Goal: Task Accomplishment & Management: Use online tool/utility

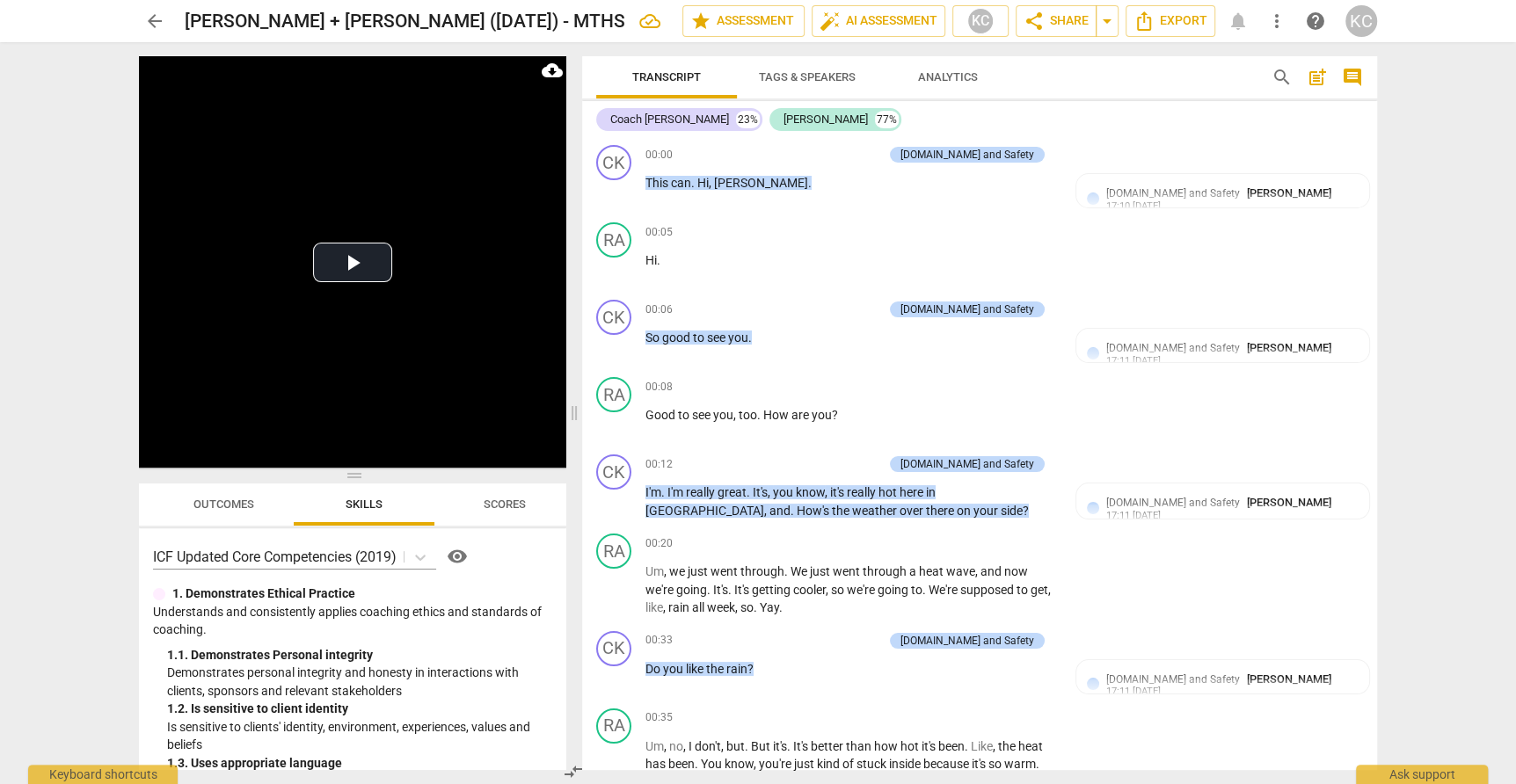
scroll to position [5723, 0]
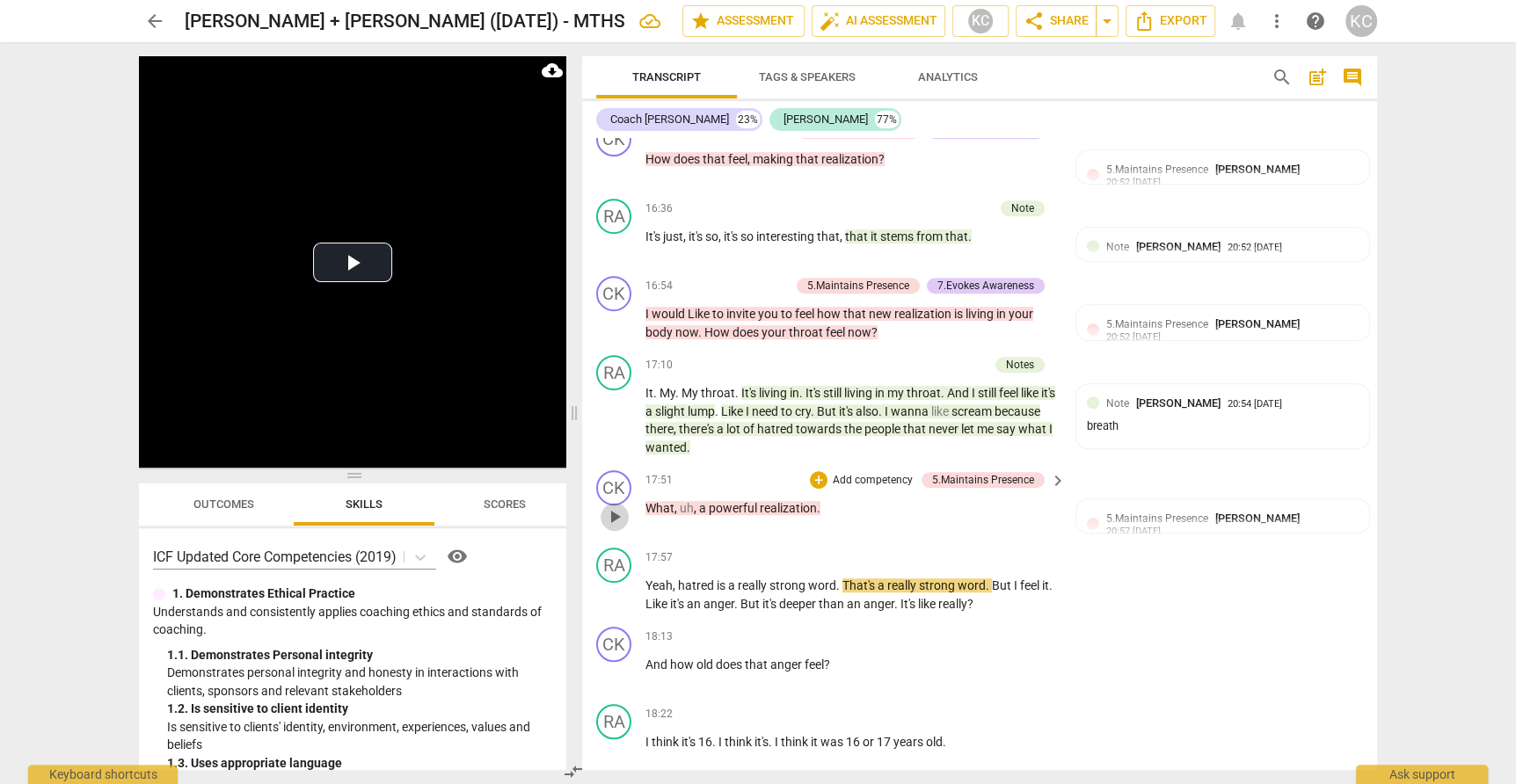
click at [618, 506] on span "play_arrow" at bounding box center [614, 516] width 21 height 21
click at [614, 506] on span "pause" at bounding box center [614, 516] width 21 height 21
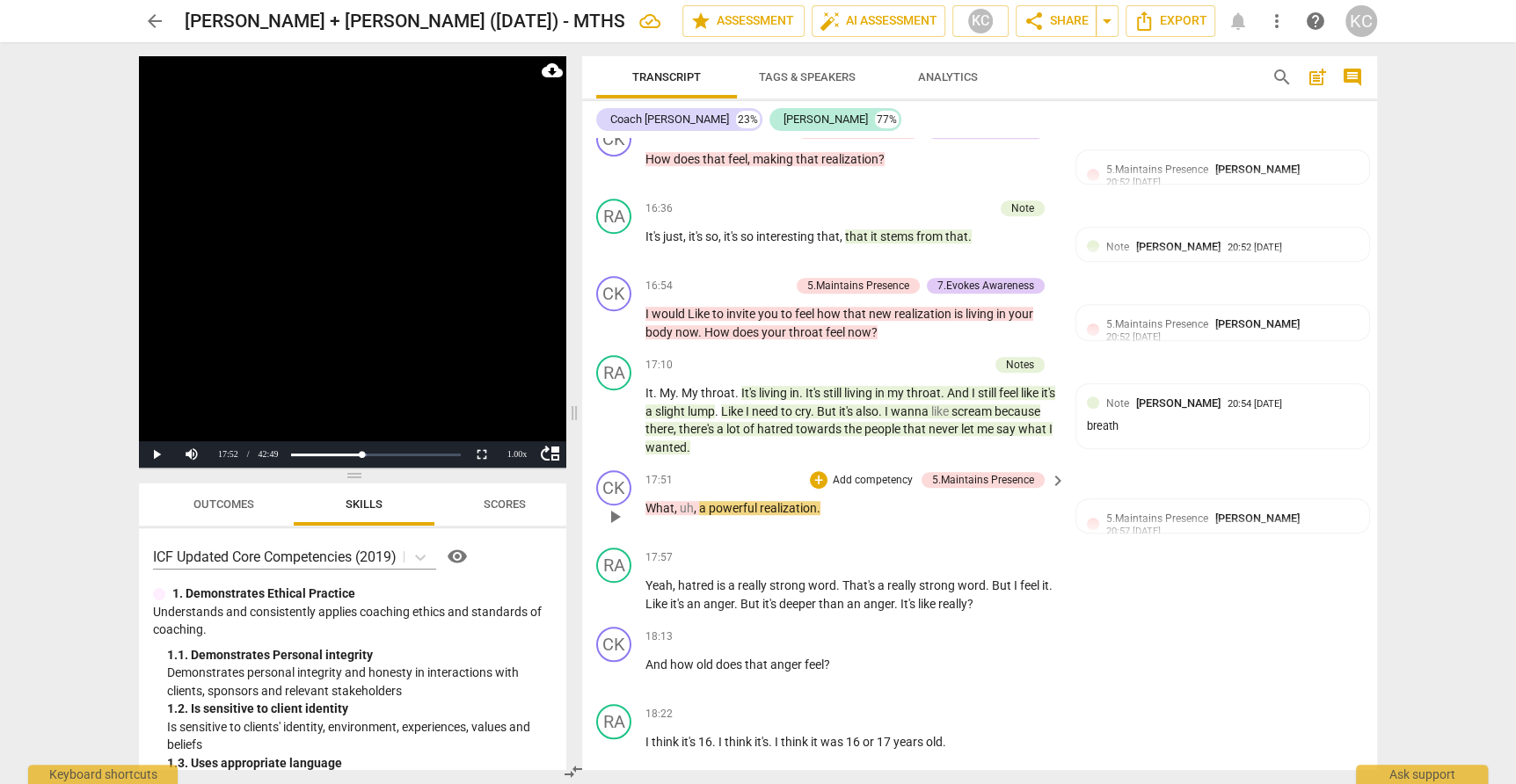
click at [610, 506] on span "play_arrow" at bounding box center [614, 516] width 21 height 21
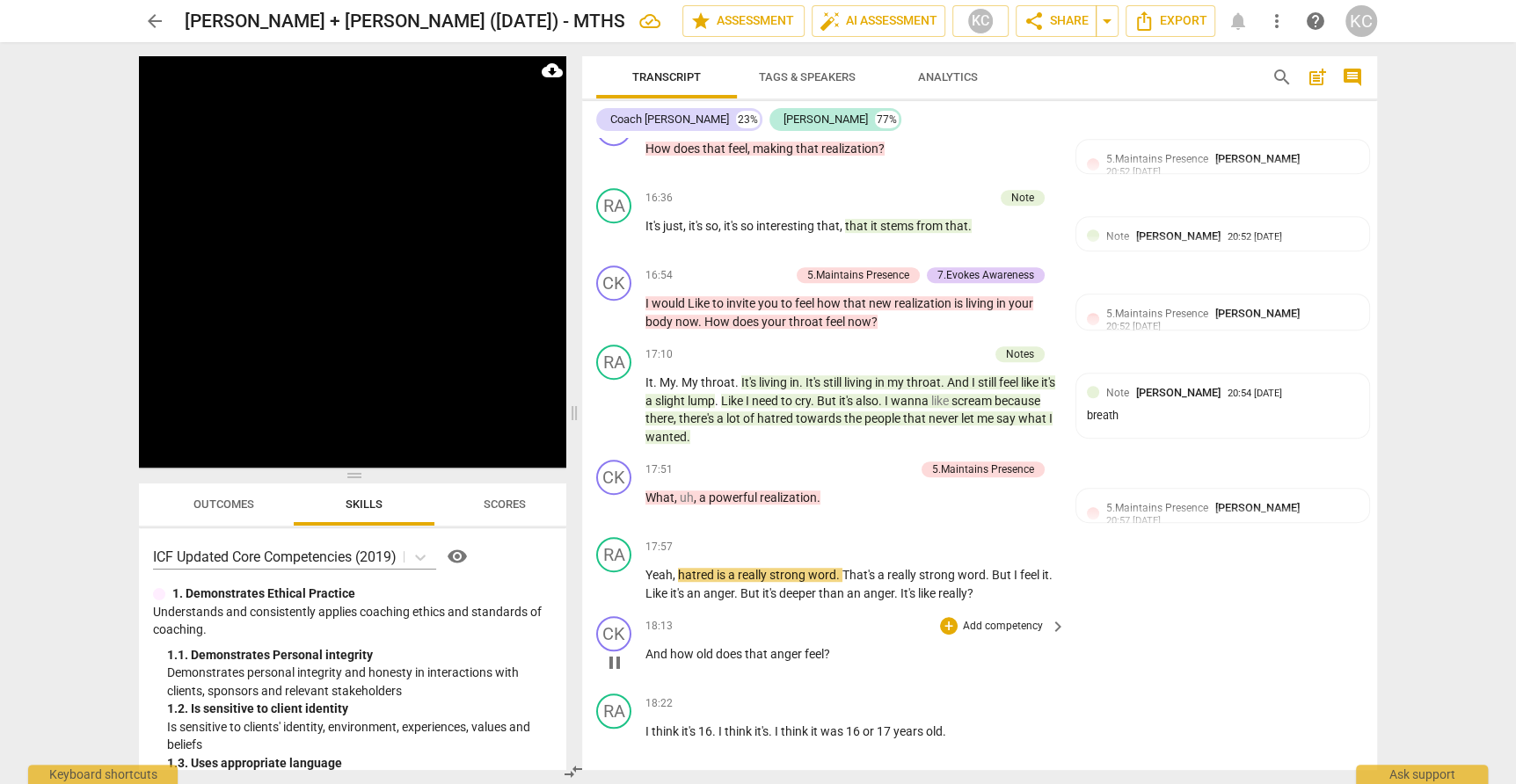
scroll to position [5736, 0]
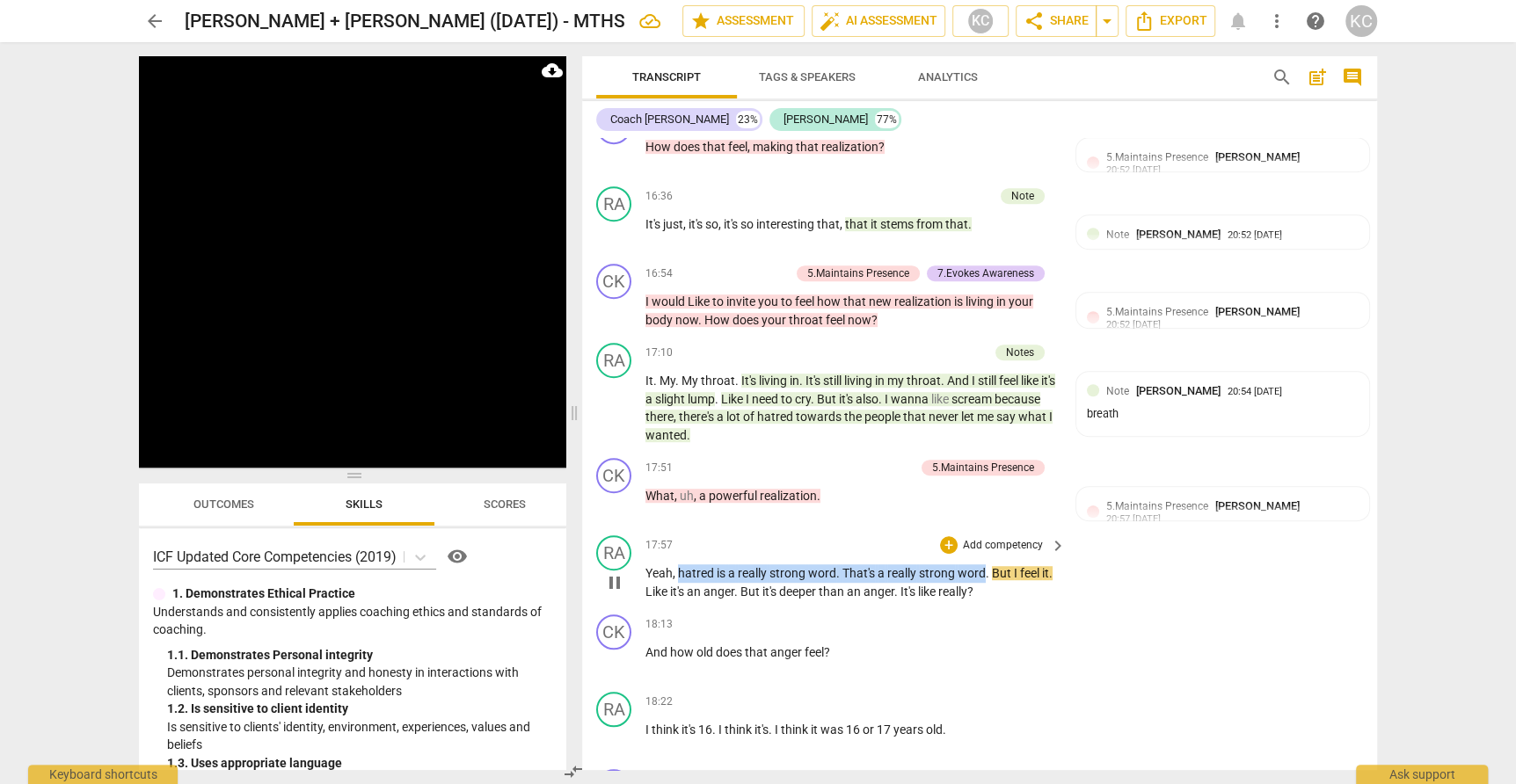
drag, startPoint x: 678, startPoint y: 528, endPoint x: 985, endPoint y: 521, distance: 307.1
click at [985, 564] on p "Yeah , hatred is a really strong word . That's a really strong word . But I fee…" at bounding box center [851, 582] width 412 height 36
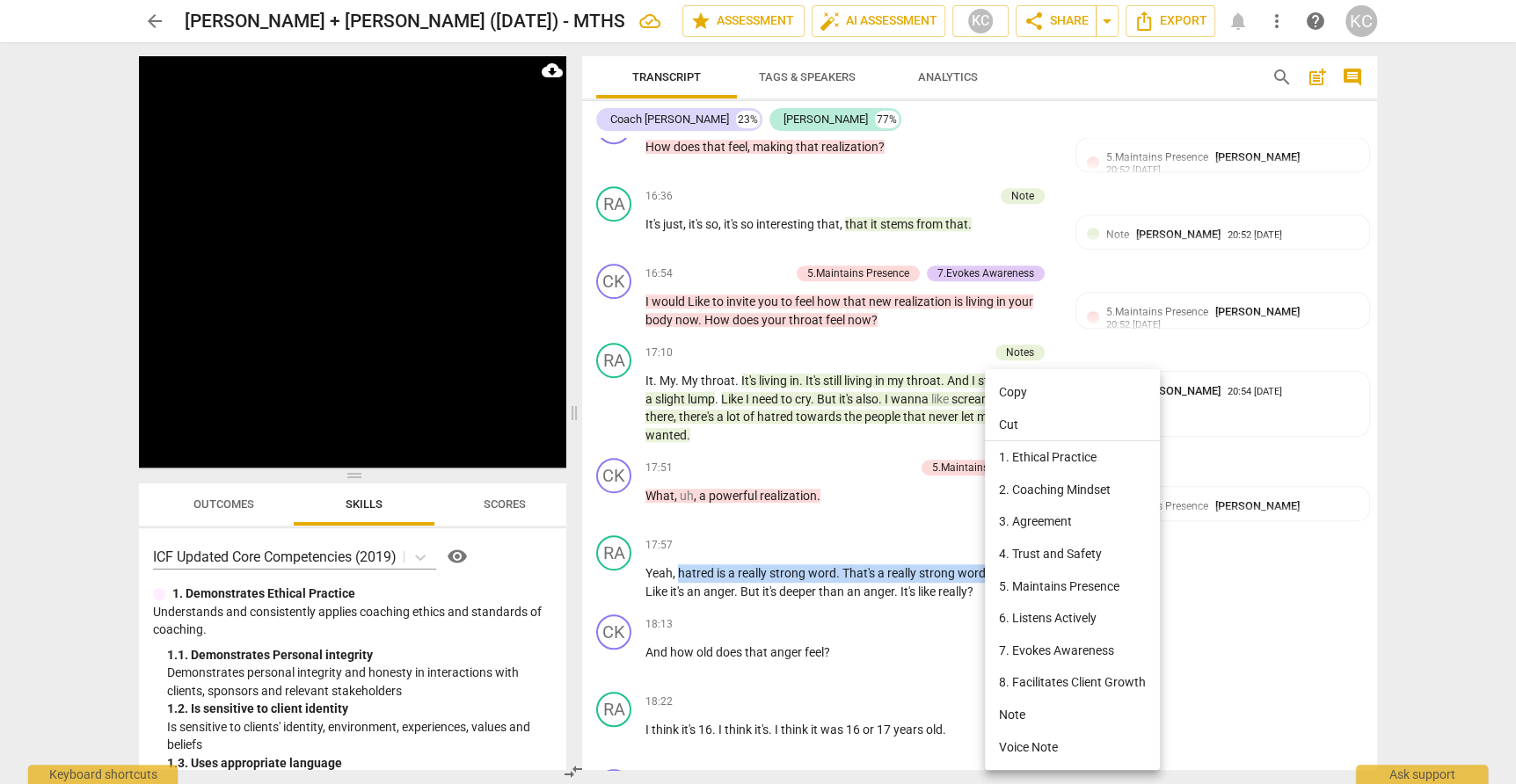
click at [1013, 710] on li "Note" at bounding box center [1073, 715] width 175 height 33
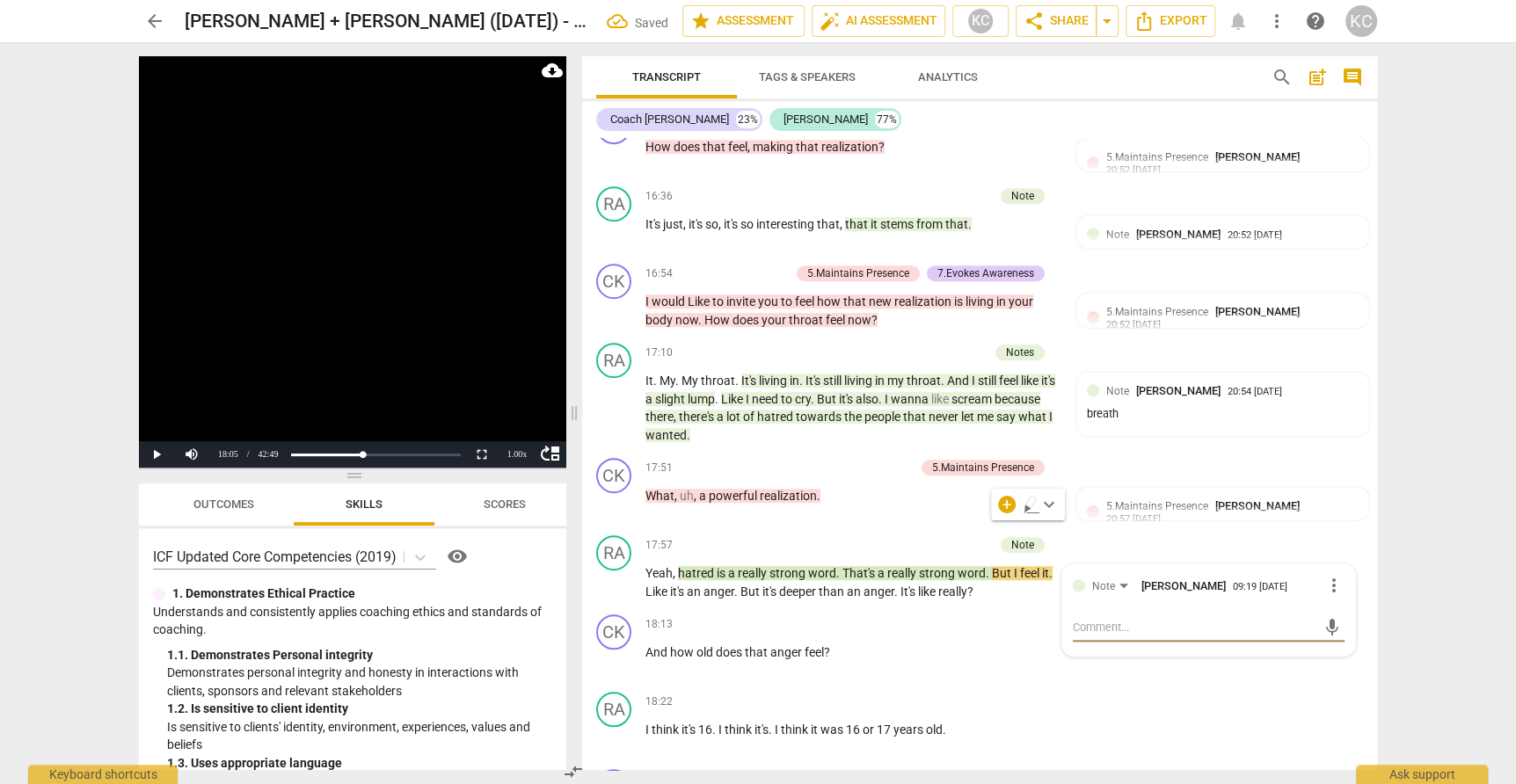
type textarea "t"
type textarea "to"
type textarea "ton"
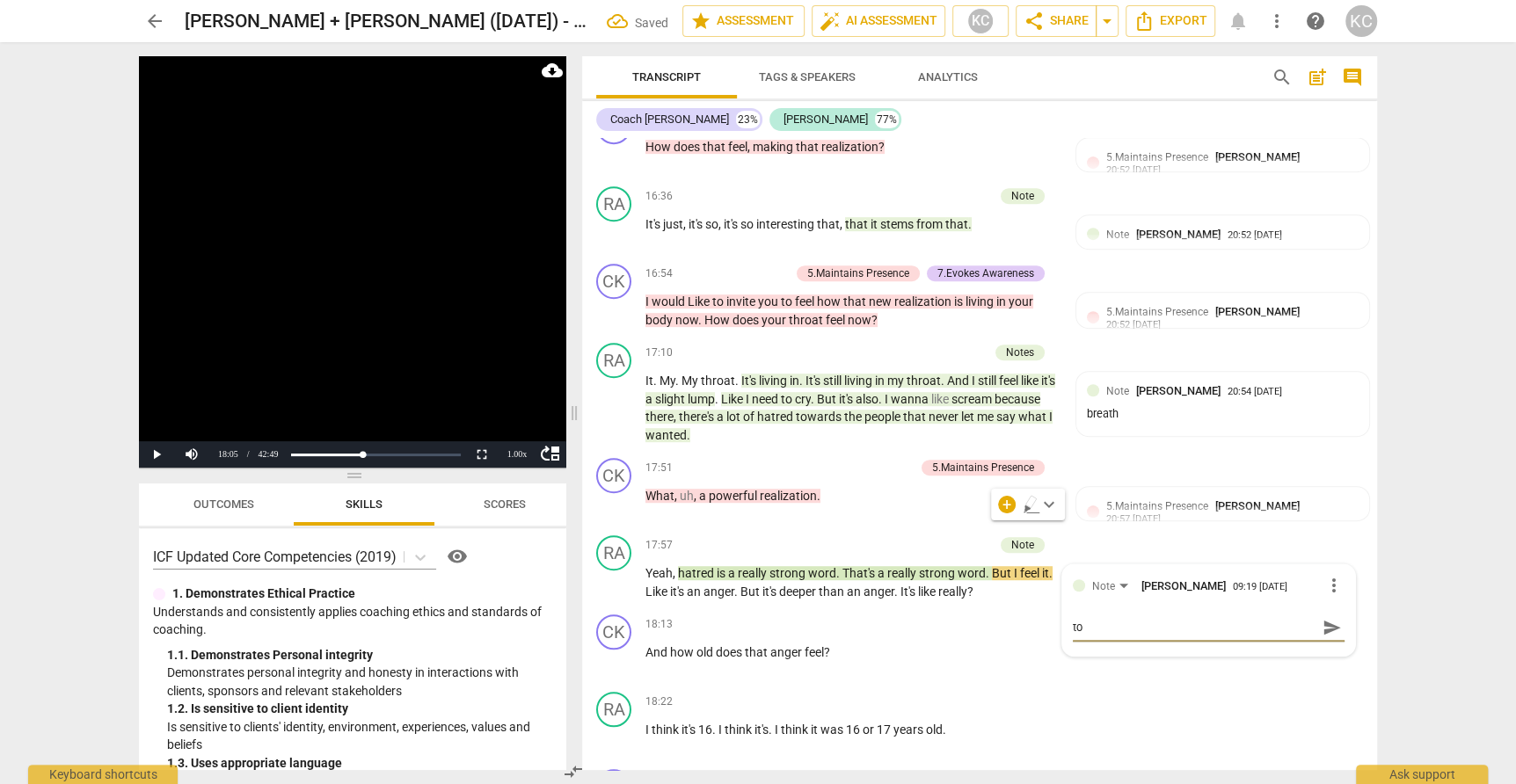
type textarea "ton"
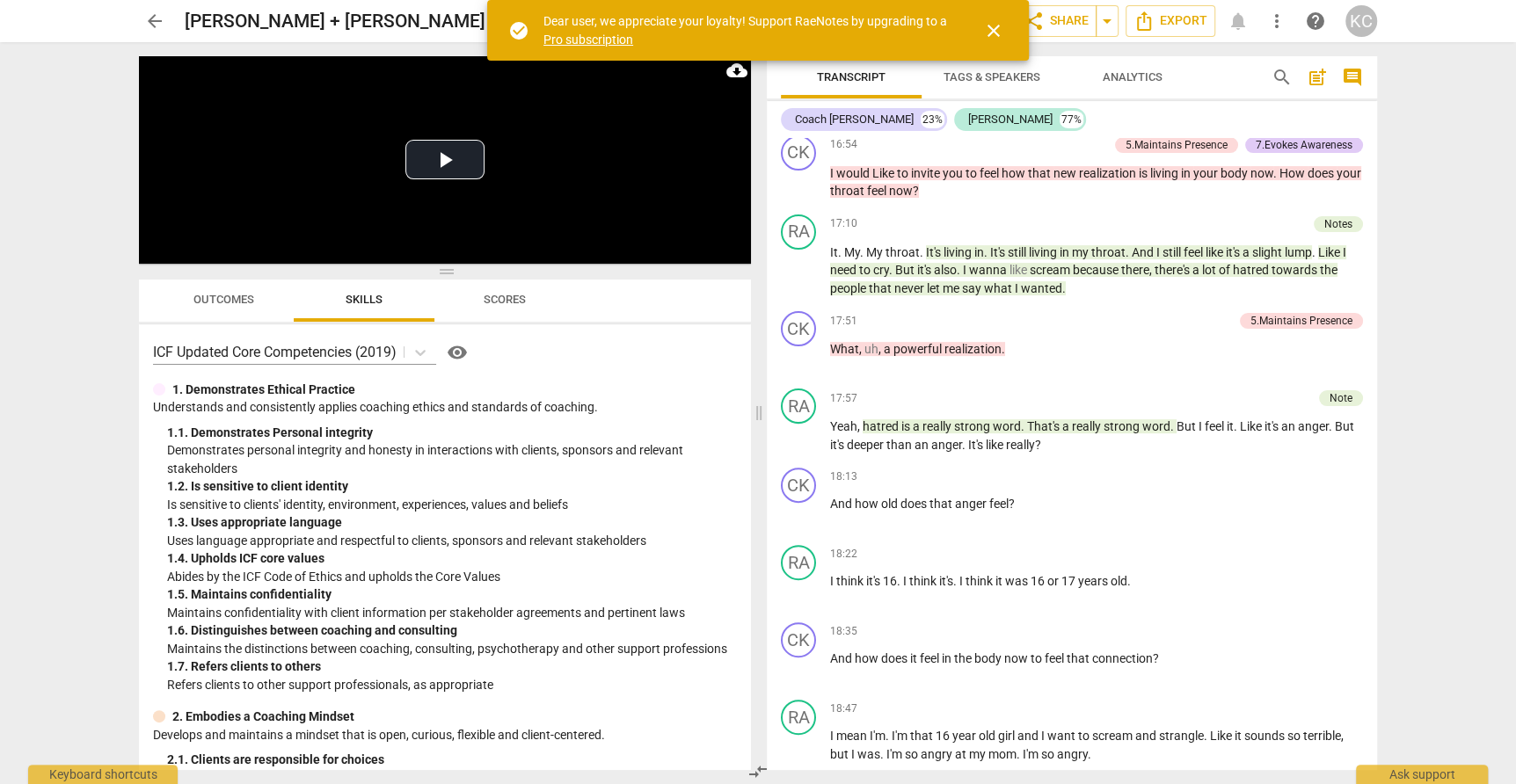
scroll to position [5391, 0]
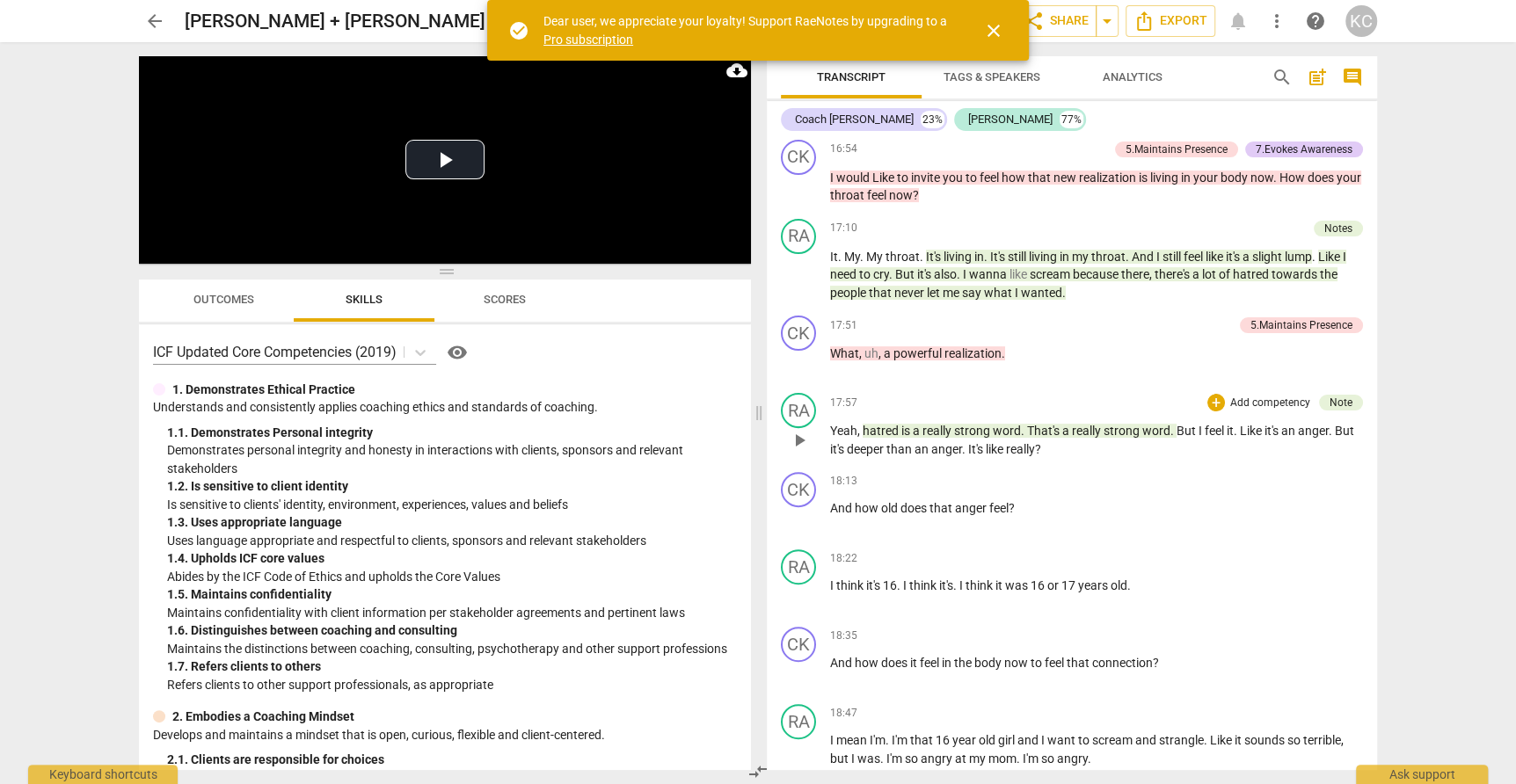
click at [1147, 424] on span "word" at bounding box center [1155, 430] width 29 height 14
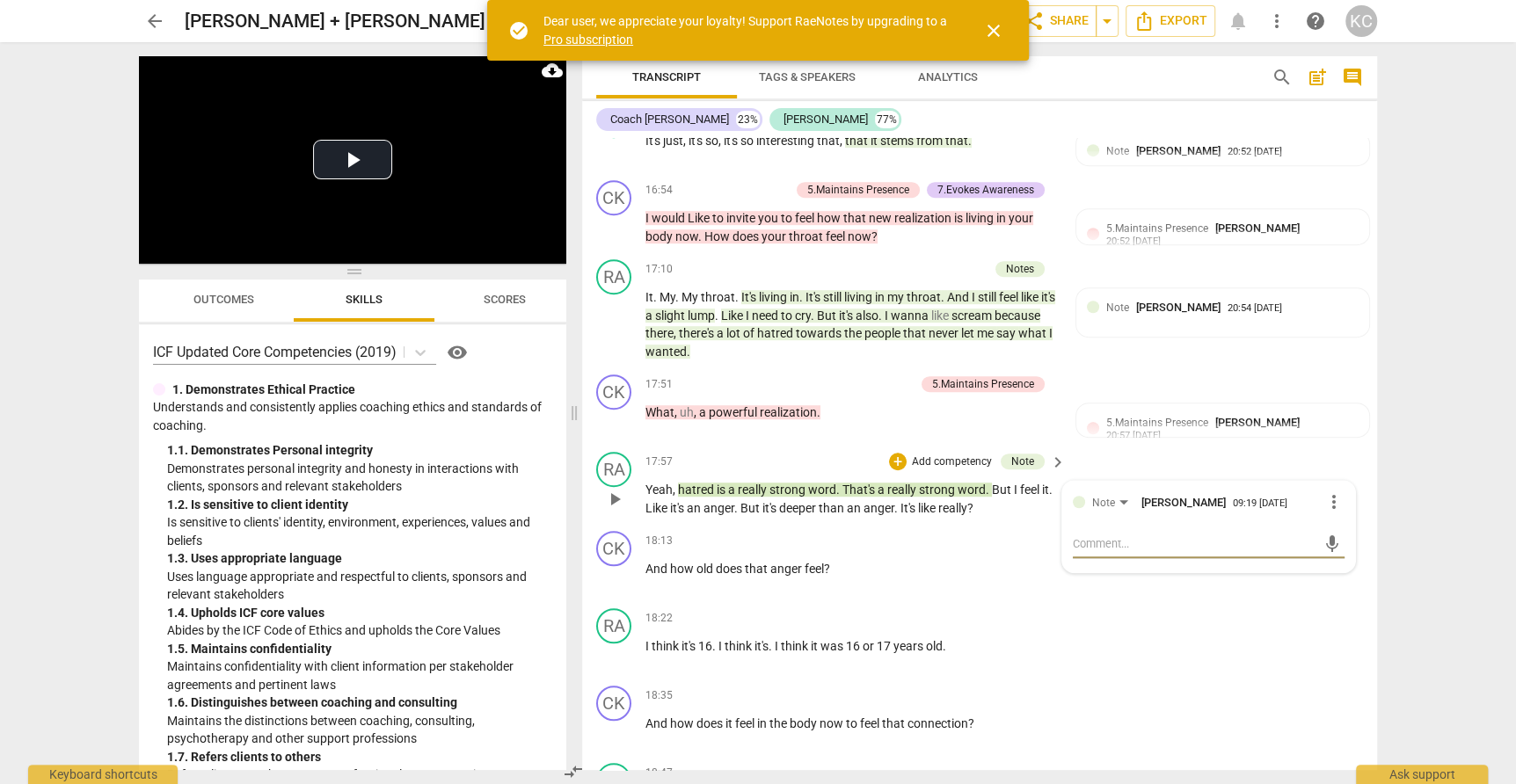
click at [1094, 536] on textarea at bounding box center [1194, 544] width 243 height 17
type textarea "t"
type textarea "to"
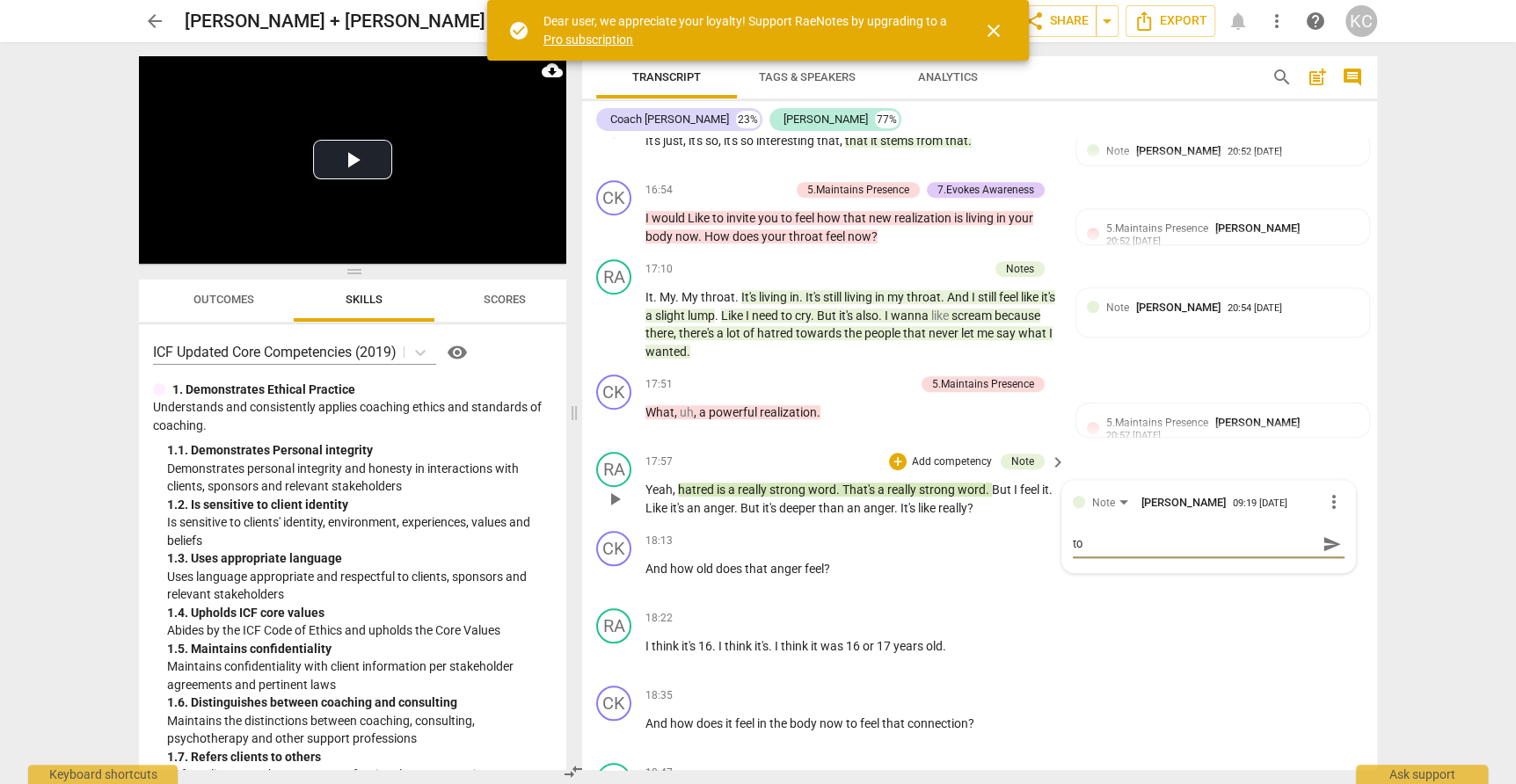
type textarea "ton"
type textarea "tona"
type textarea "tonal"
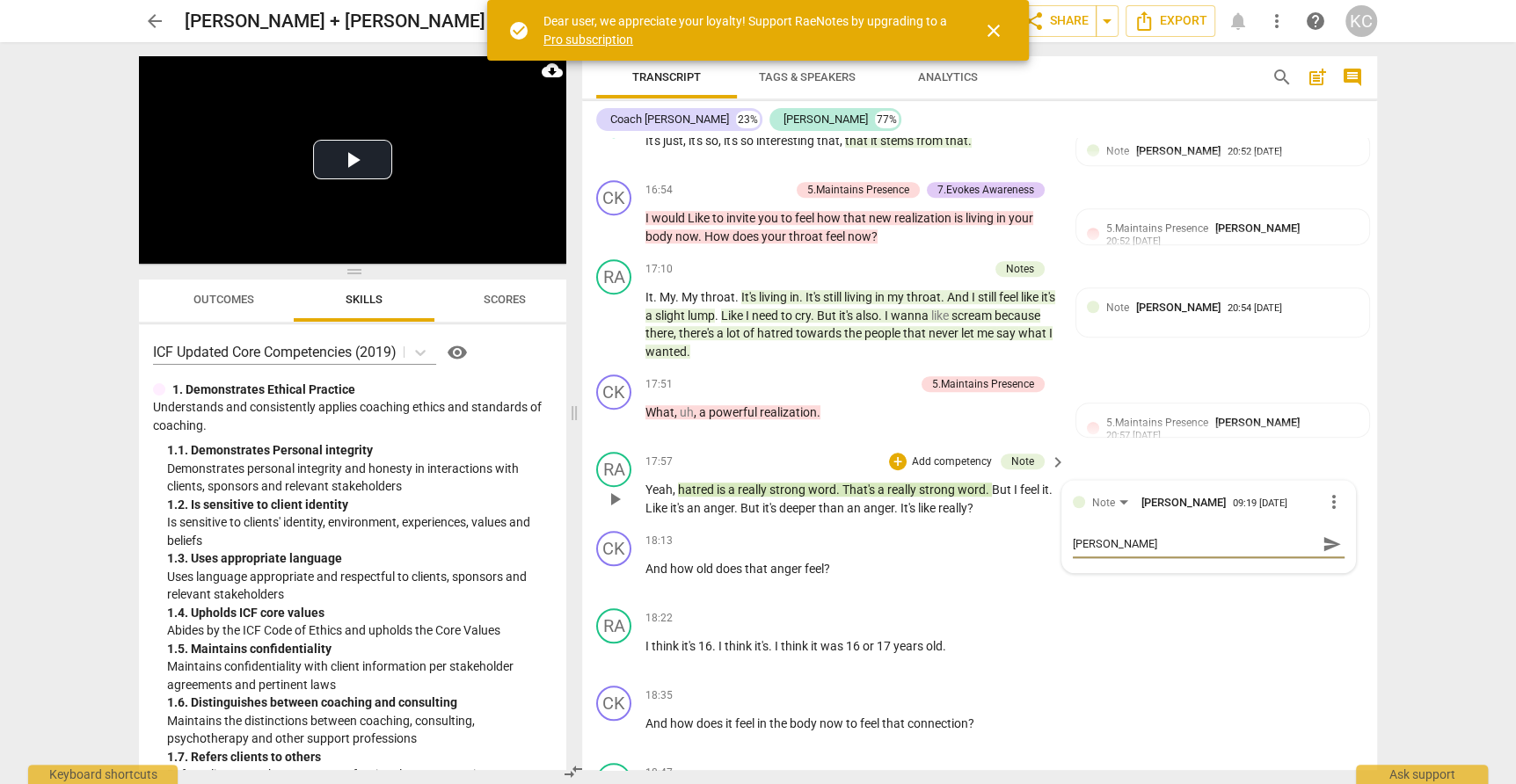
type textarea "tonal"
type textarea "tonal c"
type textarea "tonal ch"
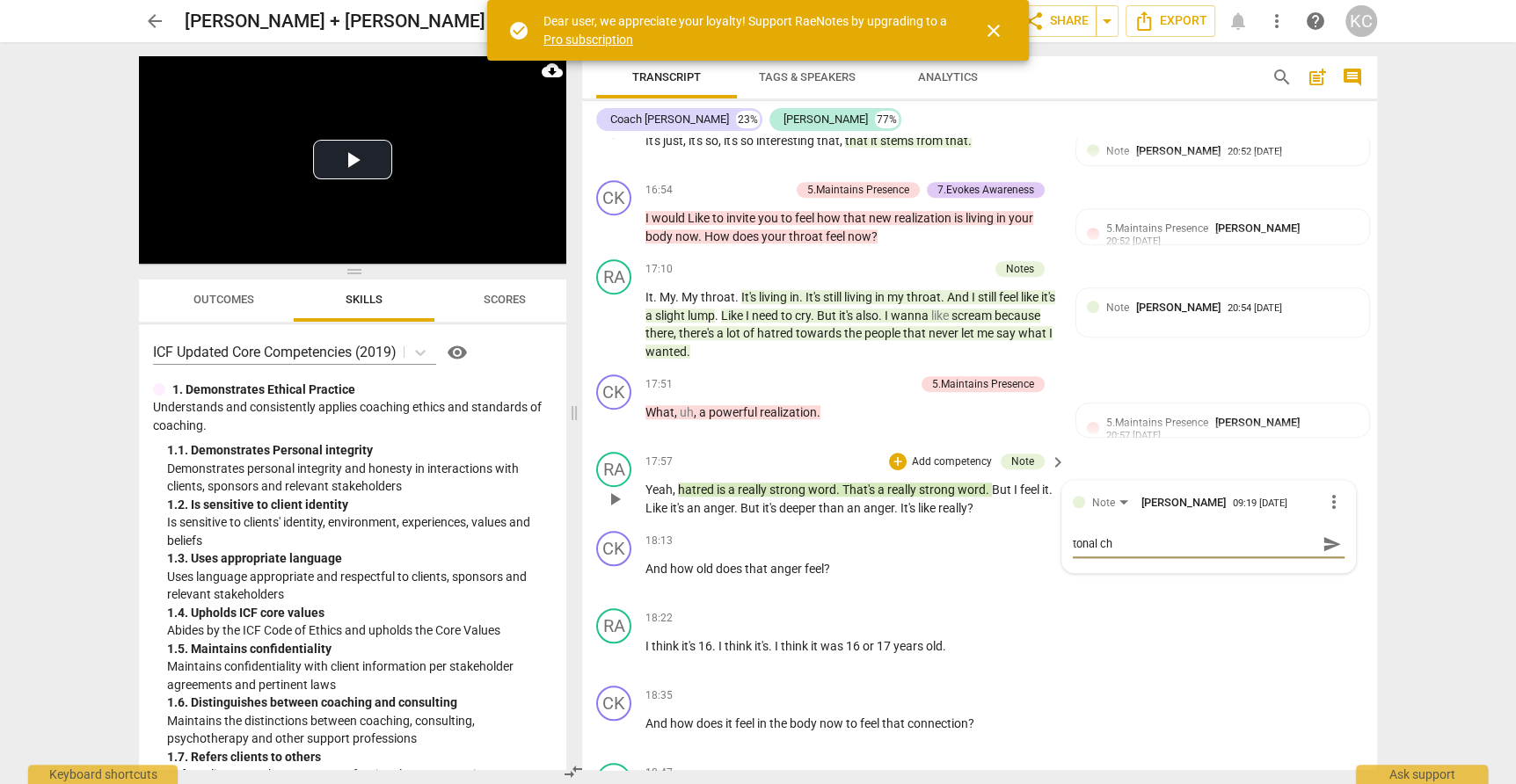
type textarea "tonal cha"
type textarea "tonal chab"
type textarea "tonal cha"
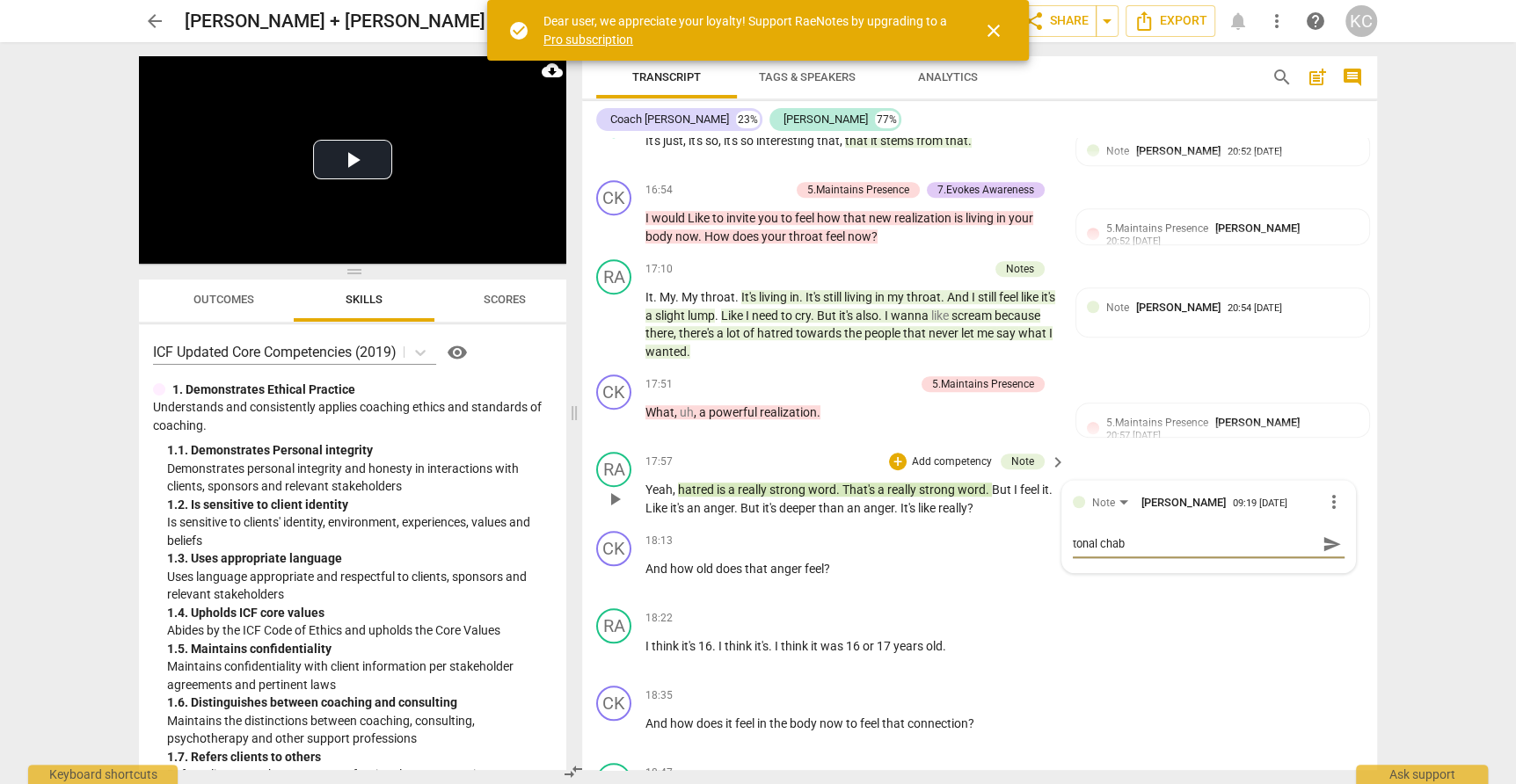
type textarea "tonal cha"
type textarea "tonal chan"
type textarea "tonal chang"
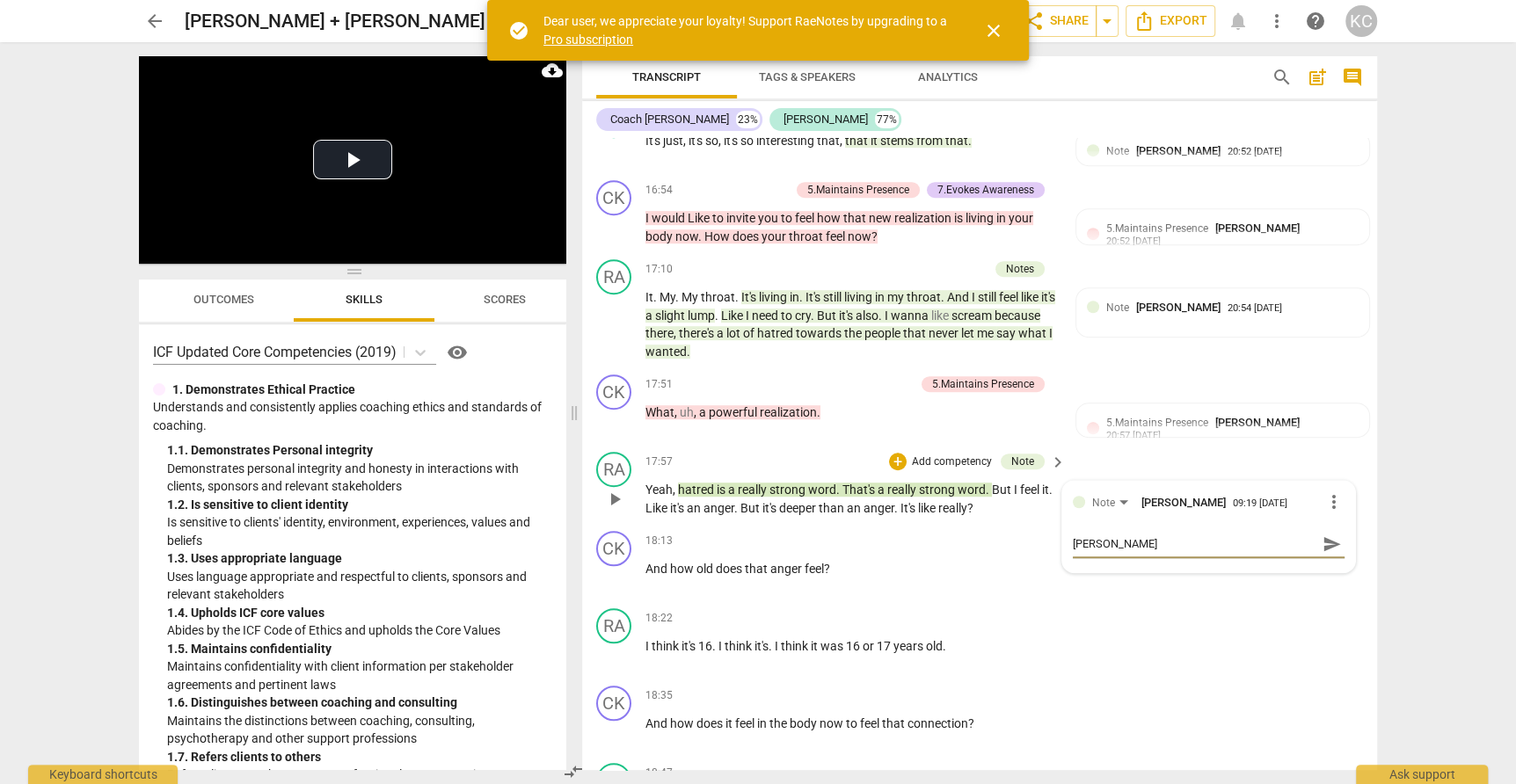
type textarea "tonal change"
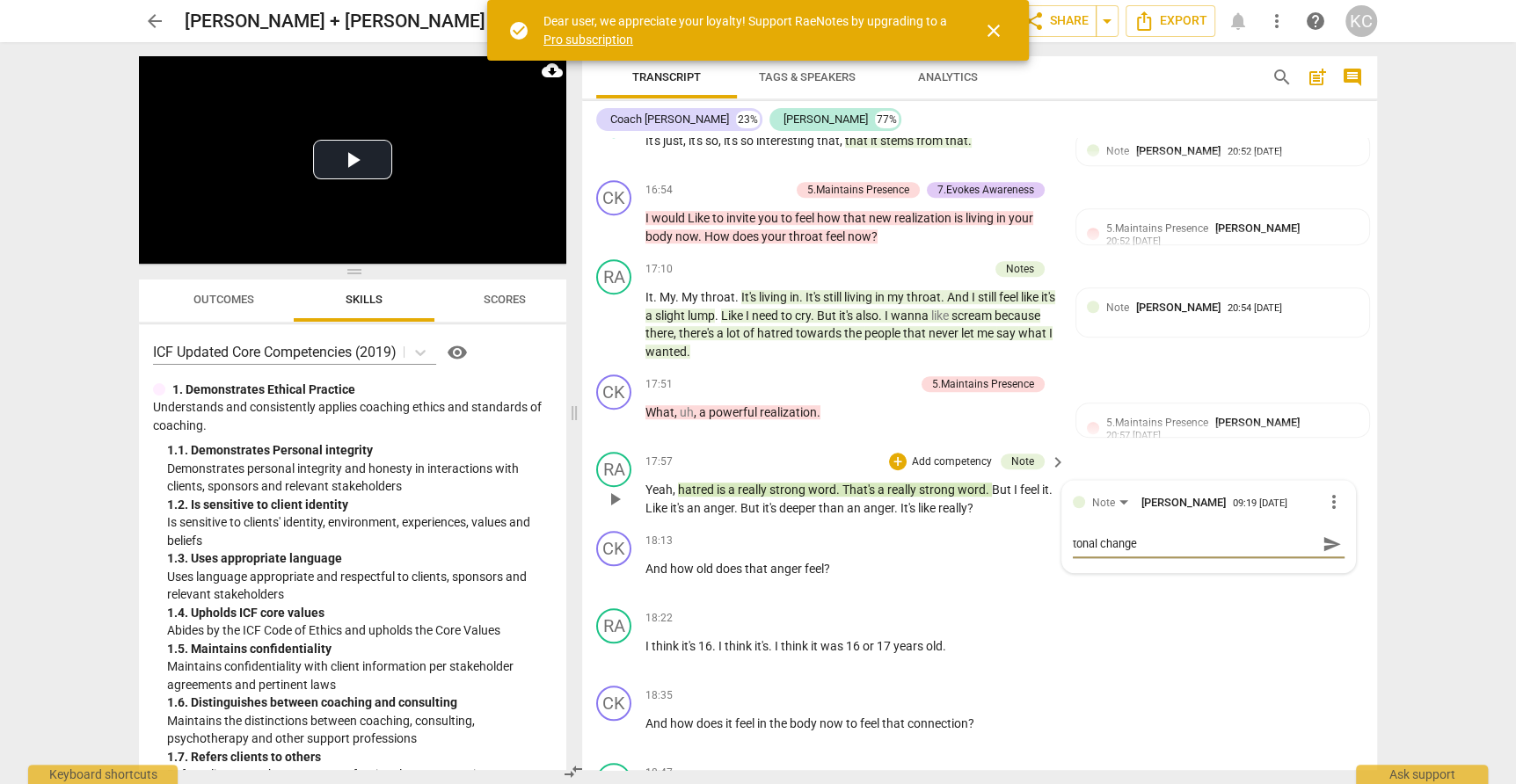
type textarea "tonal change"
click at [1270, 612] on div "RA play_arrow pause 18:22 + Add competency keyboard_arrow_right I think it's 16…" at bounding box center [979, 640] width 795 height 78
click at [621, 489] on span "play_arrow" at bounding box center [614, 498] width 21 height 21
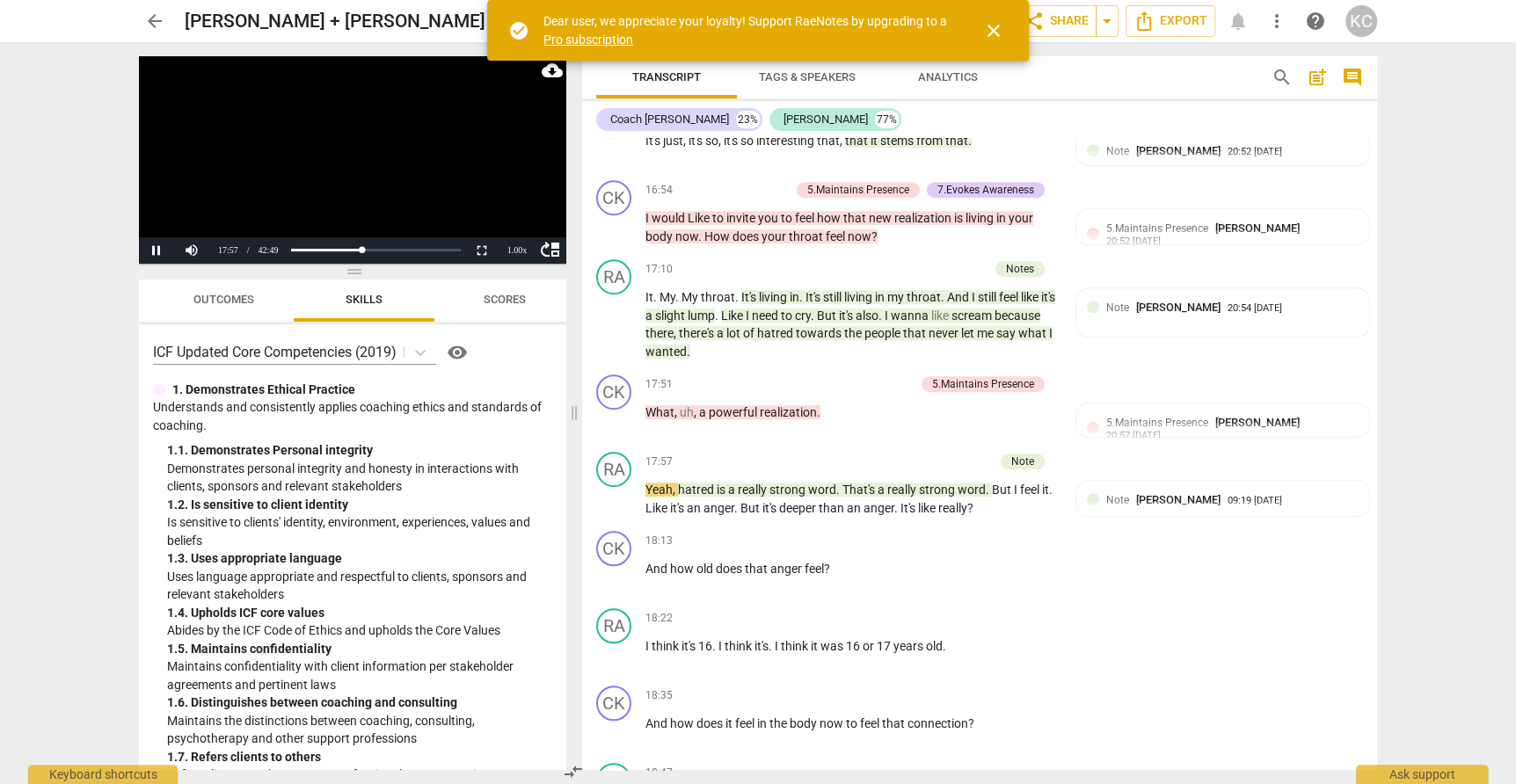
click at [1002, 35] on span "close" at bounding box center [993, 31] width 21 height 21
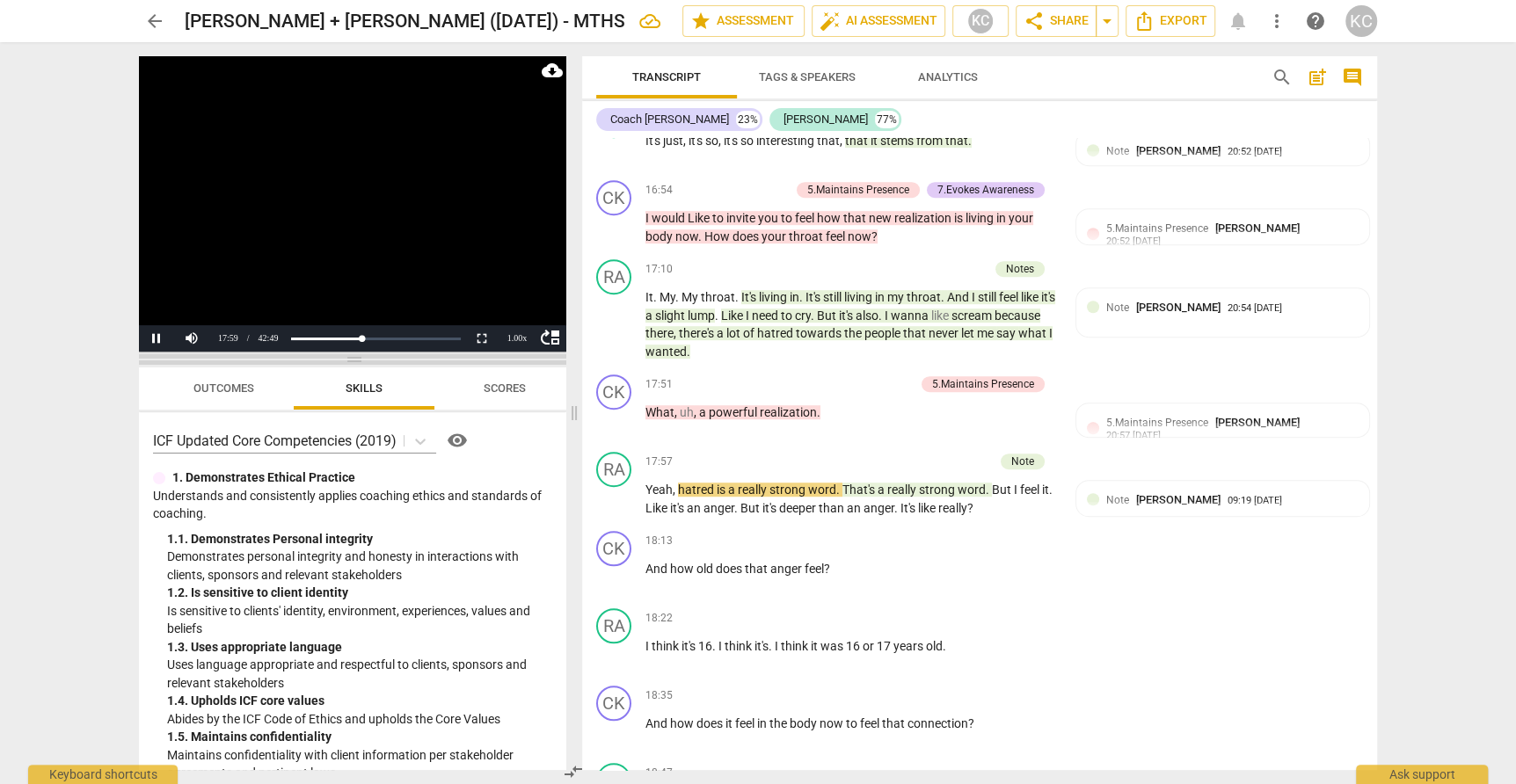
drag, startPoint x: 357, startPoint y: 273, endPoint x: 351, endPoint y: 361, distance: 88.2
click at [351, 361] on span at bounding box center [353, 359] width 428 height 11
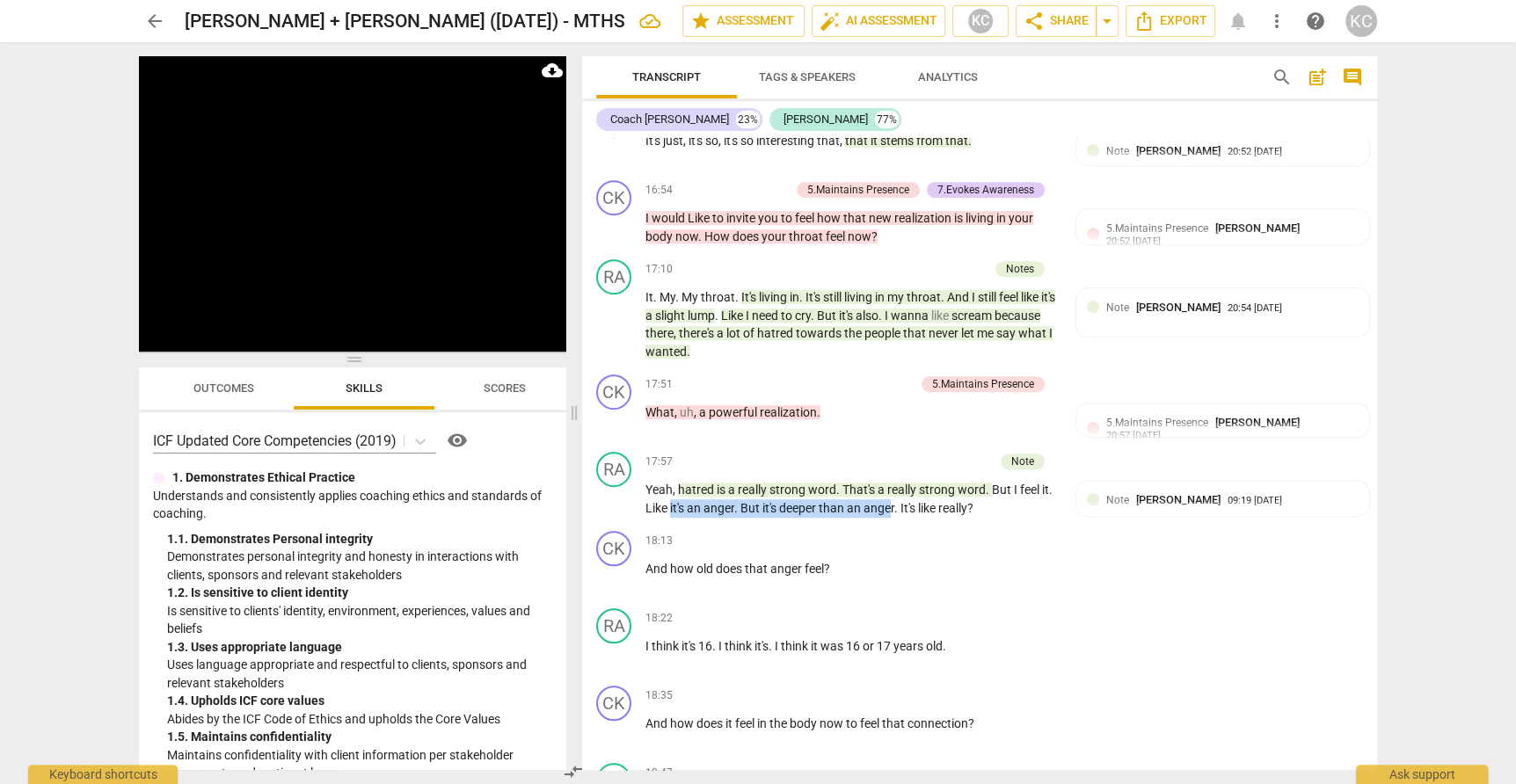
drag, startPoint x: 683, startPoint y: 462, endPoint x: 891, endPoint y: 460, distance: 208.0
click at [891, 481] on p "Yeah , hatred is a really strong word . That's a really strong word . But I fee…" at bounding box center [851, 498] width 412 height 36
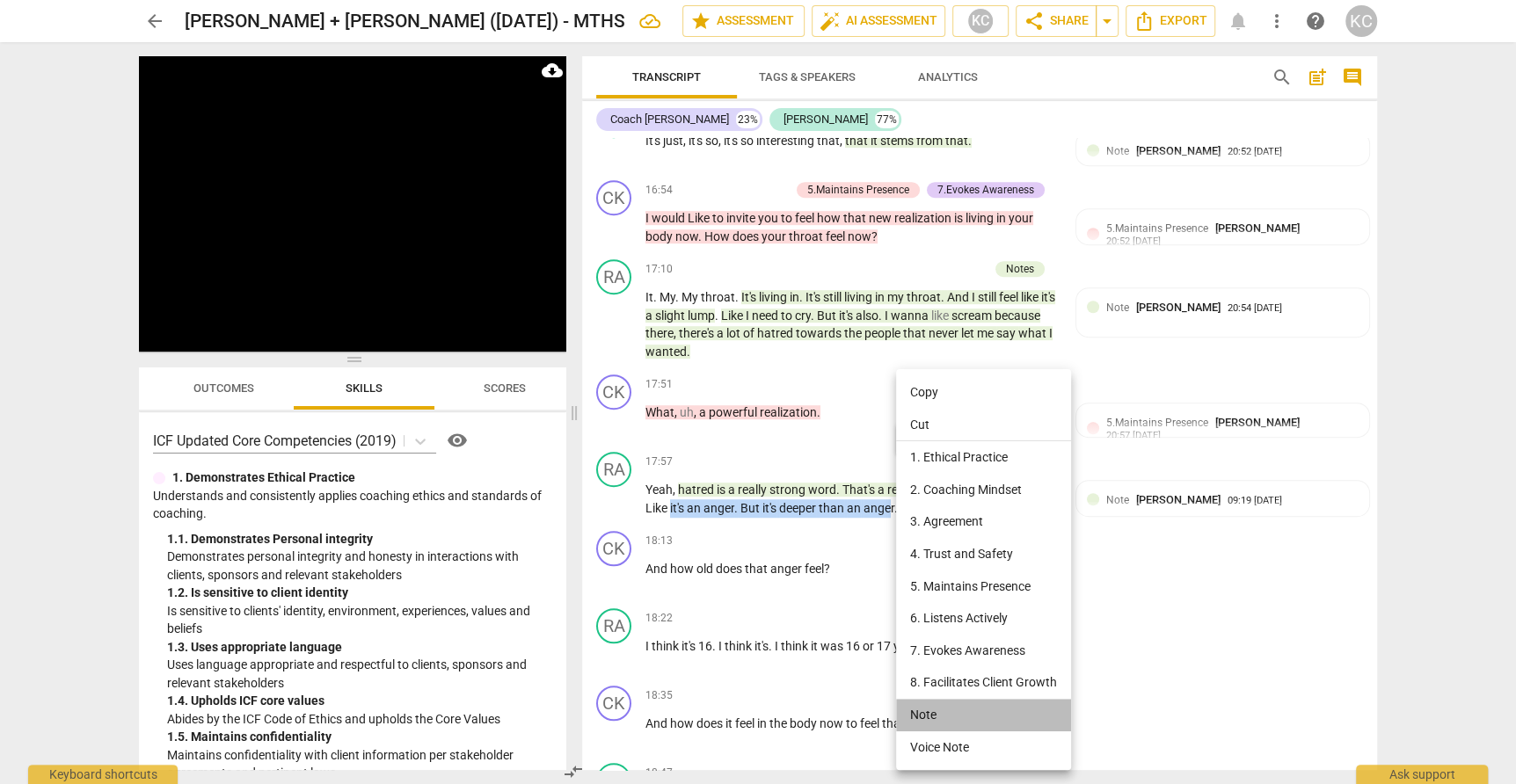
click at [935, 712] on li "Note" at bounding box center [984, 715] width 175 height 33
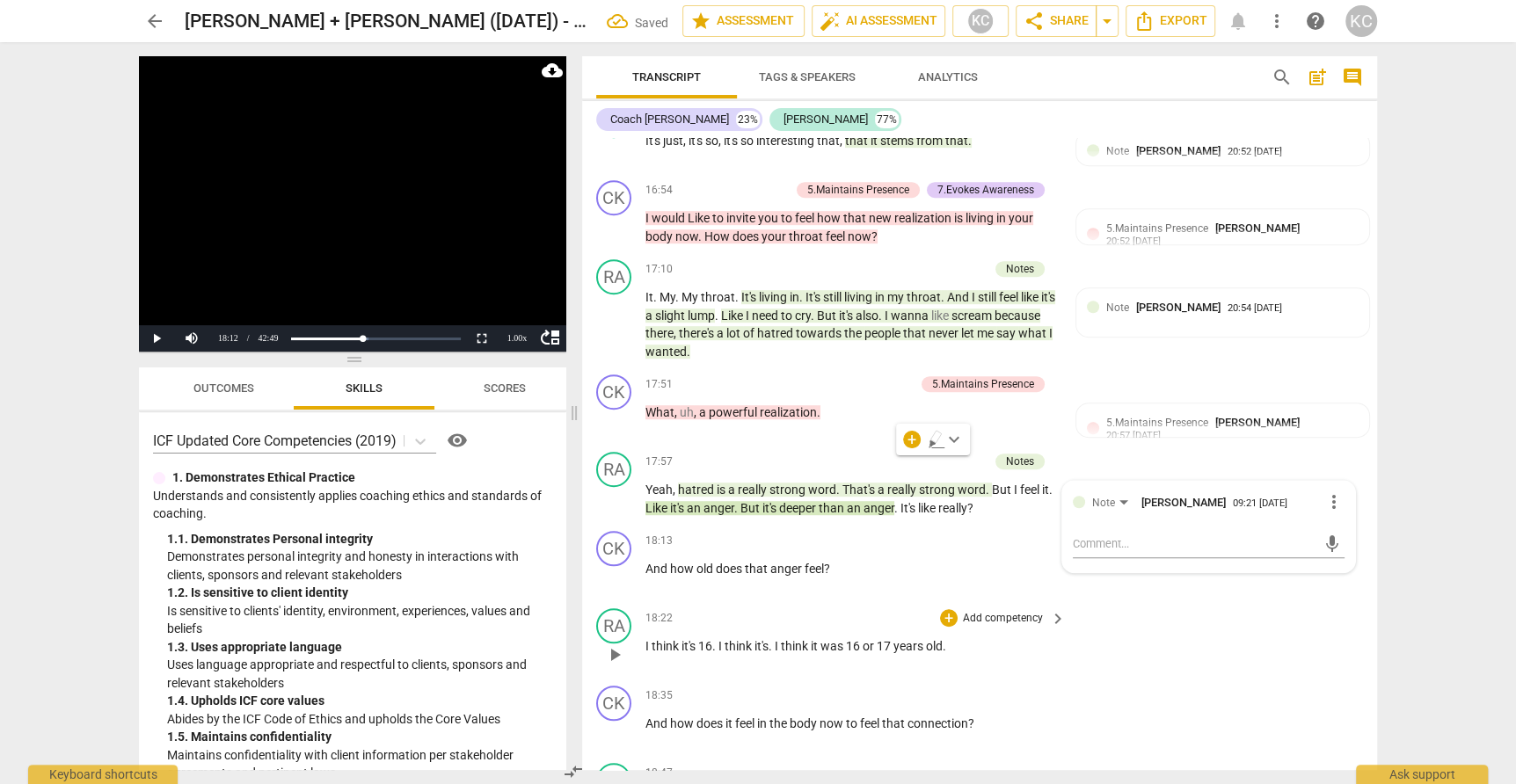
click at [1166, 620] on div "RA play_arrow pause 18:22 + Add competency keyboard_arrow_right I think it's 16…" at bounding box center [979, 640] width 795 height 78
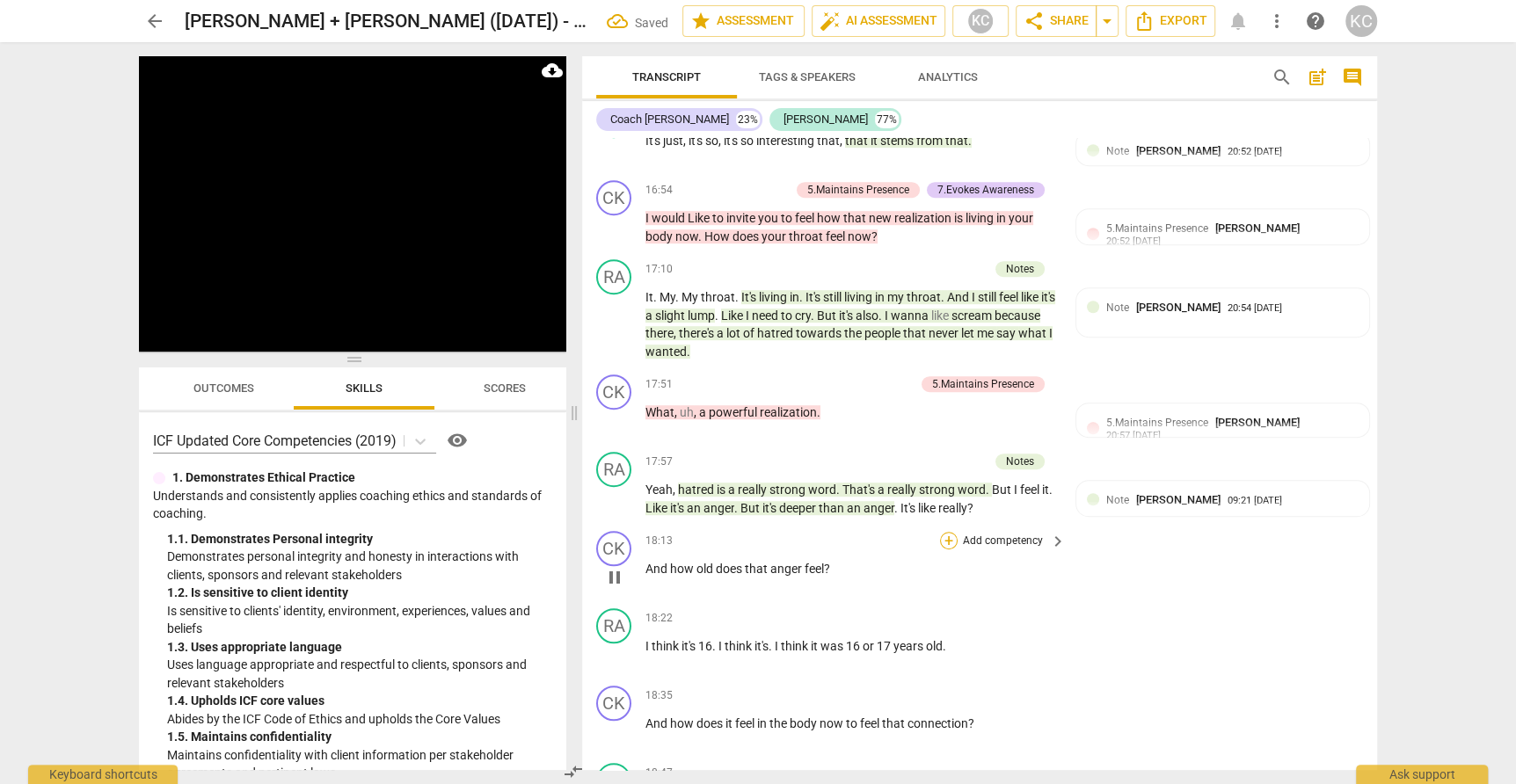
click at [949, 532] on div "+" at bounding box center [949, 541] width 18 height 18
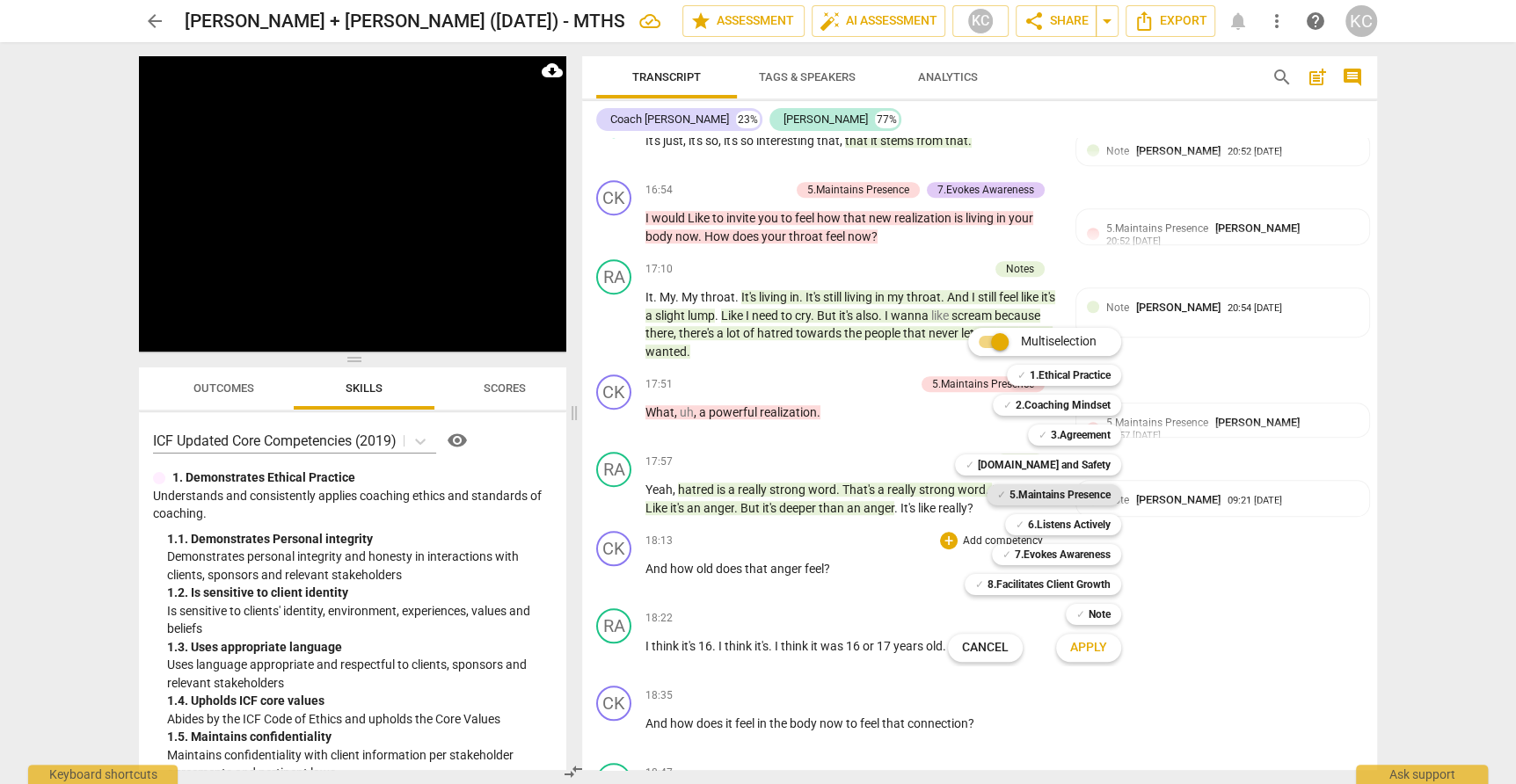
click at [1033, 490] on b "5.Maintains Presence" at bounding box center [1060, 494] width 101 height 21
click at [1035, 558] on b "7.Evokes Awareness" at bounding box center [1062, 554] width 96 height 21
click at [1087, 647] on span "Apply" at bounding box center [1088, 648] width 36 height 18
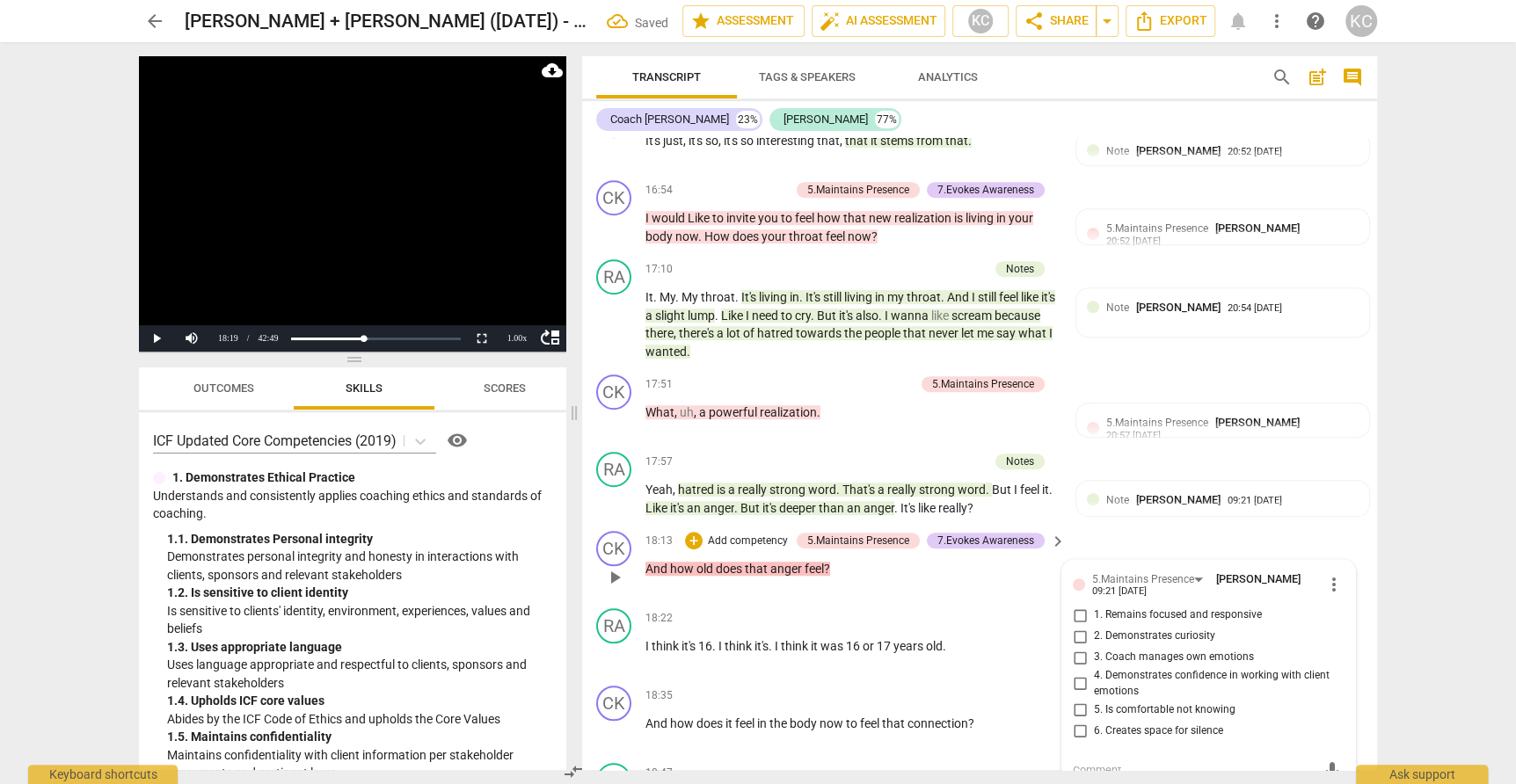
click at [1078, 605] on input "1. Remains focused and responsive" at bounding box center [1080, 615] width 29 height 21
checkbox input "true"
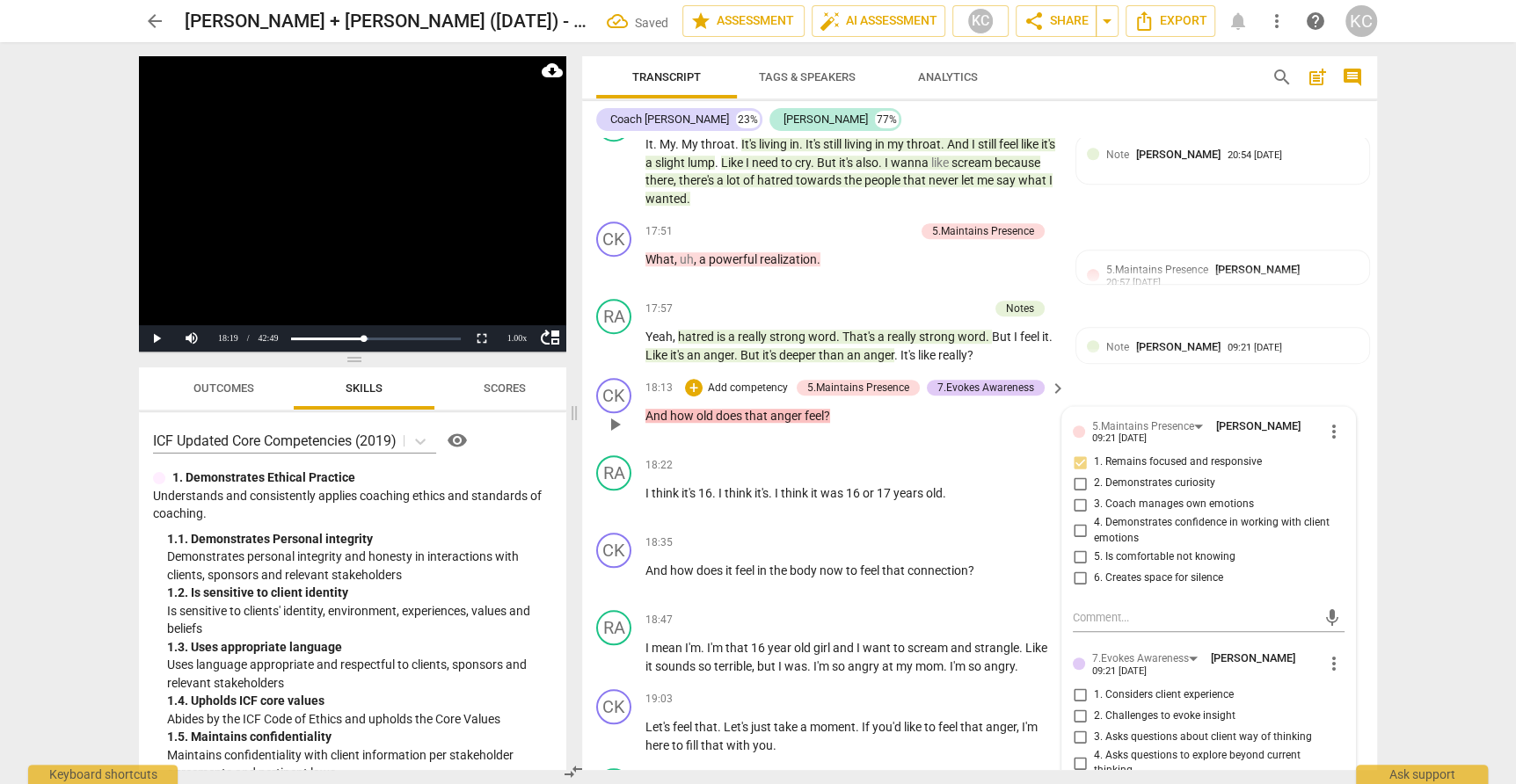
scroll to position [5980, 0]
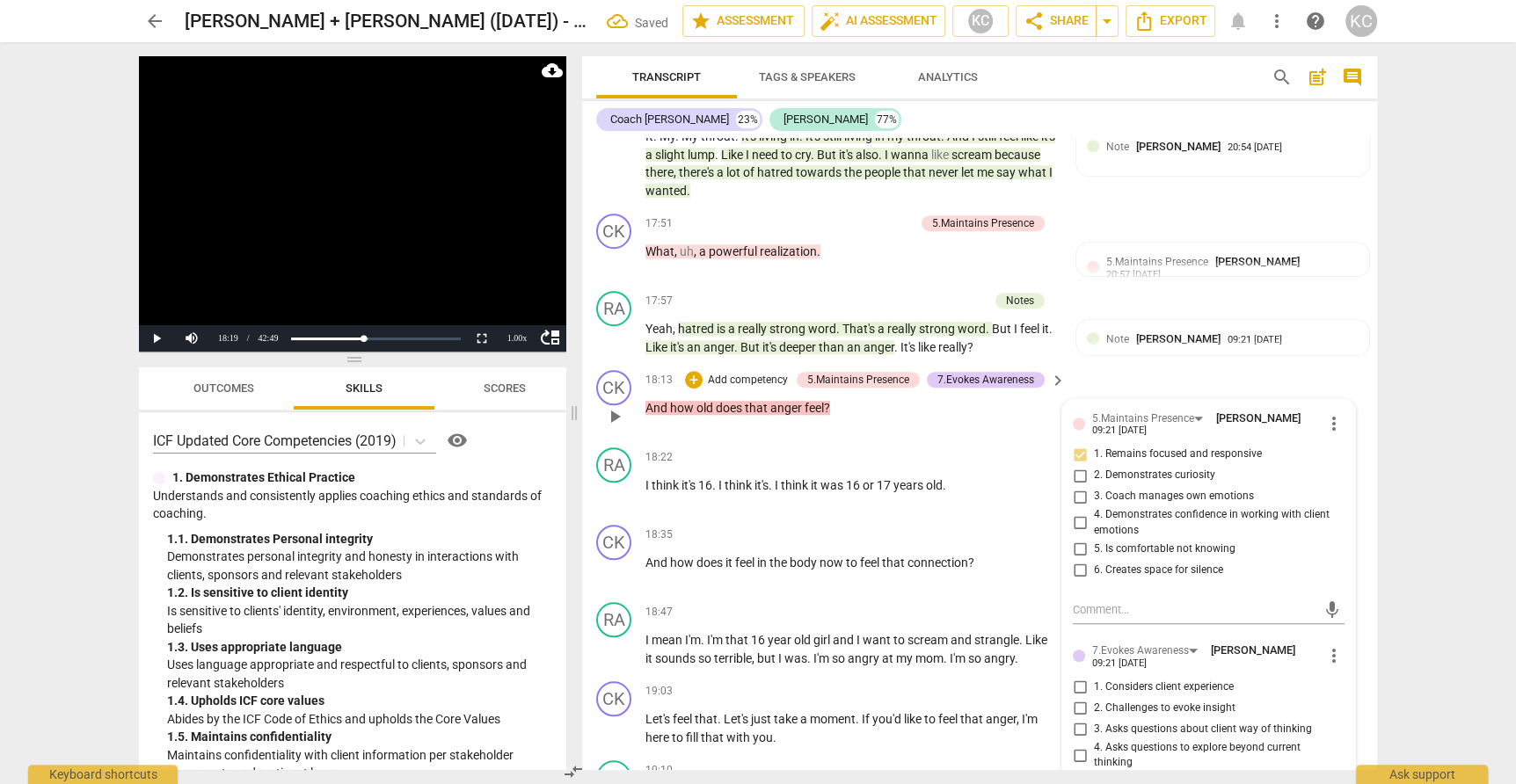
click at [1081, 465] on input "2. Demonstrates curiosity" at bounding box center [1080, 475] width 29 height 21
checkbox input "true"
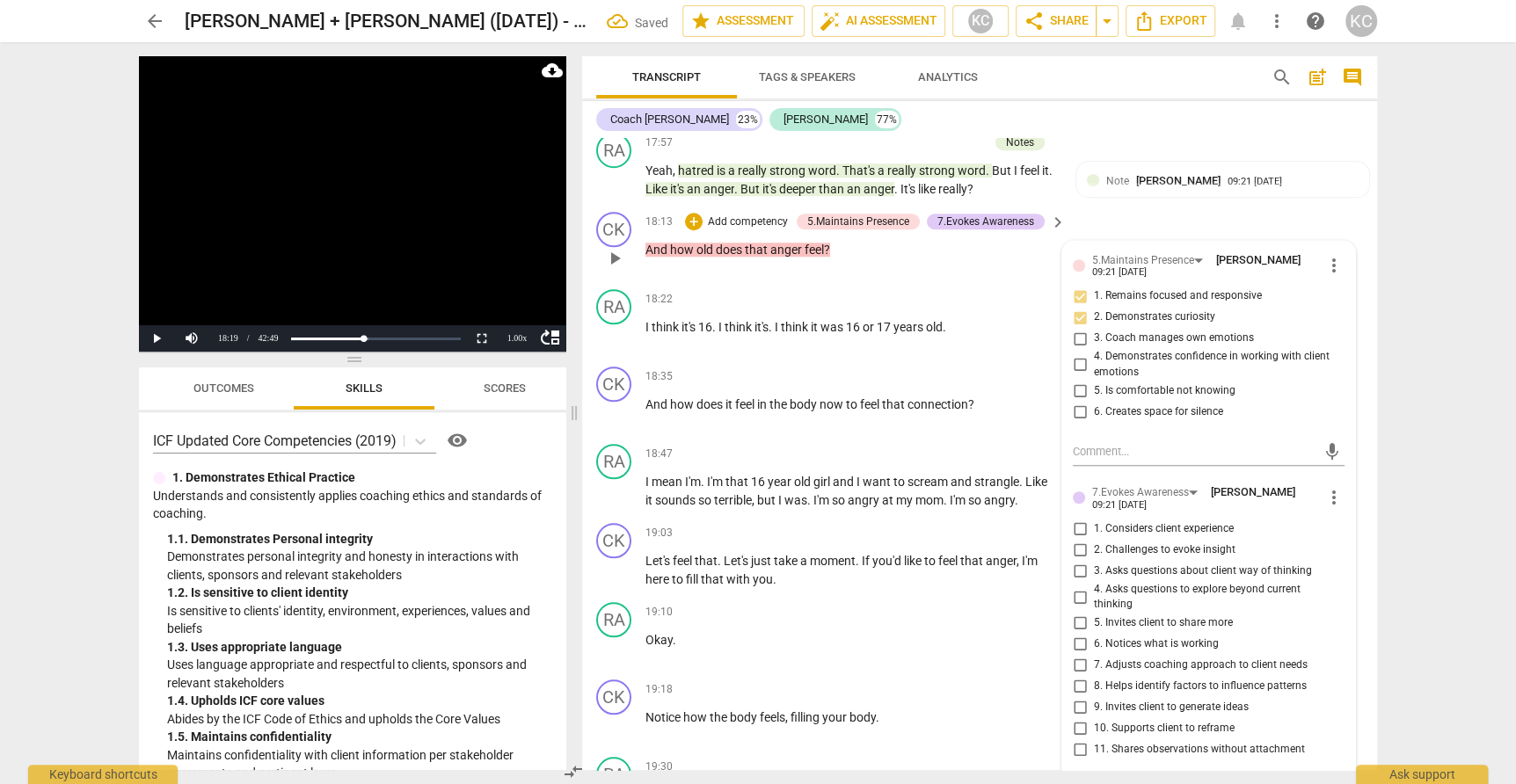
scroll to position [6146, 0]
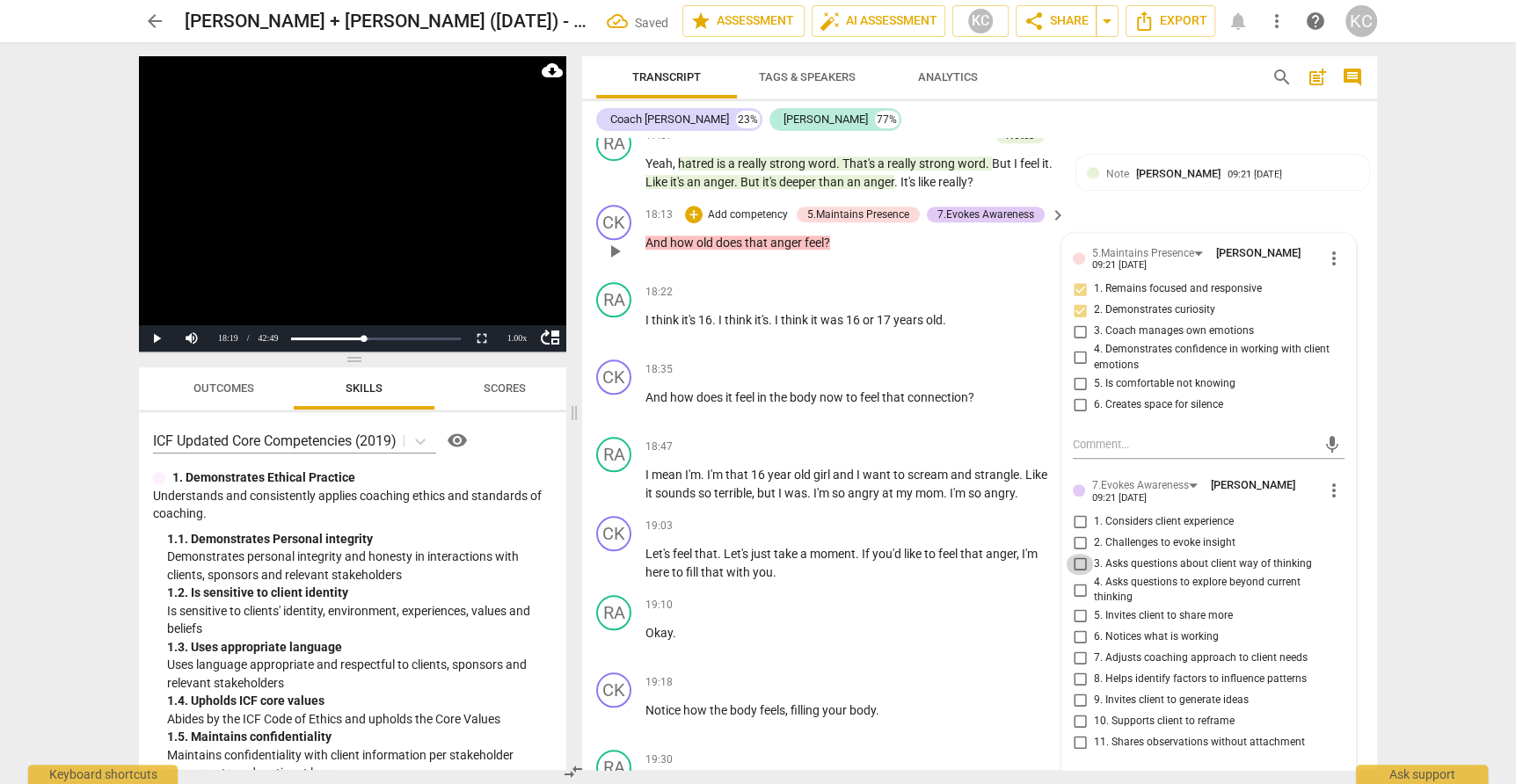
click at [1076, 554] on input "3. Asks questions about client way of thinking" at bounding box center [1080, 563] width 29 height 21
checkbox input "true"
click at [1080, 606] on input "5. Invites client to share more" at bounding box center [1080, 616] width 29 height 21
checkbox input "true"
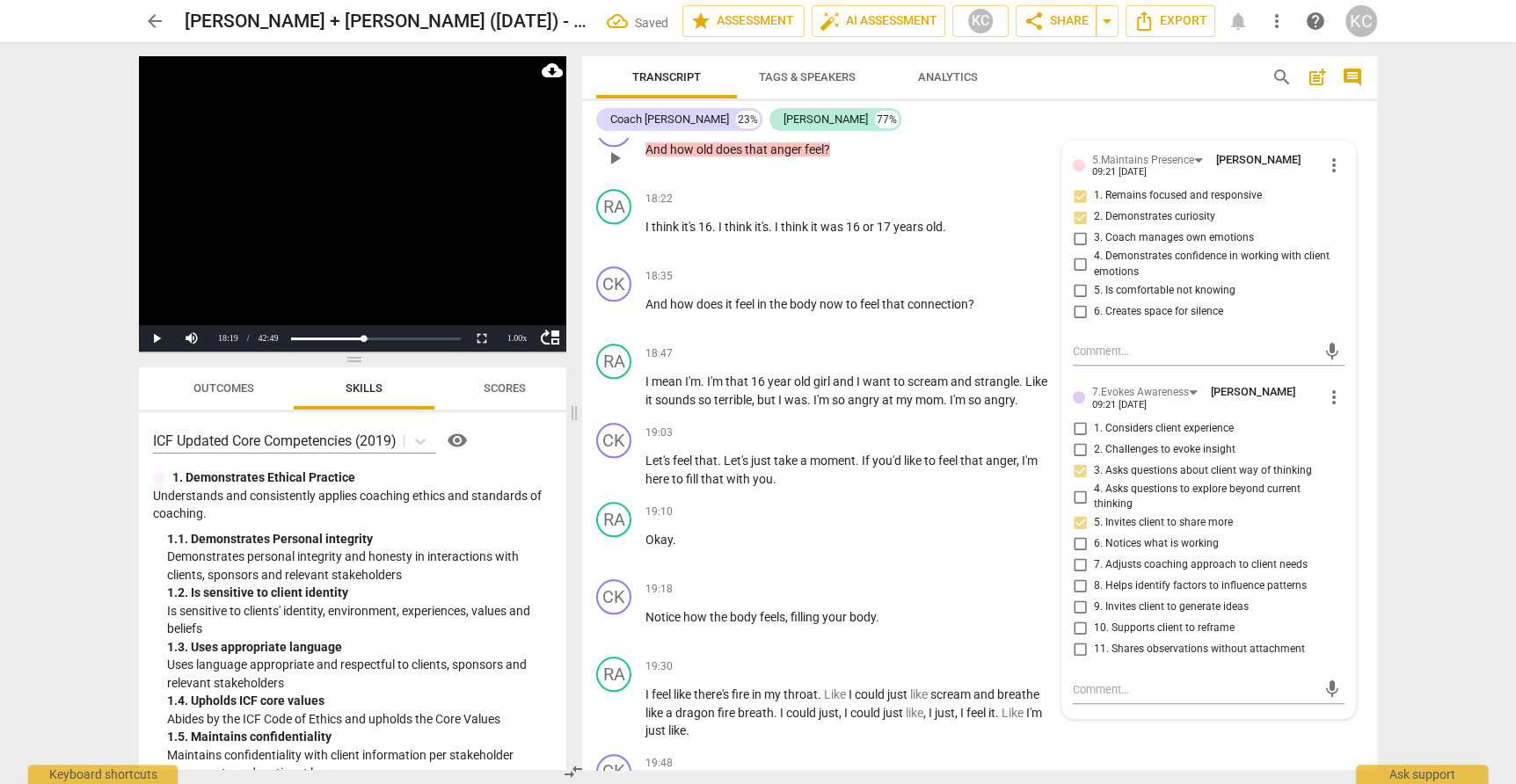
scroll to position [6260, 0]
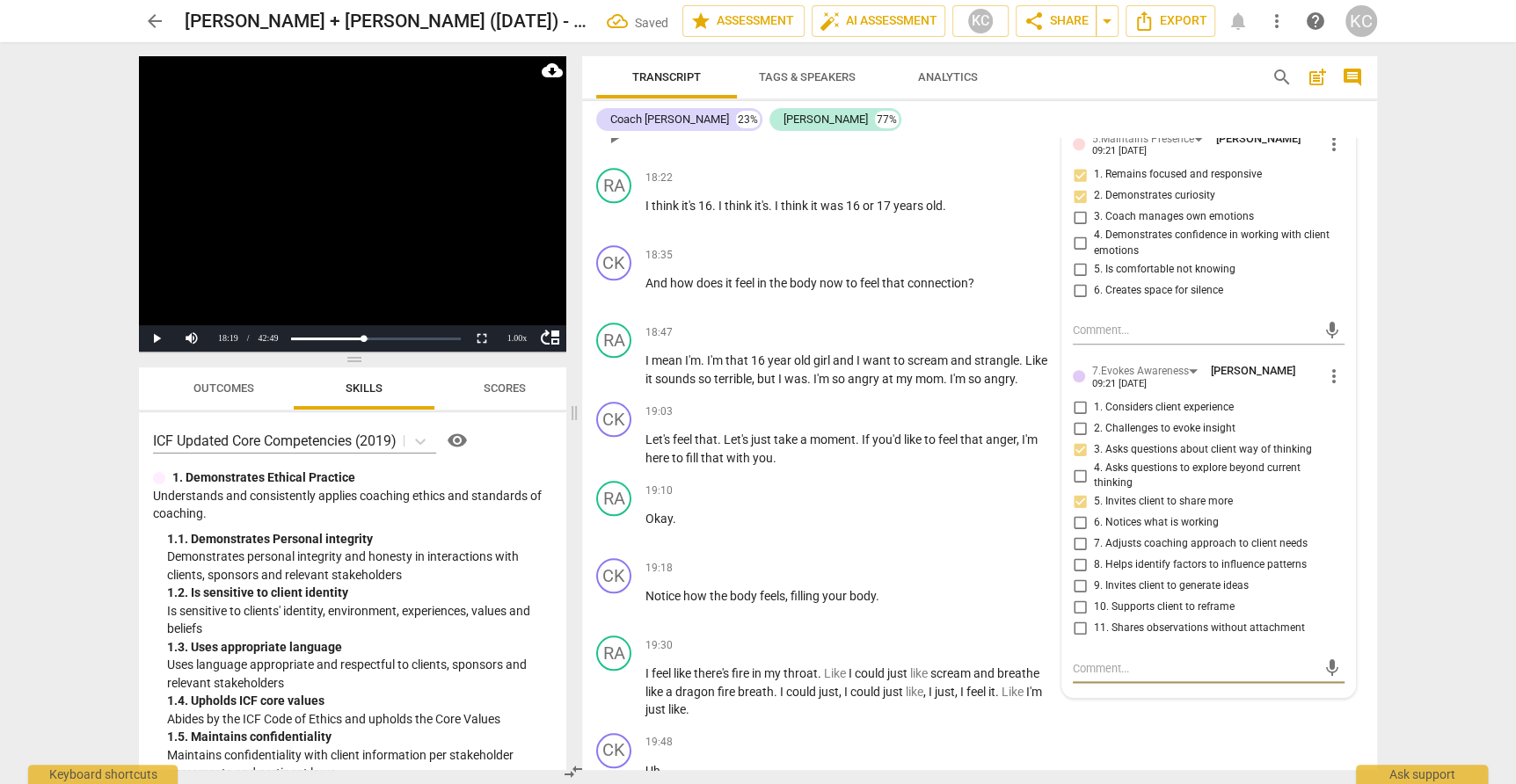
click at [1083, 660] on textarea at bounding box center [1194, 668] width 243 height 17
type textarea "G"
type textarea "Go"
type textarea "Goo"
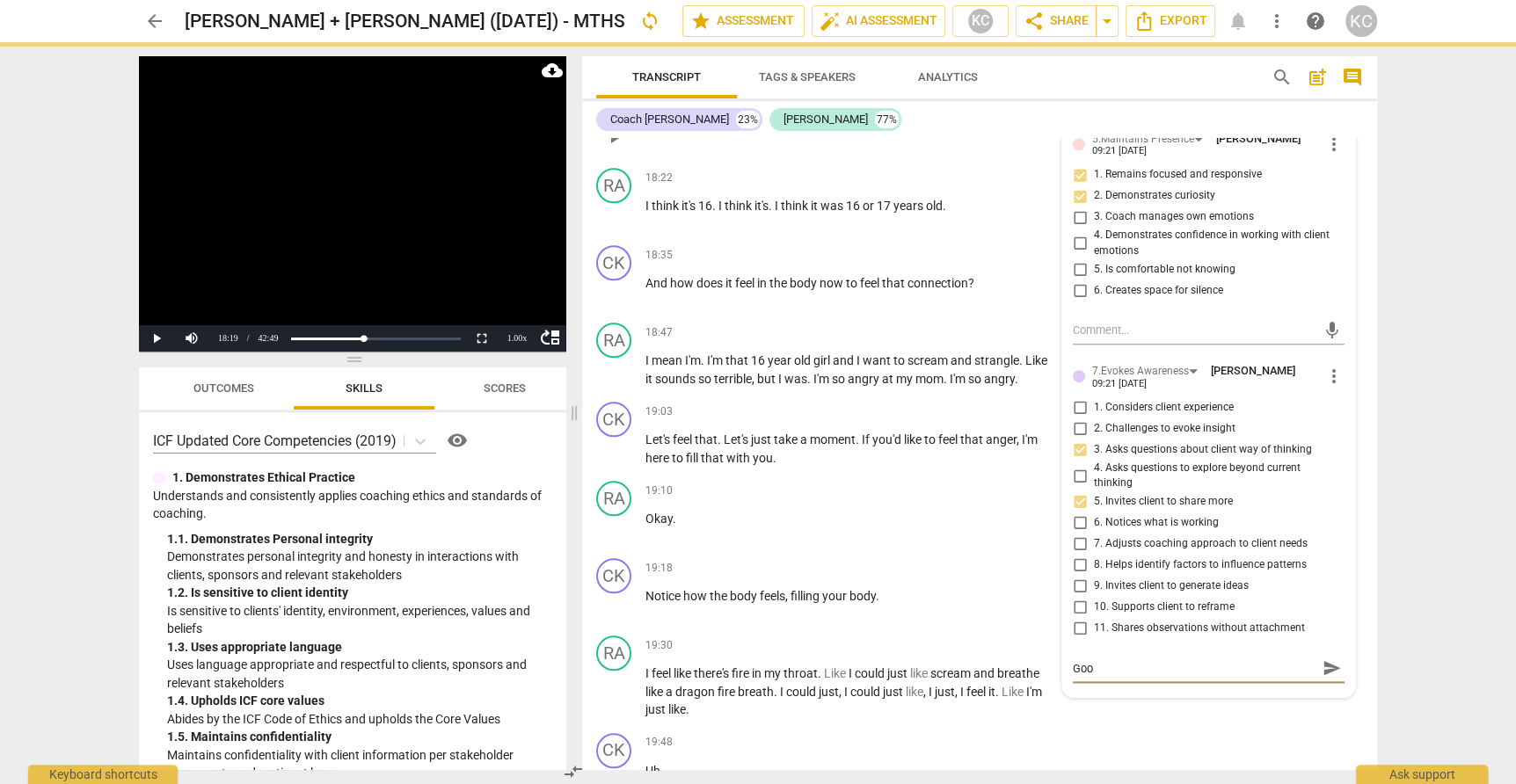
type textarea "Good"
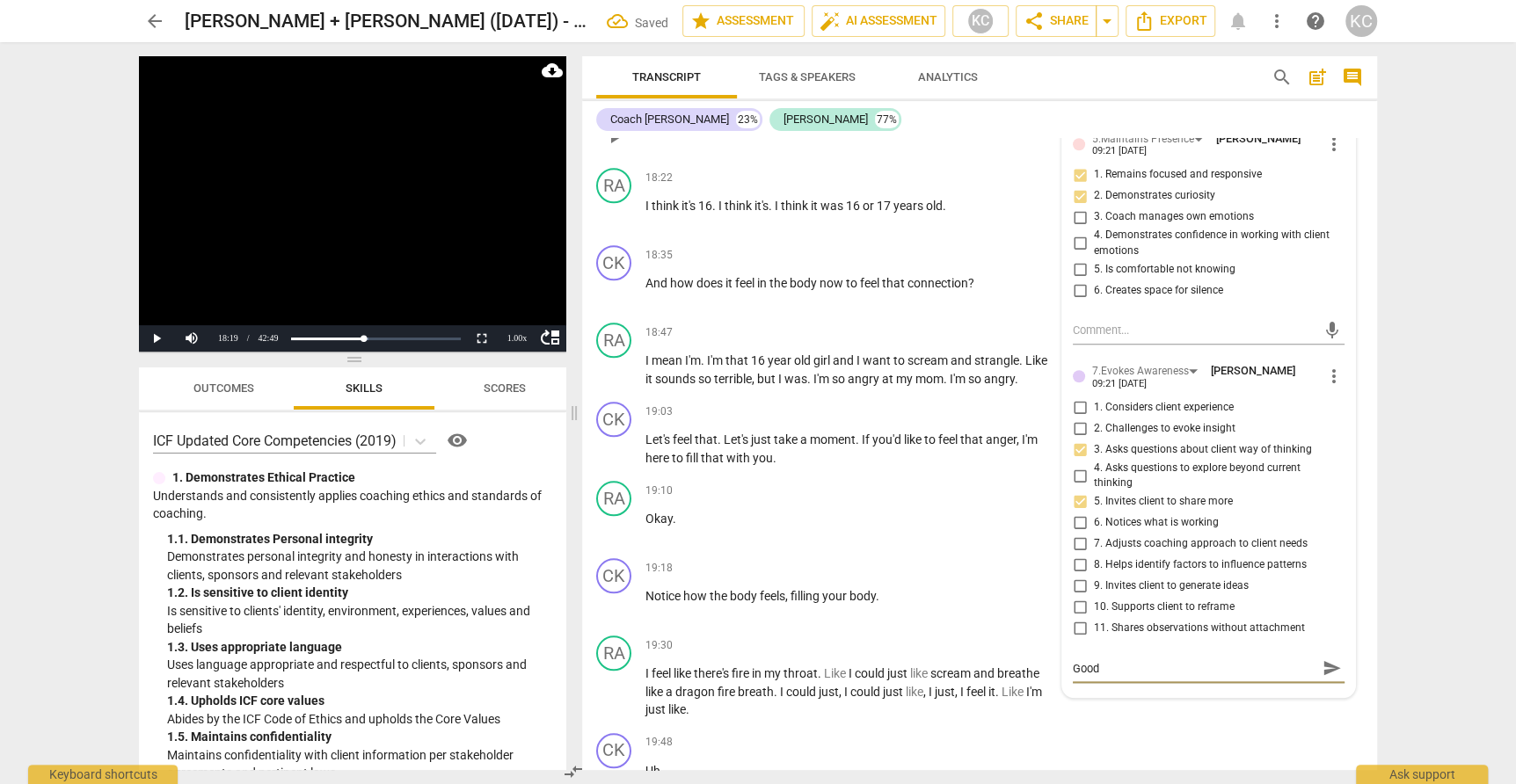
type textarea "Good q"
type textarea "Good qu"
type textarea "Good que"
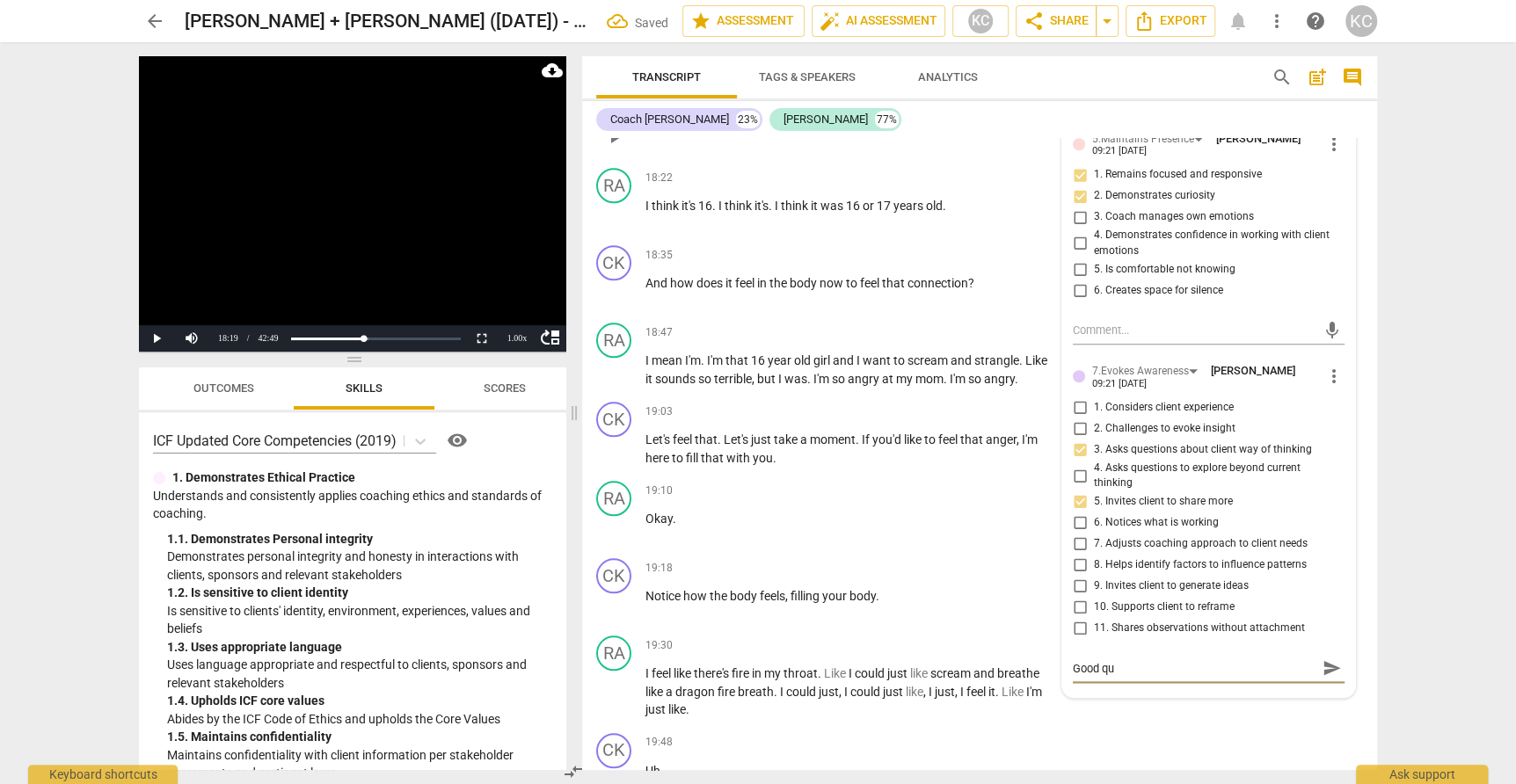
type textarea "Good que"
type textarea "Good ques"
type textarea "Good quest"
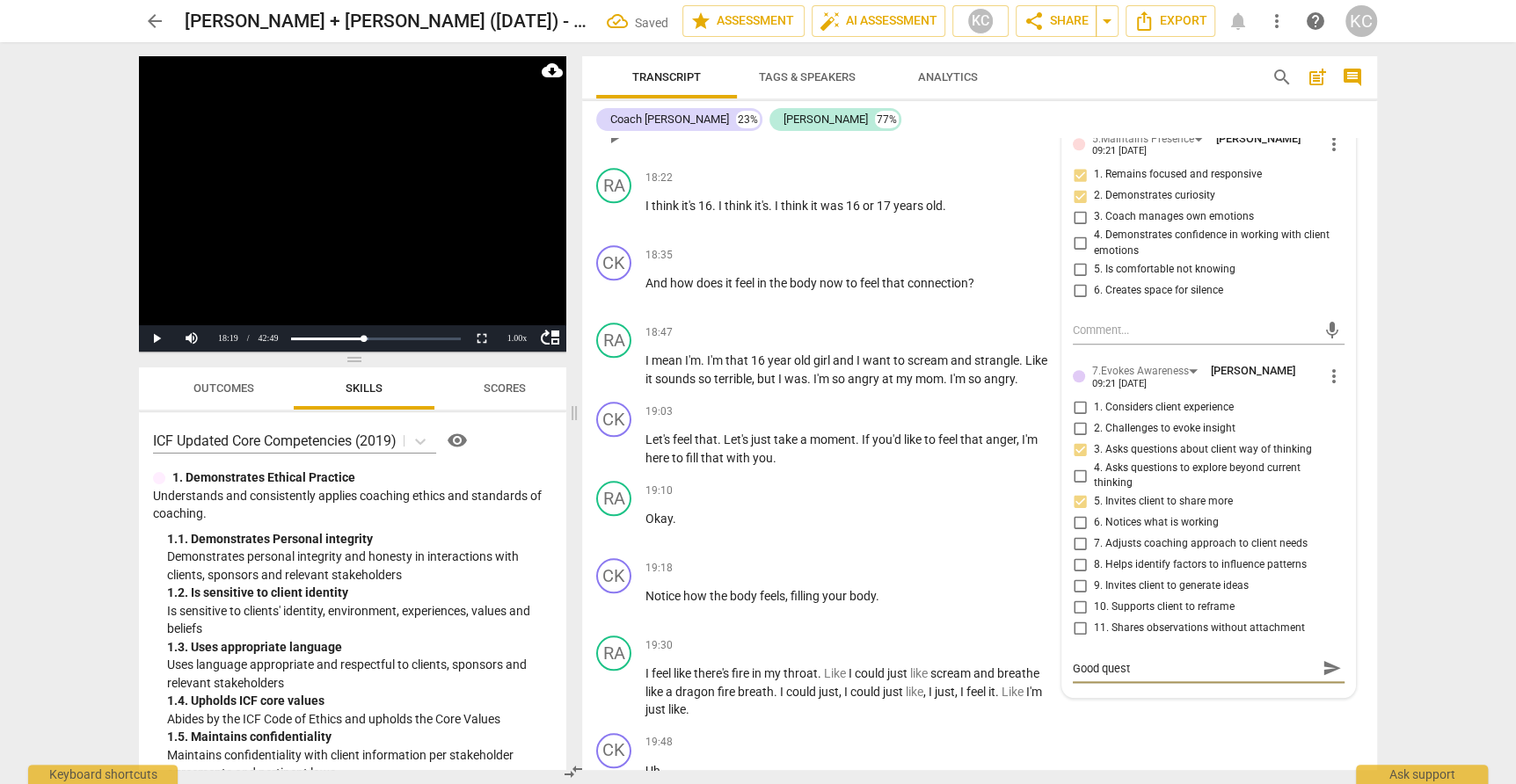
type textarea "Good questi"
type textarea "Good questio"
type textarea "Good question"
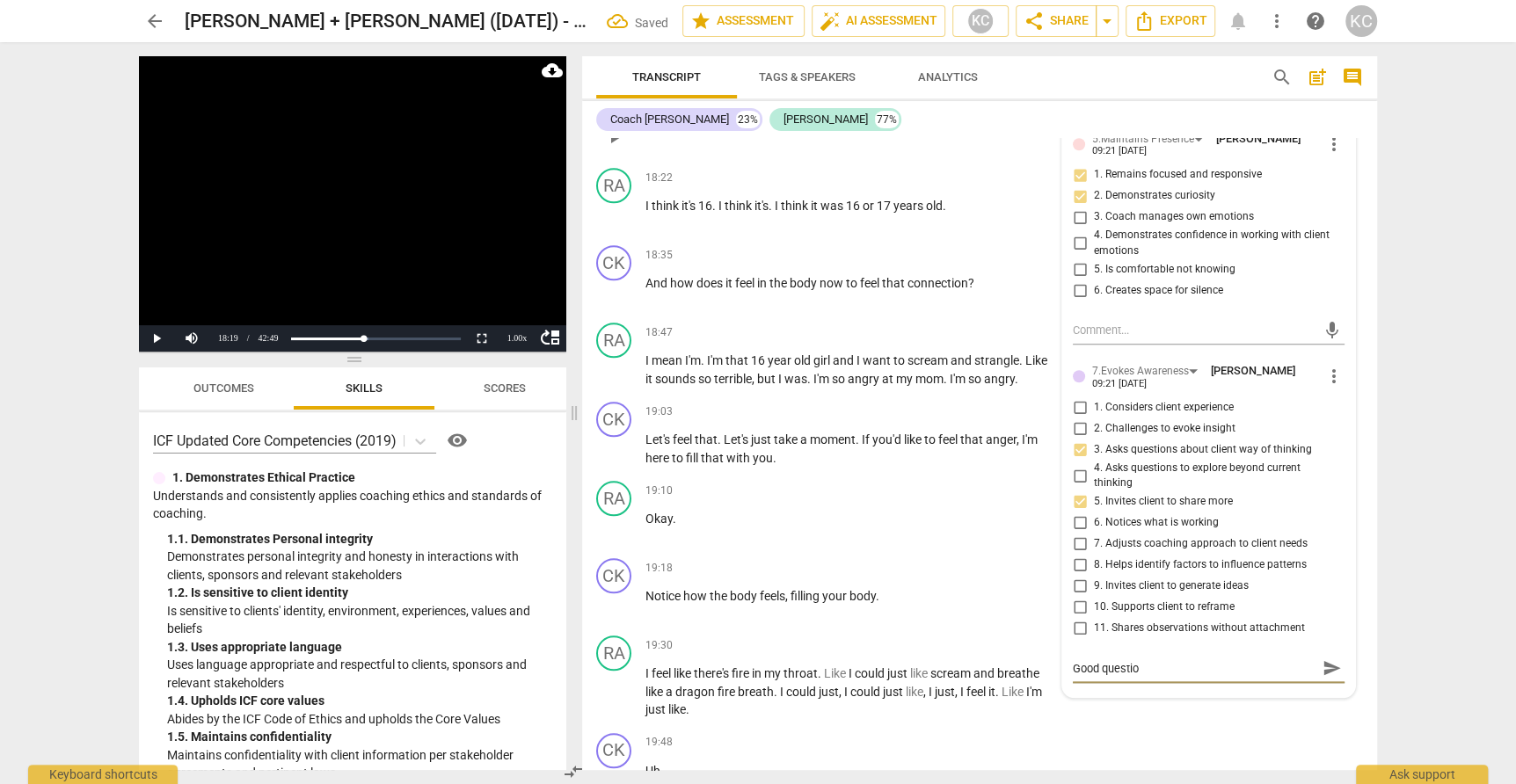
type textarea "Good question"
type textarea "Good question a"
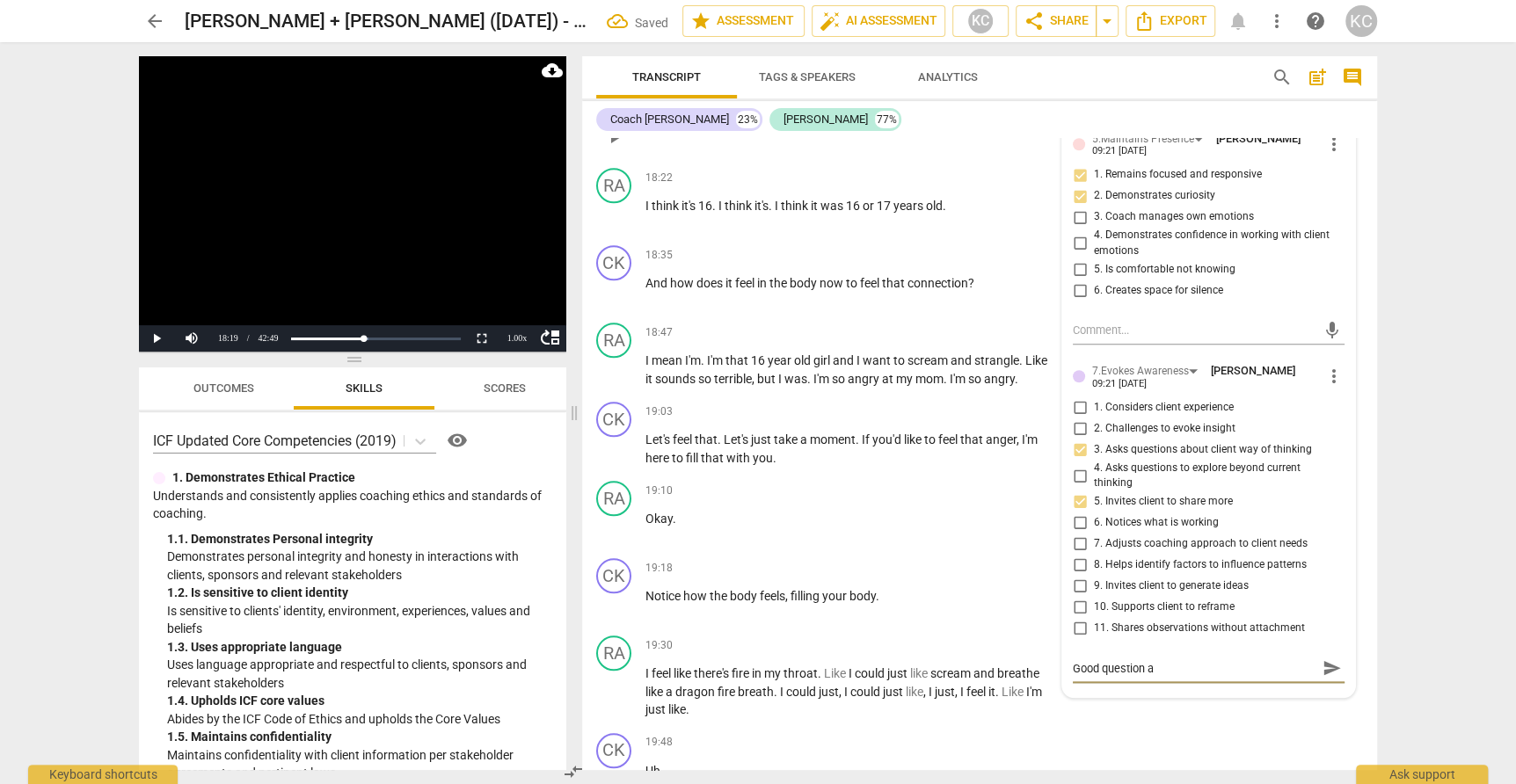
type textarea "Good question an"
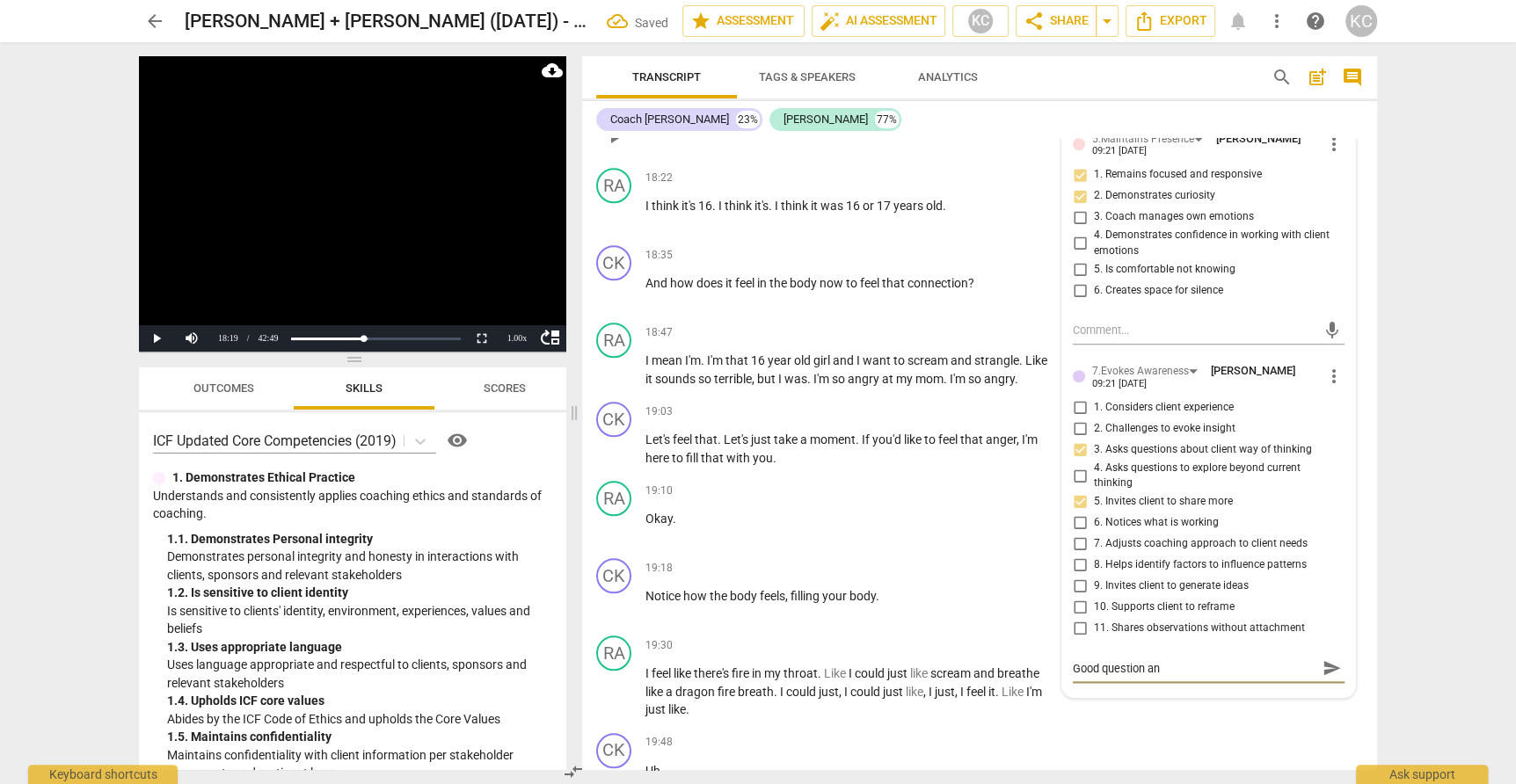
type textarea "Good question an"
type textarea "Good question and"
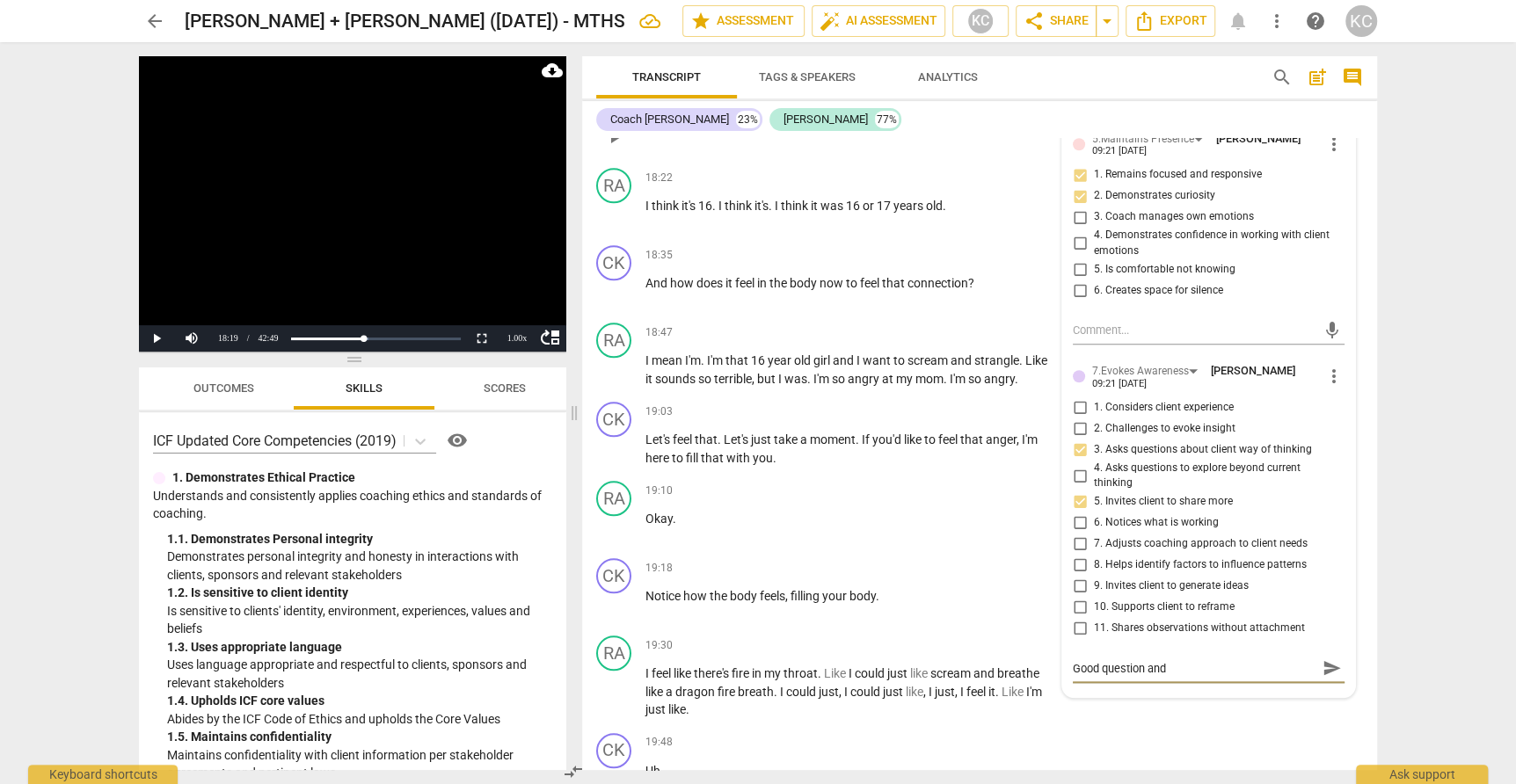
type textarea "Good question and a"
type textarea "Good question and an"
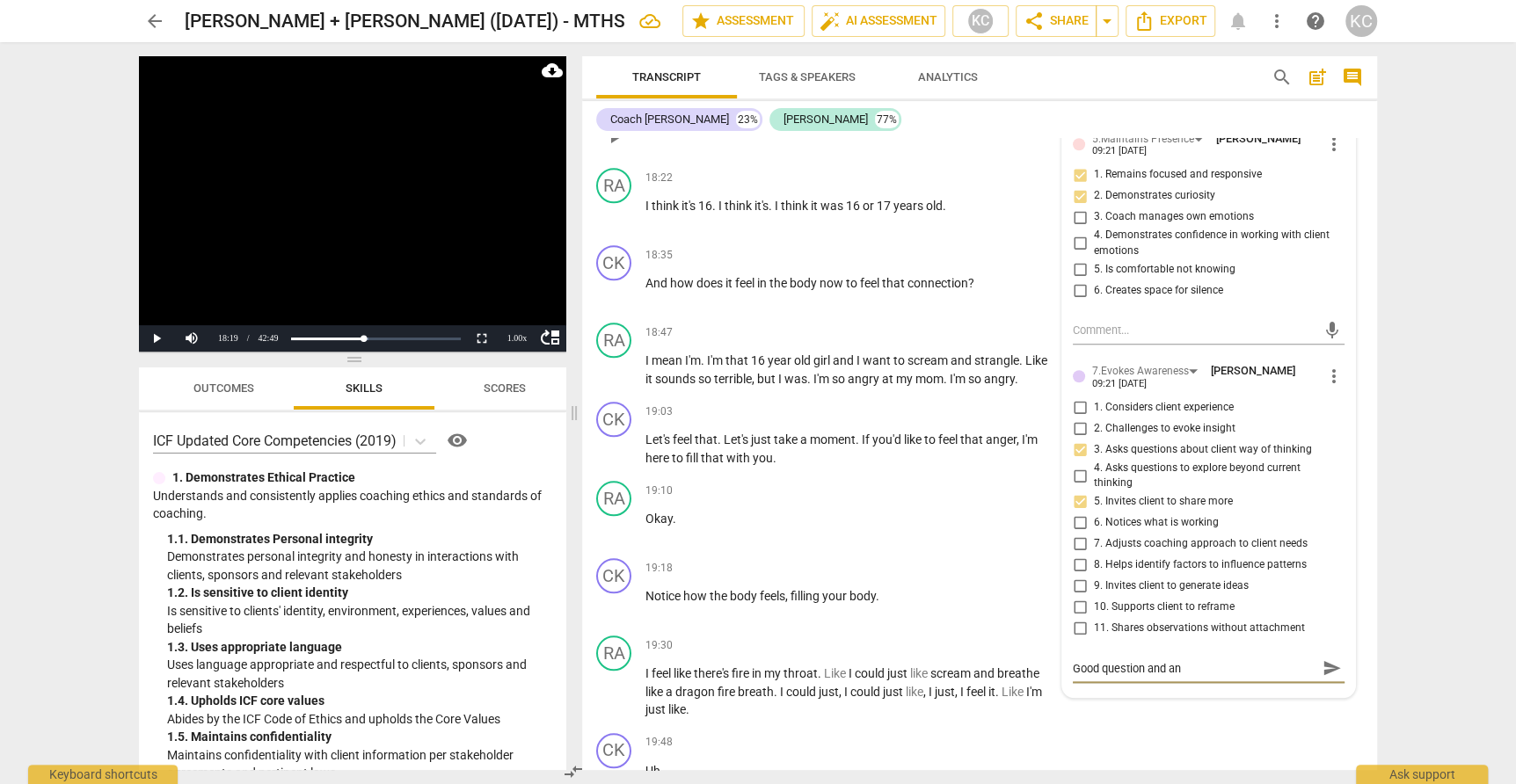
type textarea "Good question and an"
type textarea "Good question and an i"
type textarea "Good question and an in"
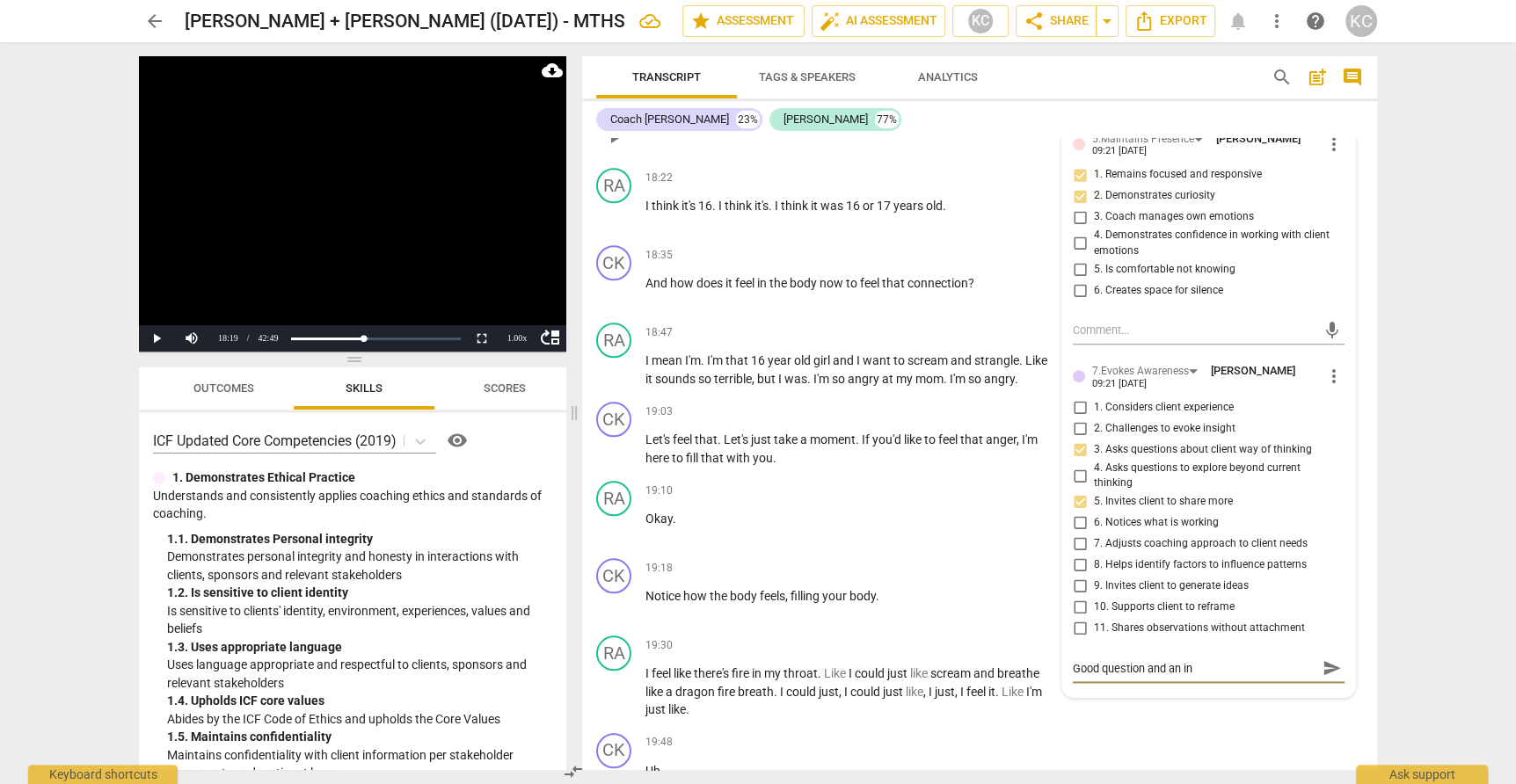
type textarea "Good question and an inv"
type textarea "Good question and an invi"
type textarea "Good question and an invit"
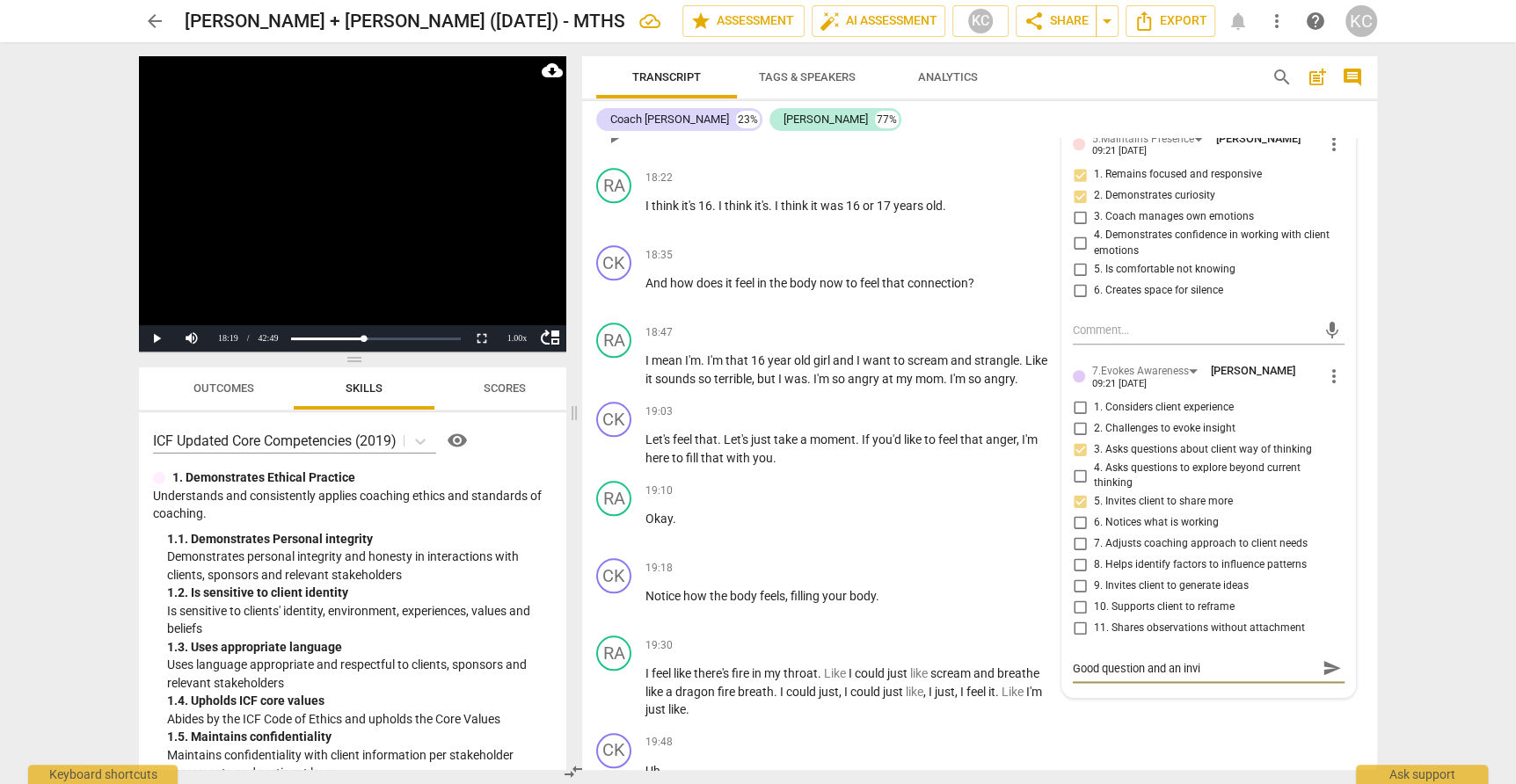
type textarea "Good question and an invit"
type textarea "Good question and an invita"
type textarea "Good question and an invitat"
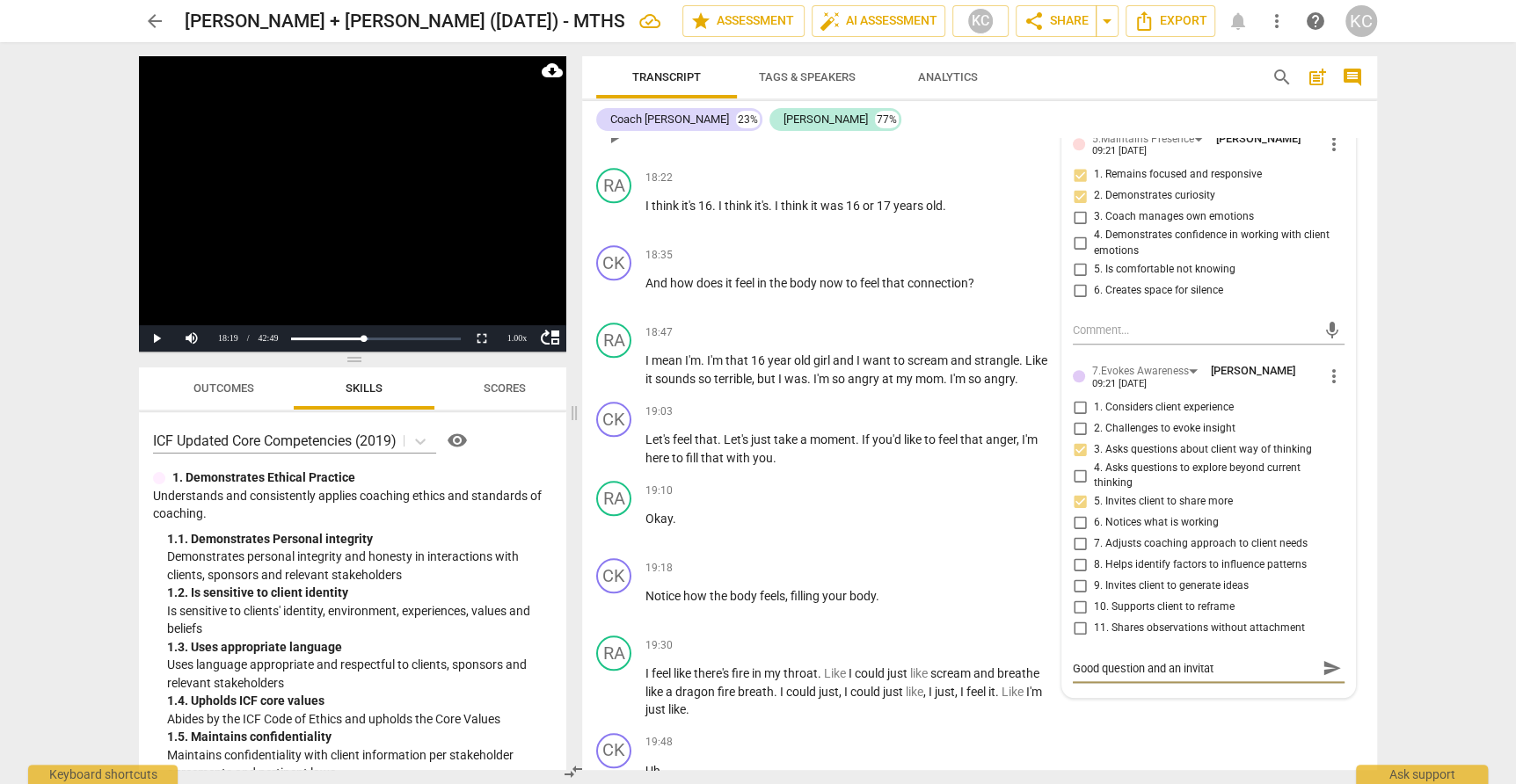
type textarea "Good question and an invitati"
type textarea "Good question and an invitatio"
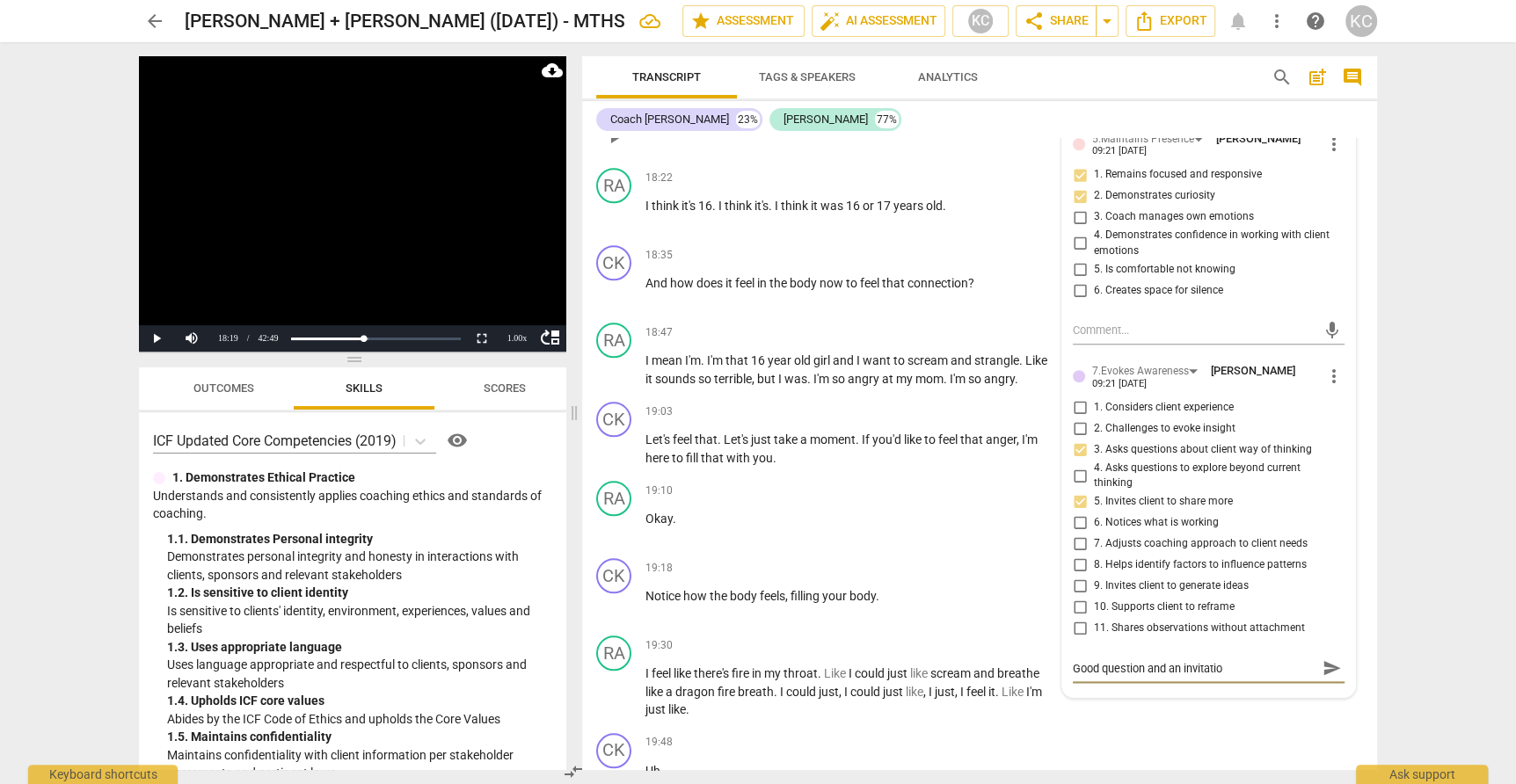
type textarea "Good question and an invitatio"
type textarea "Good question and an invitation"
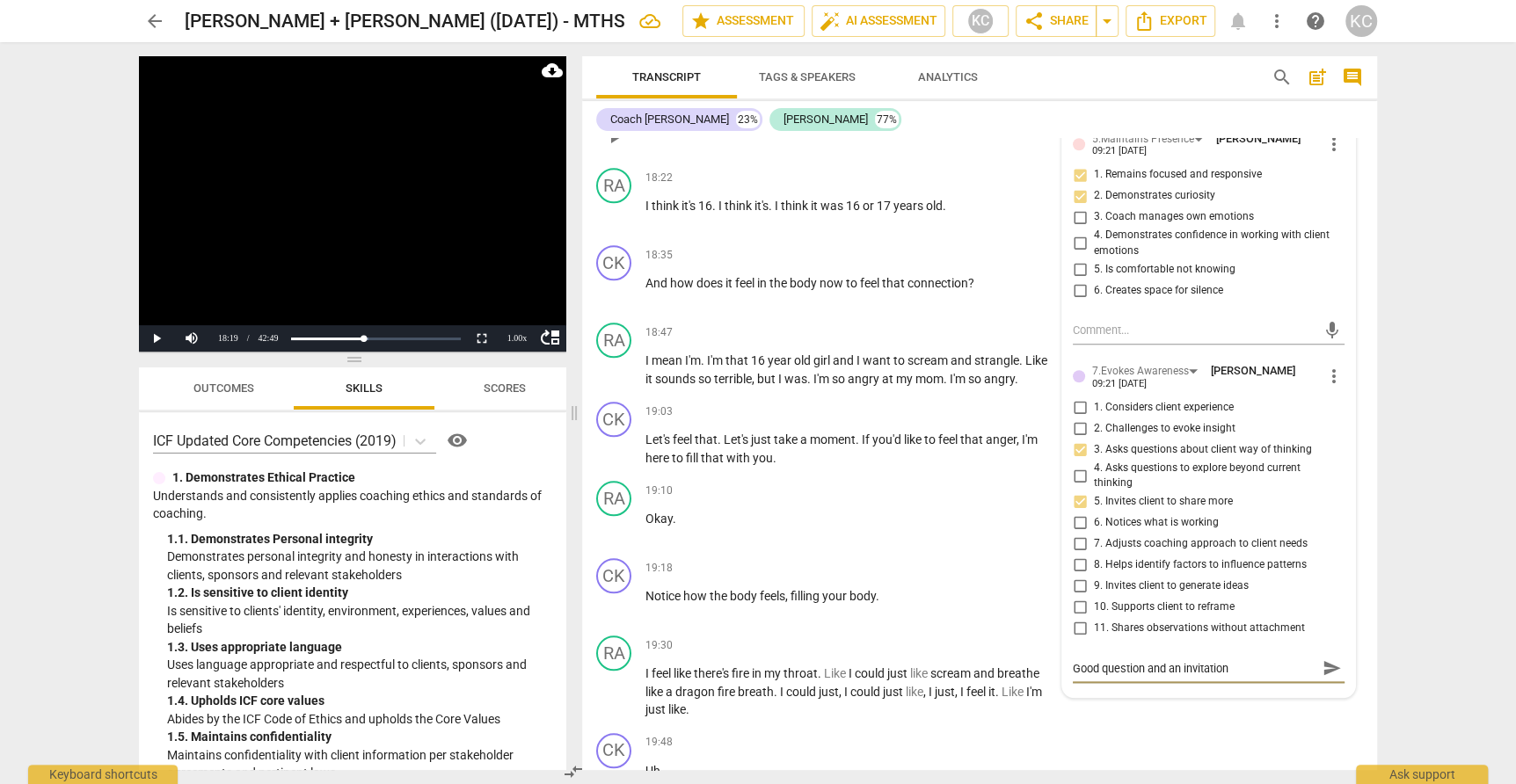
type textarea "Good question and an invitation"
type textarea "Good question and an invitation t"
type textarea "Good question and an invitation to"
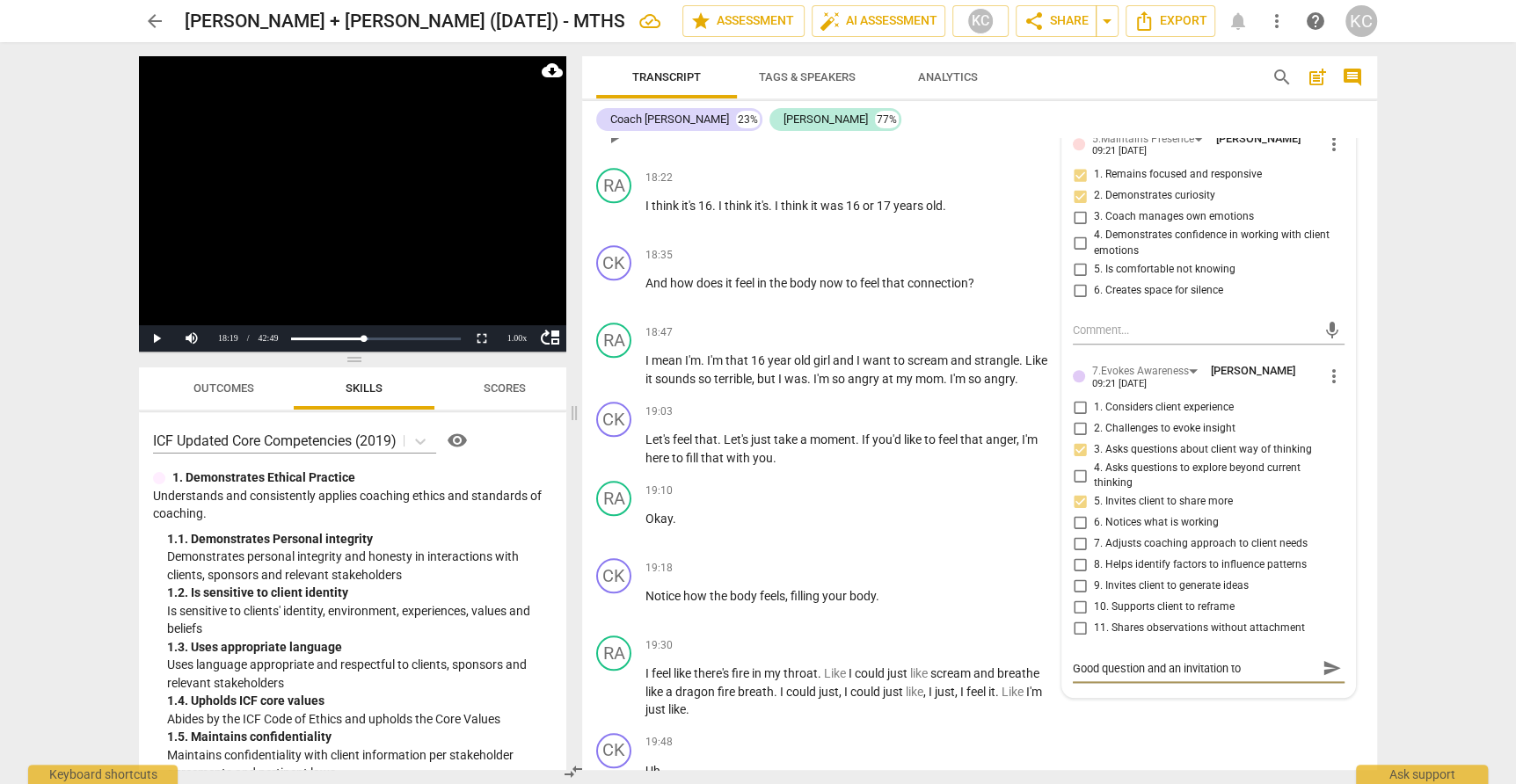
type textarea "Good question and an invitation to"
type textarea "Good question and an invitation to f"
type textarea "Good question and an invitation to fl"
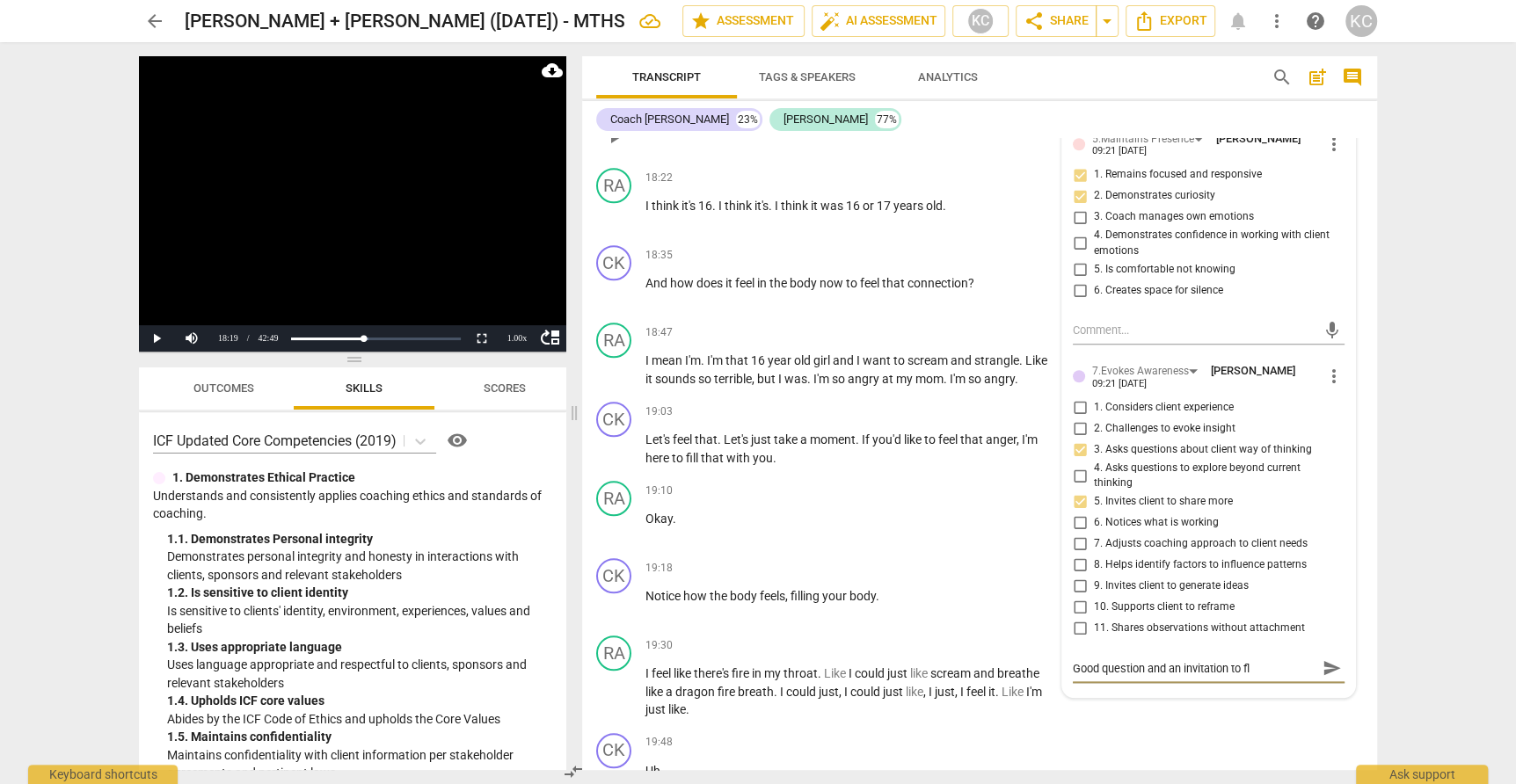
type textarea "Good question and an invitation to flo"
type textarea "Good question and an invitation to flow"
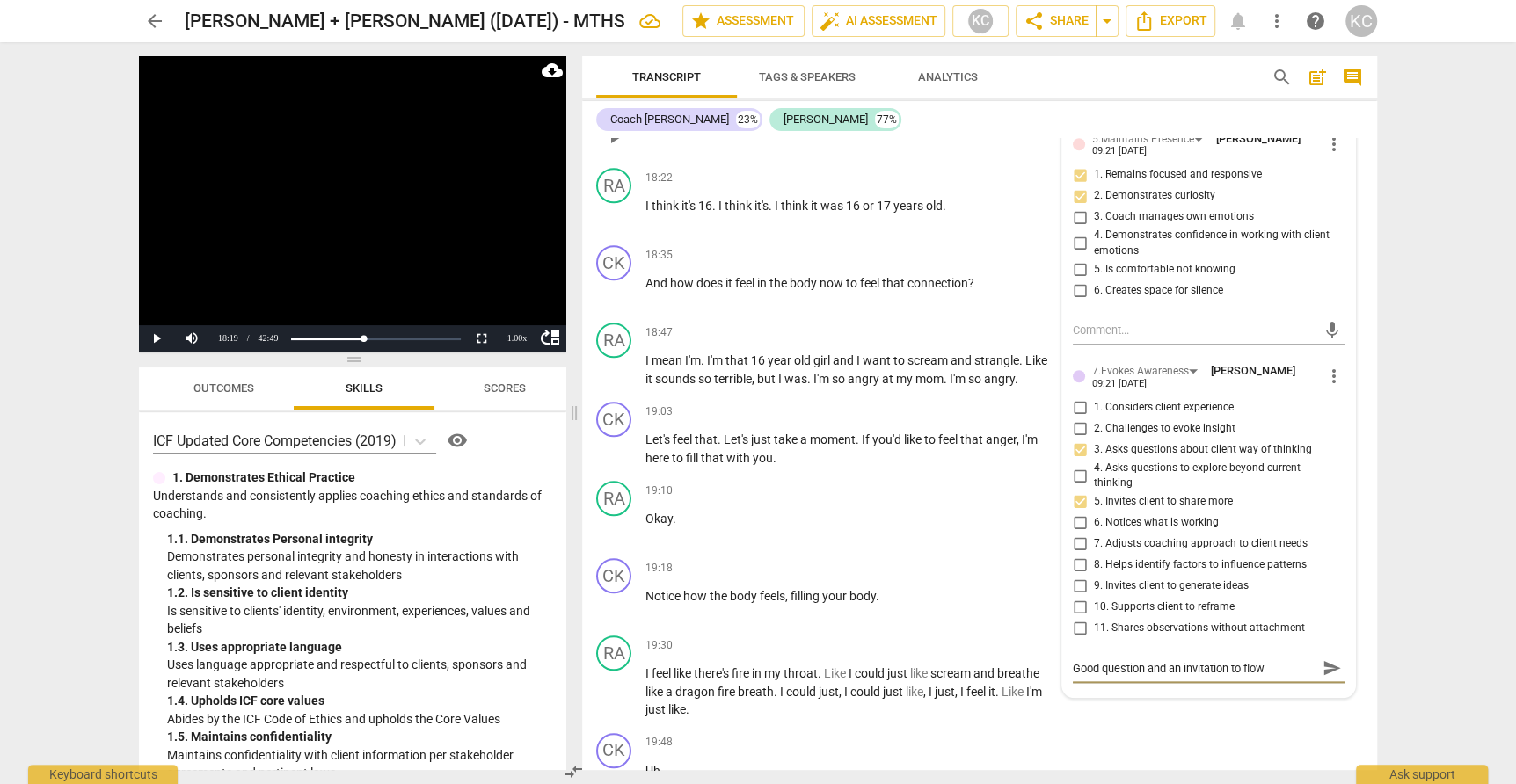
type textarea "Good question and an invitation to flow"
type textarea "Good question and an invitation to flow w"
type textarea "Good question and an invitation to flow wi"
type textarea "Good question and an invitation to flow wit"
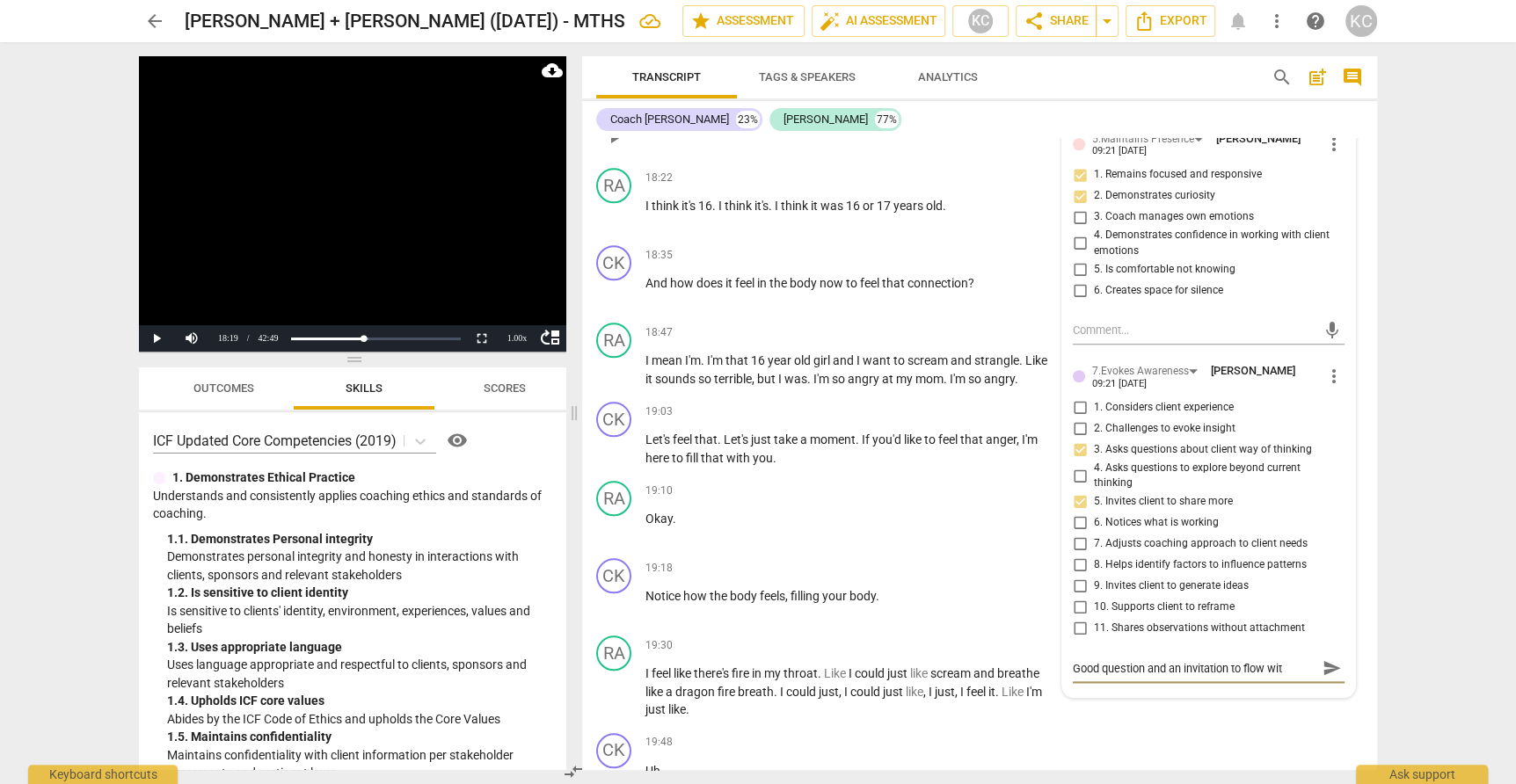
type textarea "Good question and an invitation to flow with"
type textarea "Good question and an invitation to flow with y"
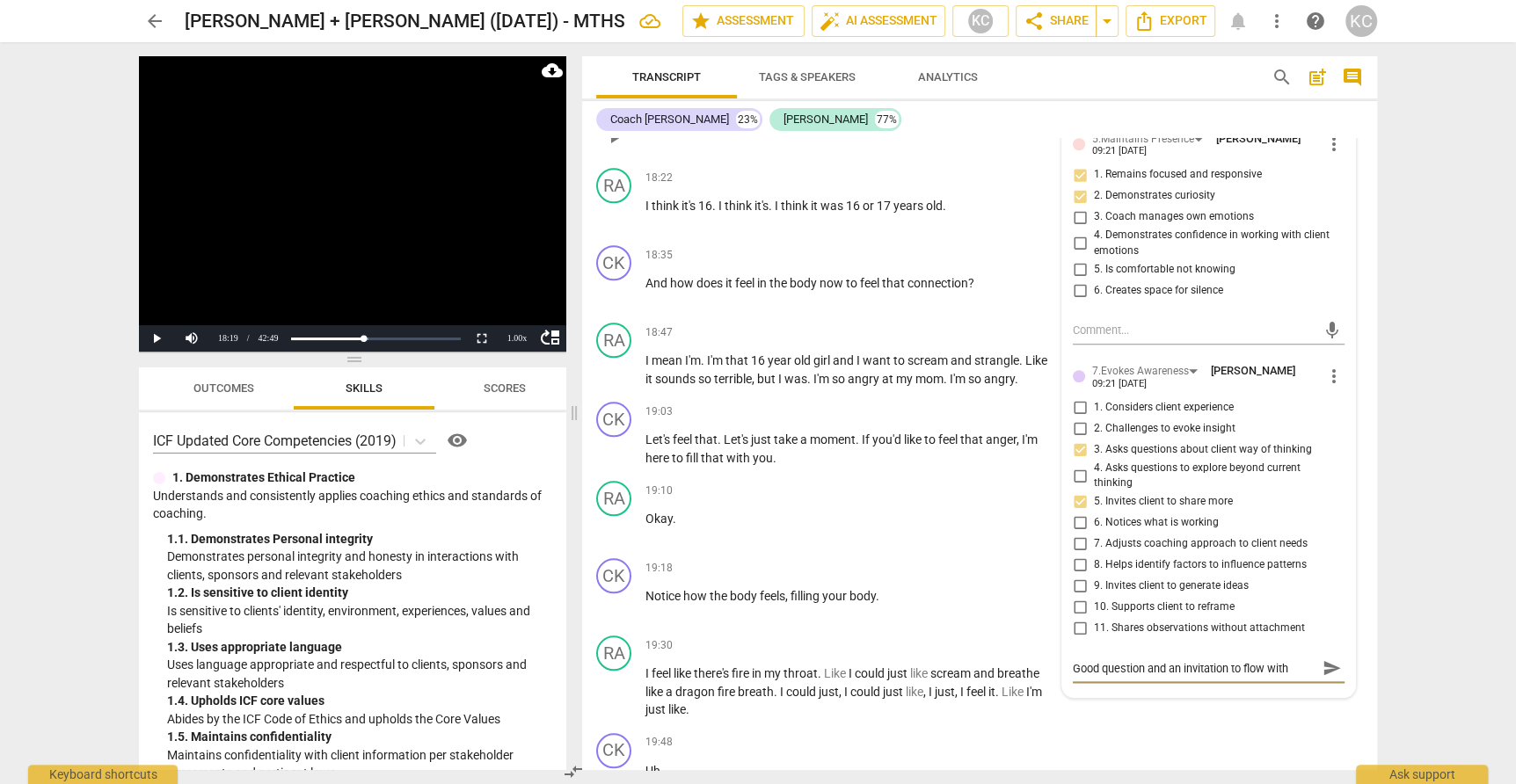
type textarea "Good question and an invitation to flow with y"
type textarea "Good question and an invitation to flow with yo"
type textarea "Good question and an invitation to flow with you"
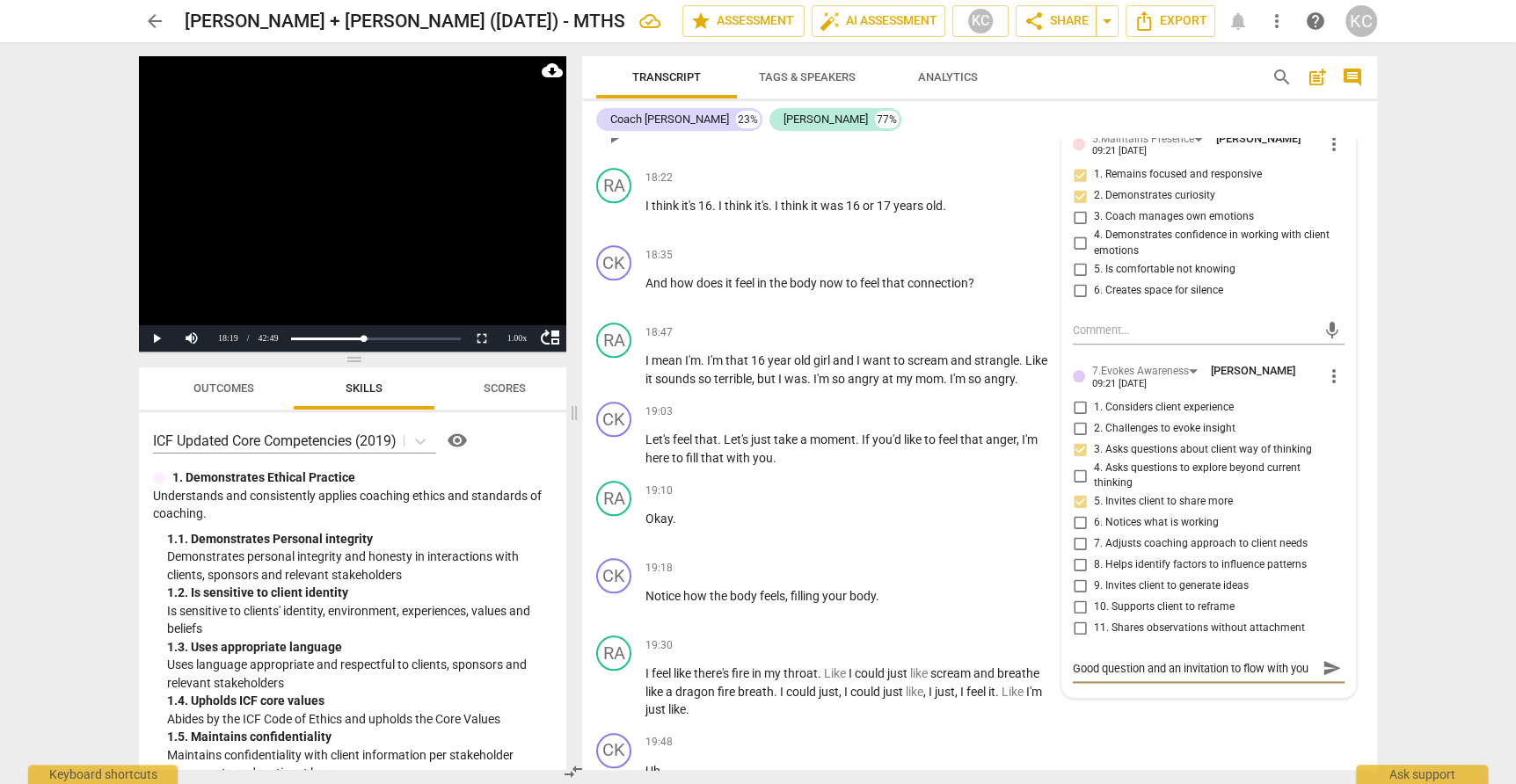
type textarea "Good question and an invitation to flow with your"
type textarea "Good question and an invitation to flow with your c"
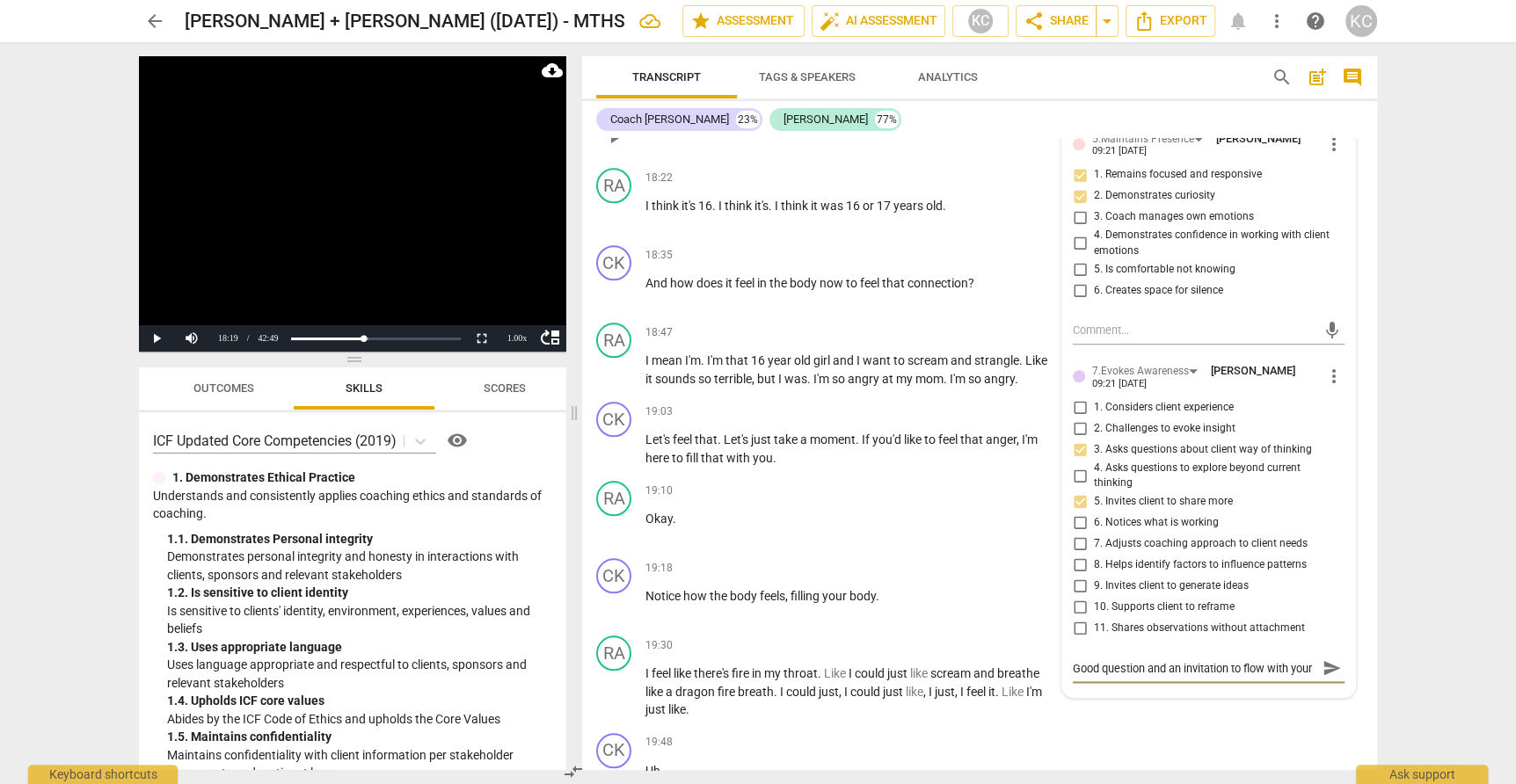
type textarea "Good question and an invitation to flow with your c"
type textarea "Good question and an invitation to flow with your cl"
type textarea "Good question and an invitation to flow with your cli"
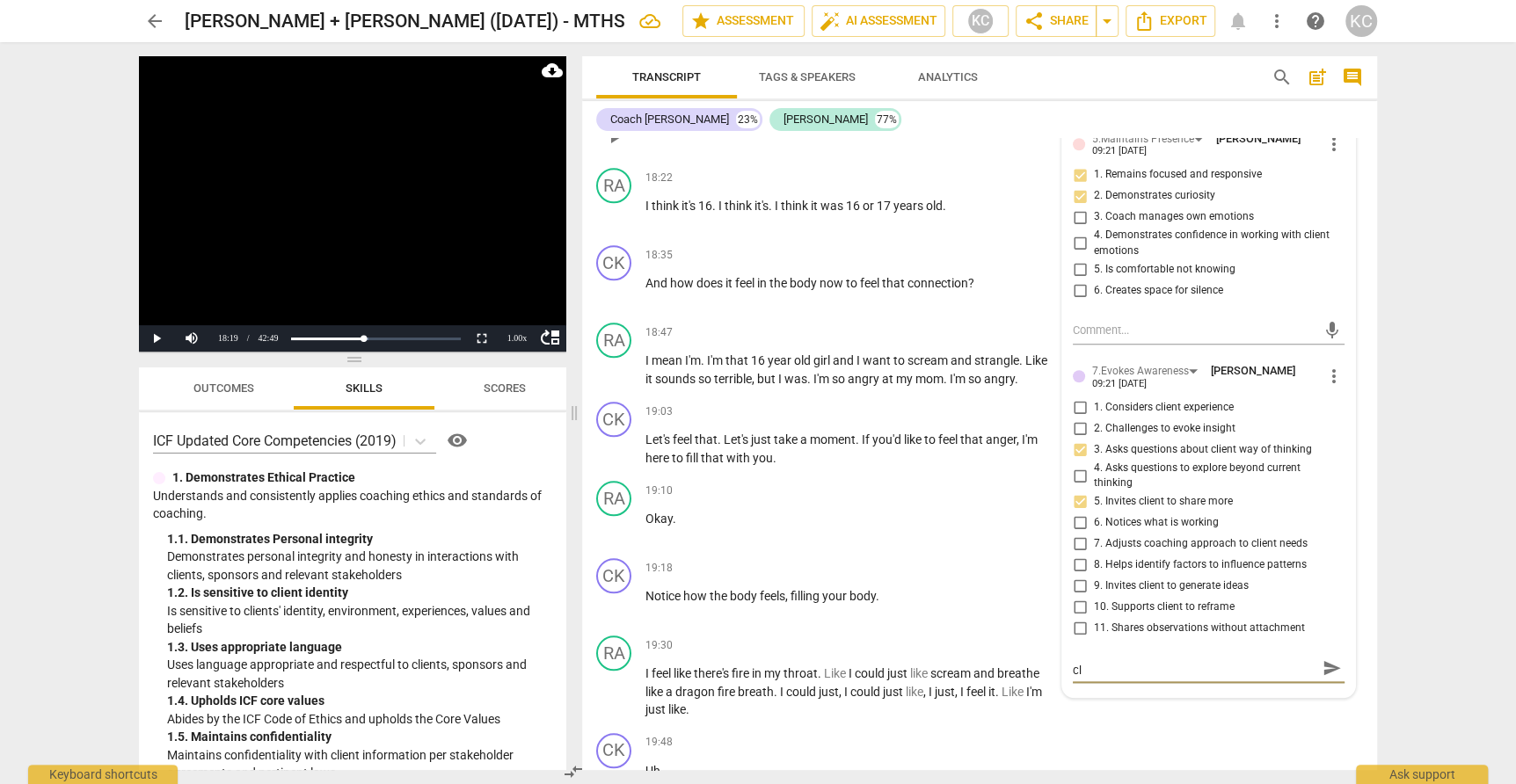
type textarea "Good question and an invitation to flow with your cli"
type textarea "Good question and an invitation to flow with your clie"
type textarea "Good question and an invitation to flow with your clien"
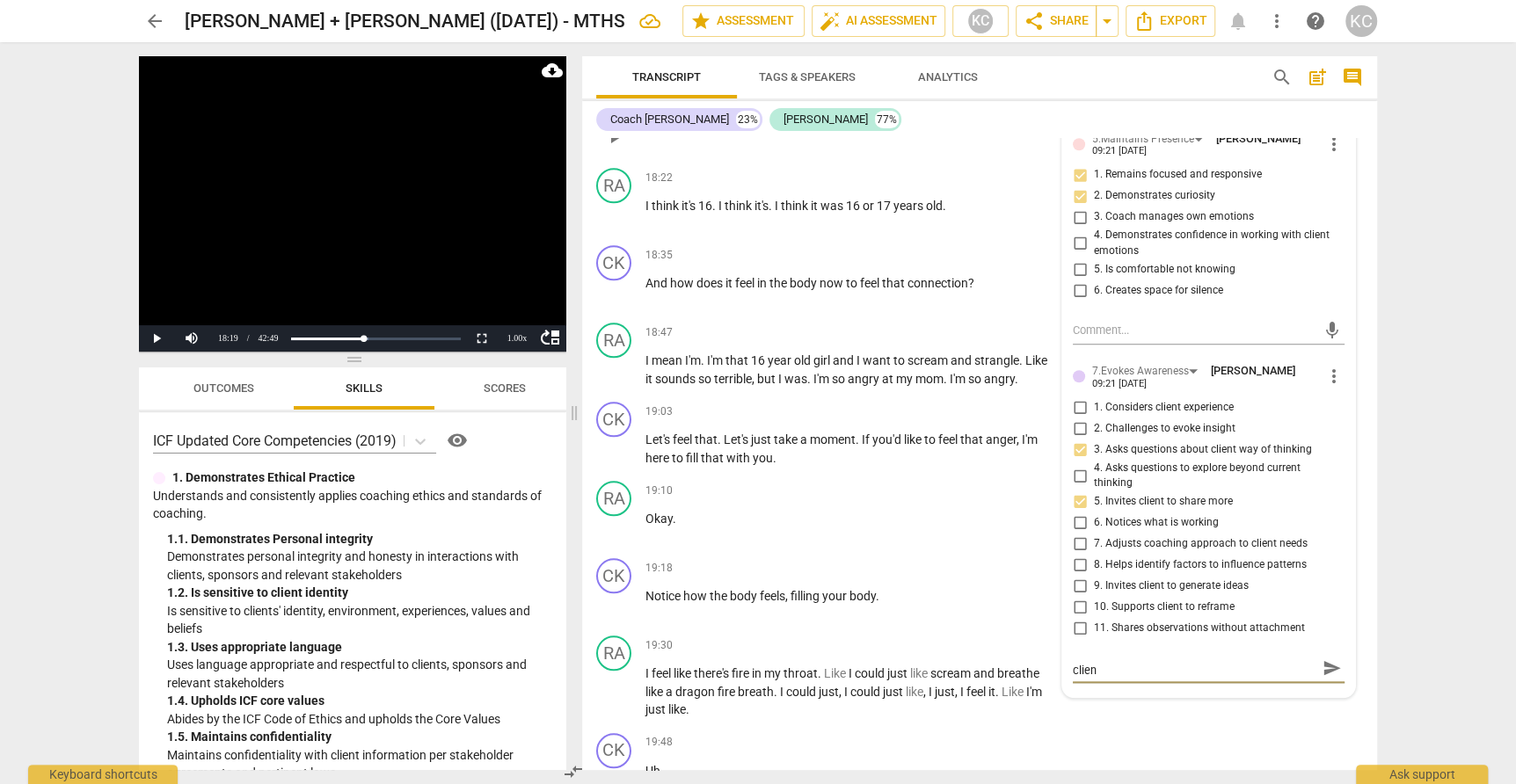
type textarea "Good question and an invitation to flow with your client"
type textarea "Good question and an invitation to flow with your client,"
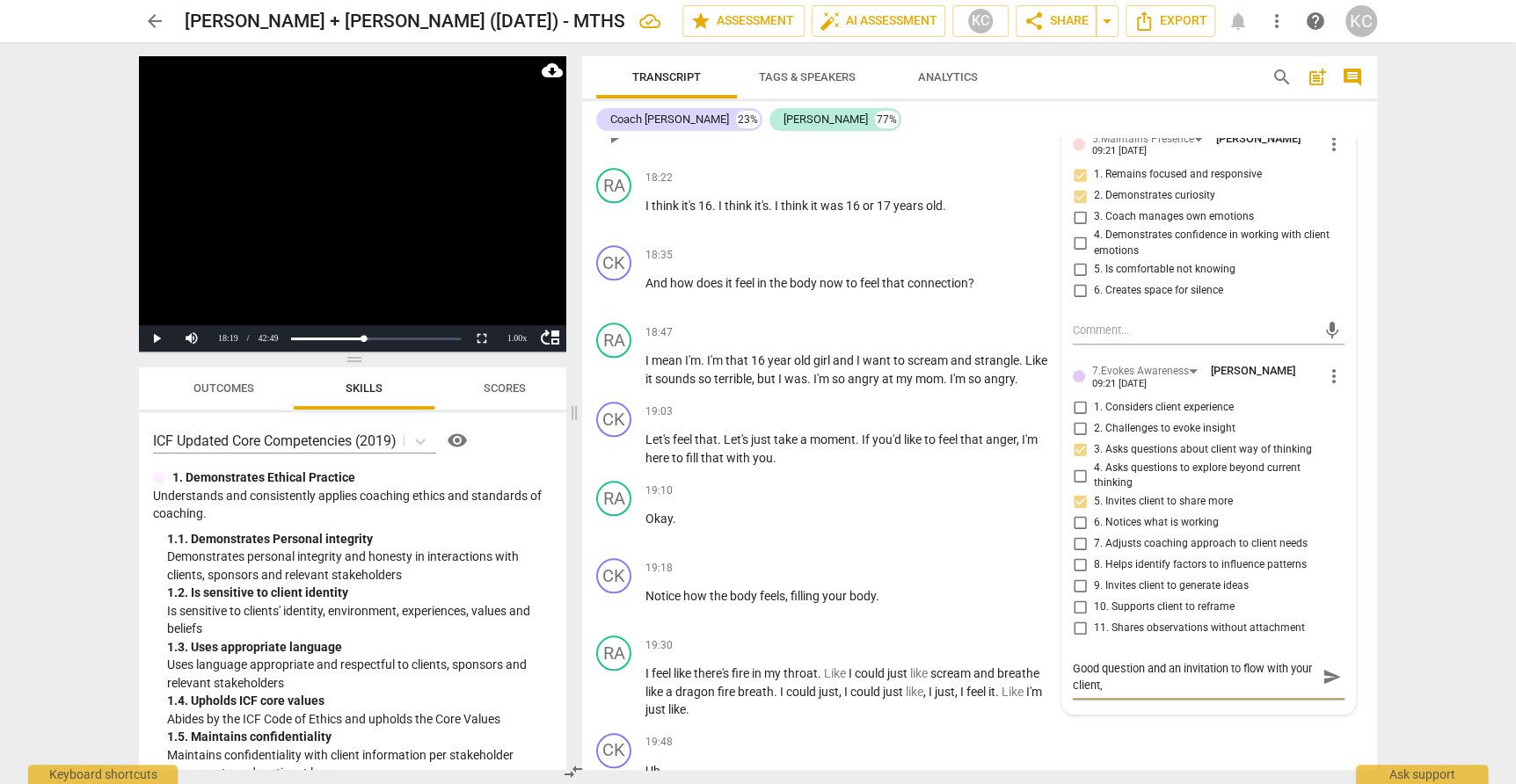
type textarea "Good question and an invitation to flow with your client,"
type textarea "Good question and an invitation to flow with your client, e"
type textarea "Good question and an invitation to flow with your client, ex"
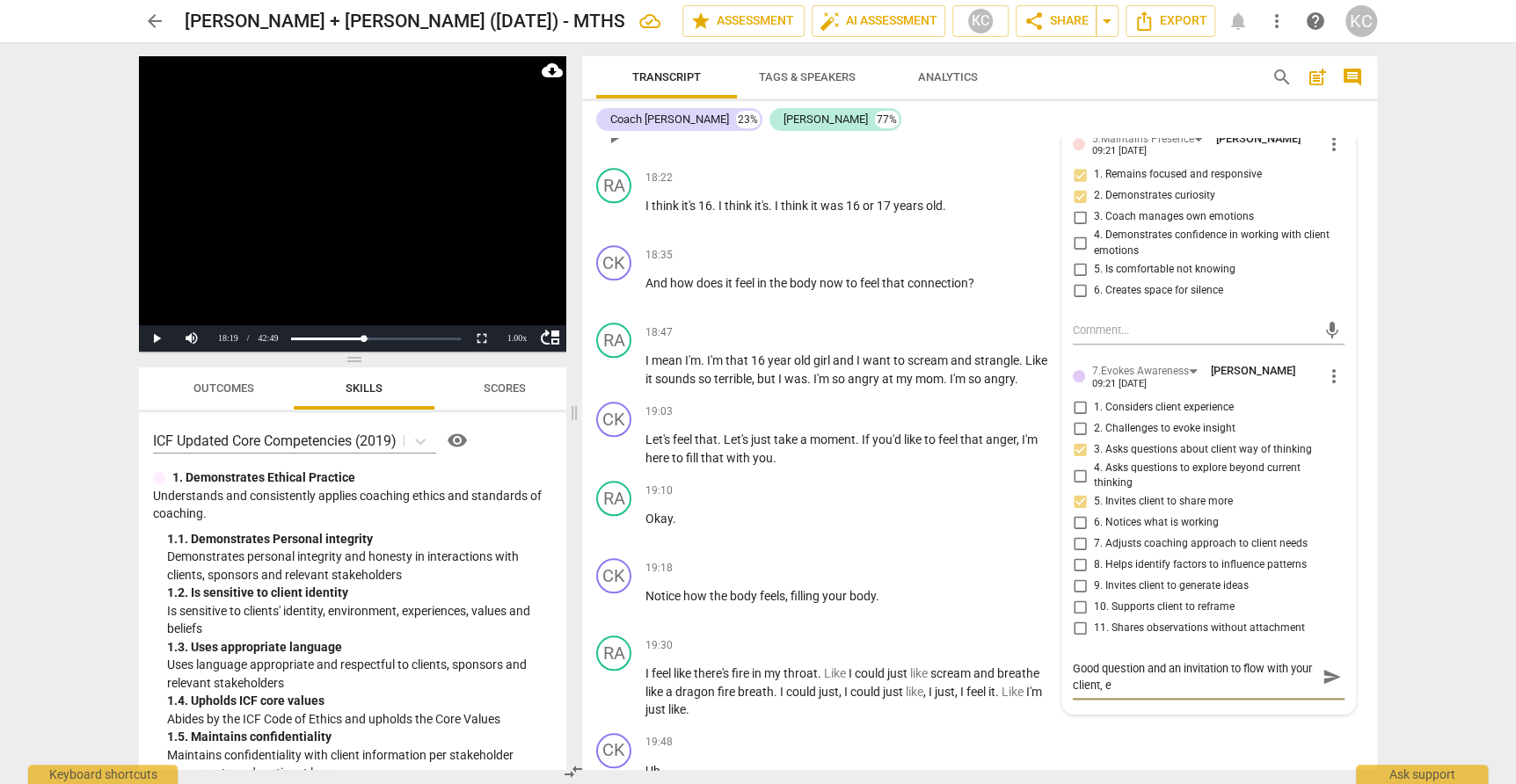
type textarea "Good question and an invitation to flow with your client, ex"
type textarea "Good question and an invitation to flow with your client, exa"
type textarea "Good question and an invitation to flow with your client, exam"
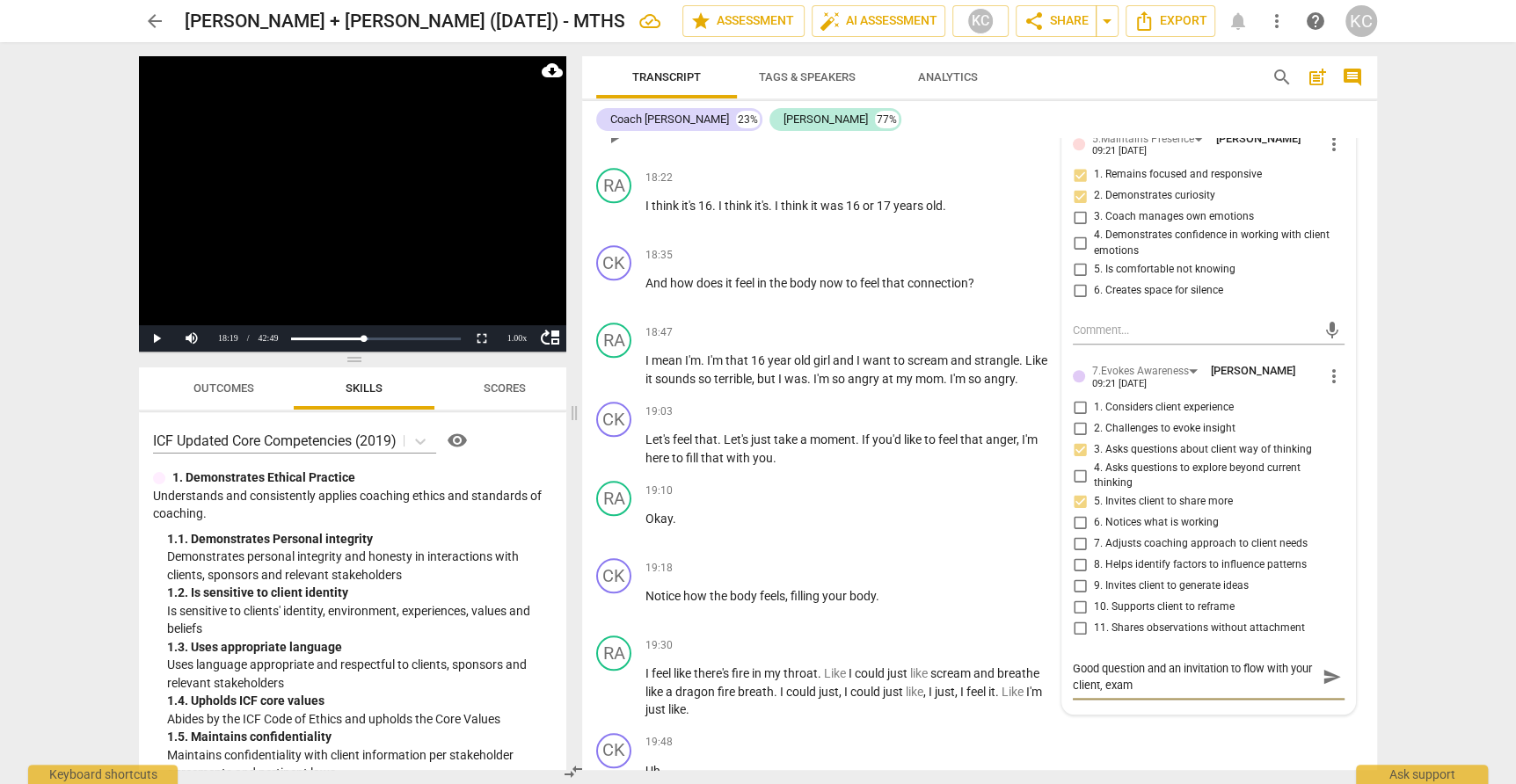
type textarea "Good question and an invitation to flow with your client, examp"
type textarea "Good question and an invitation to flow with your client, exampl"
type textarea "Good question and an invitation to flow with your client, example"
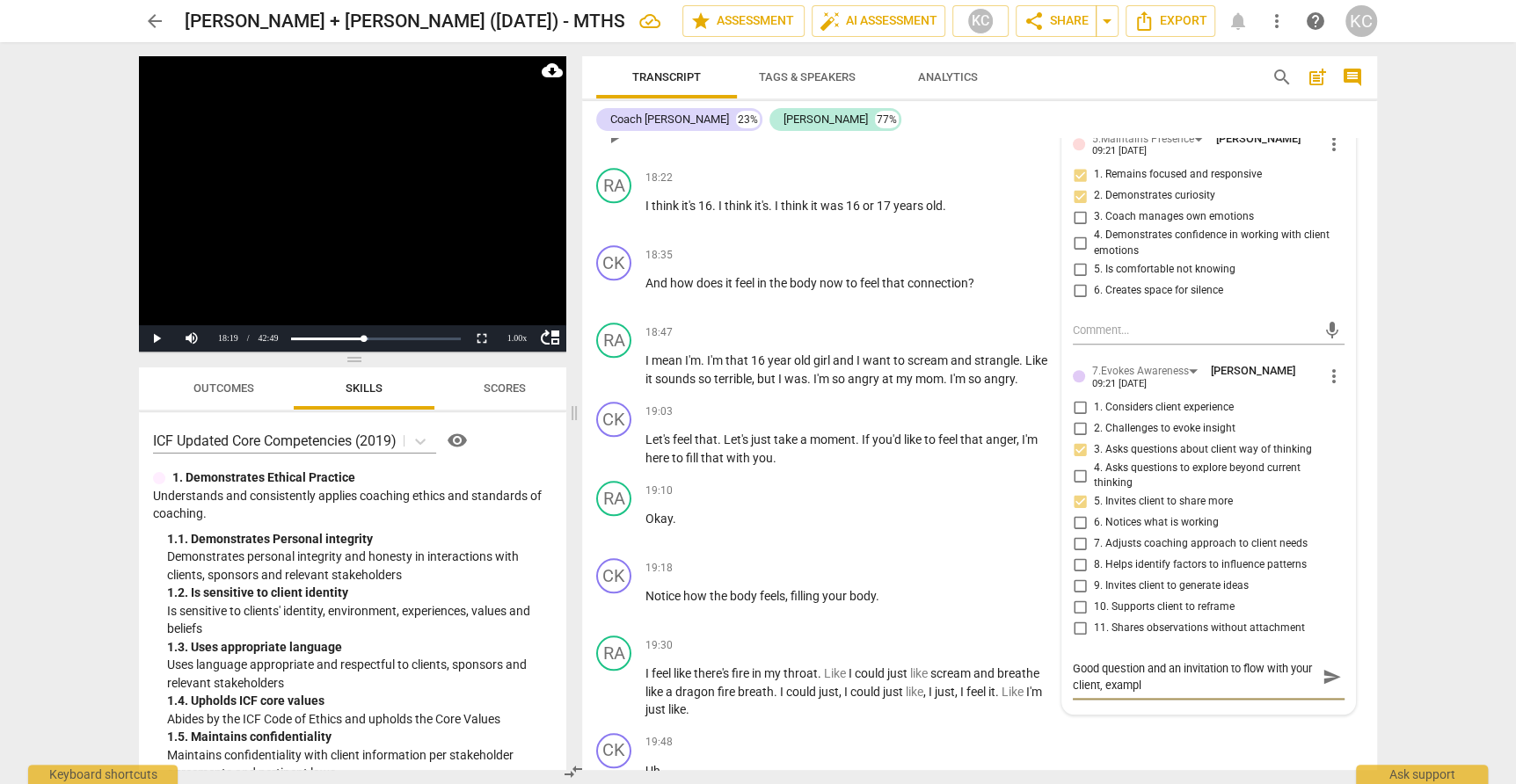
type textarea "Good question and an invitation to flow with your client, example"
type textarea "Good question and an invitation to flow with your client, example:"
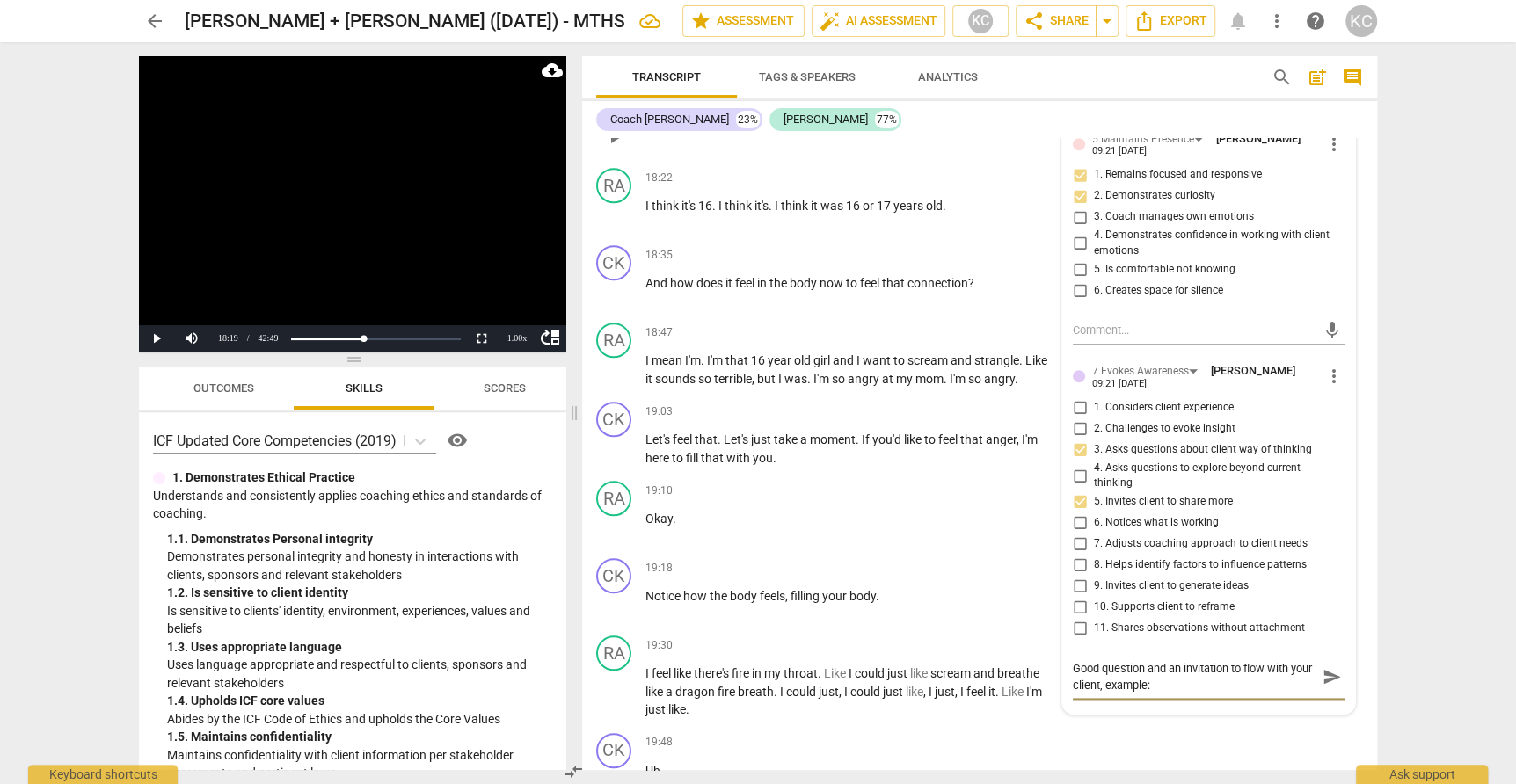
type textarea "Good question and an invitation to flow with your client, example: ""
type textarea "Good question and an invitation to flow with your client, example: "W"
type textarea "Good question and an invitation to flow with your client, example: "Wh"
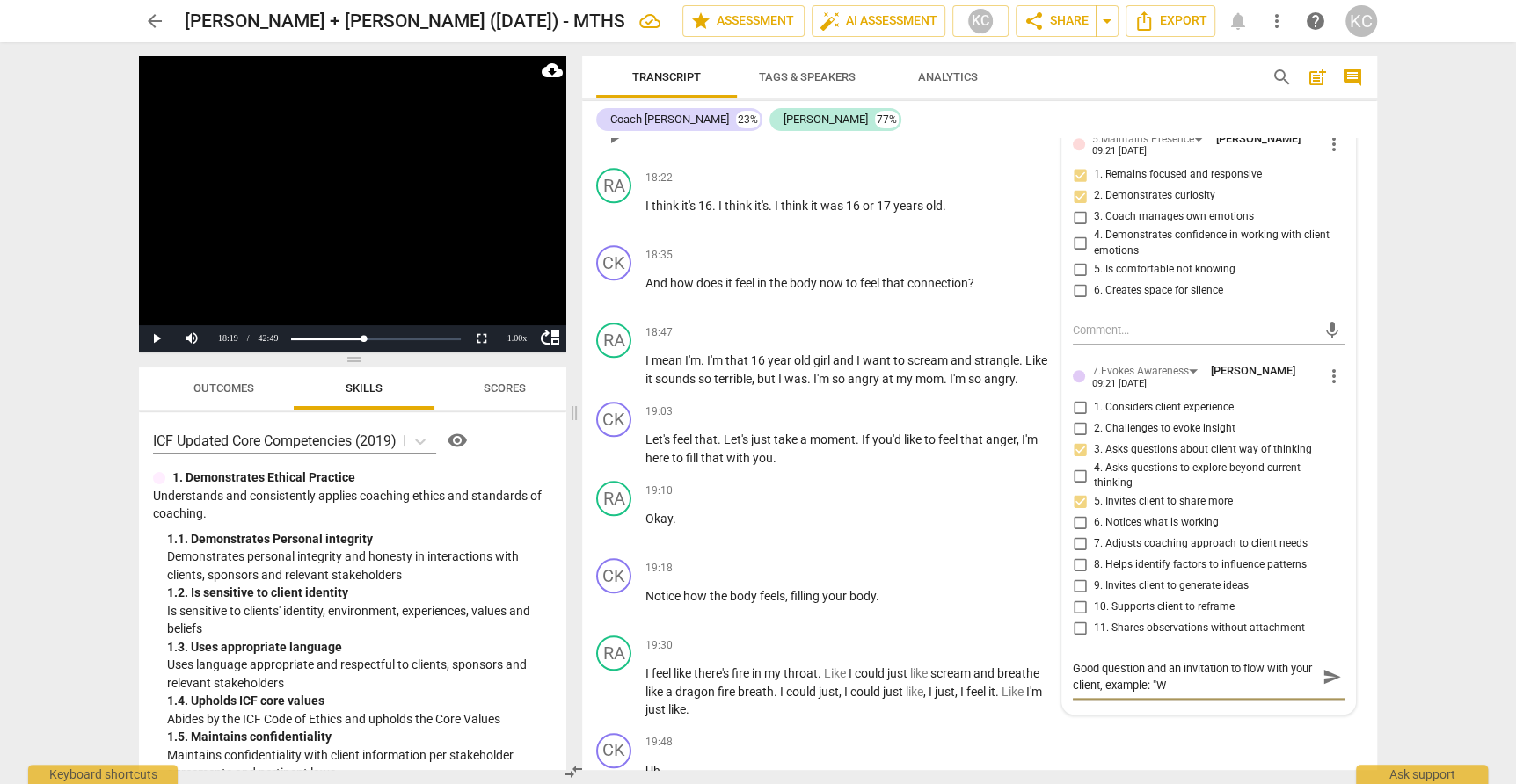
type textarea "Good question and an invitation to flow with your client, example: "Wh"
type textarea "Good question and an invitation to flow with your client, example: "Wha"
type textarea "Good question and an invitation to flow with your client, example: "What"
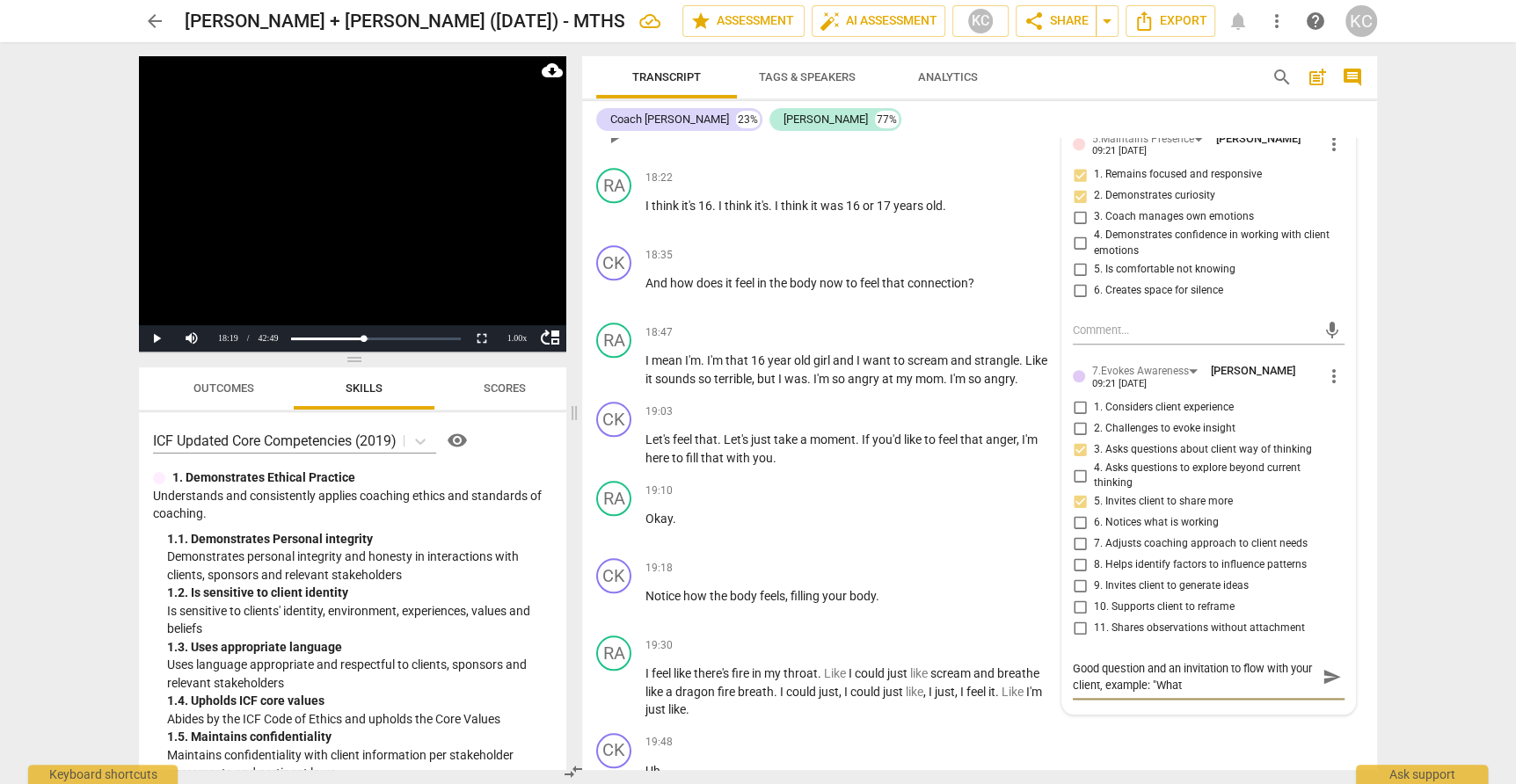
type textarea "Good question and an invitation to flow with your client, example: "What"
type textarea "Good question and an invitation to flow with your client, example: "What e"
type textarea "Good question and an invitation to flow with your client, example: "What el"
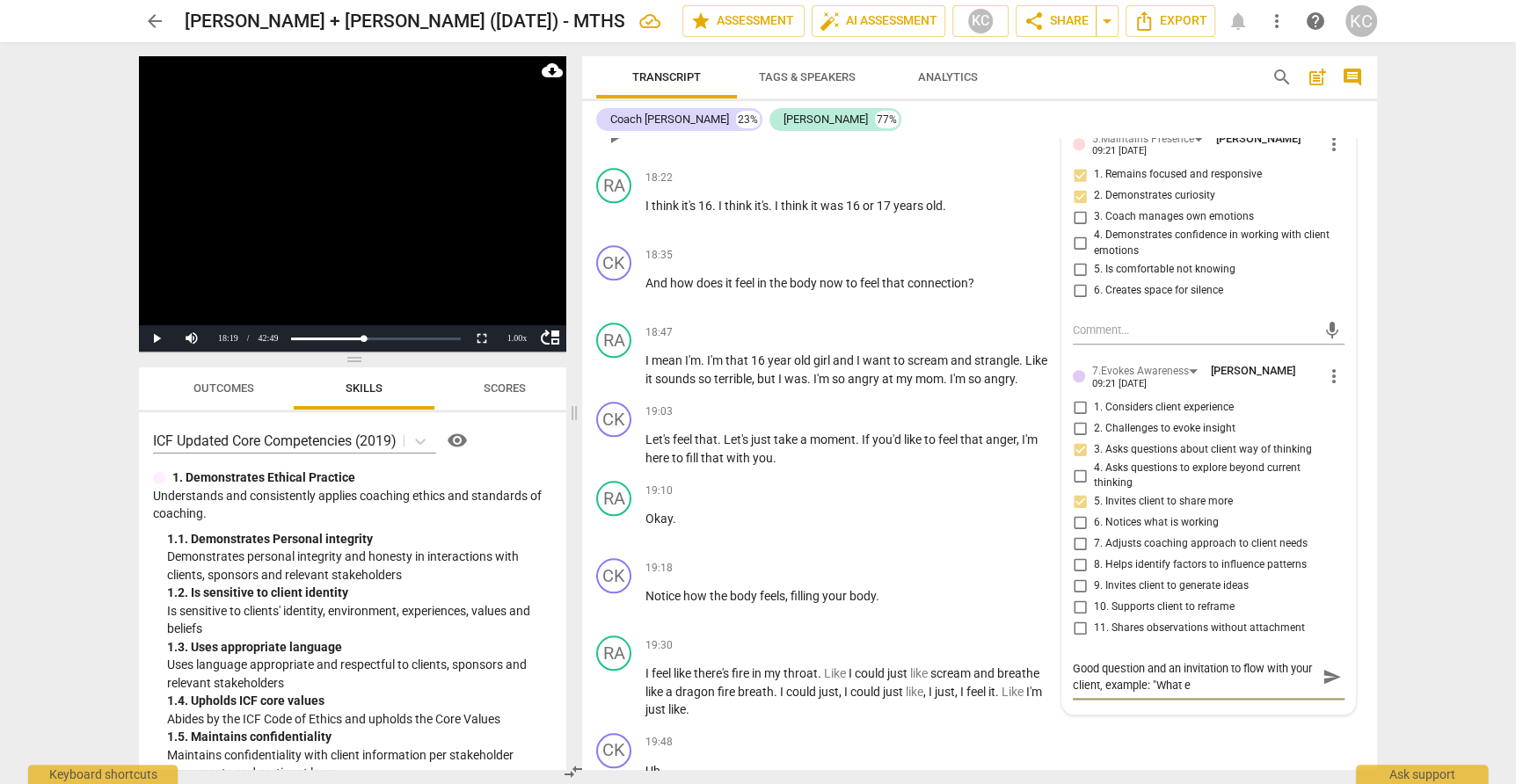
type textarea "Good question and an invitation to flow with your client, example: "What el"
type textarea "Good question and an invitation to flow with your client, example: "What els"
type textarea "Good question and an invitation to flow with your client, example: "What else"
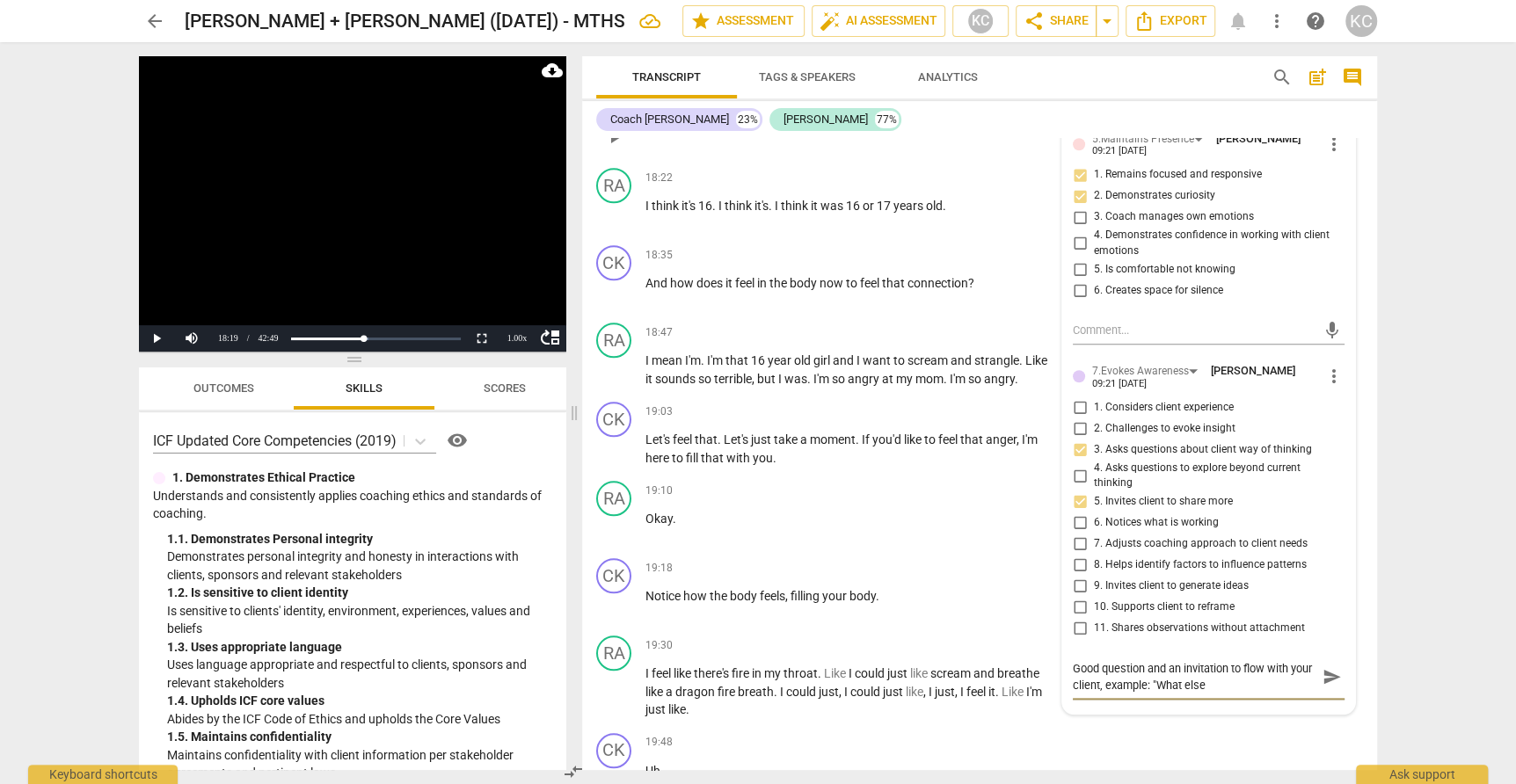
type textarea "Good question and an invitation to flow with your client, example: "What else"
type textarea "Good question and an invitation to flow with your client, example: "What else a"
type textarea "Good question and an invitation to flow with your client, example: "What else ar"
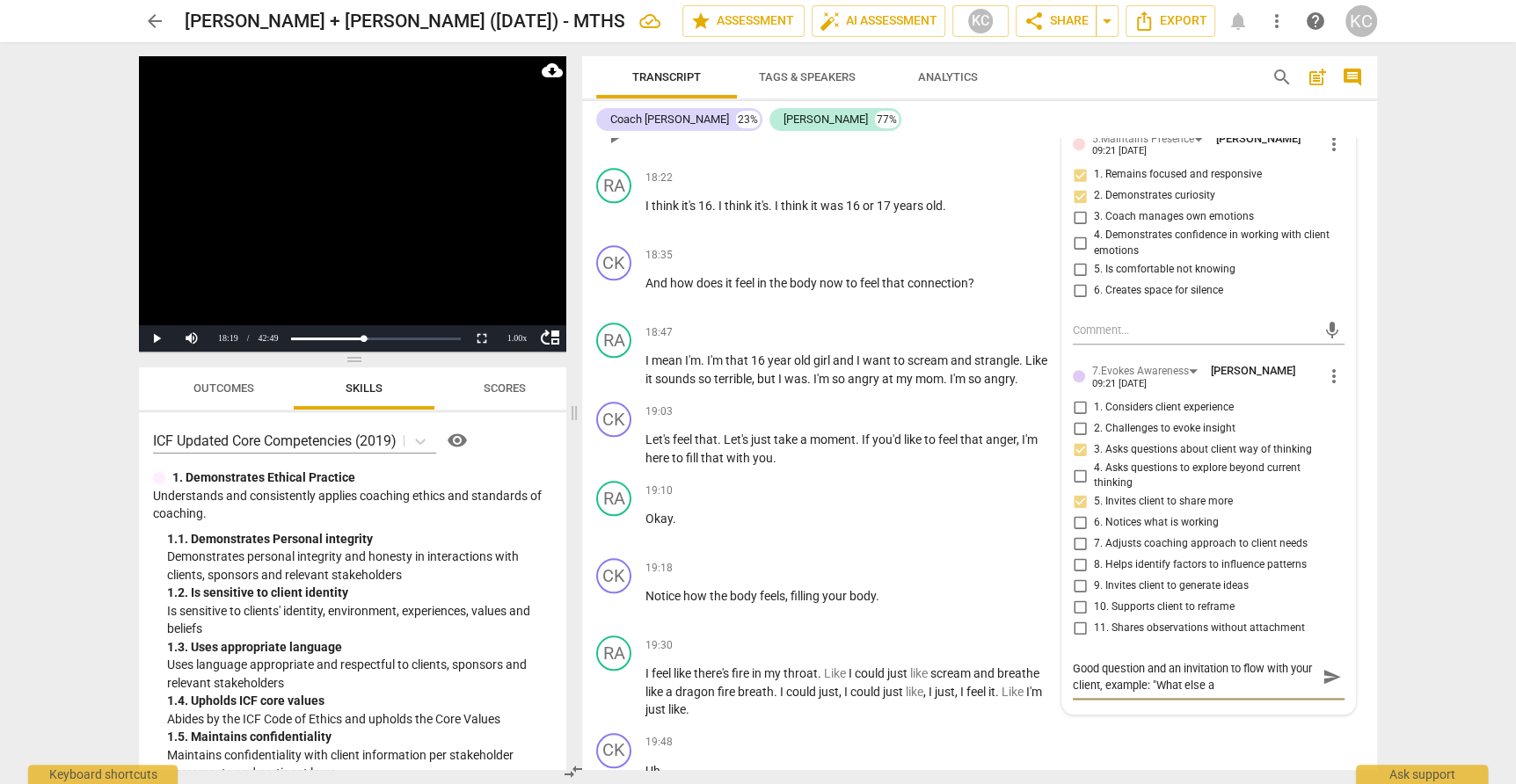
type textarea "Good question and an invitation to flow with your client, example: "What else ar"
type textarea "Good question and an invitation to flow with your client, example: "What else a…"
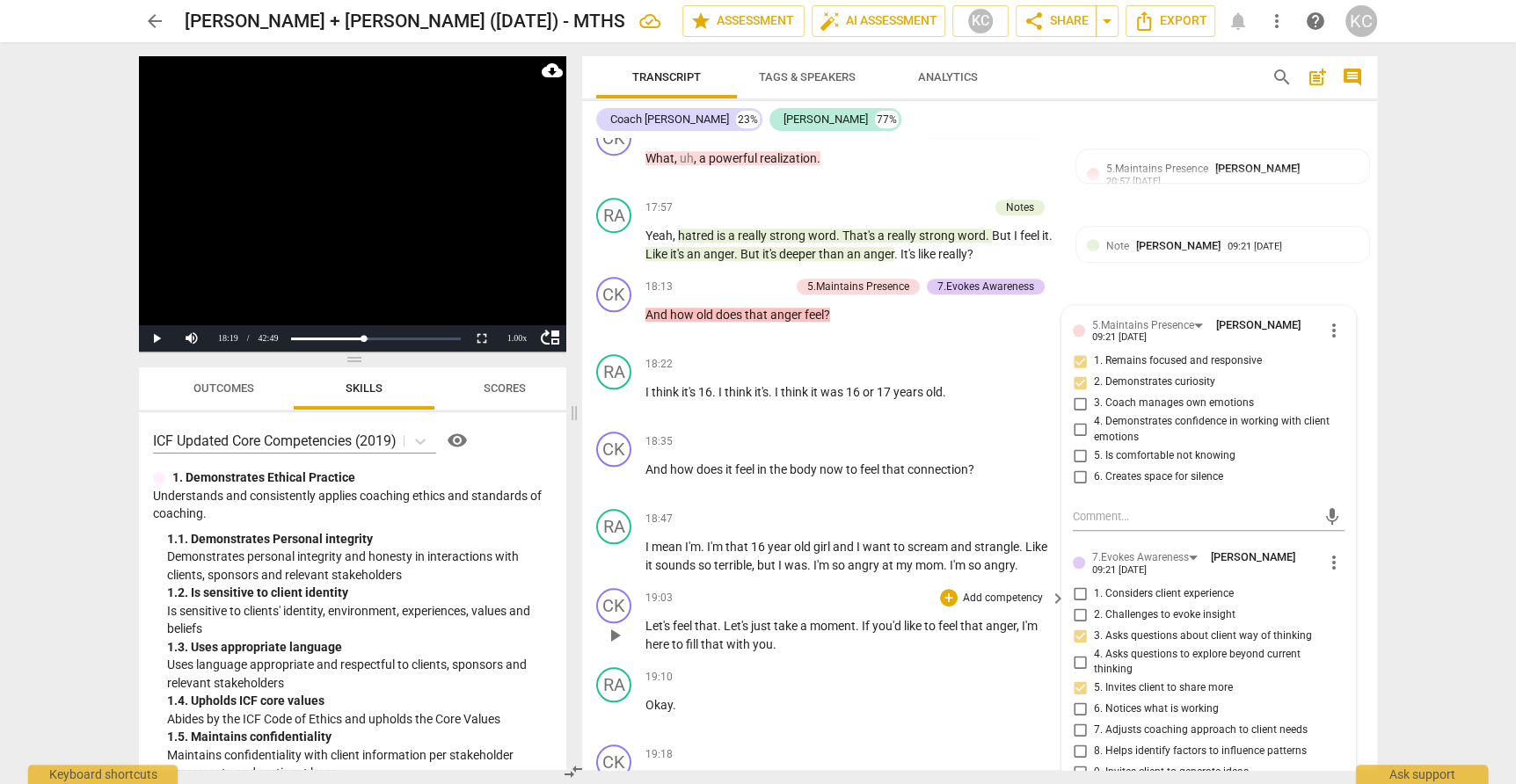
scroll to position [6069, 0]
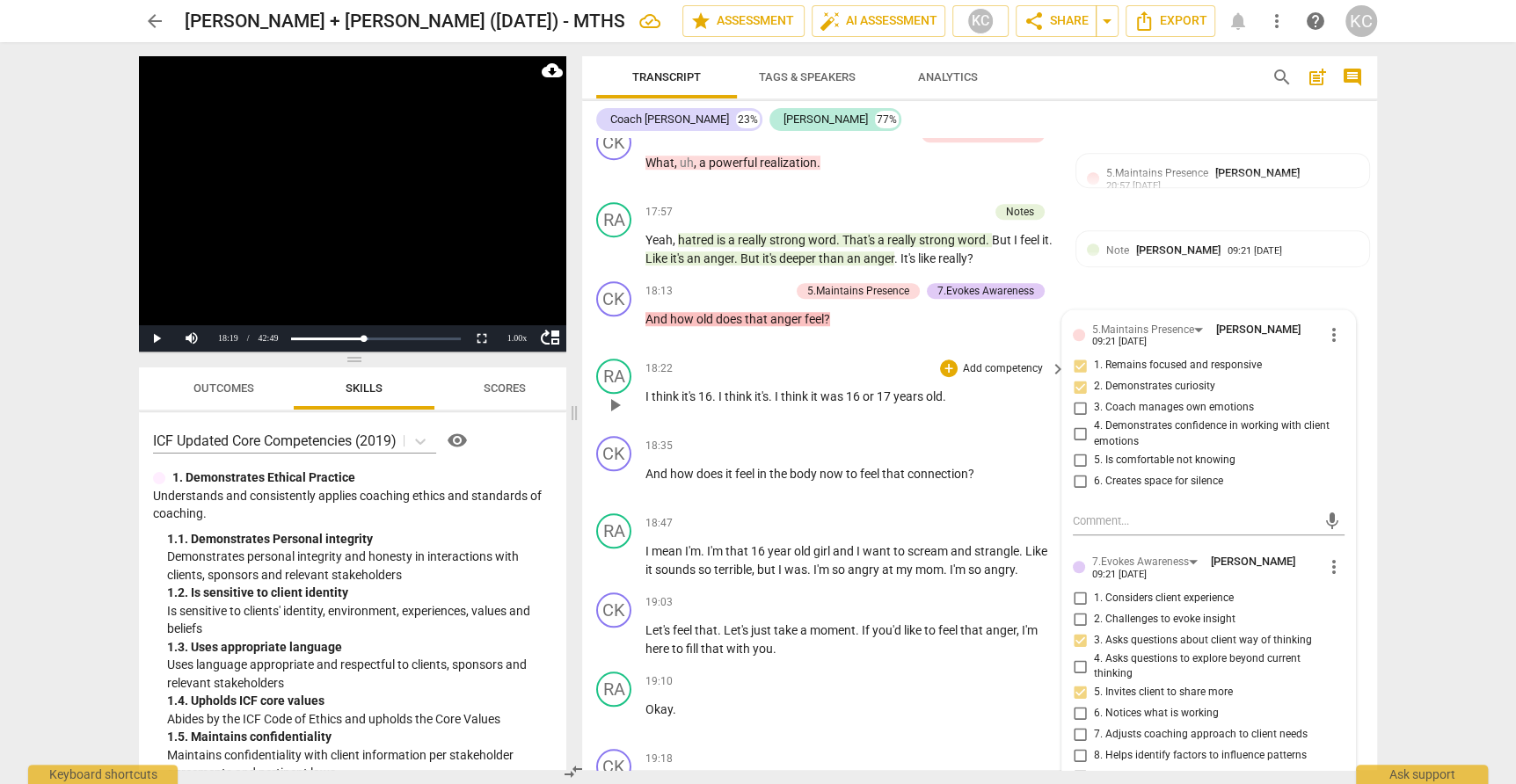
click at [715, 359] on div "18:22 + Add competency keyboard_arrow_right" at bounding box center [856, 368] width 422 height 20
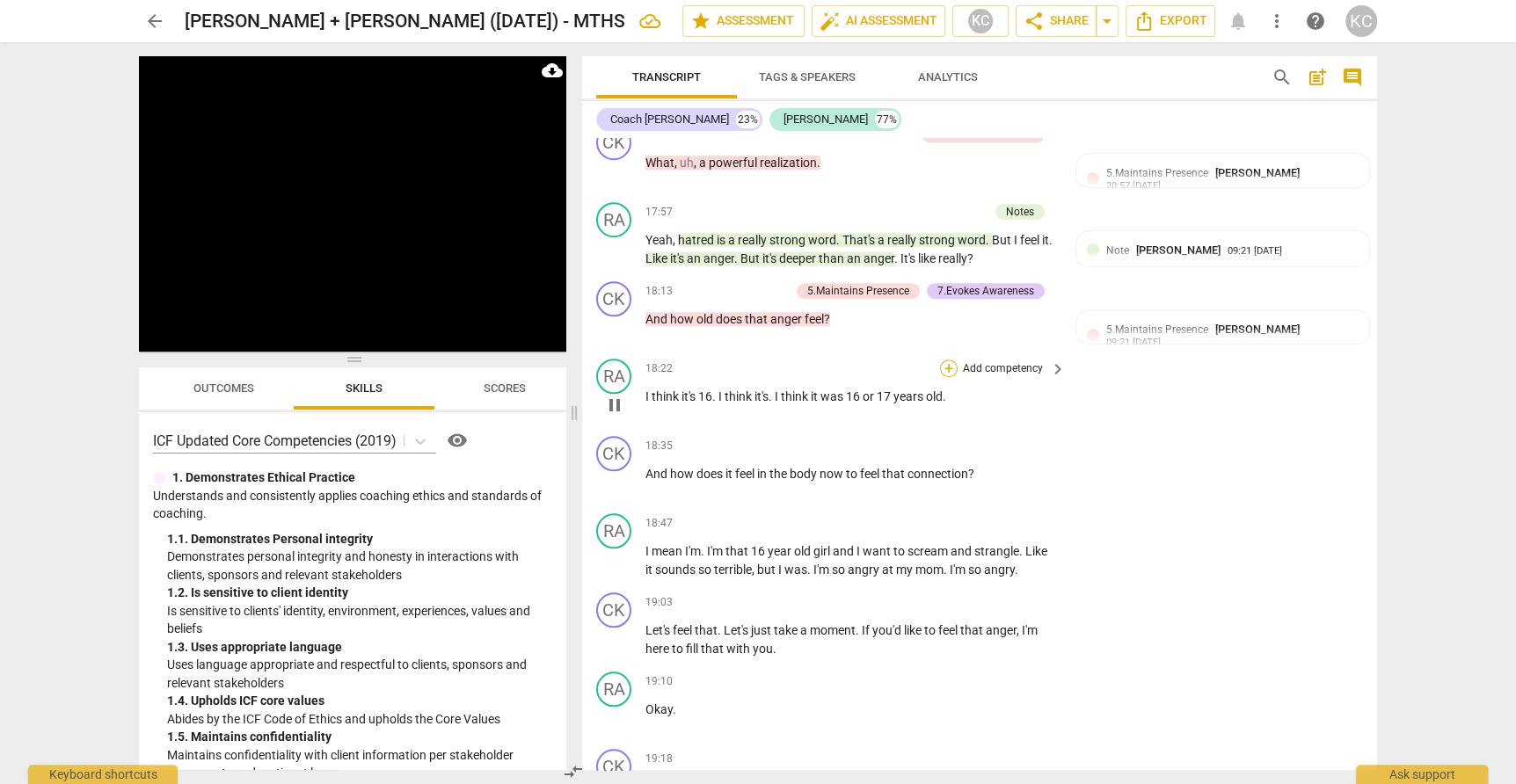
click at [950, 359] on div "+" at bounding box center [949, 368] width 18 height 18
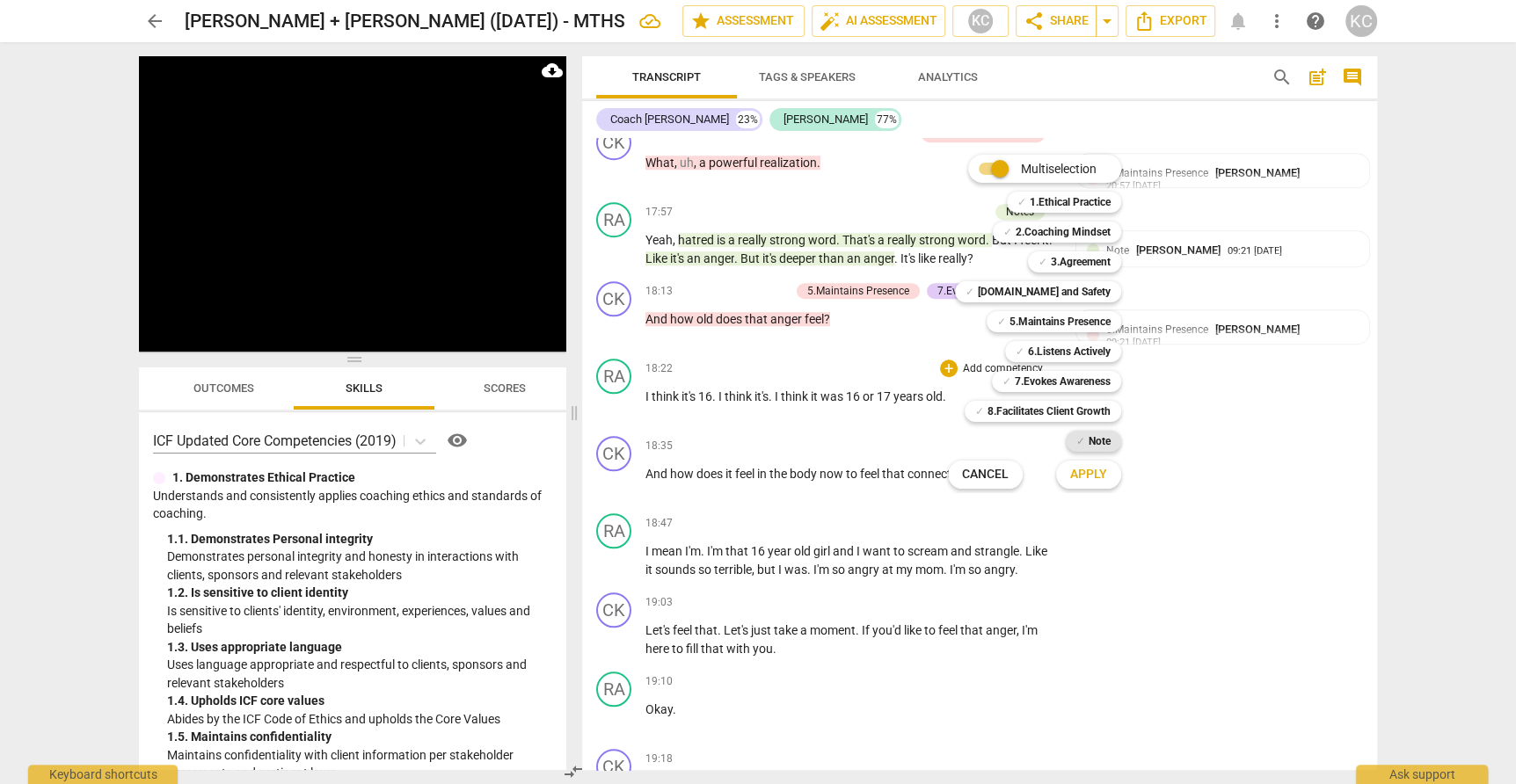
click at [1086, 443] on div "✓ Note" at bounding box center [1093, 440] width 55 height 21
click at [1088, 475] on span "Apply" at bounding box center [1088, 475] width 36 height 18
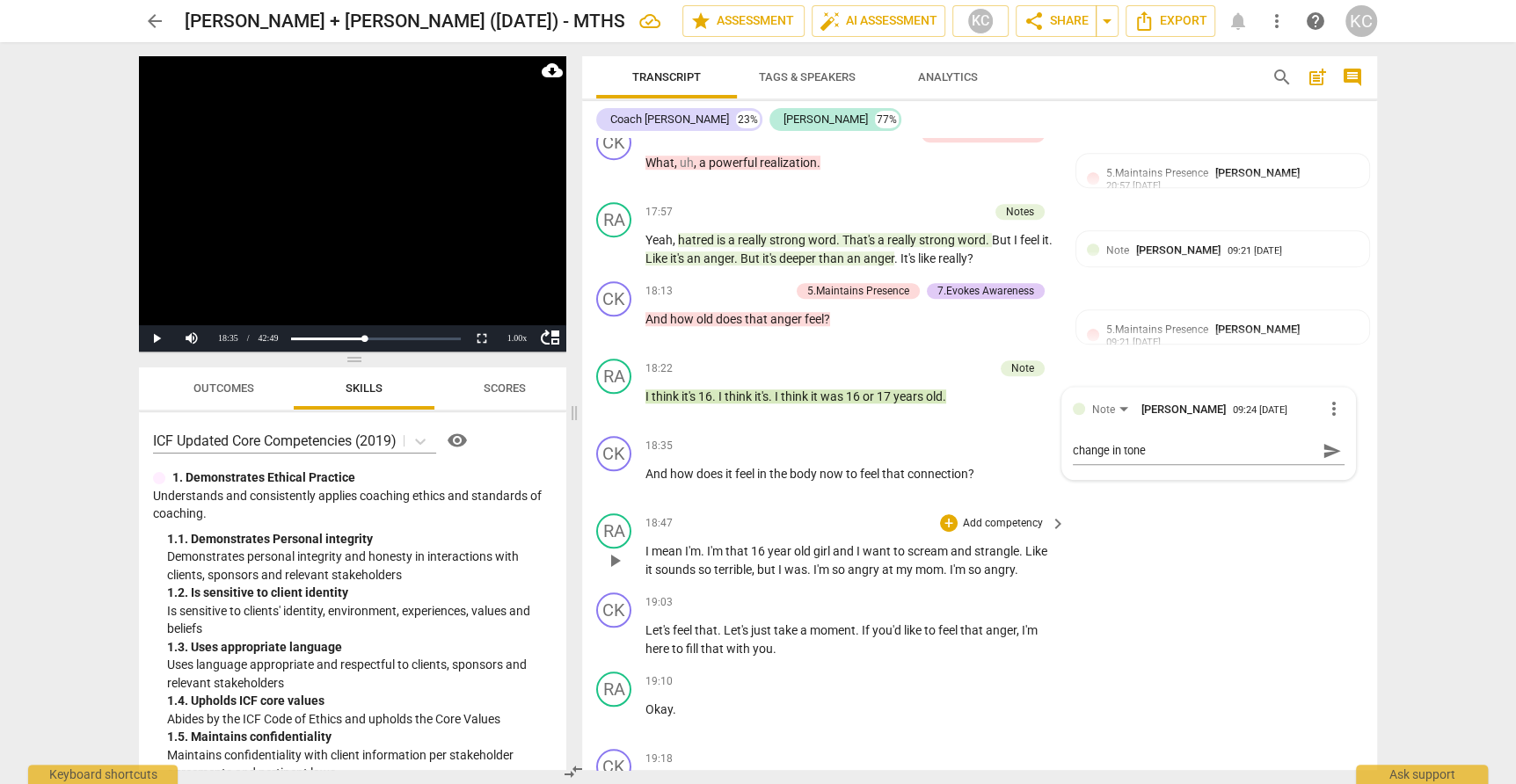
click at [1239, 506] on div "RA play_arrow pause 18:47 + Add competency keyboard_arrow_right I mean I'm . I'…" at bounding box center [979, 546] width 795 height 79
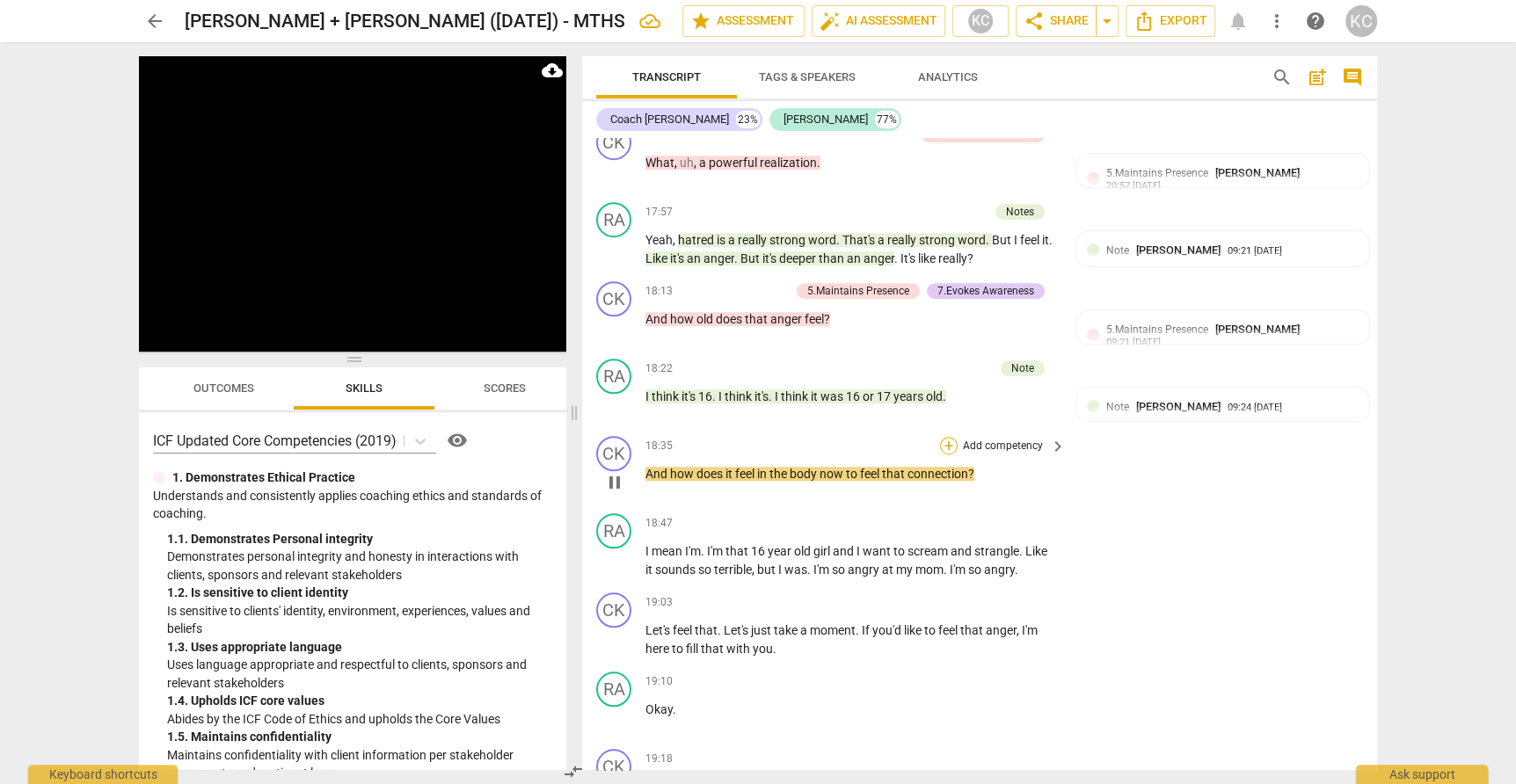
click at [950, 437] on div "+" at bounding box center [949, 446] width 18 height 18
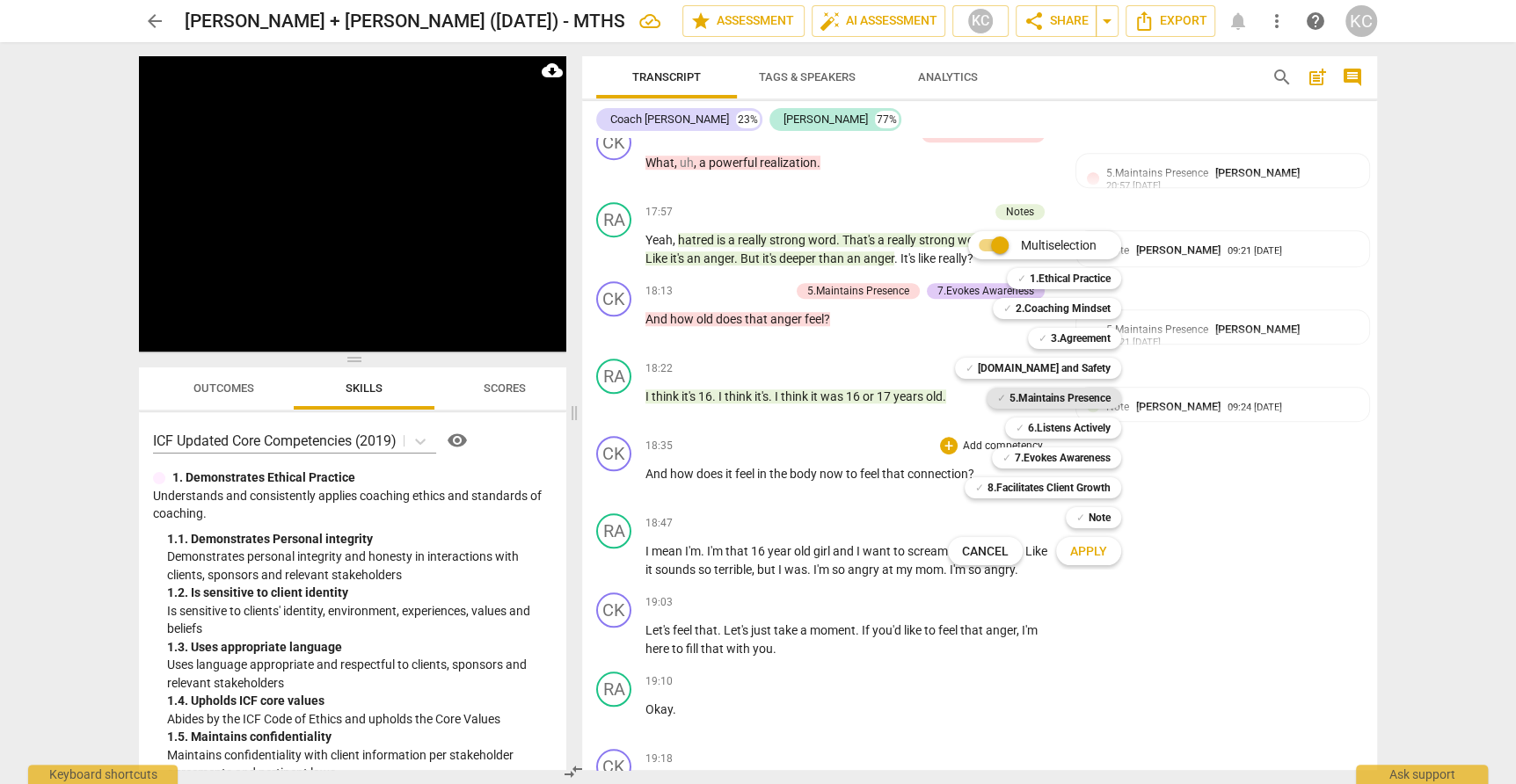
click at [1047, 399] on b "5.Maintains Presence" at bounding box center [1060, 398] width 101 height 21
click at [1085, 559] on span "Apply" at bounding box center [1088, 553] width 36 height 18
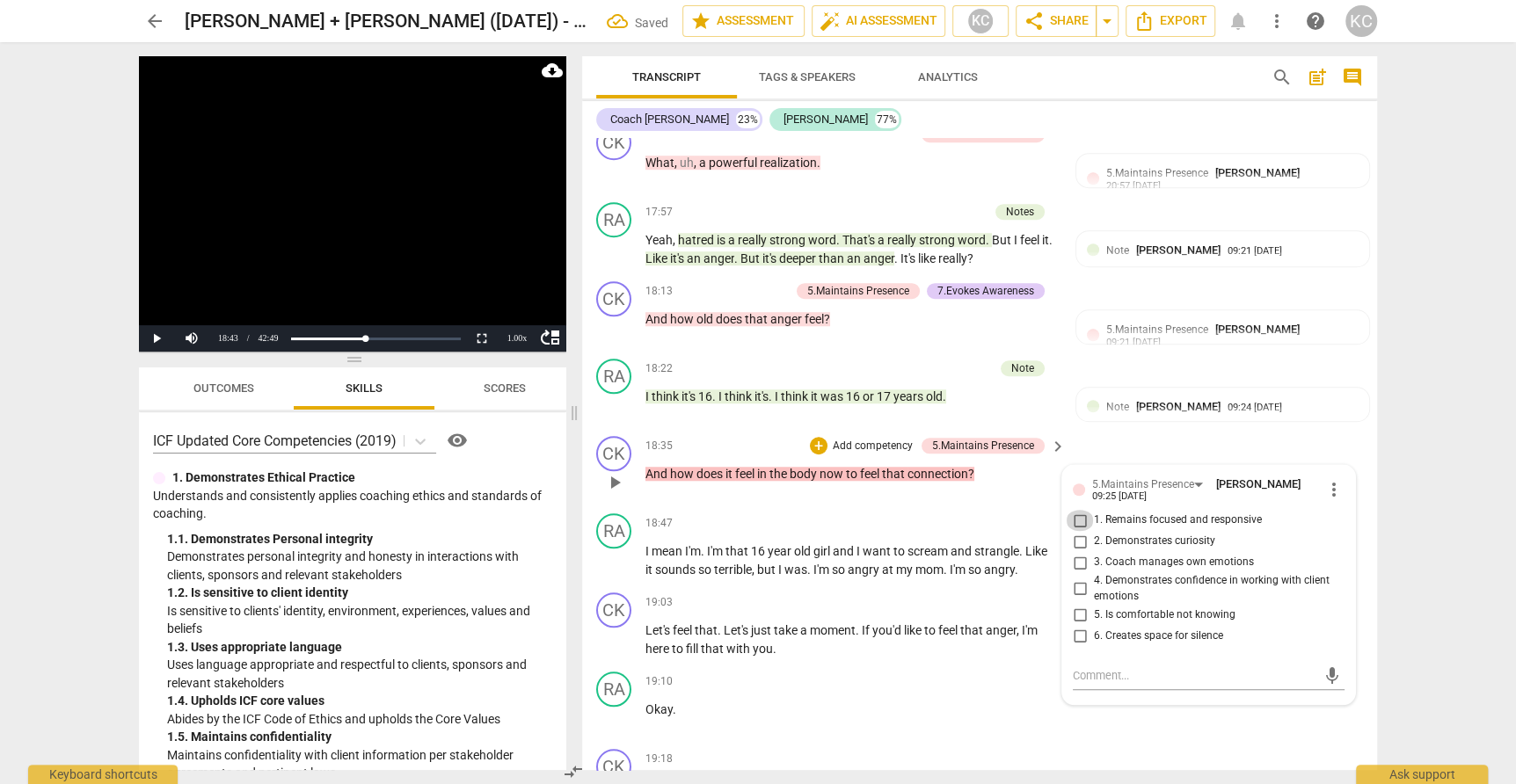
click at [1078, 510] on input "1. Remains focused and responsive" at bounding box center [1080, 520] width 29 height 21
click at [1078, 531] on input "2. Demonstrates curiosity" at bounding box center [1080, 541] width 29 height 21
click at [881, 438] on p "Add competency" at bounding box center [872, 446] width 84 height 16
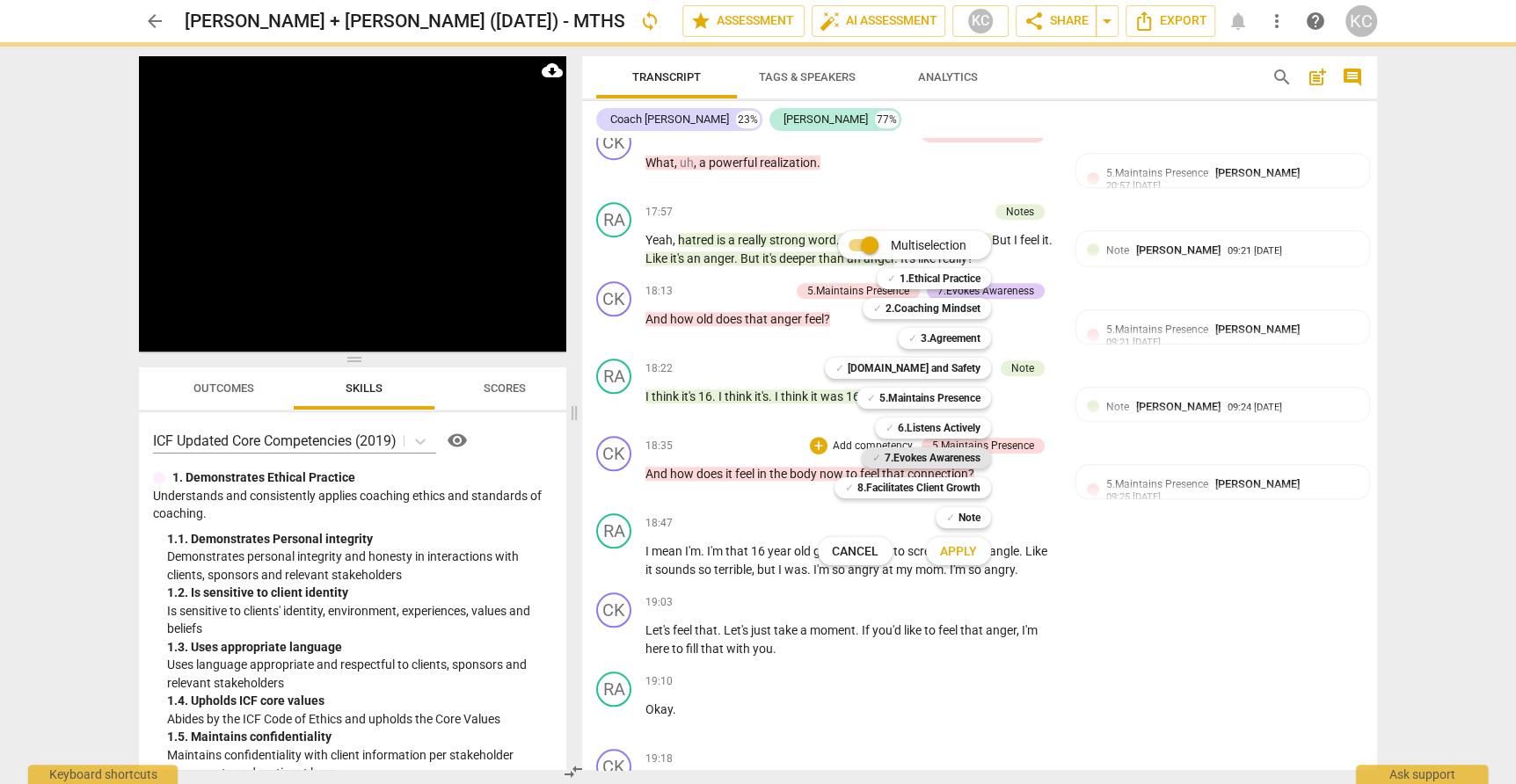
click at [902, 458] on b "7.Evokes Awareness" at bounding box center [932, 457] width 96 height 21
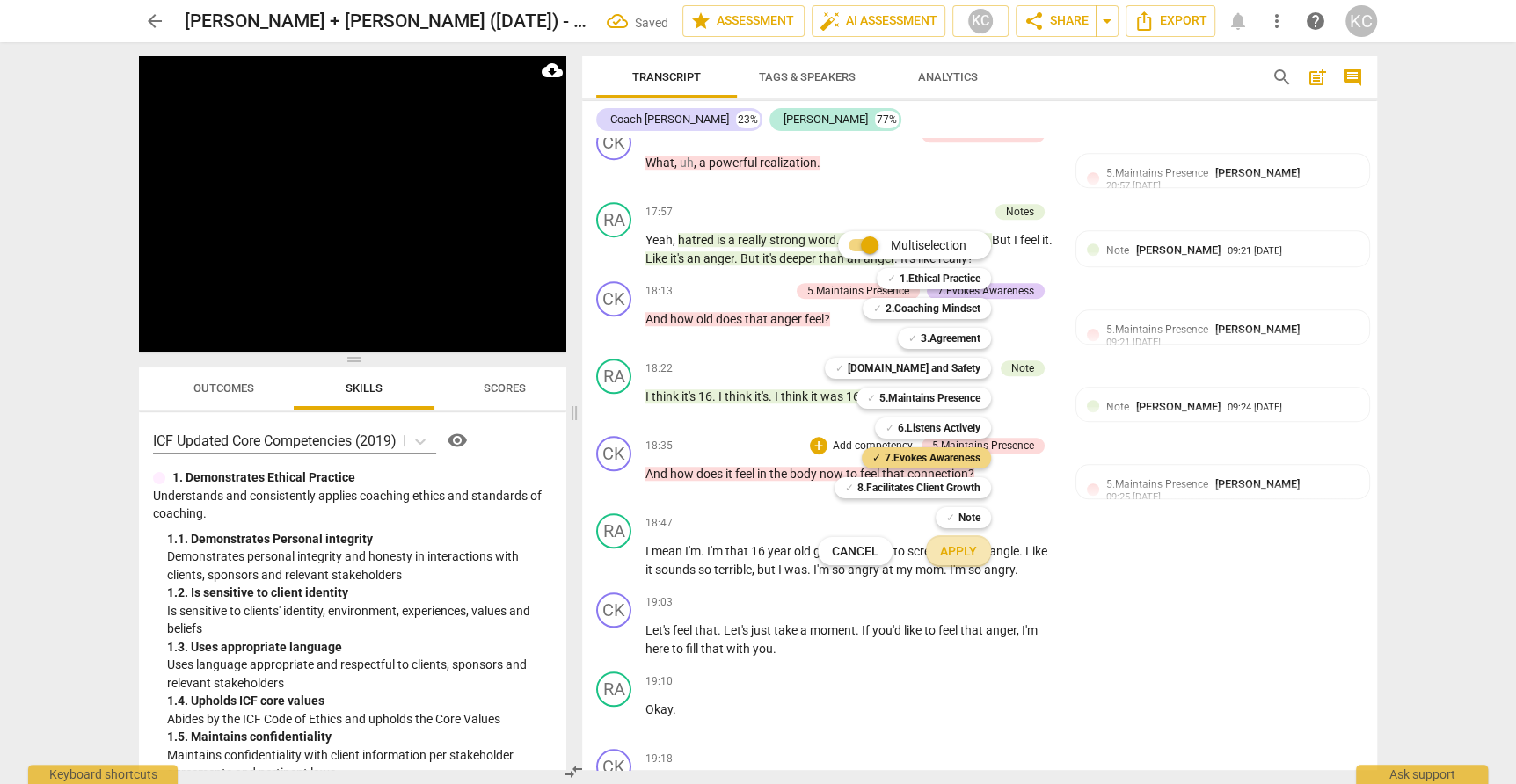
click at [966, 559] on span "Apply" at bounding box center [957, 553] width 36 height 18
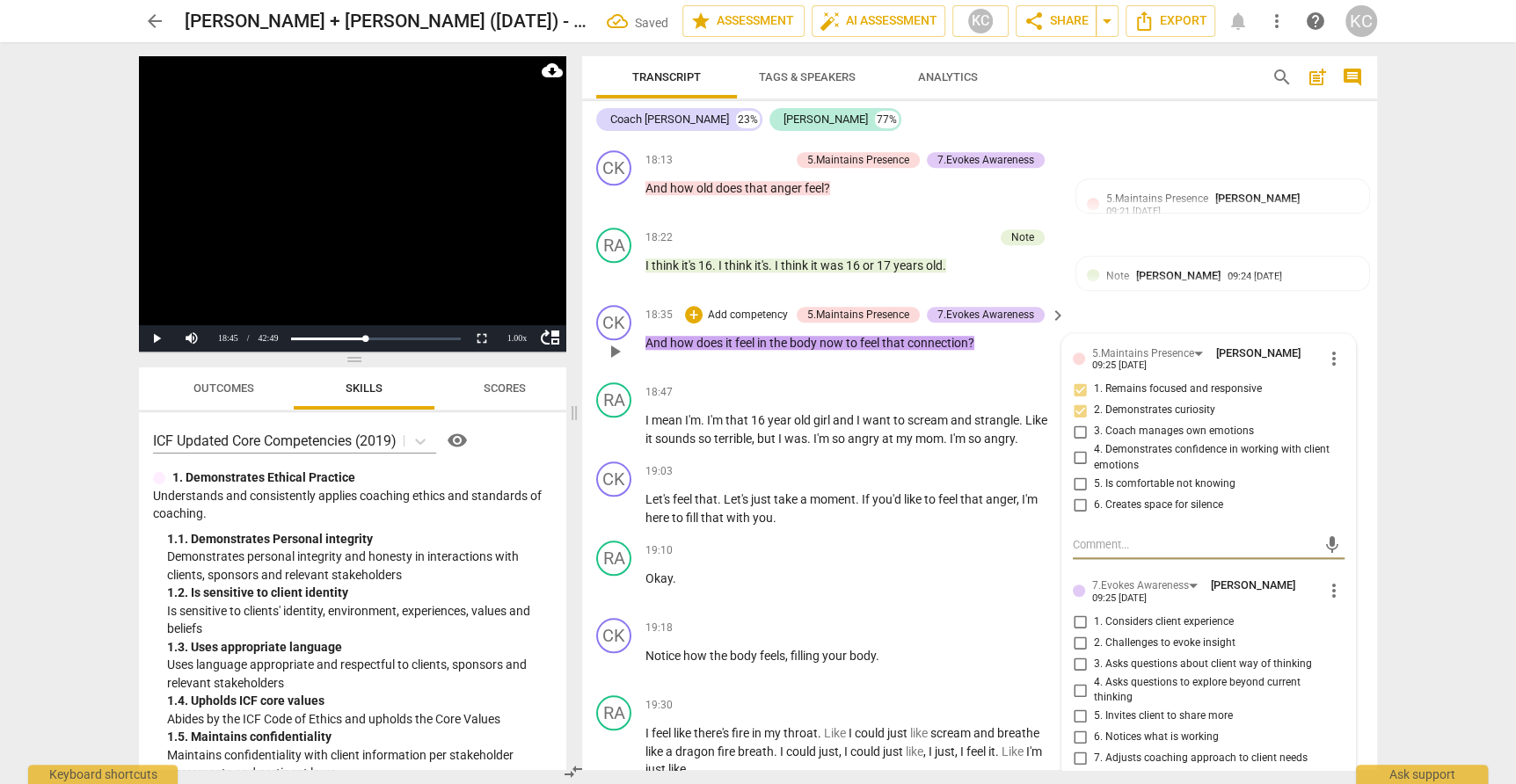
scroll to position [6207, 0]
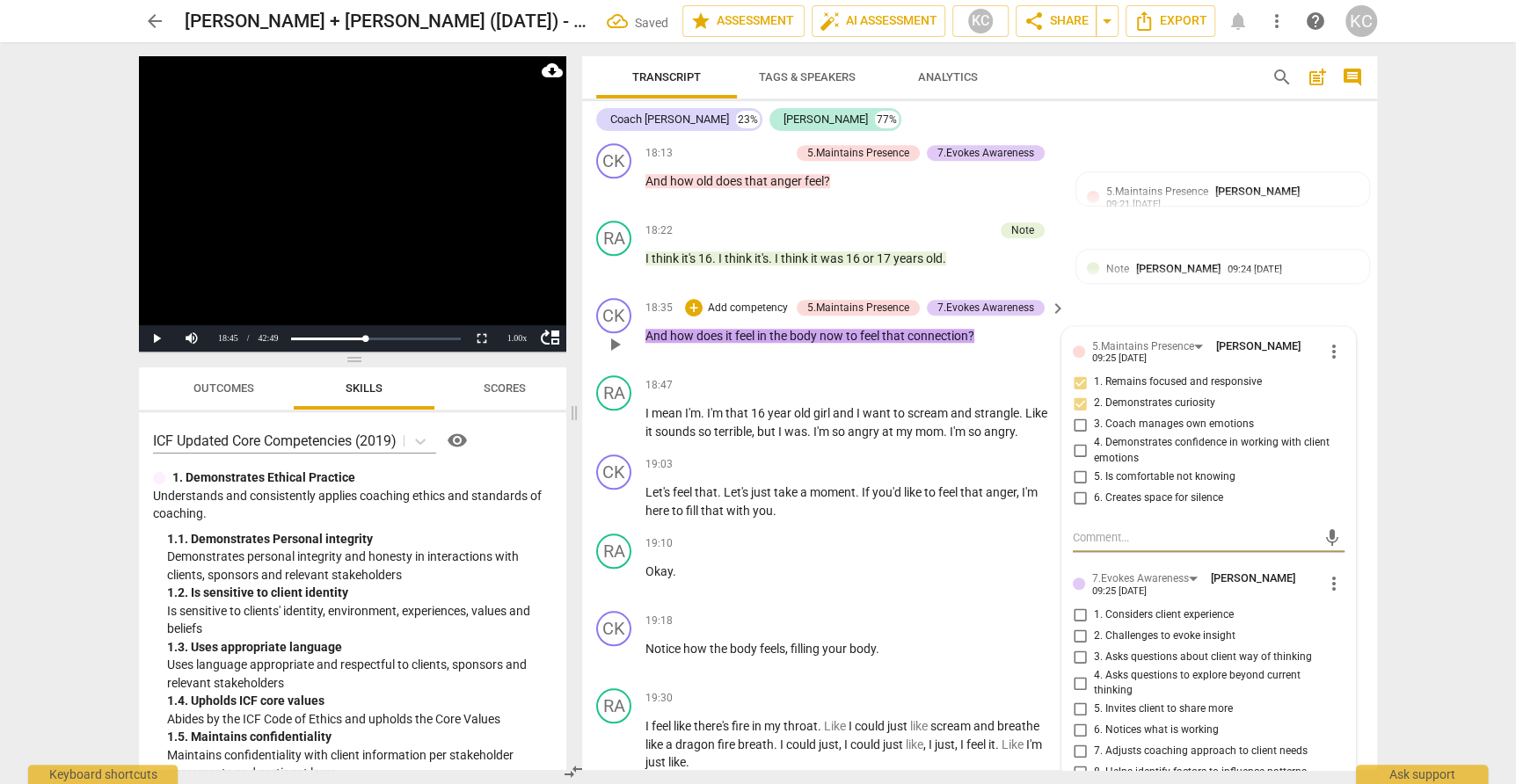
click at [1082, 647] on input "3. Asks questions about client way of thinking" at bounding box center [1080, 657] width 29 height 21
click at [1083, 699] on input "5. Invites client to share more" at bounding box center [1080, 709] width 29 height 21
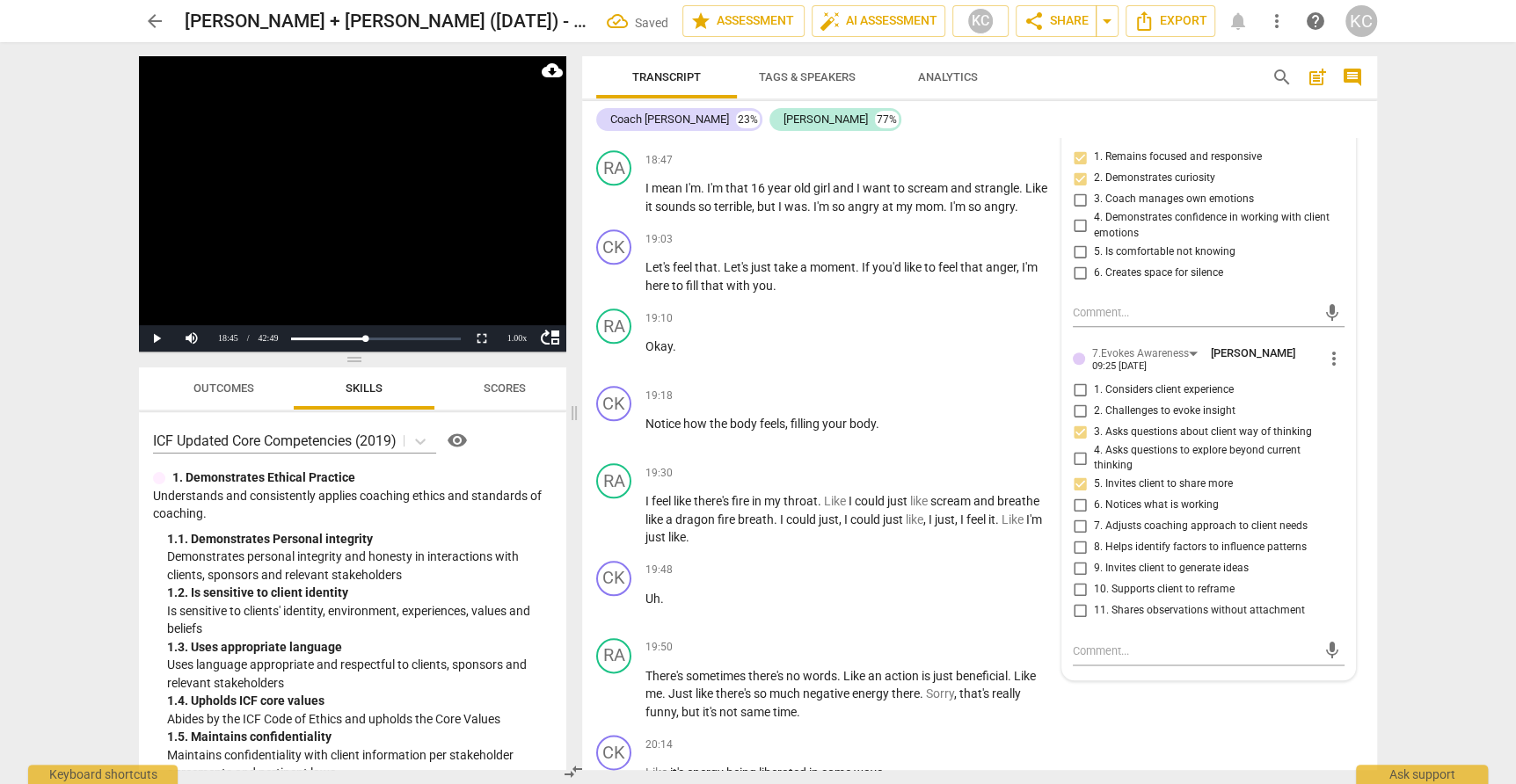
scroll to position [6450, 0]
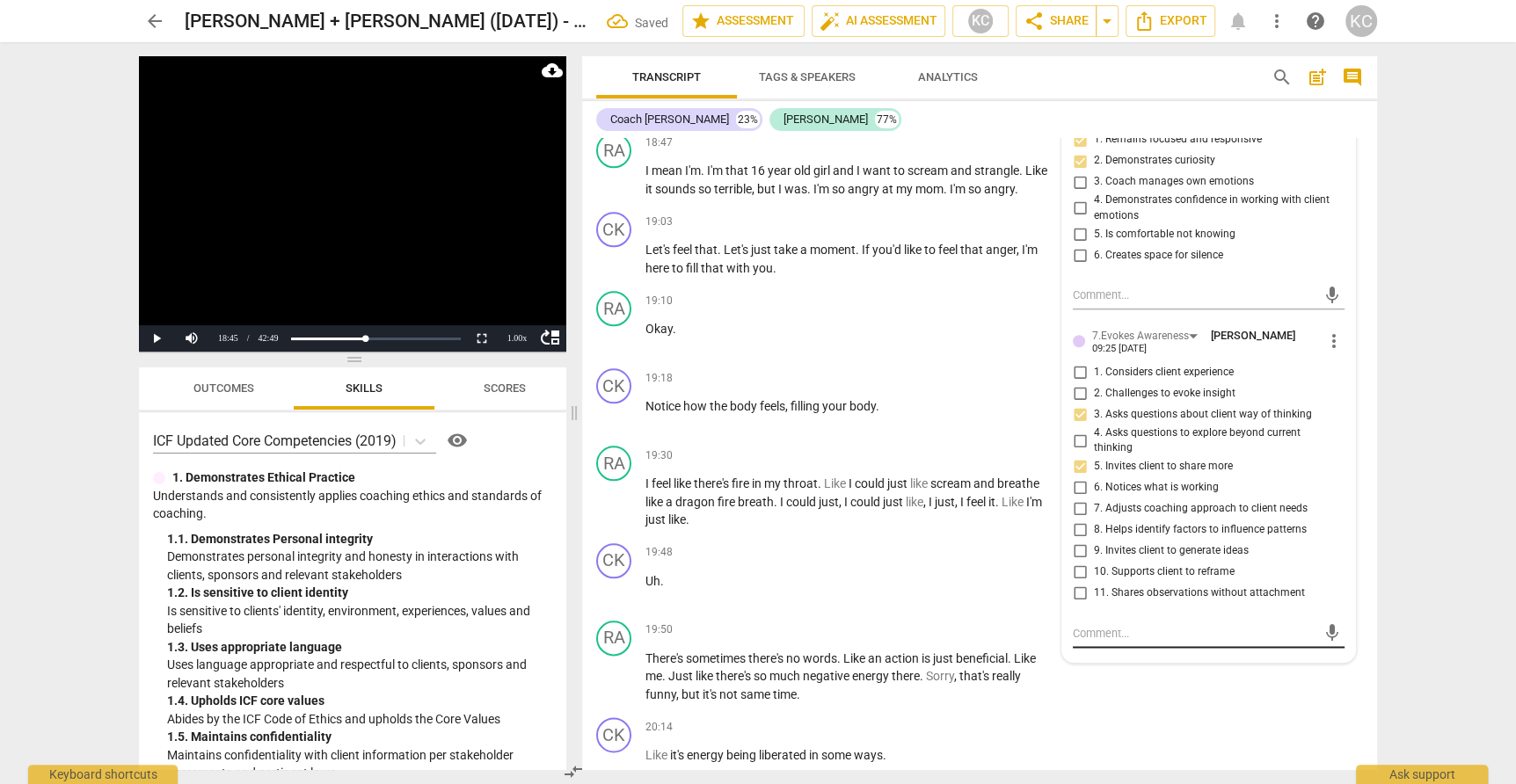
click at [1079, 625] on textarea at bounding box center [1194, 633] width 243 height 17
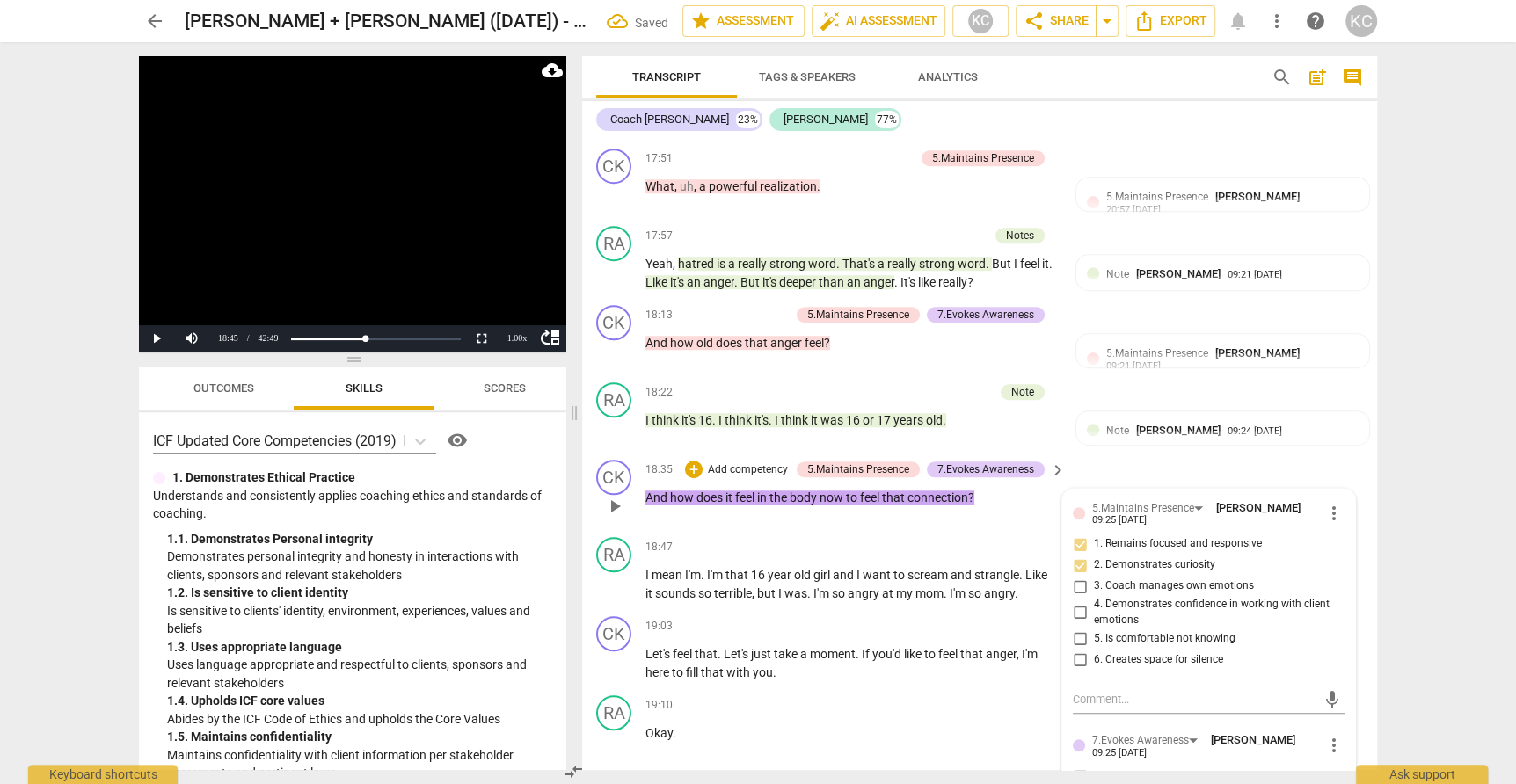
scroll to position [6043, 0]
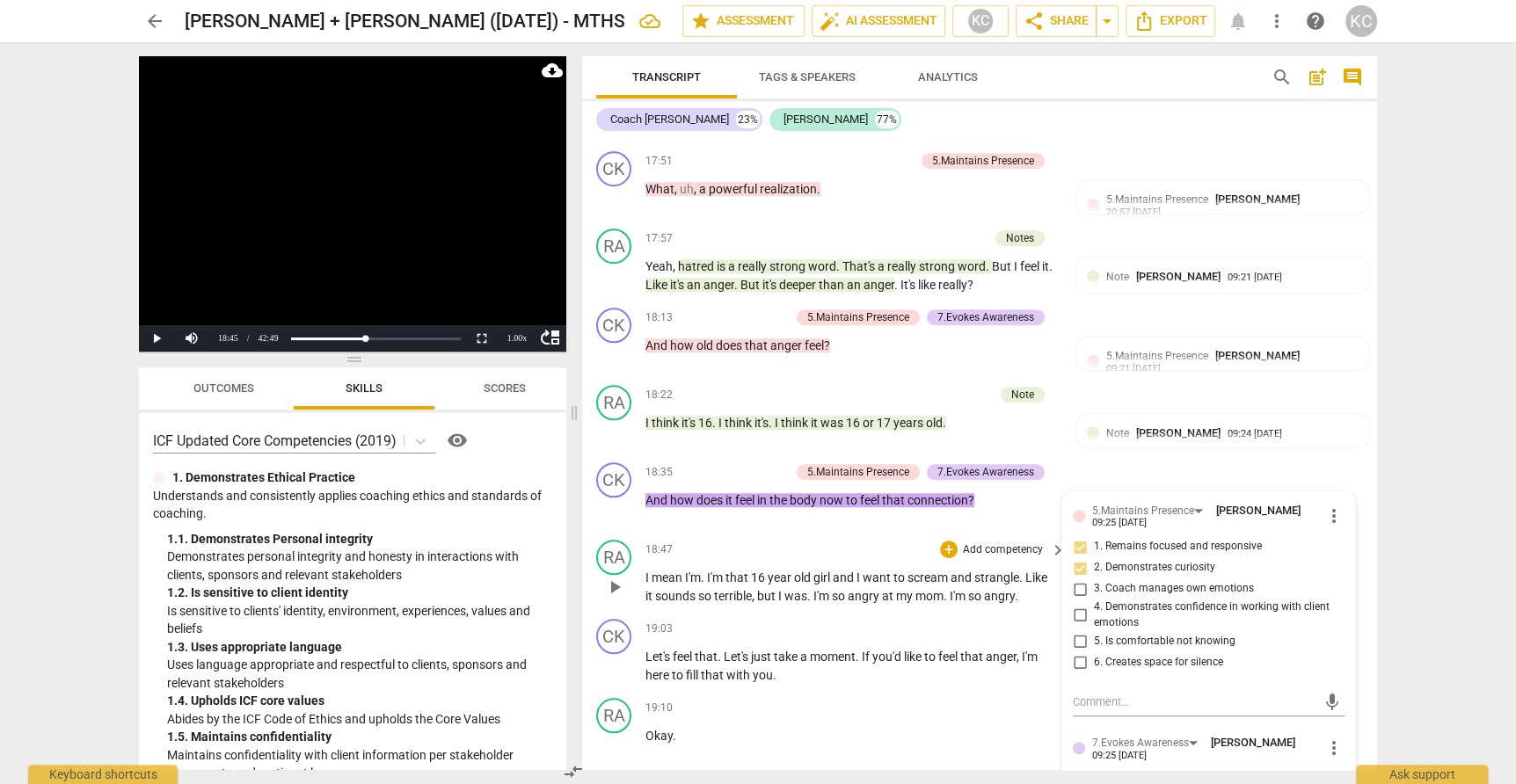
click at [792, 540] on div "18:47 + Add competency keyboard_arrow_right" at bounding box center [856, 550] width 422 height 20
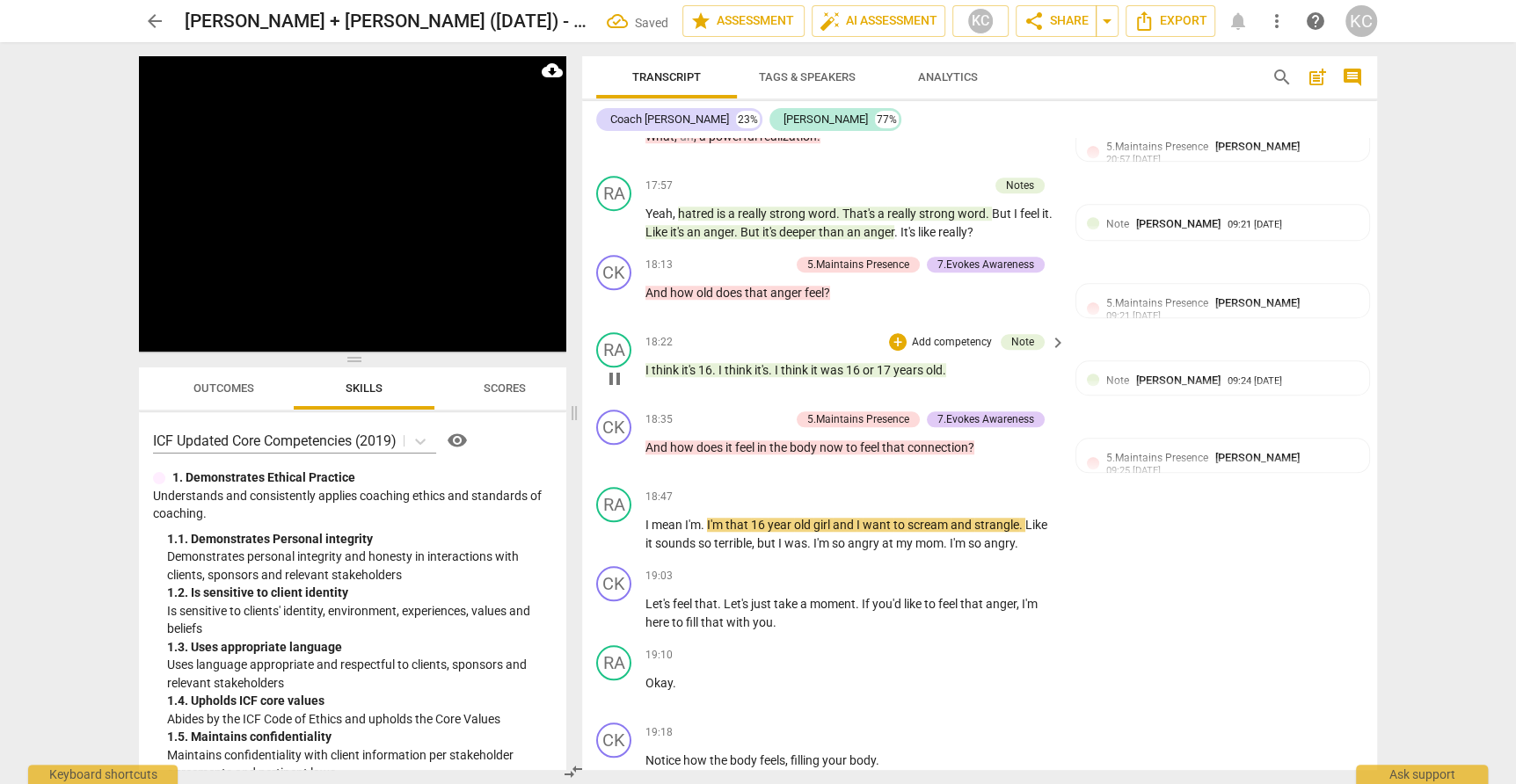
scroll to position [6103, 0]
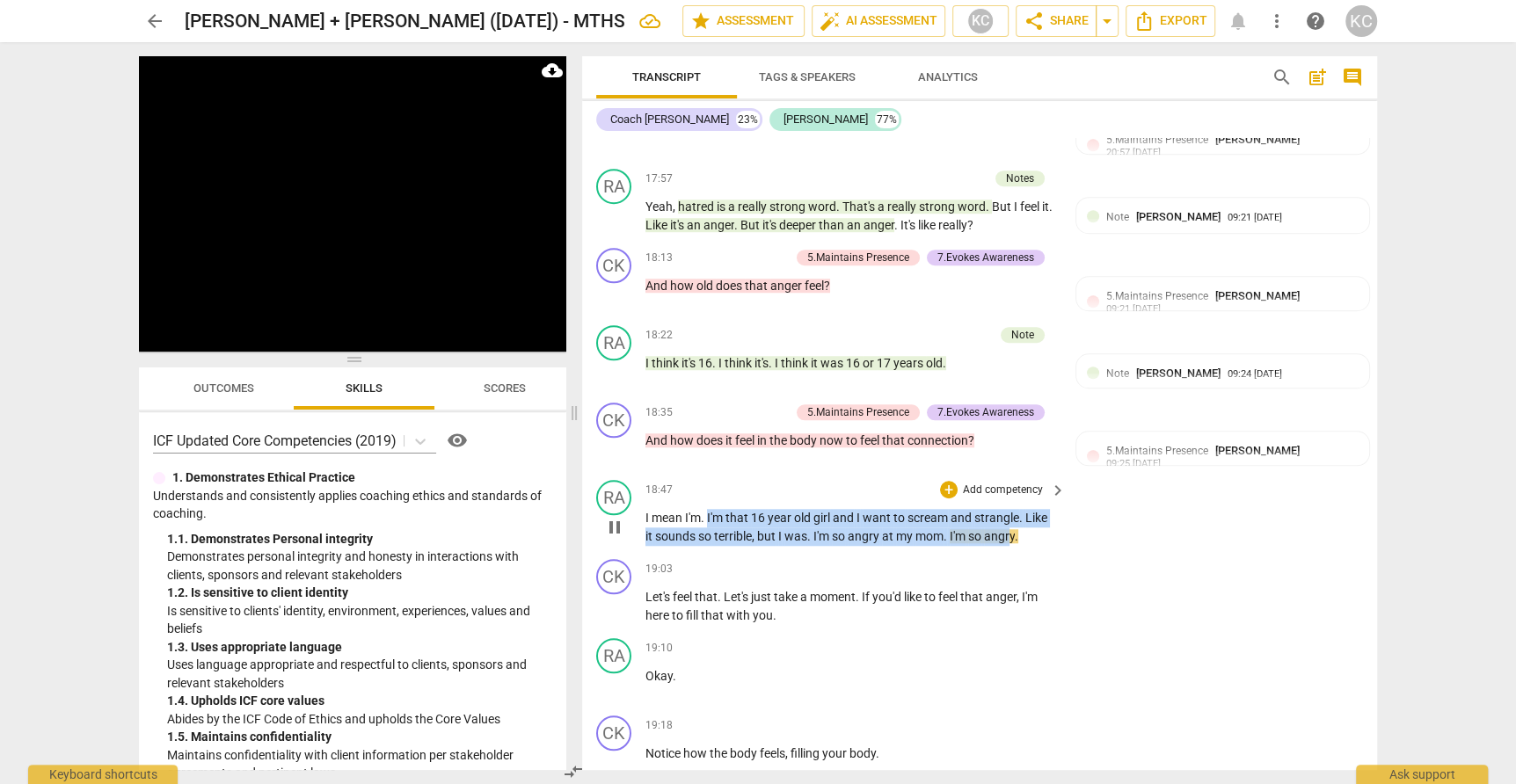
drag, startPoint x: 706, startPoint y: 468, endPoint x: 1012, endPoint y: 483, distance: 306.4
click at [1012, 509] on p "I mean I'm . I'm that 16 year old girl and I want to scream and strangle . Like…" at bounding box center [851, 527] width 412 height 36
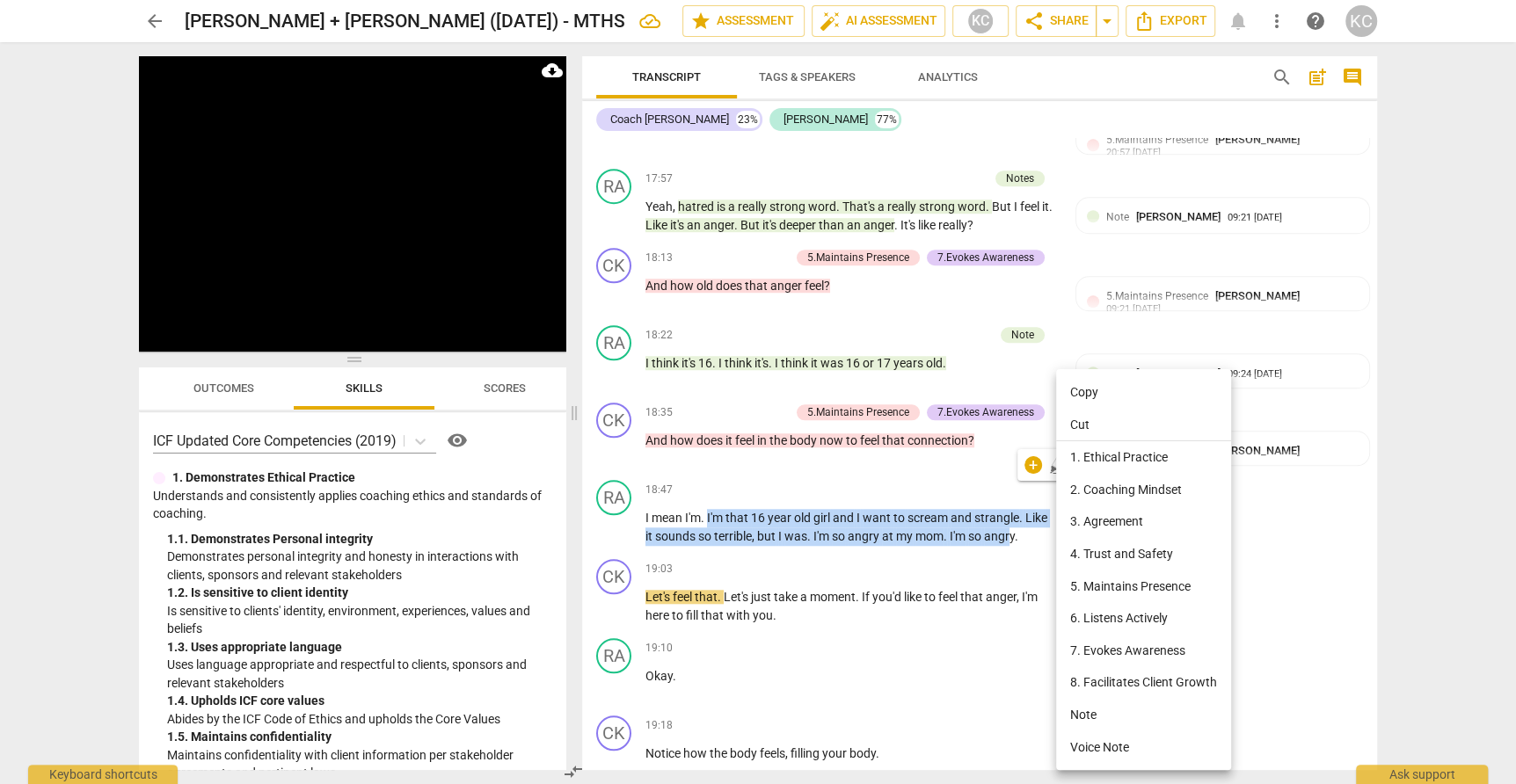
click at [1076, 719] on li "Note" at bounding box center [1144, 715] width 175 height 33
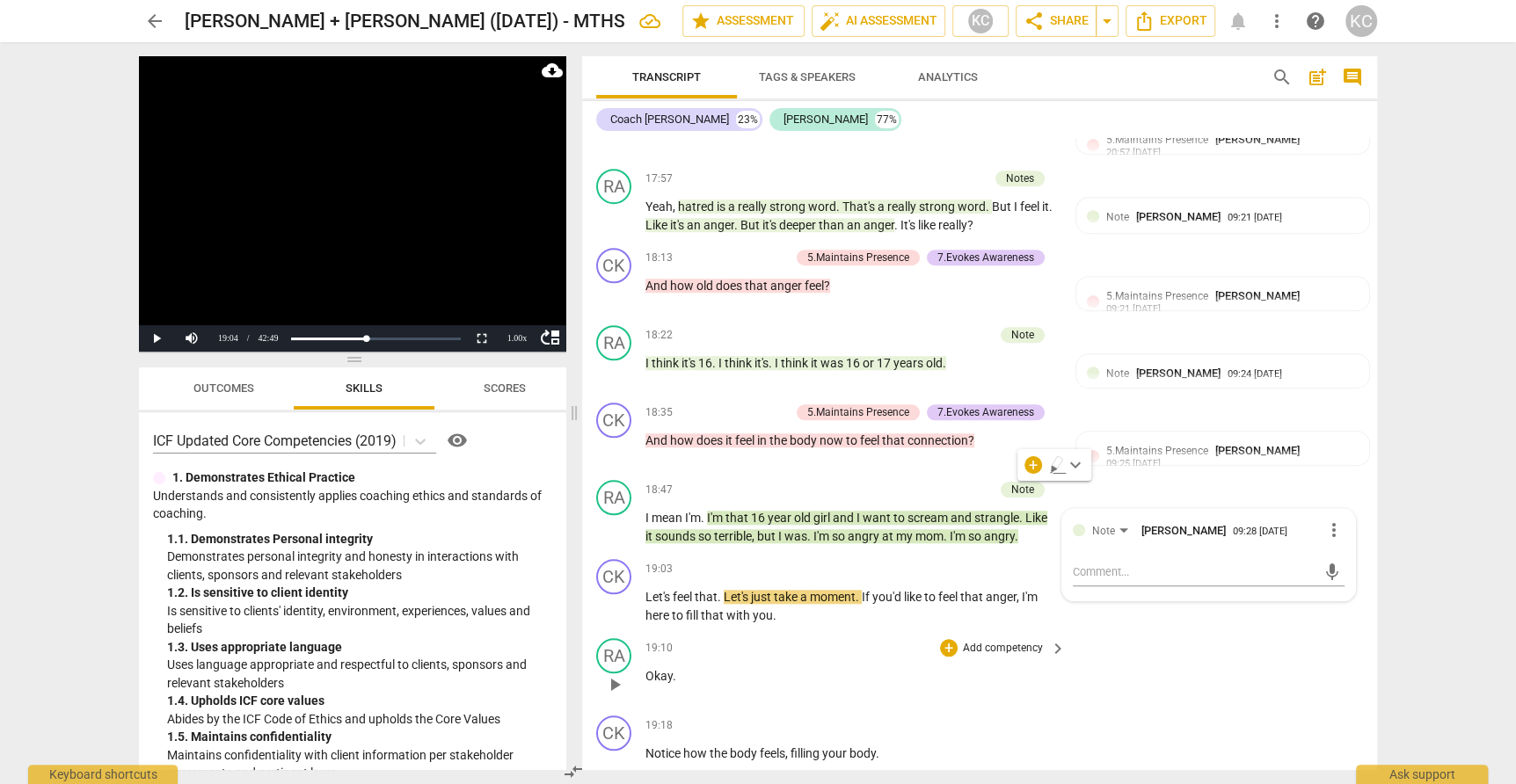
click at [1163, 631] on div "RA play_arrow pause 19:10 + Add competency keyboard_arrow_right Okay ." at bounding box center [979, 670] width 795 height 78
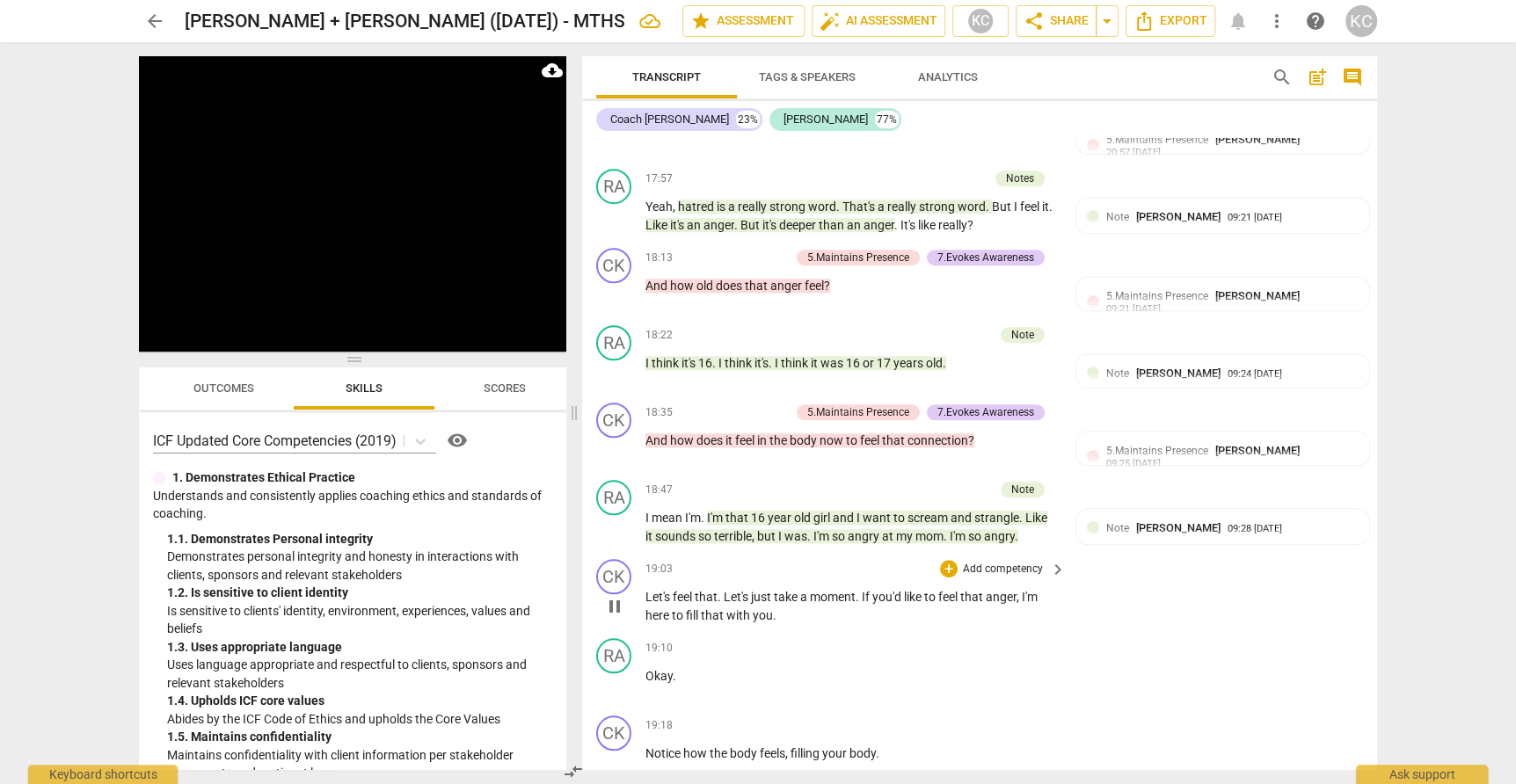
click at [694, 609] on span "fill" at bounding box center [692, 616] width 15 height 14
click at [945, 560] on div "+" at bounding box center [949, 569] width 18 height 18
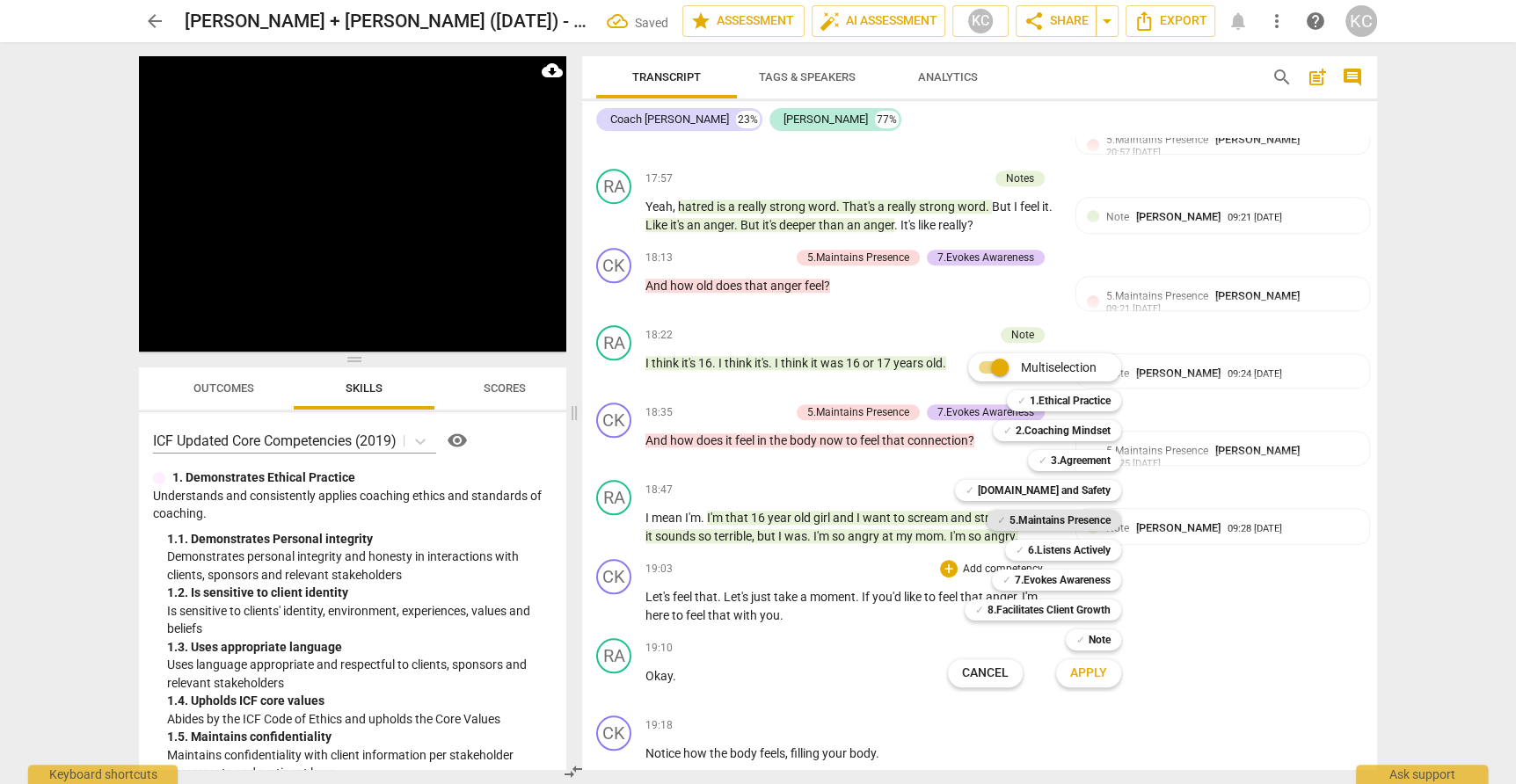
click at [1022, 523] on b "5.Maintains Presence" at bounding box center [1060, 520] width 101 height 21
click at [1100, 671] on span "Apply" at bounding box center [1088, 674] width 36 height 18
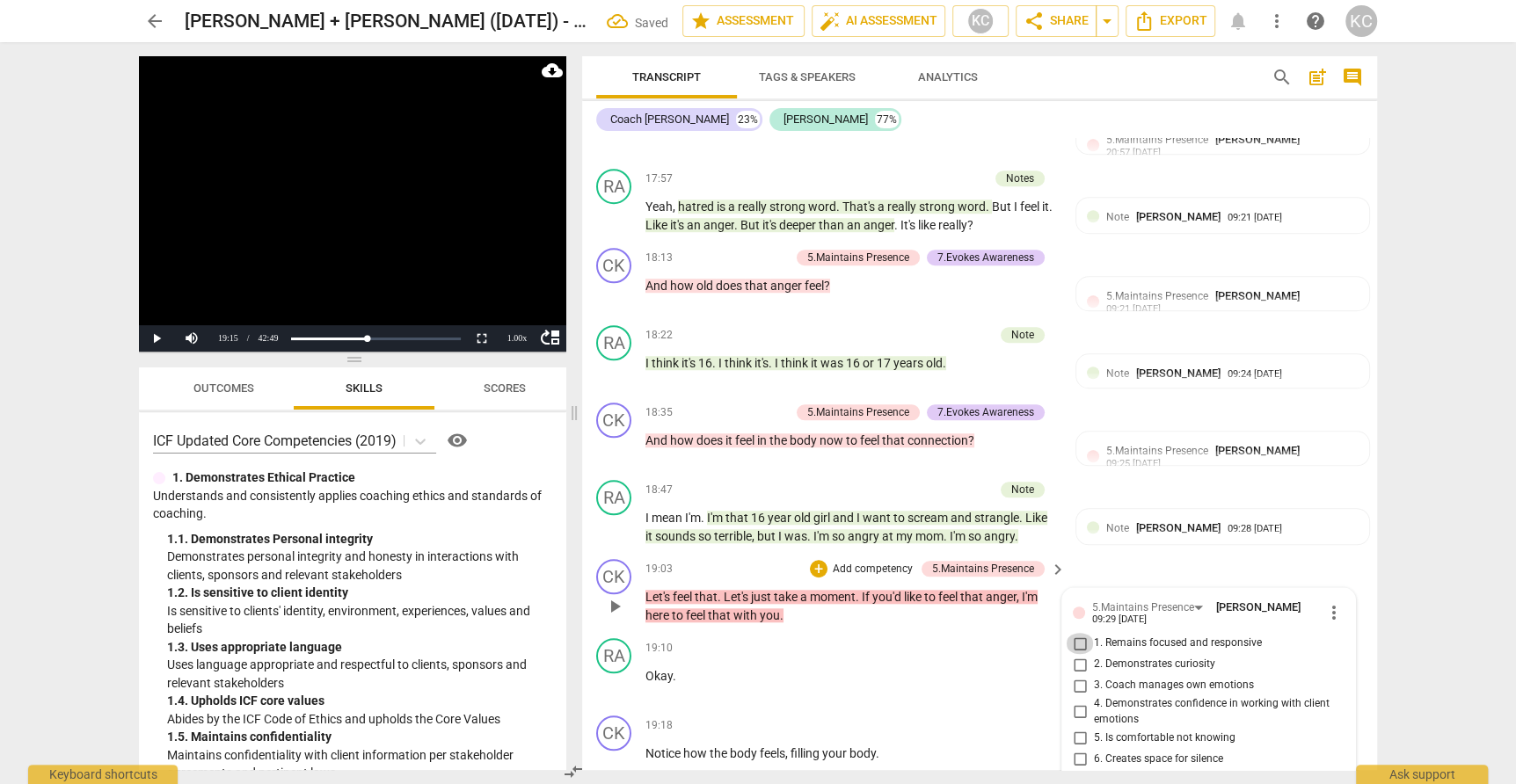
click at [1082, 633] on input "1. Remains focused and responsive" at bounding box center [1080, 643] width 29 height 21
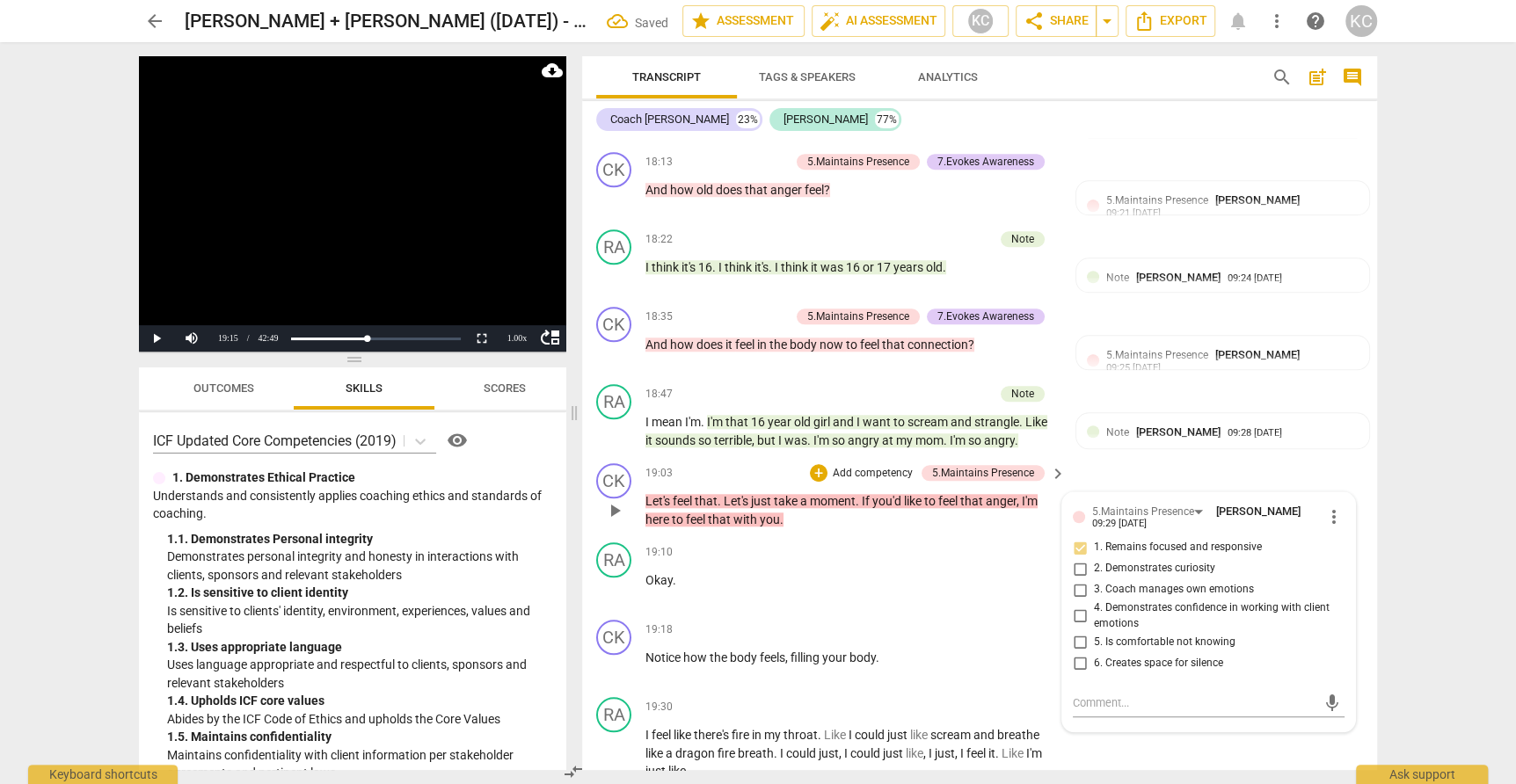
scroll to position [6213, 0]
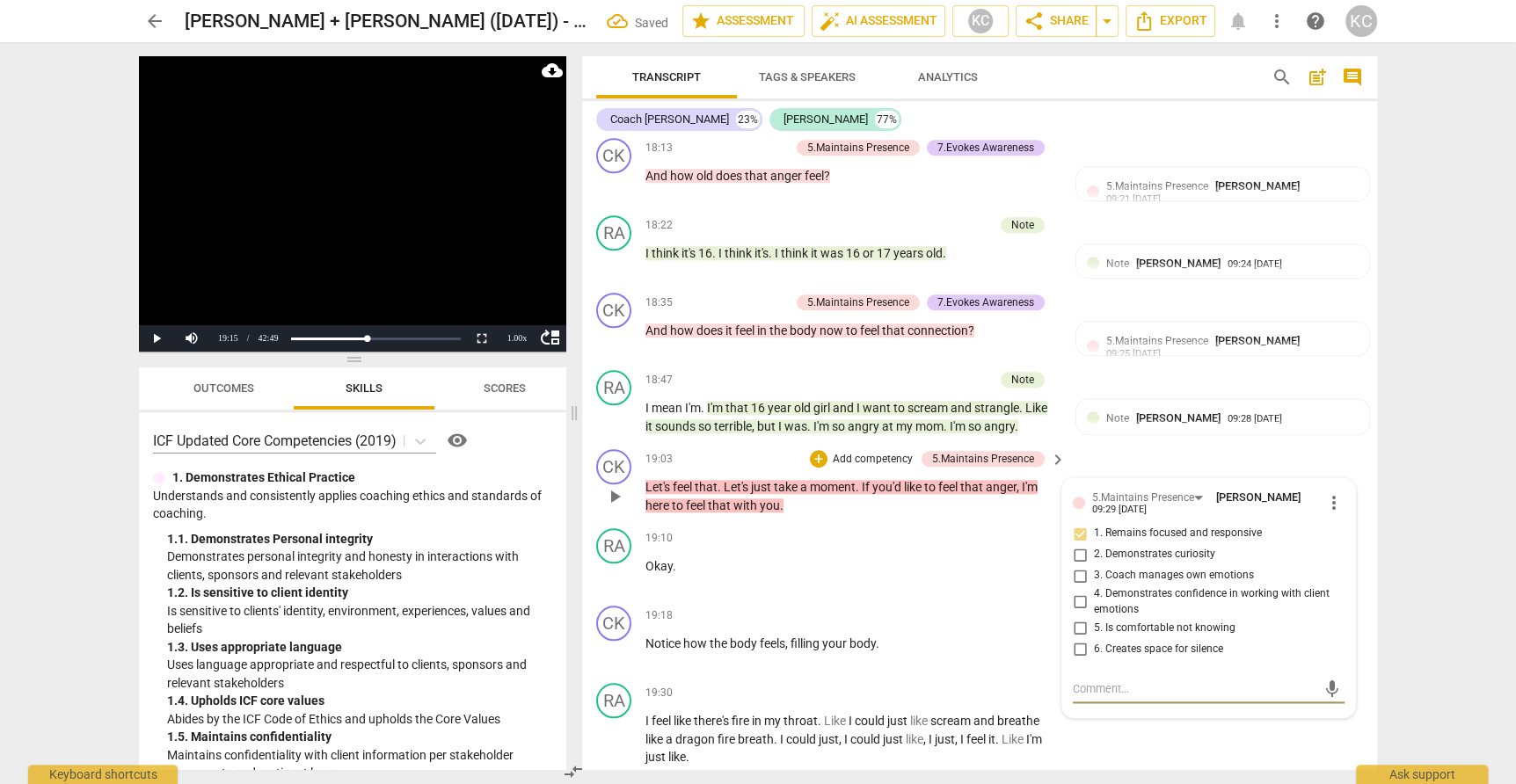
click at [1081, 681] on textarea at bounding box center [1194, 688] width 243 height 17
click at [1193, 708] on div "RA play_arrow pause 19:30 + Add competency keyboard_arrow_right I feel like the…" at bounding box center [979, 724] width 795 height 98
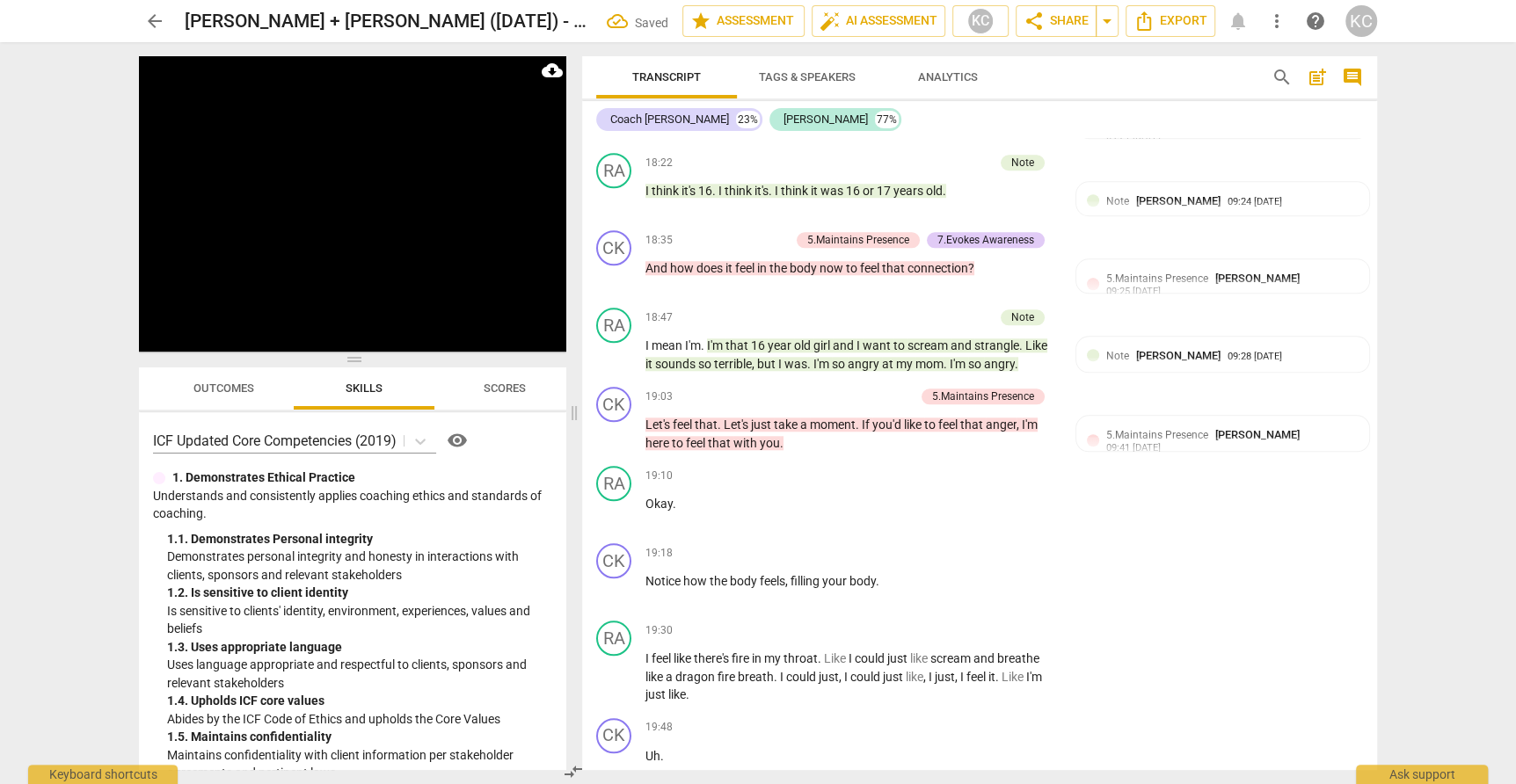
scroll to position [6301, 0]
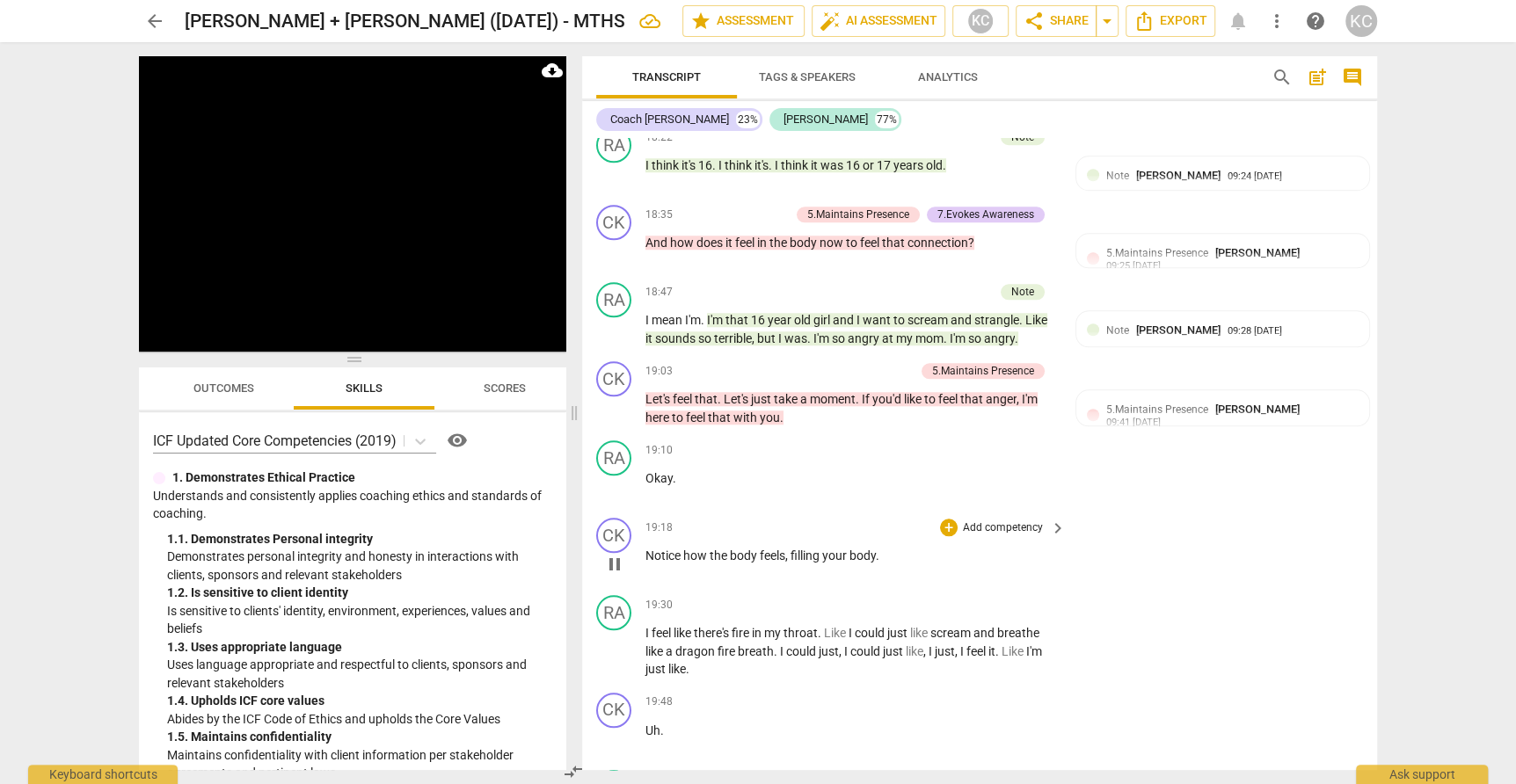
click at [802, 549] on span "filling" at bounding box center [806, 555] width 32 height 14
click at [946, 519] on div "+" at bounding box center [949, 528] width 18 height 18
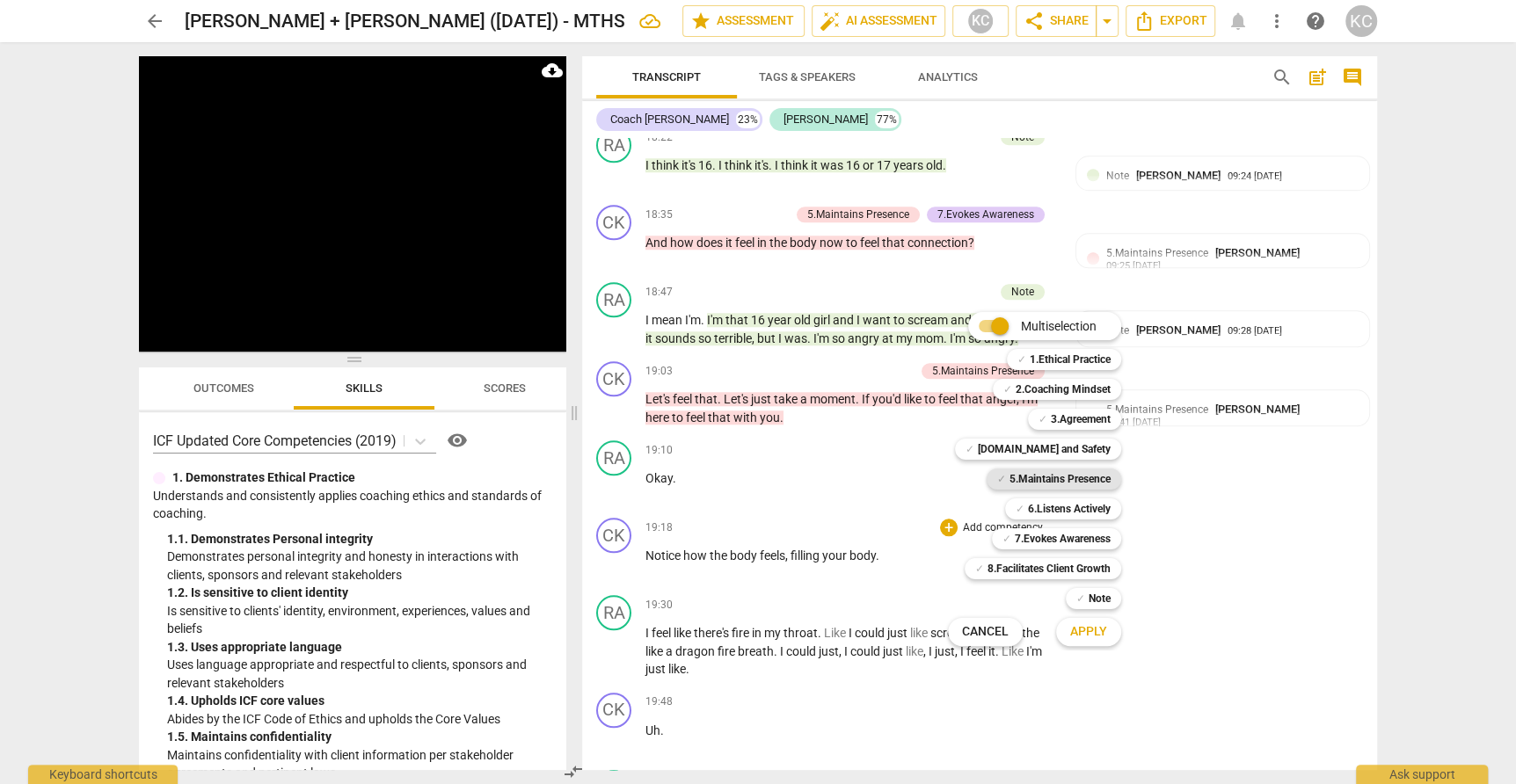
click at [1027, 475] on b "5.Maintains Presence" at bounding box center [1060, 479] width 101 height 21
click at [1100, 633] on span "Apply" at bounding box center [1088, 632] width 36 height 18
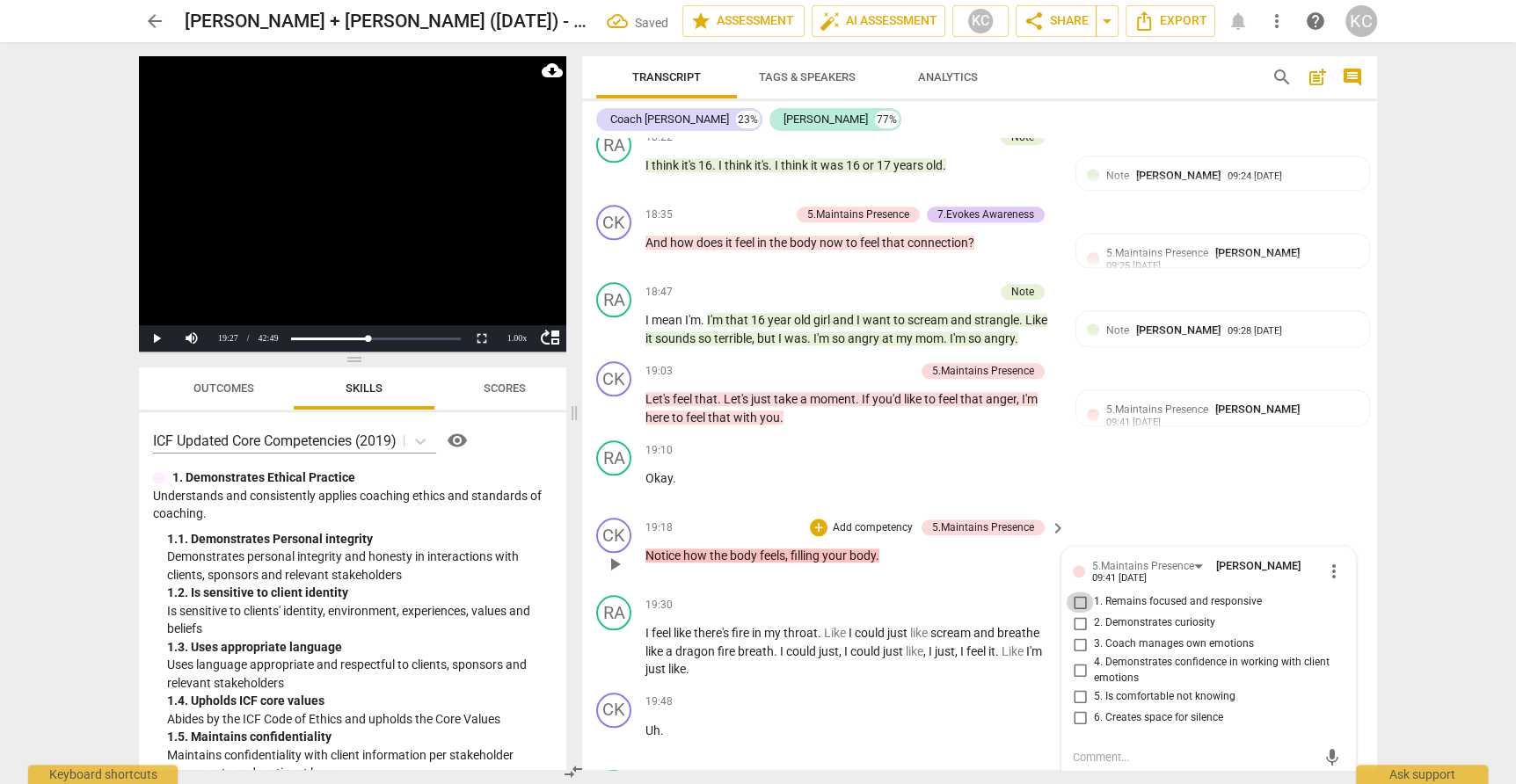
click at [1083, 592] on input "1. Remains focused and responsive" at bounding box center [1080, 602] width 29 height 21
click at [1083, 749] on textarea at bounding box center [1194, 756] width 243 height 17
click at [1181, 511] on div "CK play_arrow pause 19:18 + Add competency 5.Maintains Presence keyboard_arrow_…" at bounding box center [979, 550] width 795 height 78
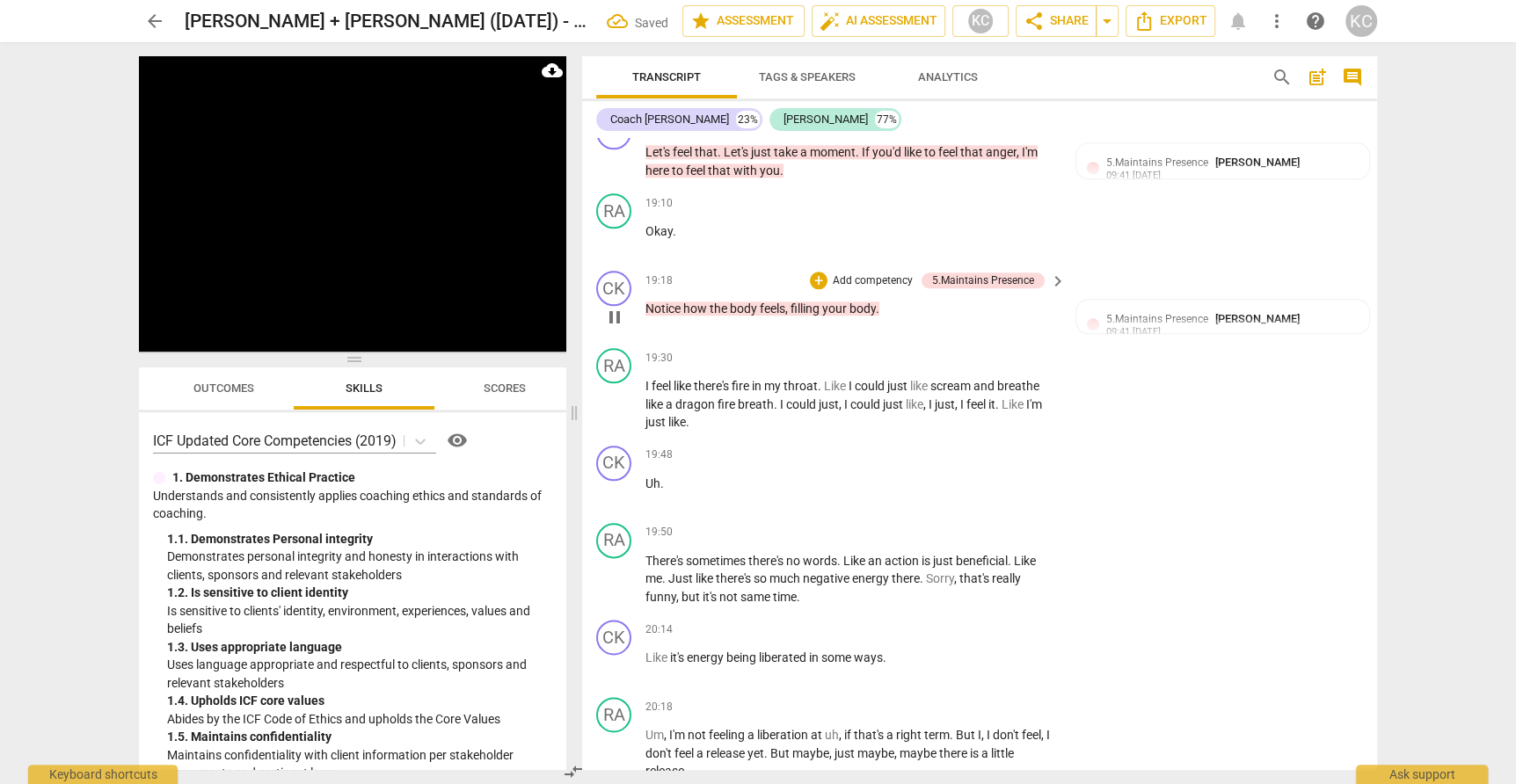
scroll to position [6549, 0]
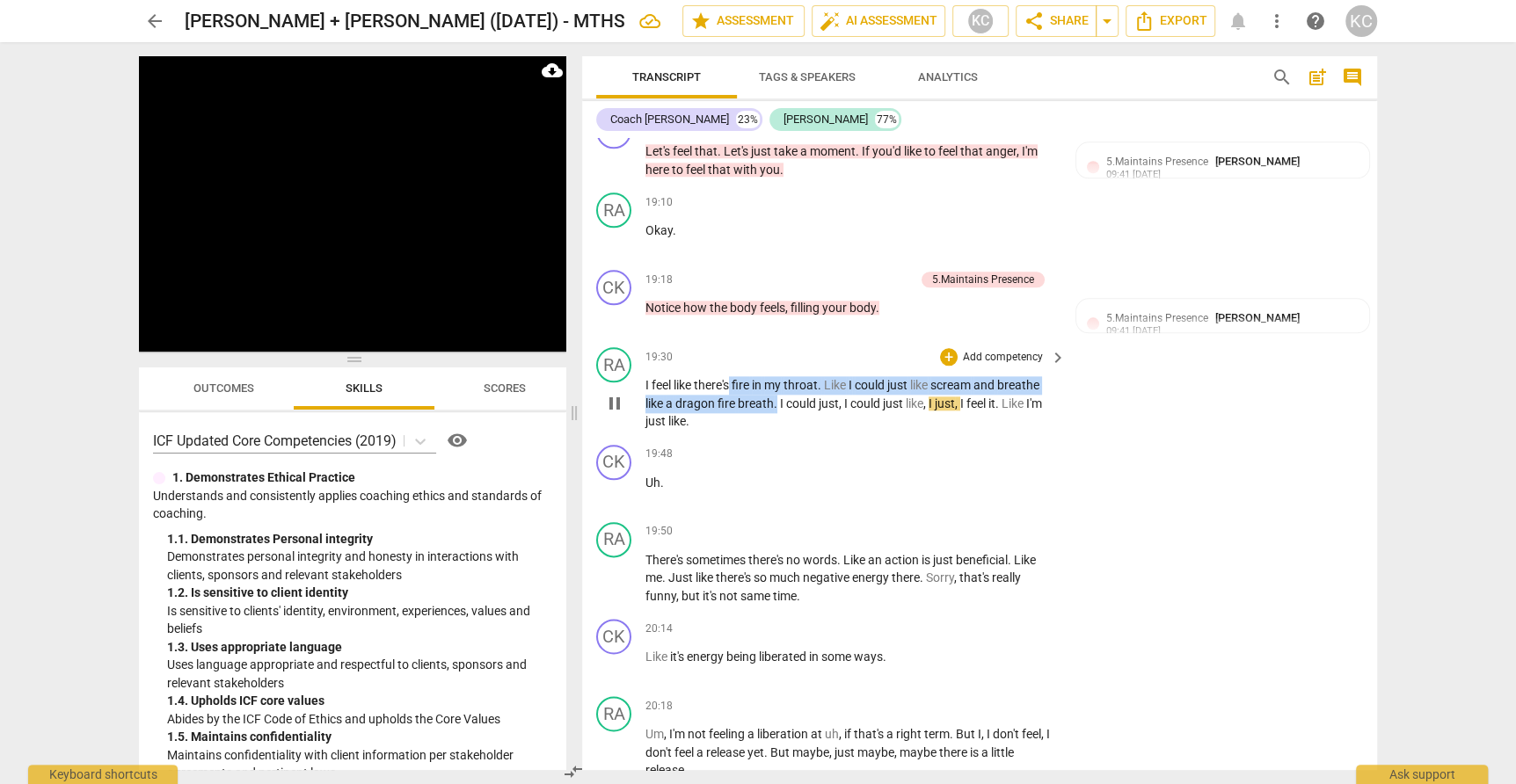
drag, startPoint x: 729, startPoint y: 336, endPoint x: 777, endPoint y: 354, distance: 51.3
click at [777, 376] on p "I feel like there's fire in my throat . Like I could just like scream and breat…" at bounding box center [851, 403] width 412 height 54
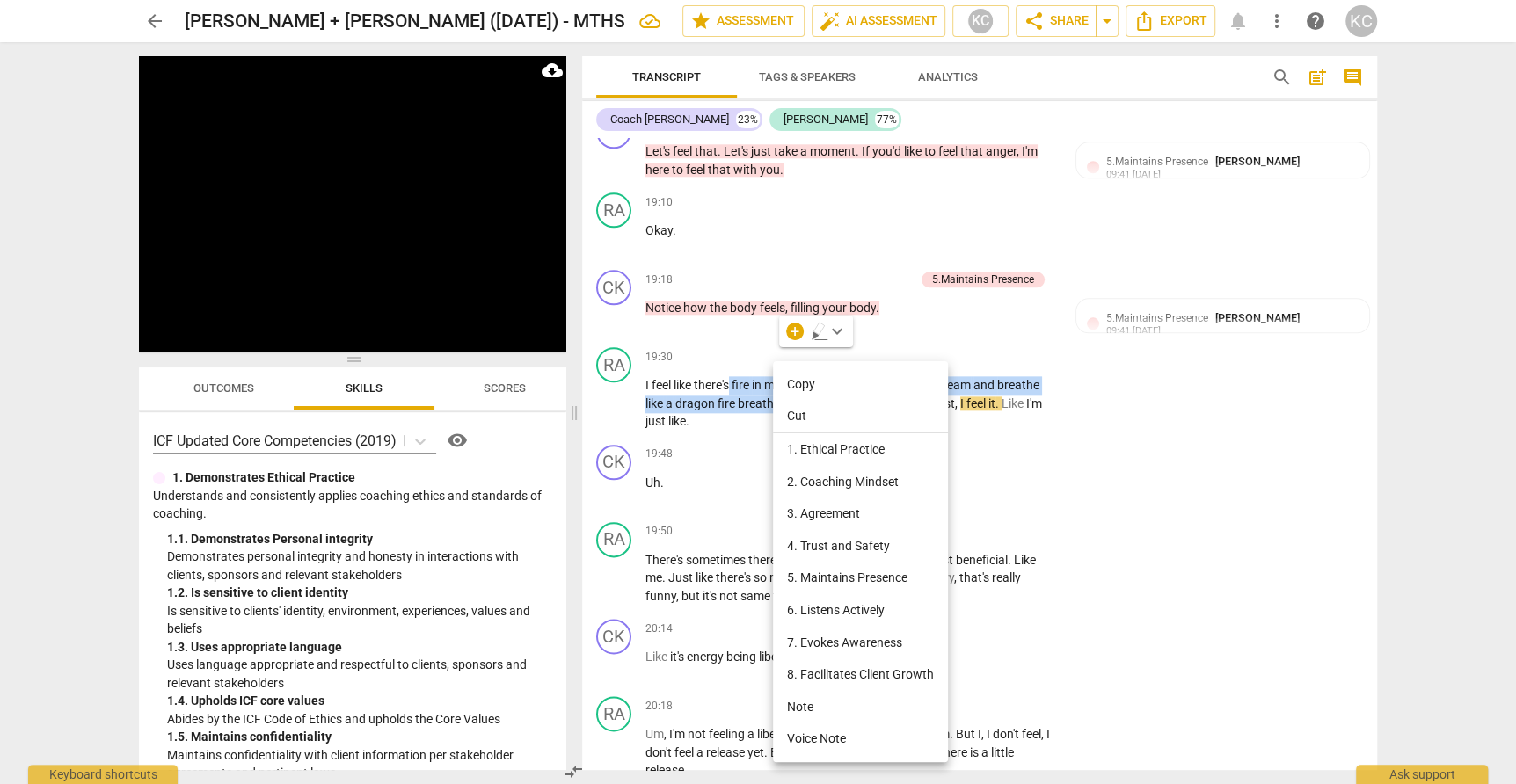
click at [794, 710] on li "Note" at bounding box center [861, 707] width 175 height 33
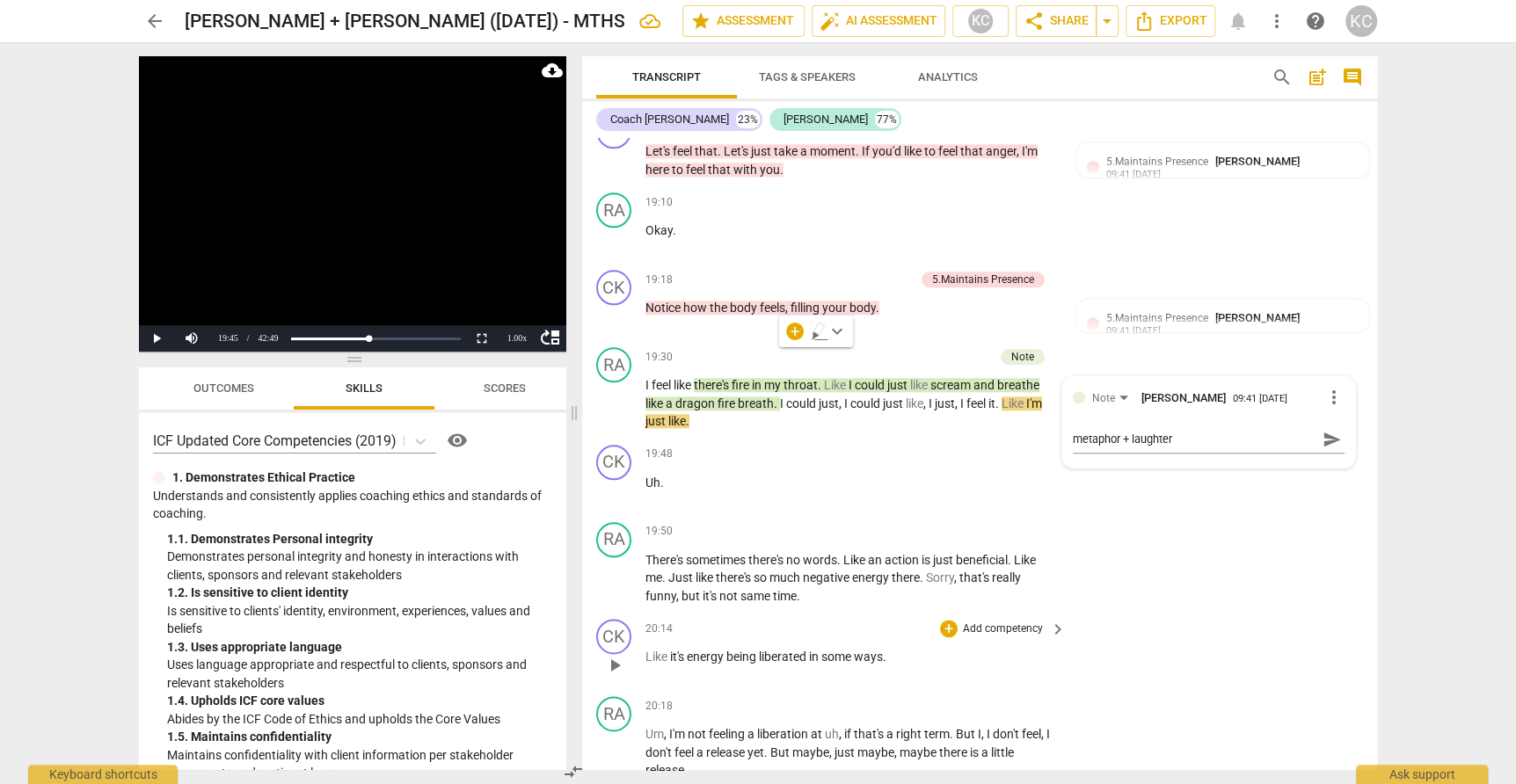
click at [1217, 612] on div "CK play_arrow pause 20:14 + Add competency keyboard_arrow_right Like it's energ…" at bounding box center [979, 650] width 795 height 78
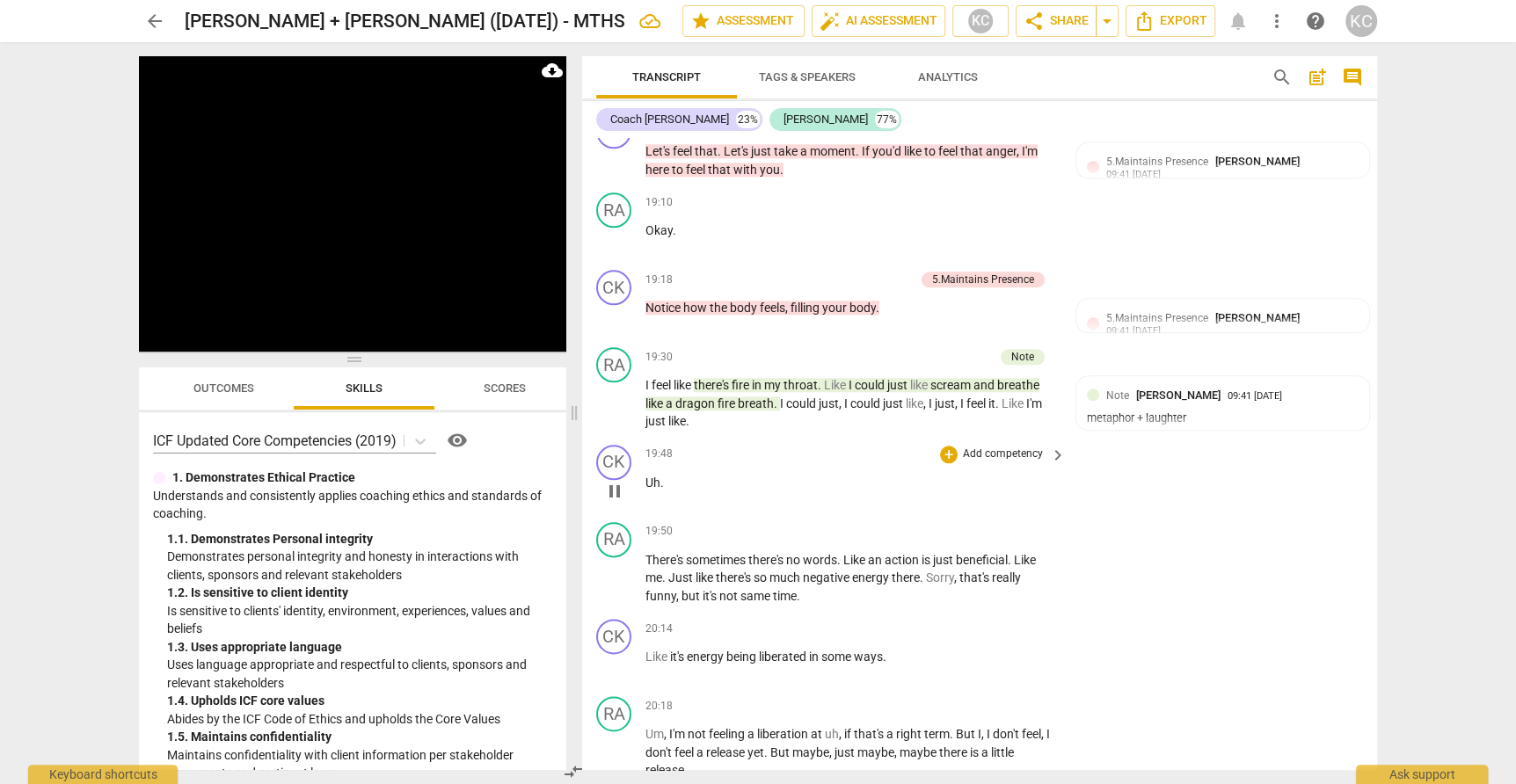
click at [646, 476] on span "Uh" at bounding box center [652, 483] width 15 height 14
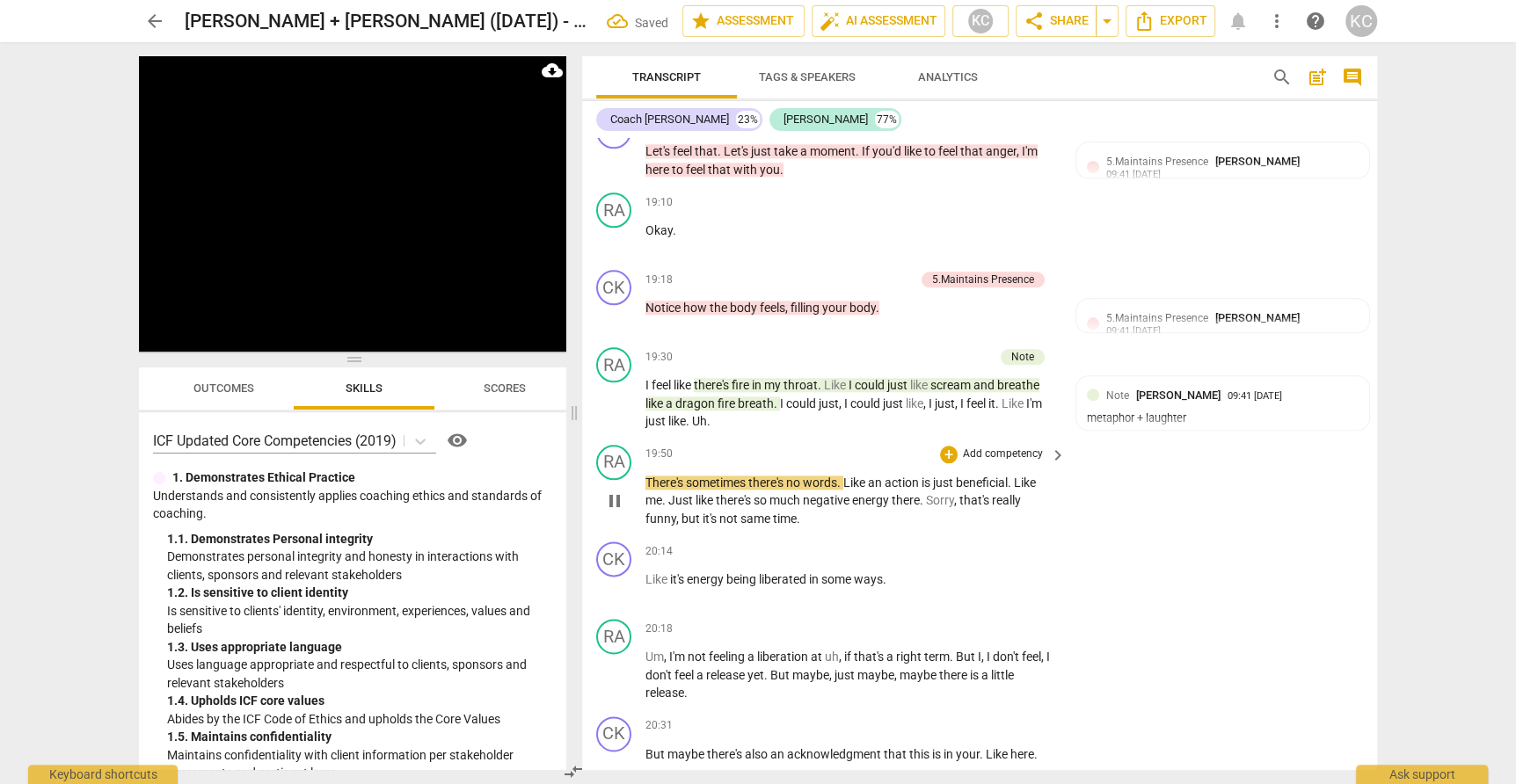
click at [647, 476] on span "There's" at bounding box center [665, 483] width 40 height 14
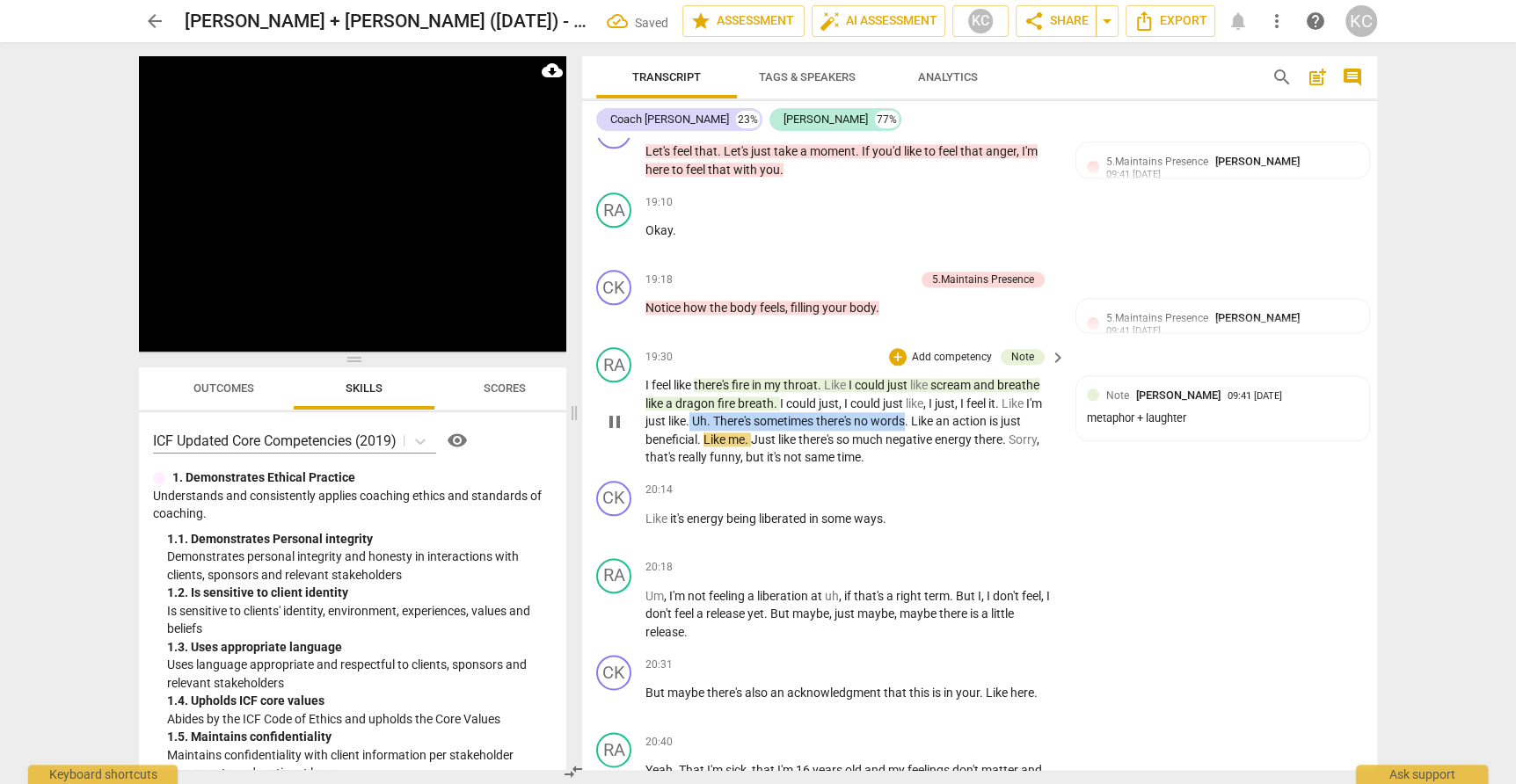
drag, startPoint x: 691, startPoint y: 366, endPoint x: 910, endPoint y: 365, distance: 219.0
click at [910, 376] on p "I feel like there's fire in my throat . Like I could just like scream and breat…" at bounding box center [851, 422] width 412 height 91
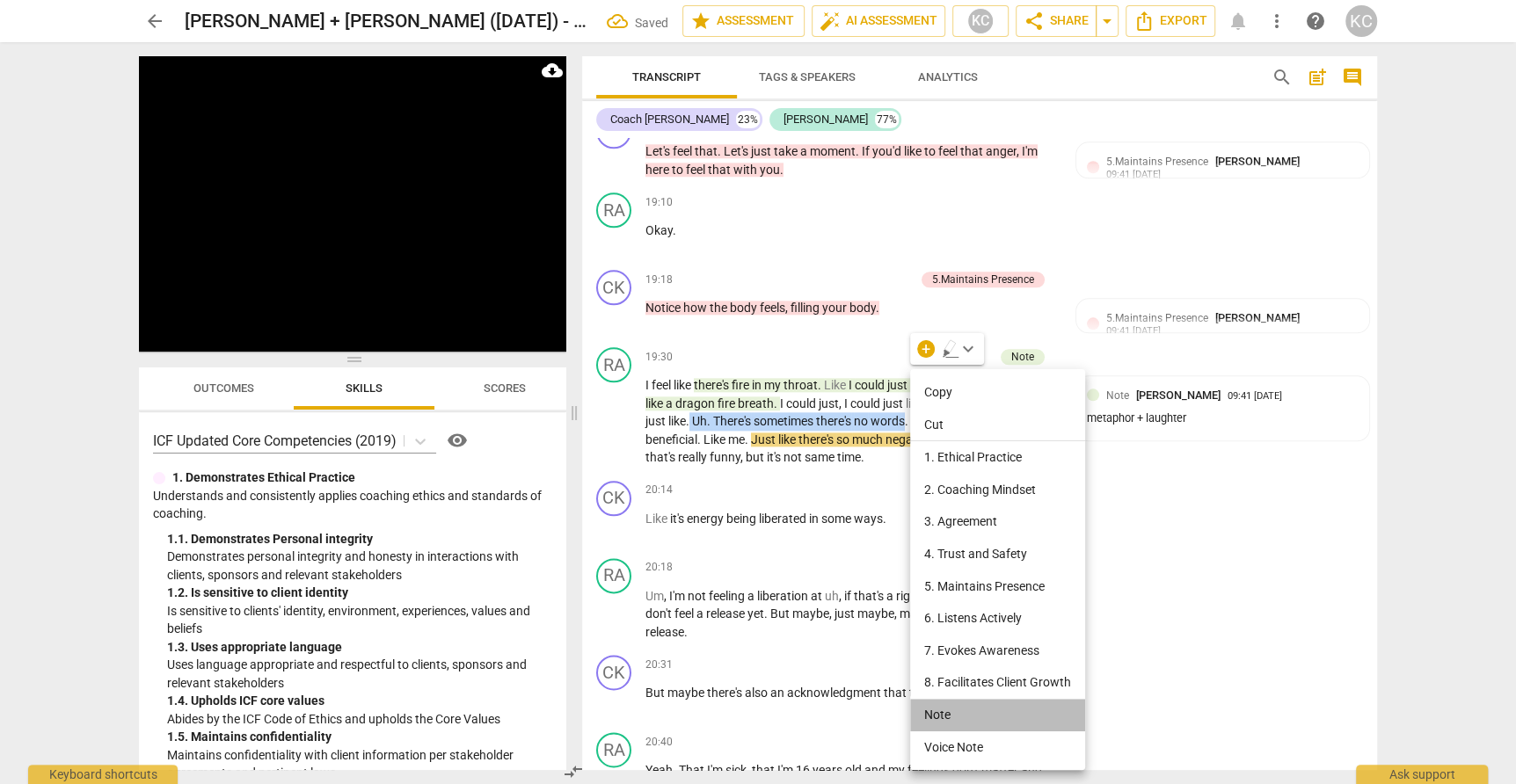
click at [932, 702] on li "Note" at bounding box center [998, 715] width 175 height 33
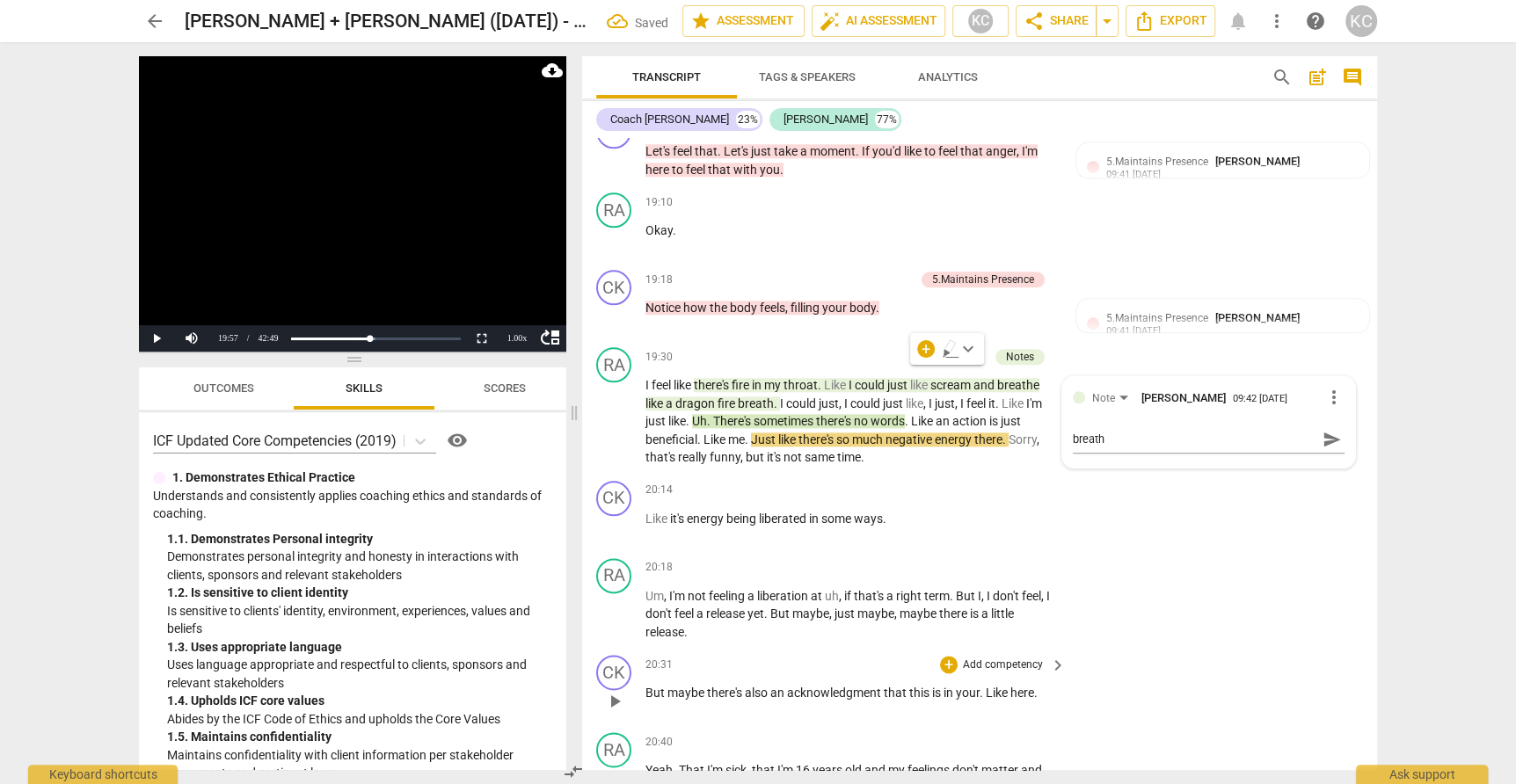
click at [1343, 648] on div "CK play_arrow pause 20:31 + Add competency keyboard_arrow_right But maybe there…" at bounding box center [979, 686] width 795 height 78
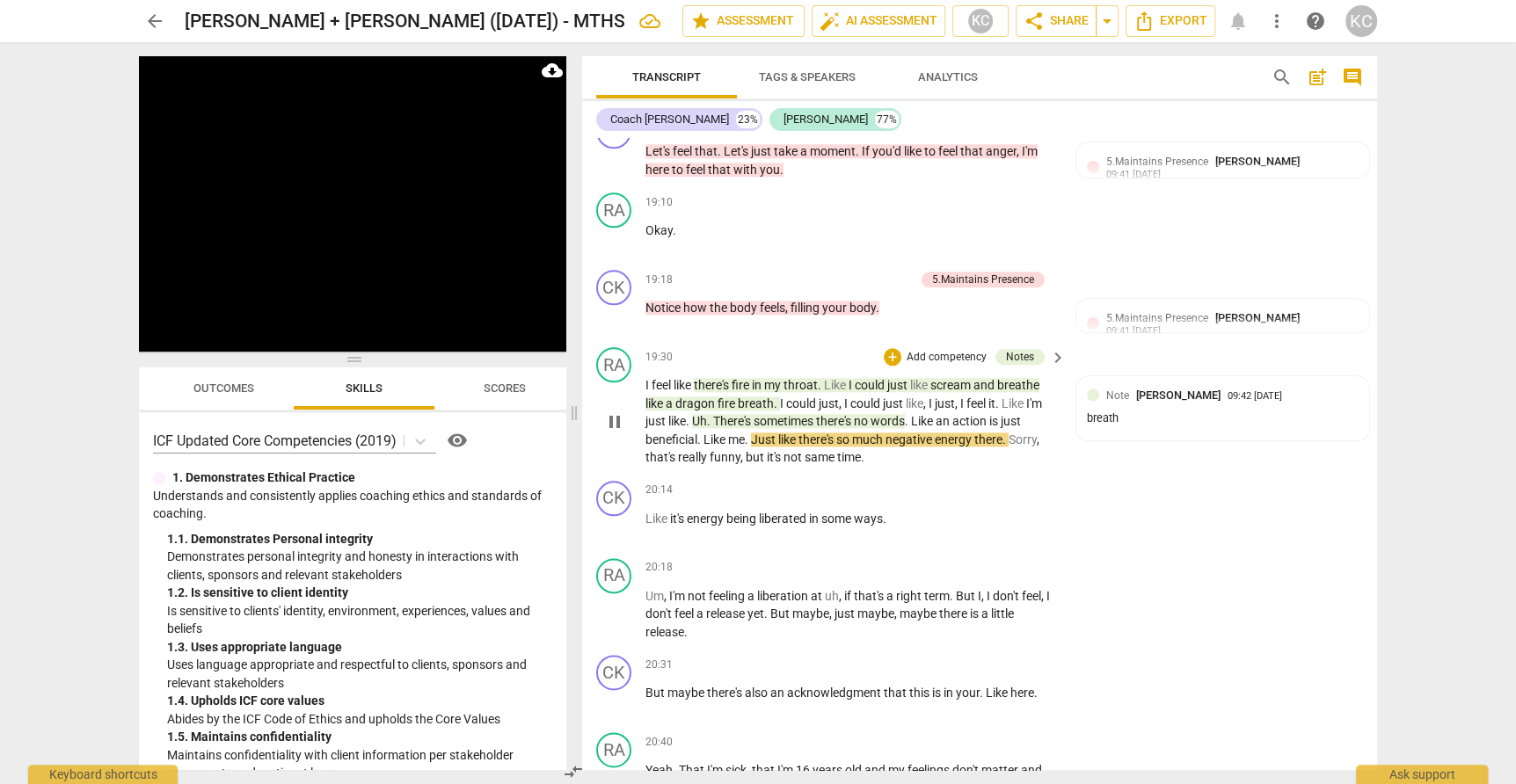
click at [665, 414] on span "just" at bounding box center [656, 421] width 23 height 14
click at [1099, 387] on div "Note Kamal Chaballout 09:42 09-05-2025 breath" at bounding box center [1222, 409] width 272 height 43
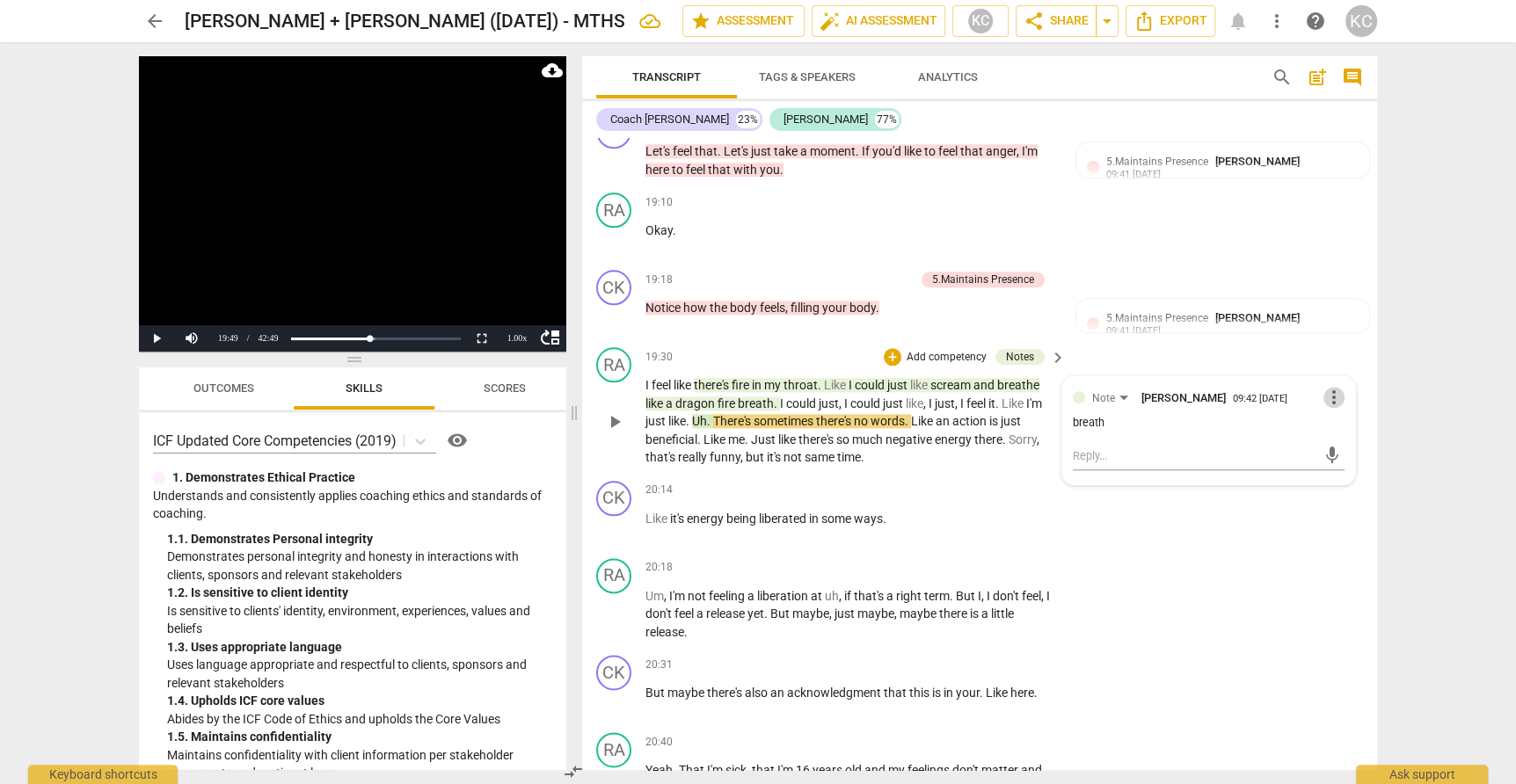
click at [1331, 387] on span "more_vert" at bounding box center [1333, 397] width 21 height 21
click at [1337, 352] on li "Edit" at bounding box center [1353, 348] width 61 height 33
click at [1276, 552] on div "RA play_arrow pause 20:18 + Add competency keyboard_arrow_right Um , I'm not fe…" at bounding box center [979, 600] width 795 height 98
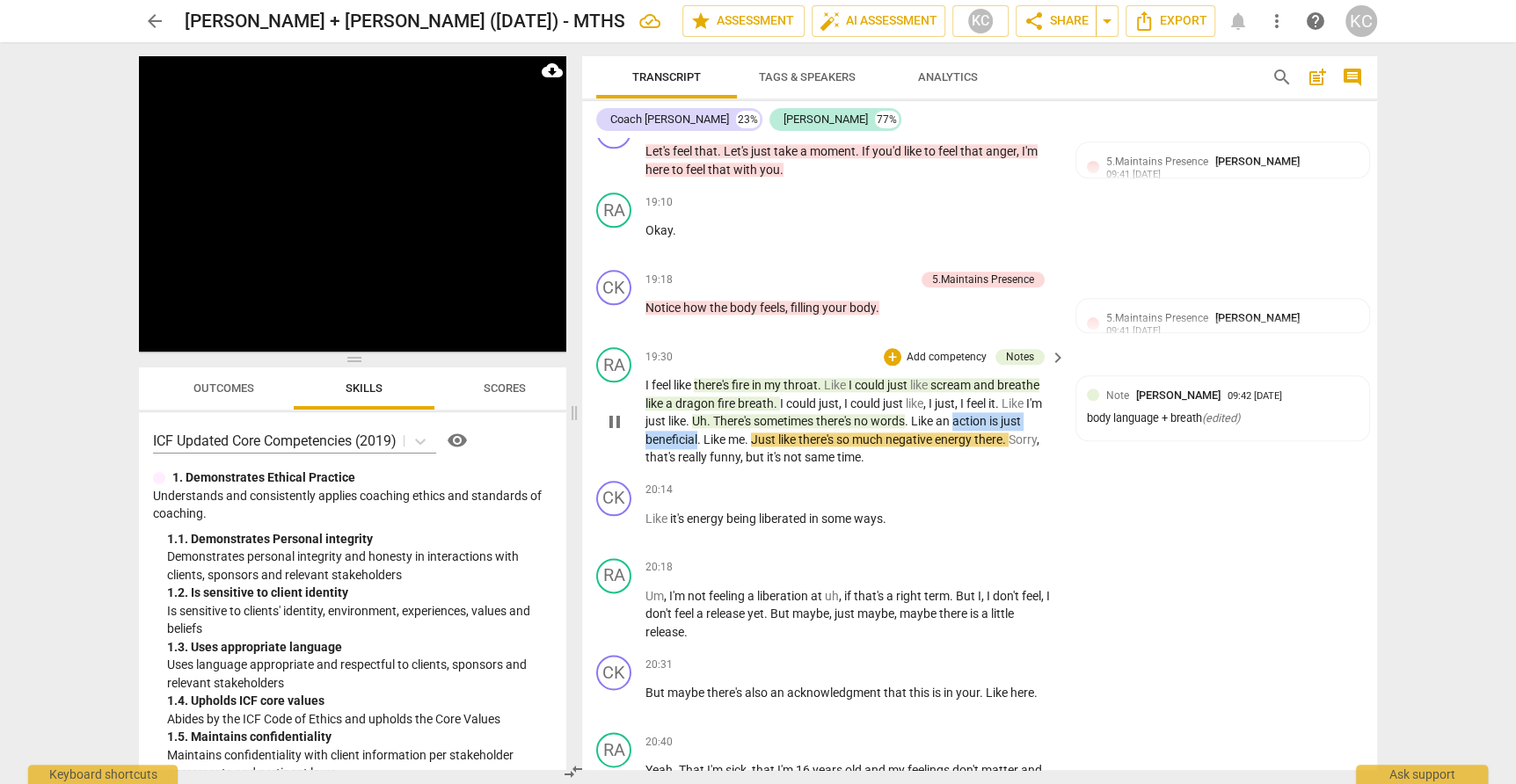
drag, startPoint x: 959, startPoint y: 367, endPoint x: 698, endPoint y: 386, distance: 261.7
click at [698, 386] on p "I feel like there's fire in my throat . Like I could just like scream and breat…" at bounding box center [851, 422] width 412 height 91
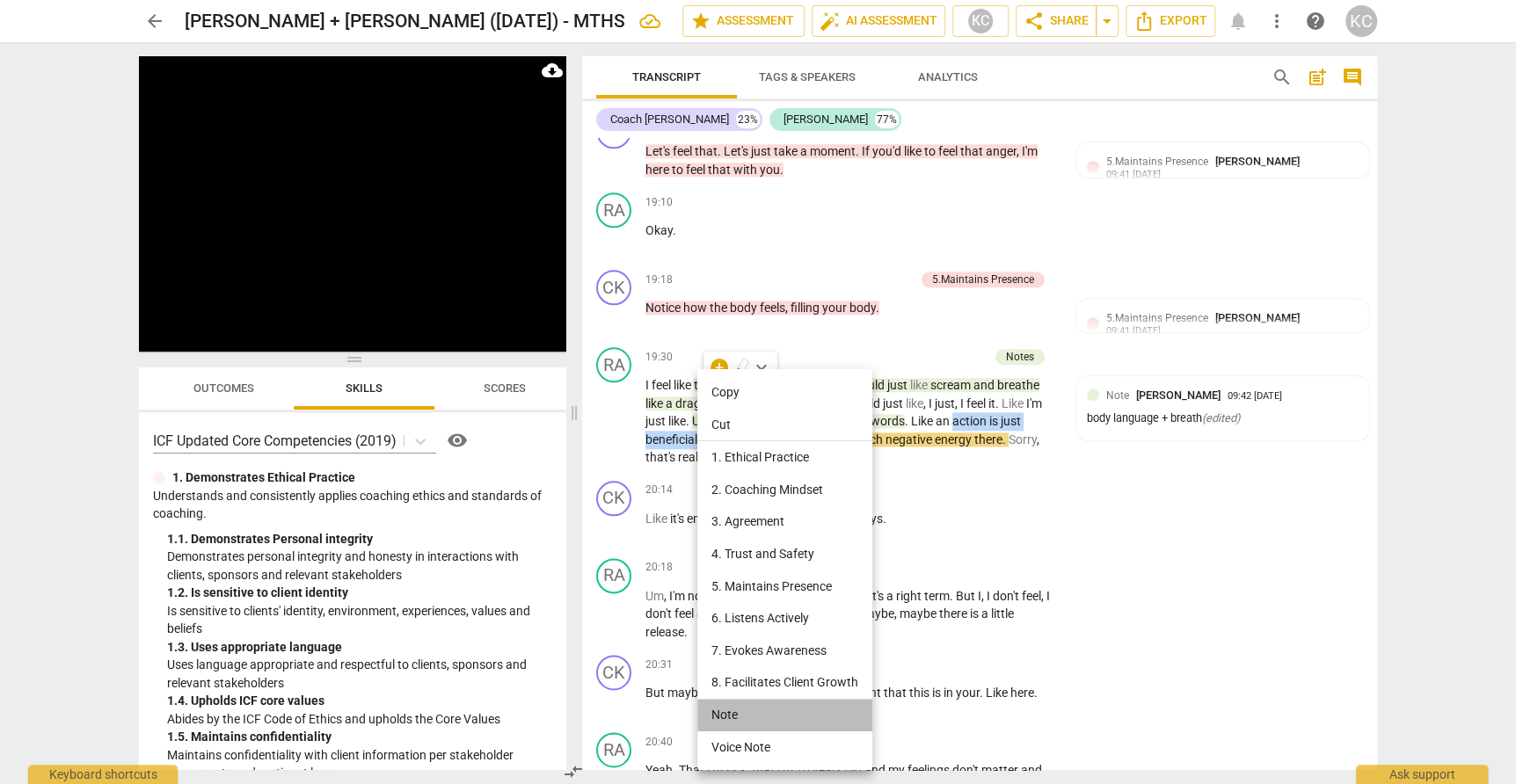
click at [741, 706] on li "Note" at bounding box center [785, 715] width 175 height 33
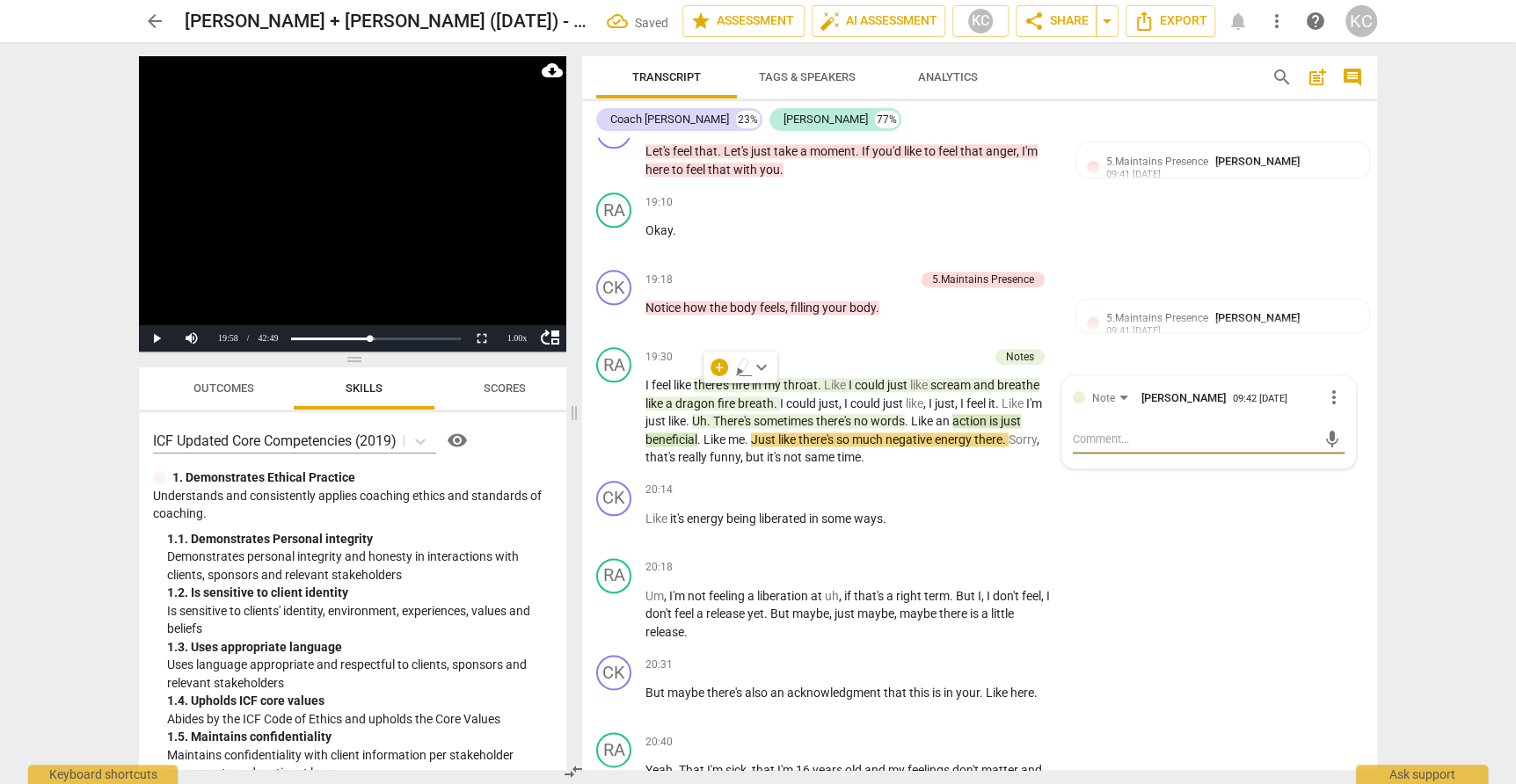
click at [1483, 656] on div "arrow_back Katherine + Rachel (26.Aug.25) - MTHS Saved edit star Assessment aut…" at bounding box center [758, 392] width 1516 height 784
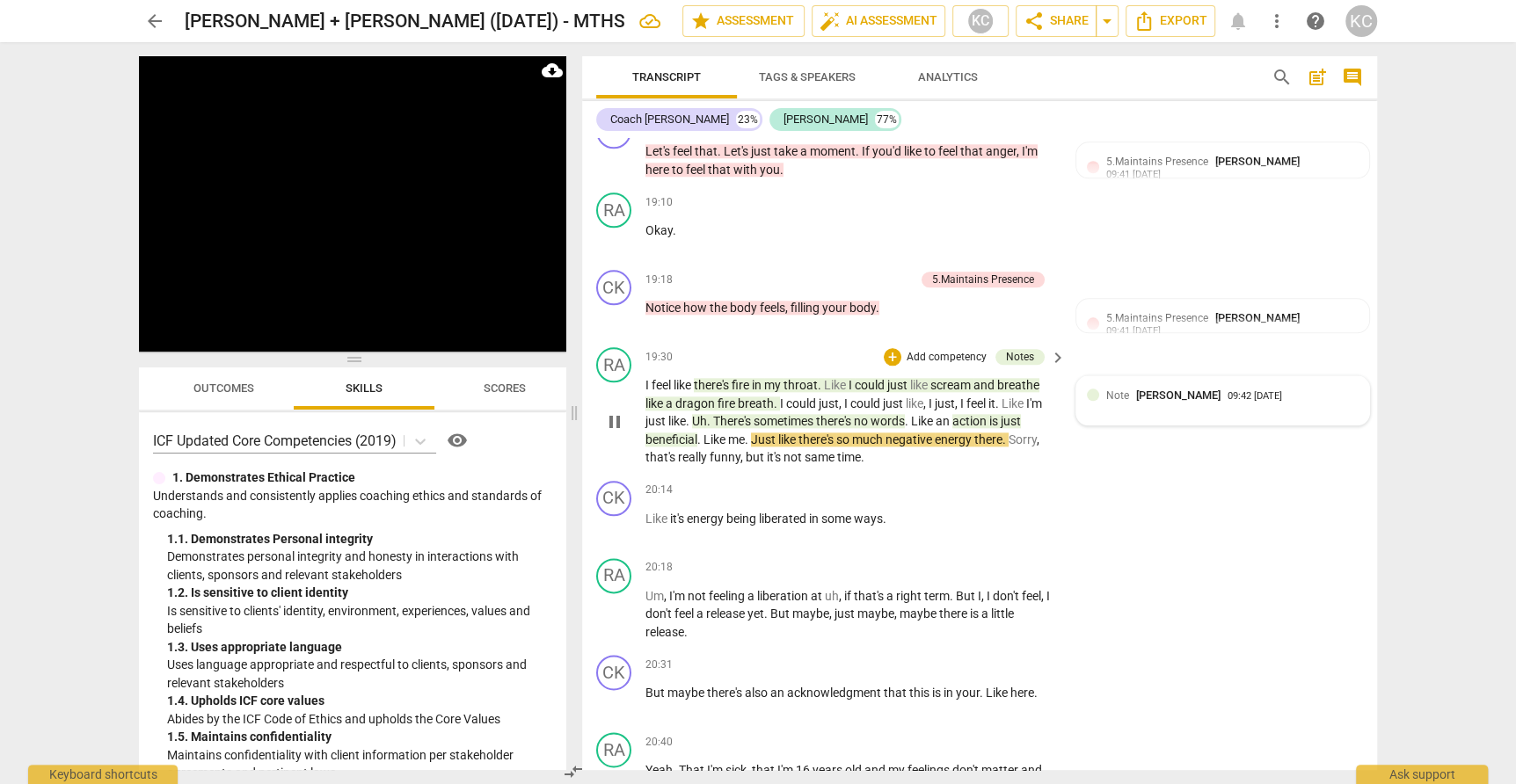
click at [1182, 387] on div "Note Kamal Chaballout 09:42 09-05-2025" at bounding box center [1222, 401] width 272 height 28
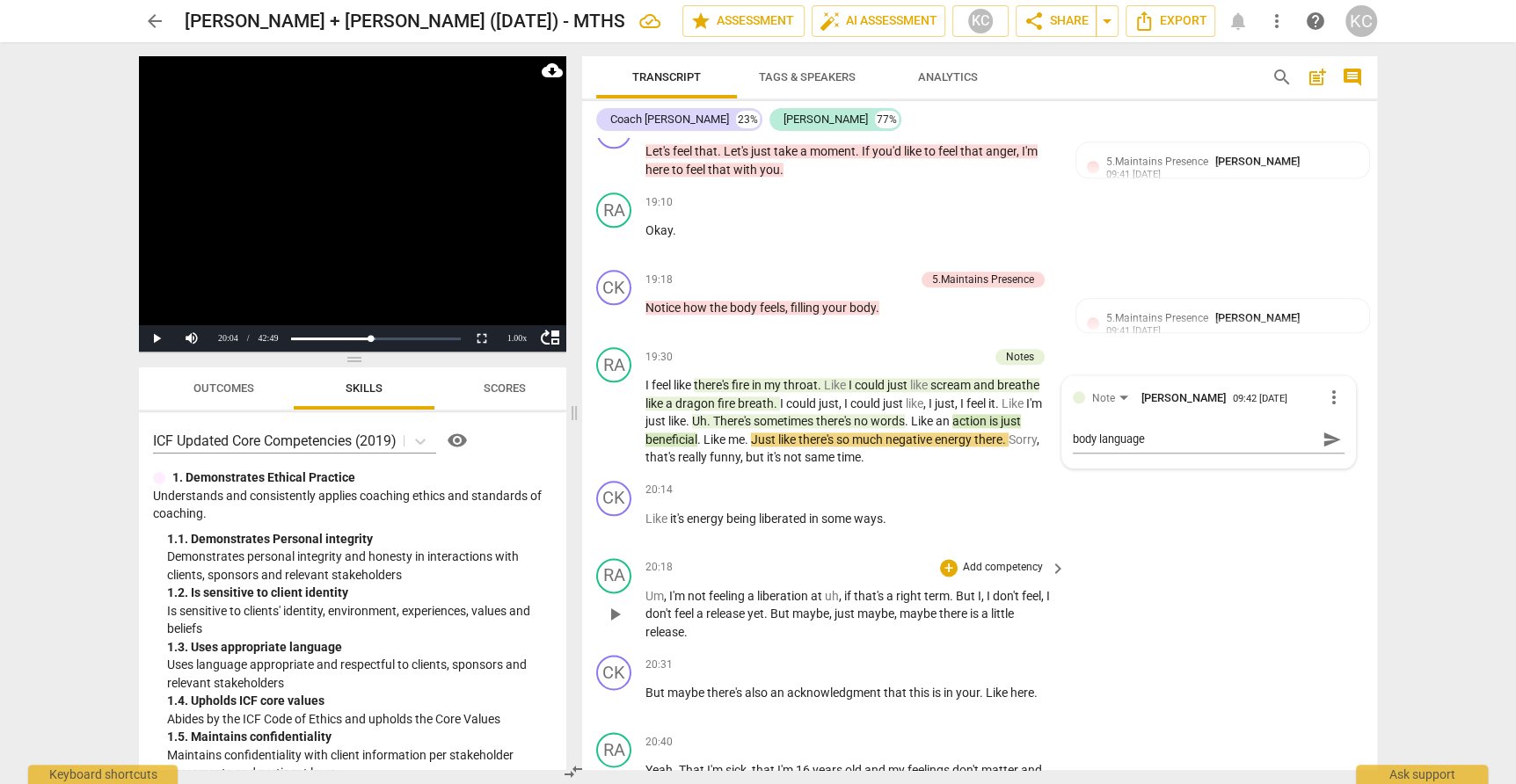
click at [1264, 553] on div "RA play_arrow pause 20:18 + Add competency keyboard_arrow_right Um , I'm not fe…" at bounding box center [979, 600] width 795 height 98
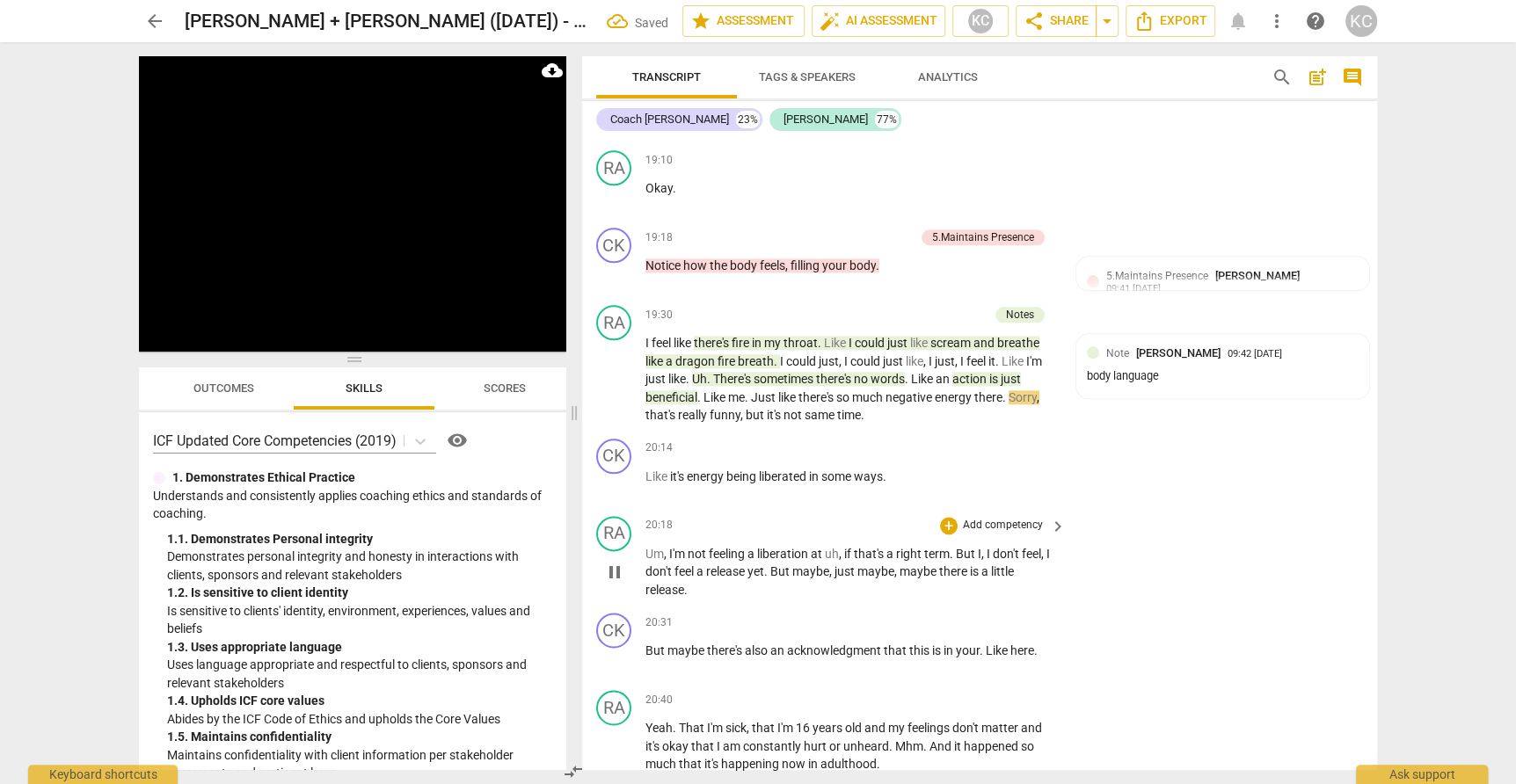
scroll to position [6618, 0]
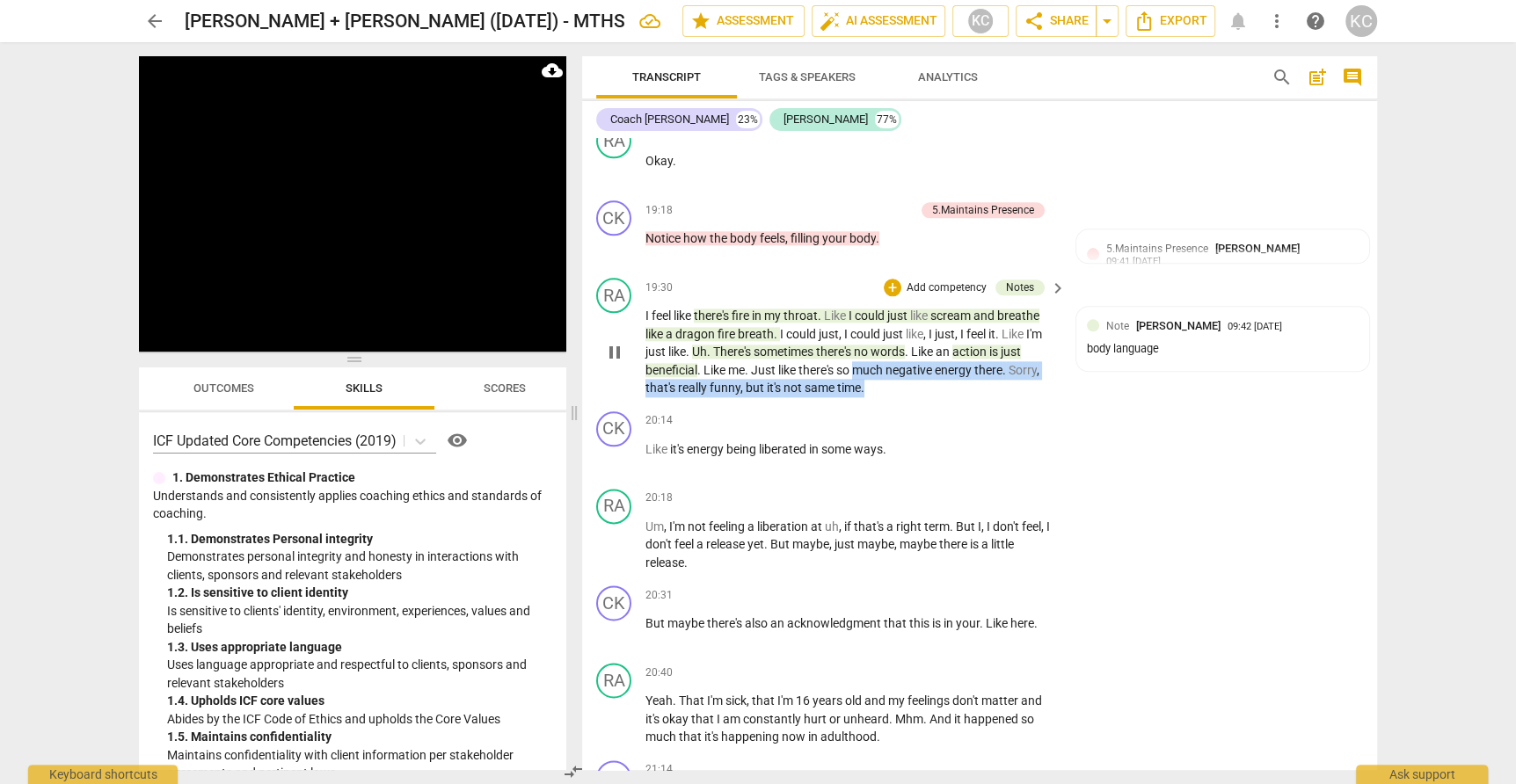
drag, startPoint x: 862, startPoint y: 320, endPoint x: 863, endPoint y: 332, distance: 12.0
click at [864, 332] on p "I feel like there's fire in my throat . Like I could just like scream and breat…" at bounding box center [851, 352] width 412 height 91
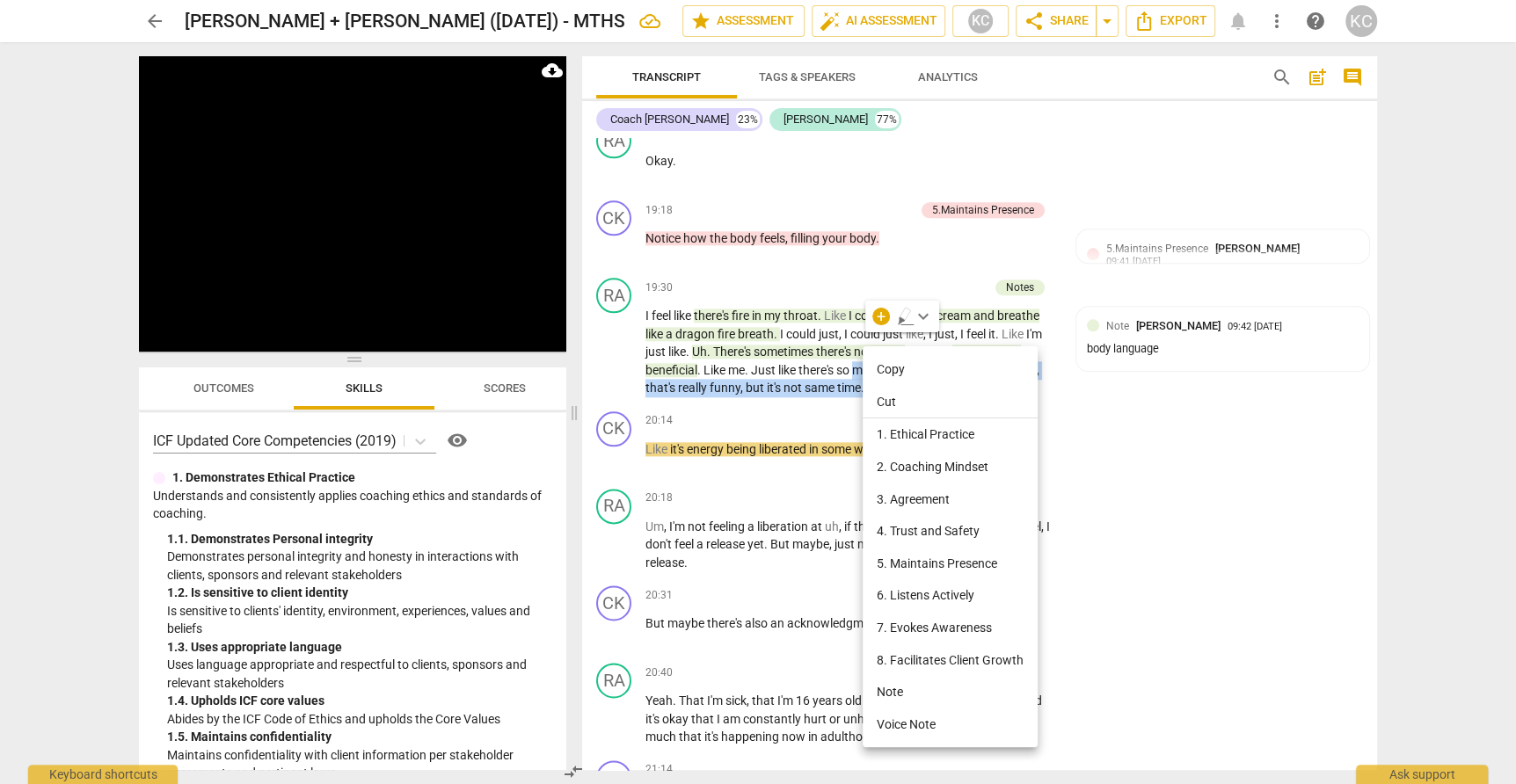
click at [910, 695] on li "Note" at bounding box center [951, 691] width 175 height 33
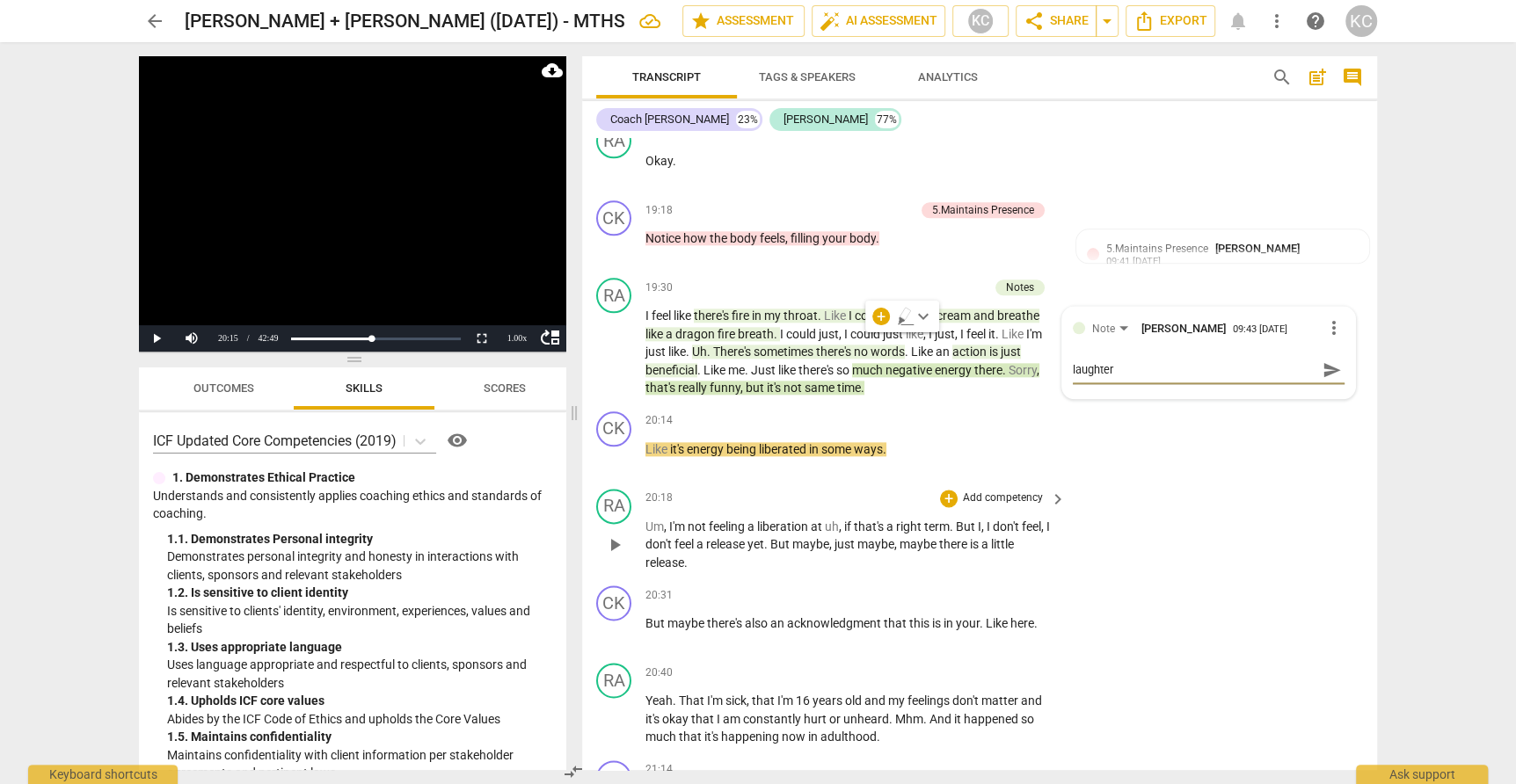
click at [1253, 528] on div "RA play_arrow pause 20:18 + Add competency keyboard_arrow_right Um , I'm not fe…" at bounding box center [979, 530] width 795 height 98
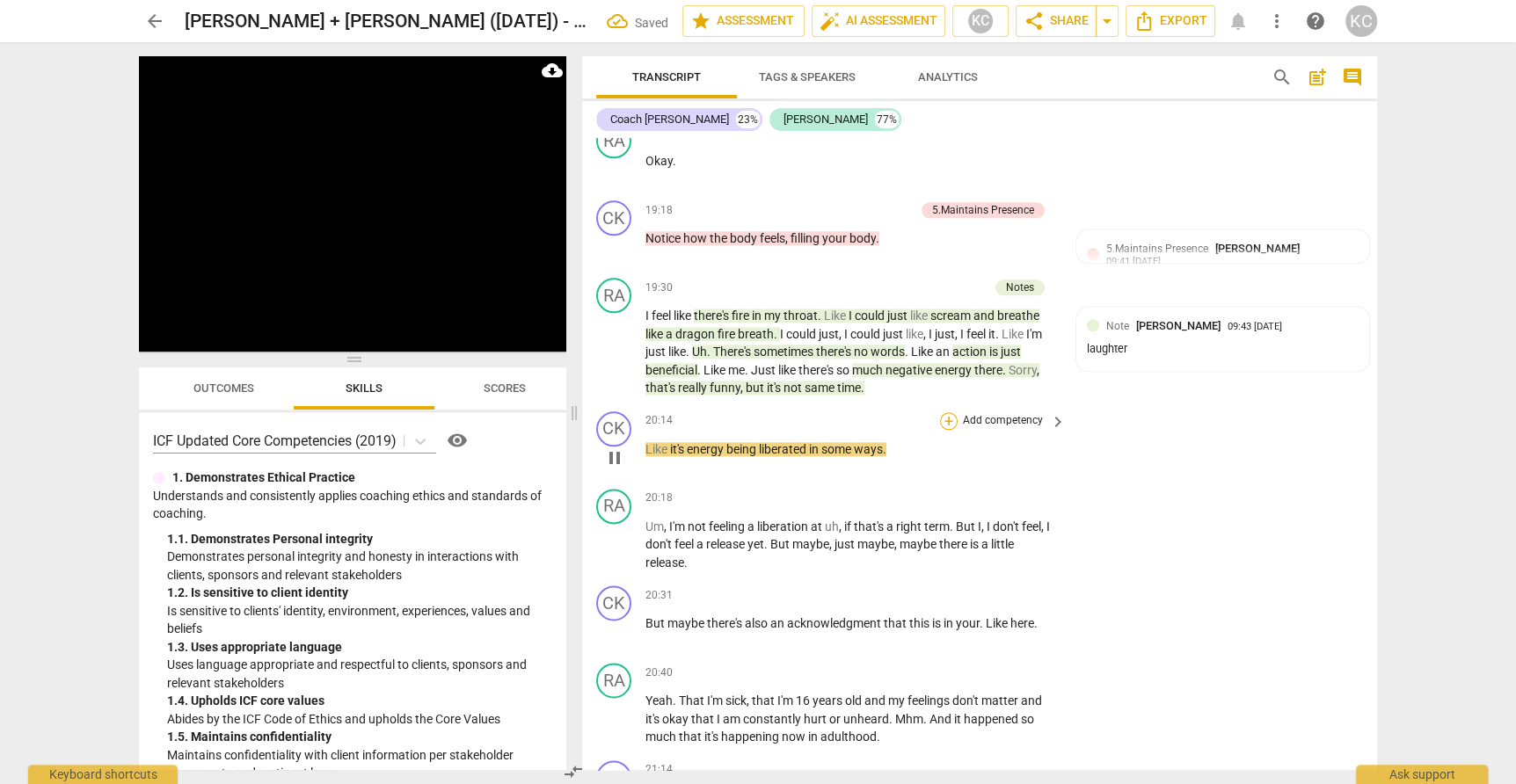
click at [950, 413] on div "+" at bounding box center [949, 422] width 18 height 18
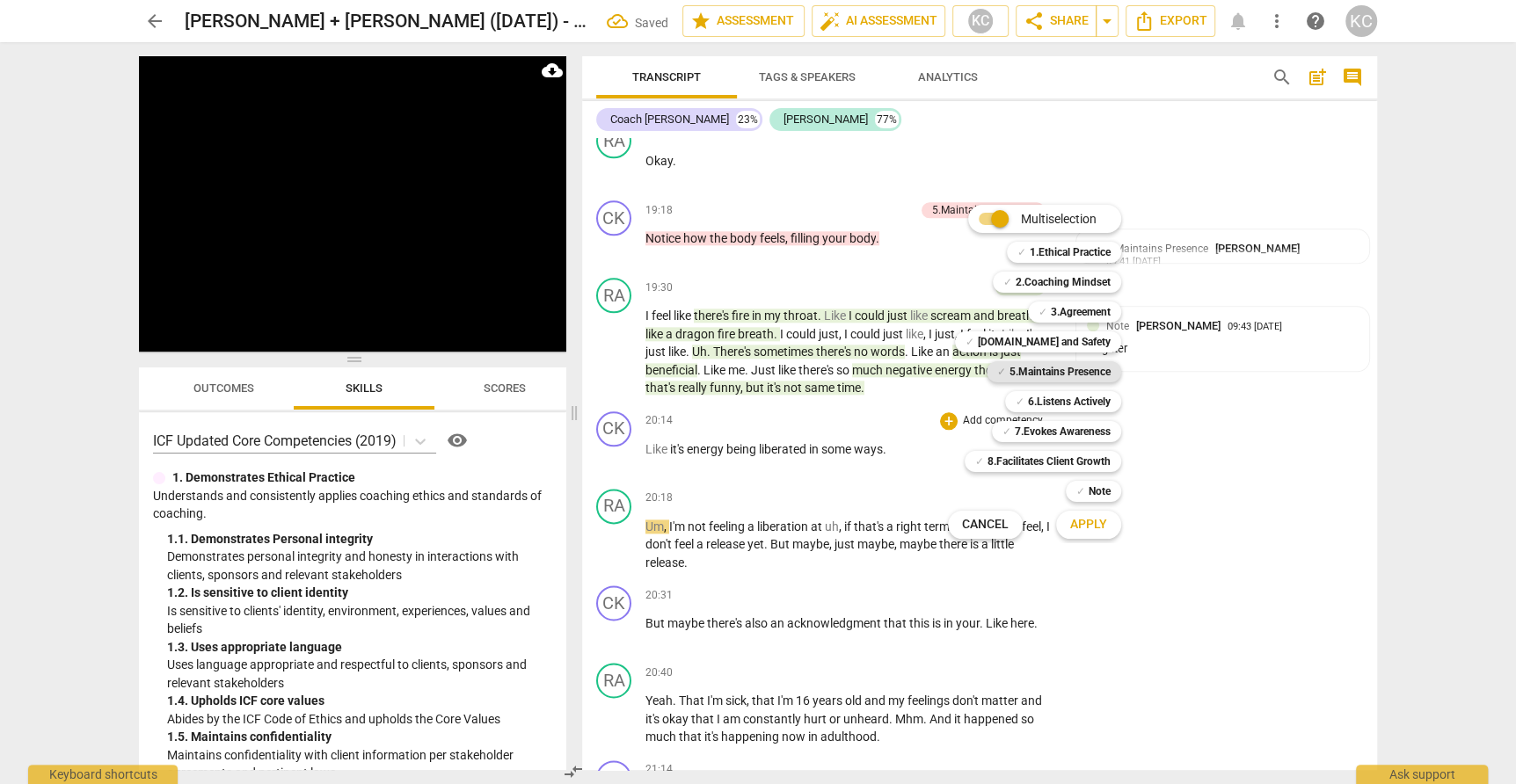
click at [1018, 378] on b "5.Maintains Presence" at bounding box center [1060, 371] width 101 height 21
click at [1085, 519] on span "Apply" at bounding box center [1088, 525] width 36 height 18
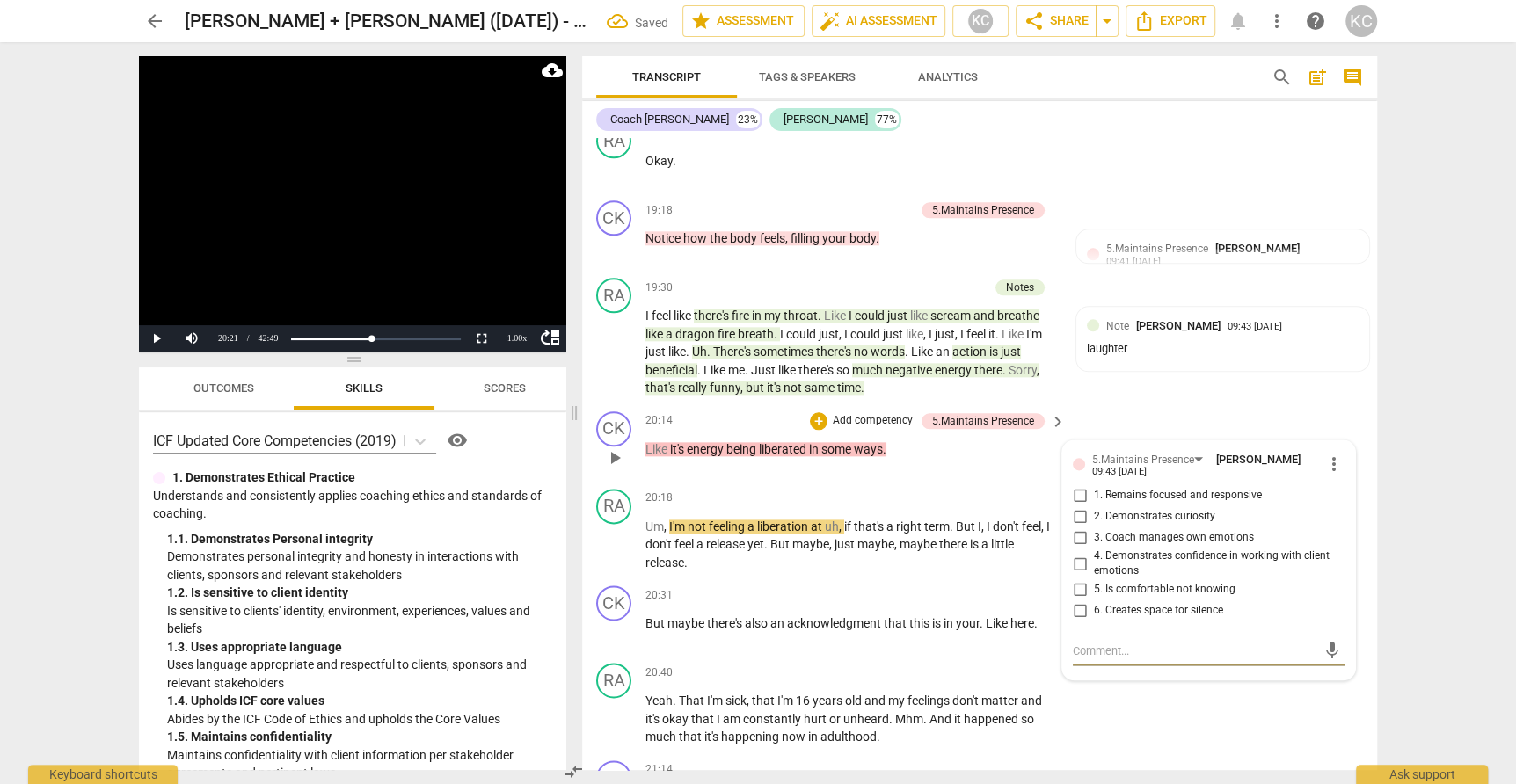
click at [1077, 486] on input "1. Remains focused and responsive" at bounding box center [1080, 495] width 29 height 21
click at [1104, 642] on textarea at bounding box center [1194, 650] width 243 height 17
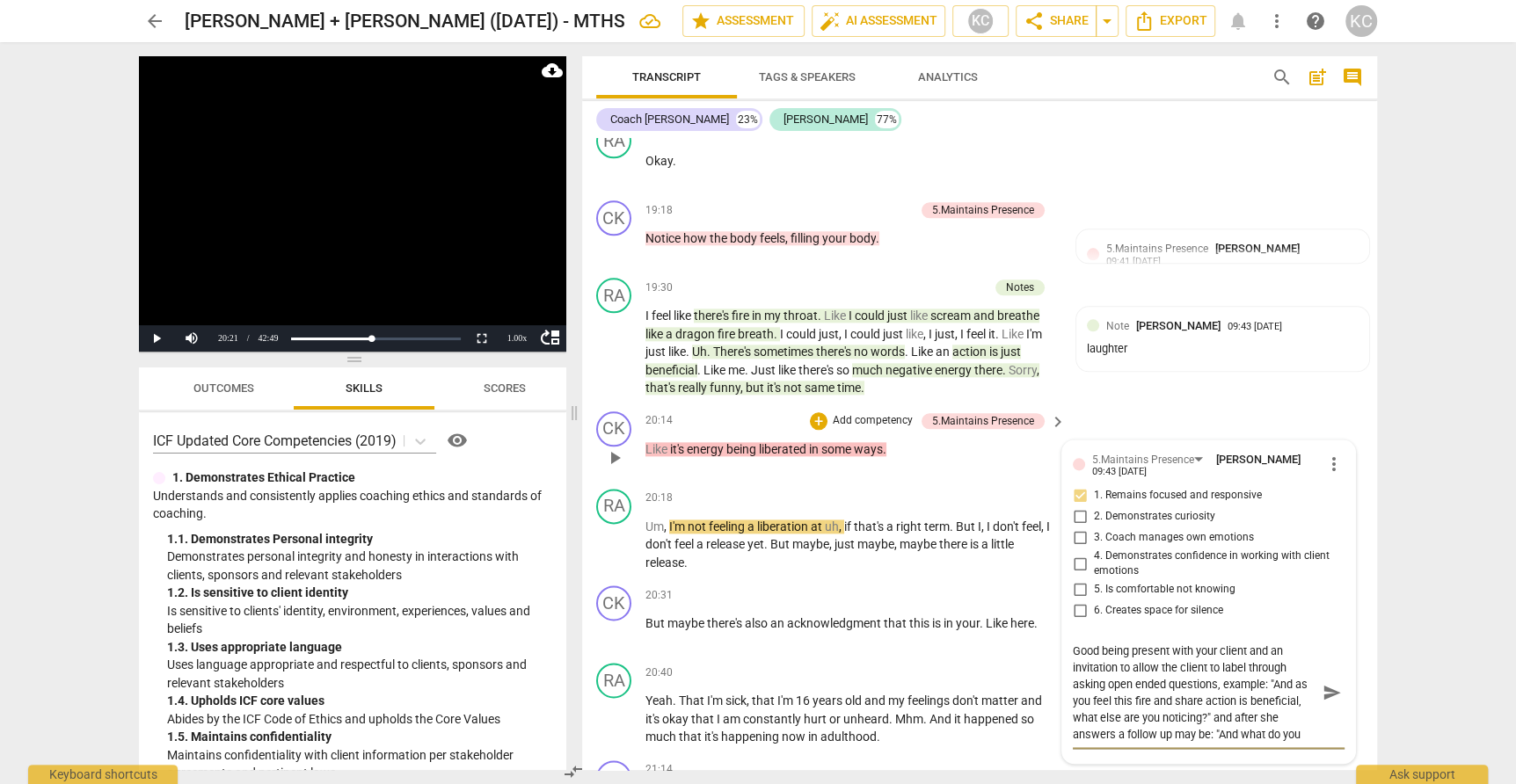
scroll to position [15, 0]
click at [1247, 756] on div "CK play_arrow pause 21:14 + Add competency keyboard_arrow_right Would you like …" at bounding box center [979, 793] width 795 height 79
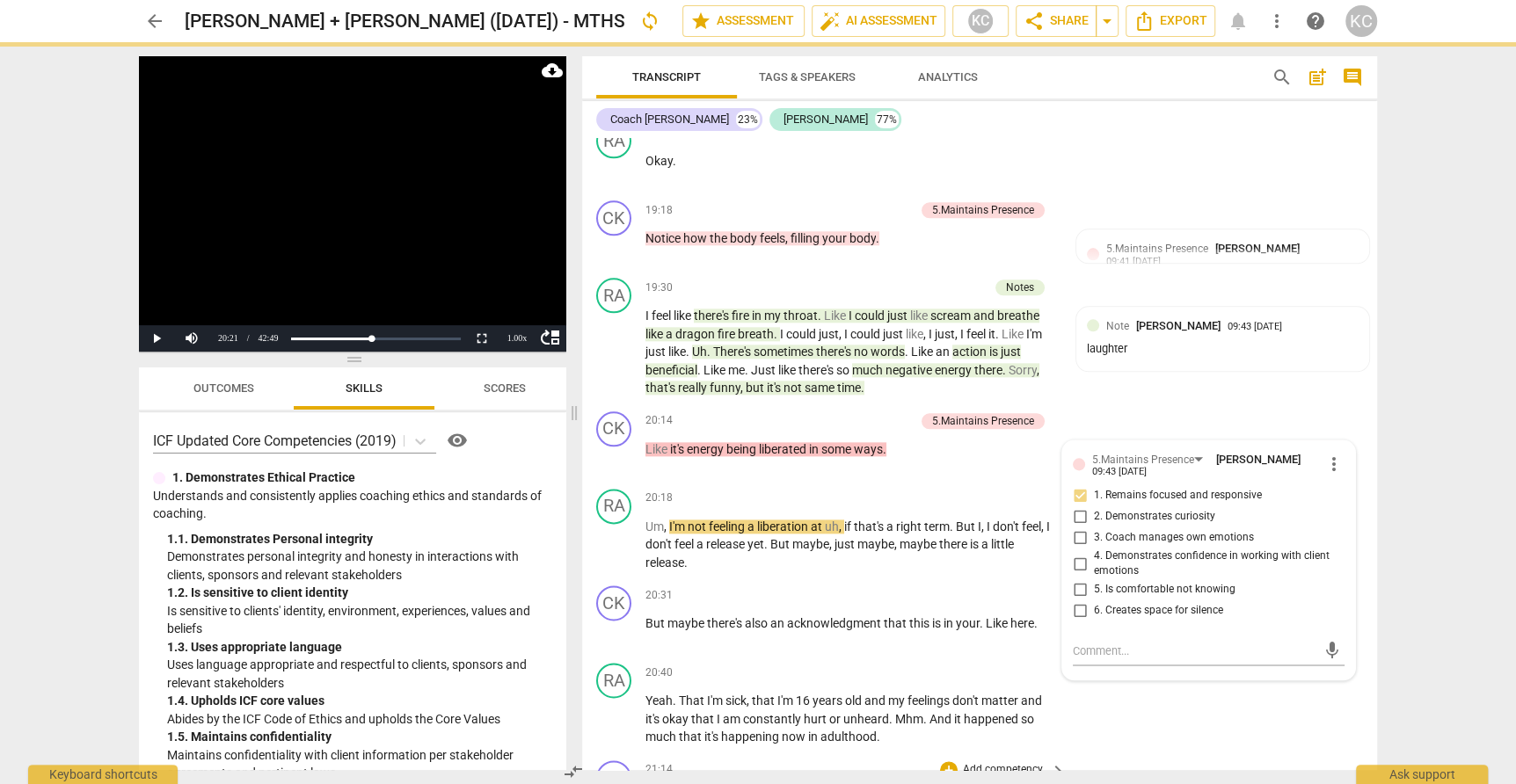
scroll to position [0, 0]
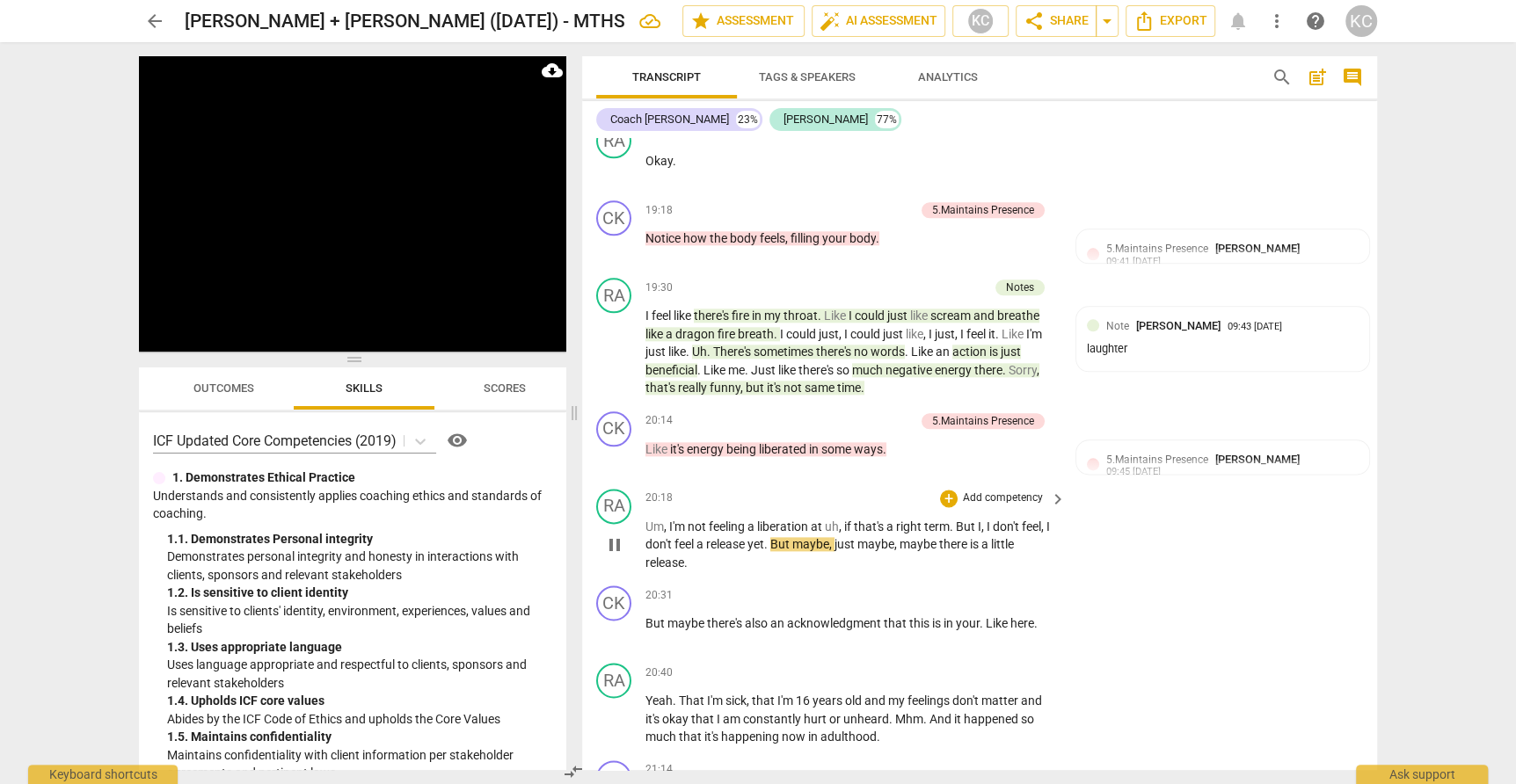
click at [669, 519] on span "I'm" at bounding box center [678, 526] width 19 height 14
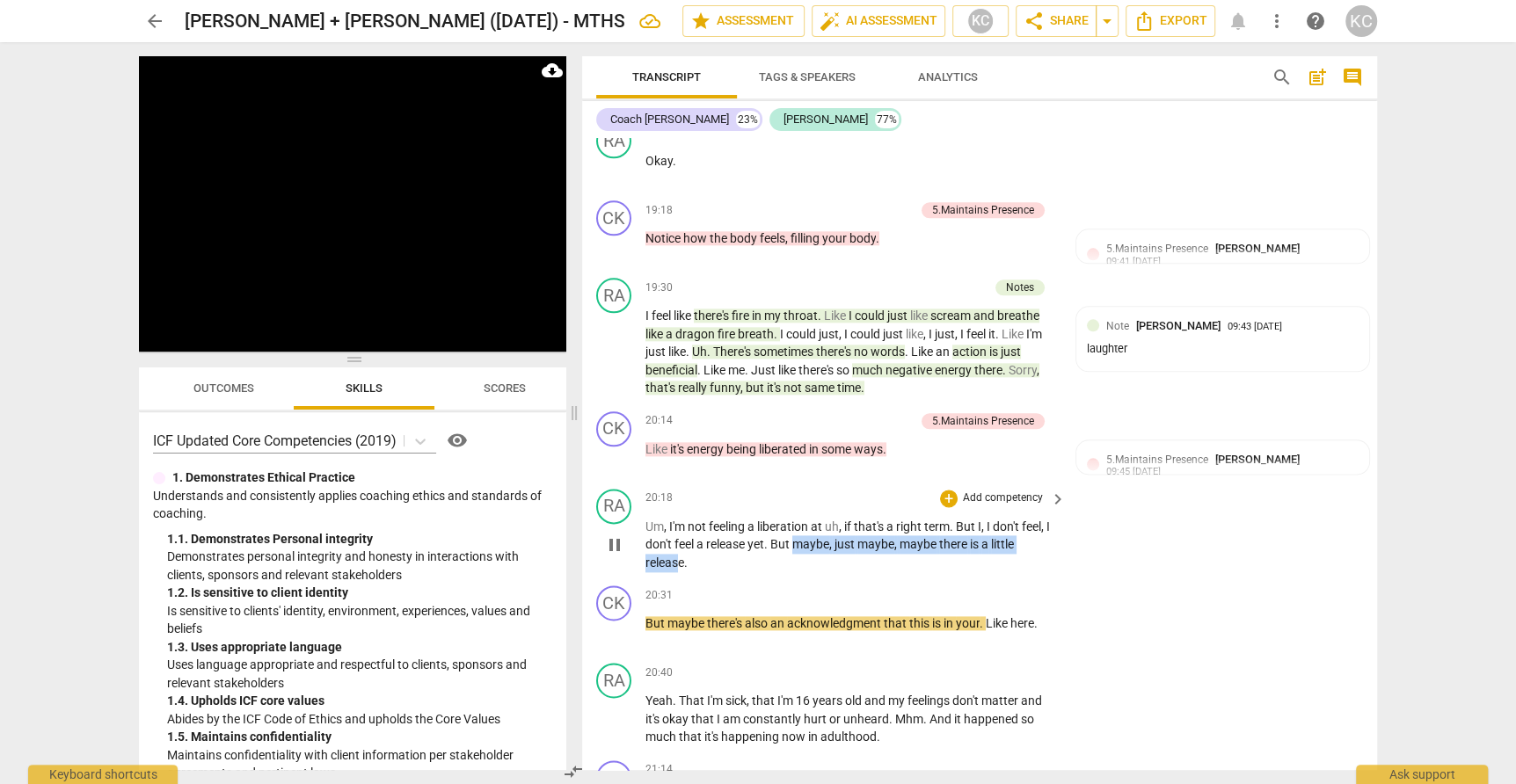
drag, startPoint x: 794, startPoint y: 495, endPoint x: 675, endPoint y: 515, distance: 120.7
click at [675, 518] on p "Um , I'm not feeling a liberation at uh , if that's a right term . But I , I do…" at bounding box center [851, 545] width 412 height 54
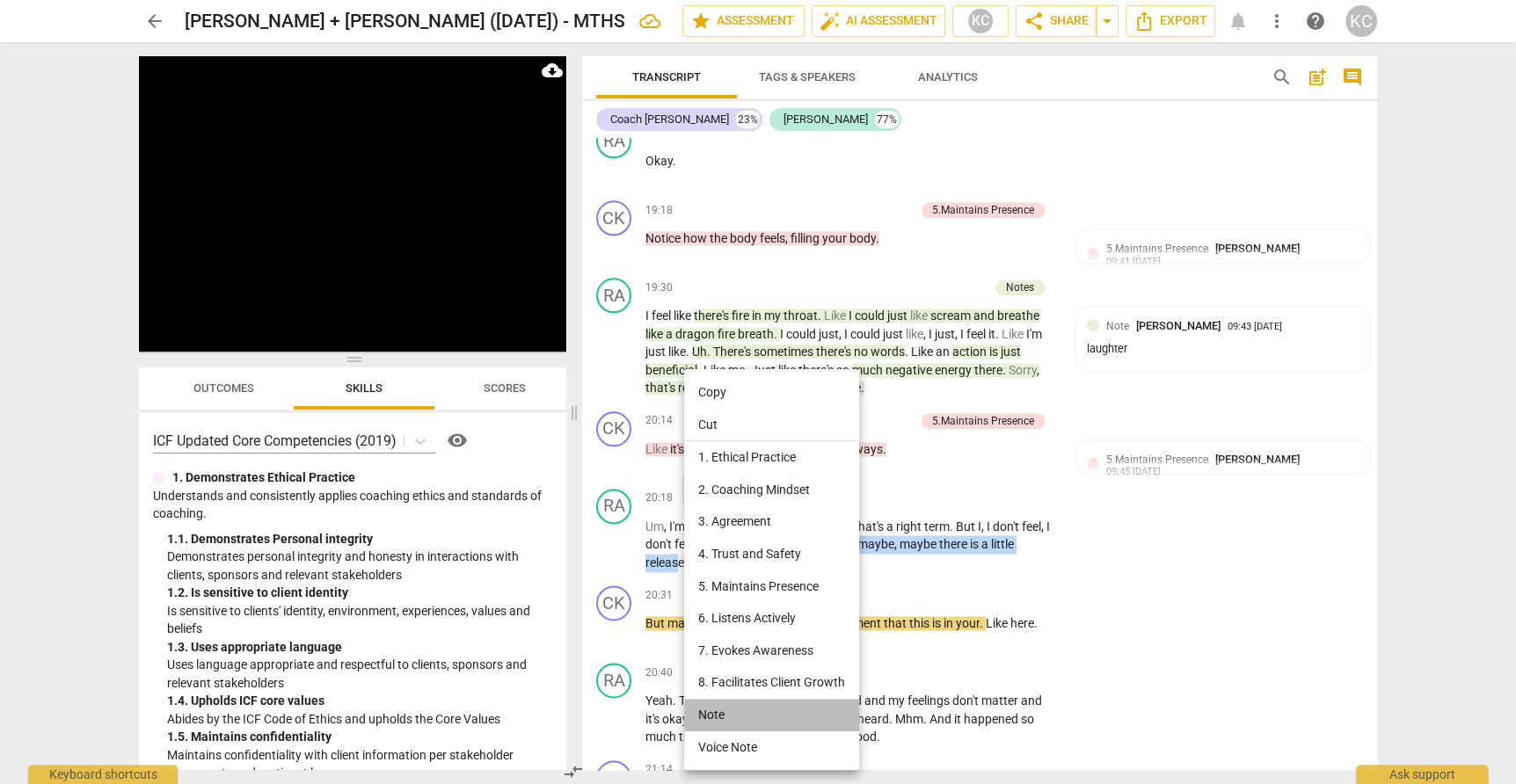
click at [708, 719] on li "Note" at bounding box center [771, 715] width 175 height 33
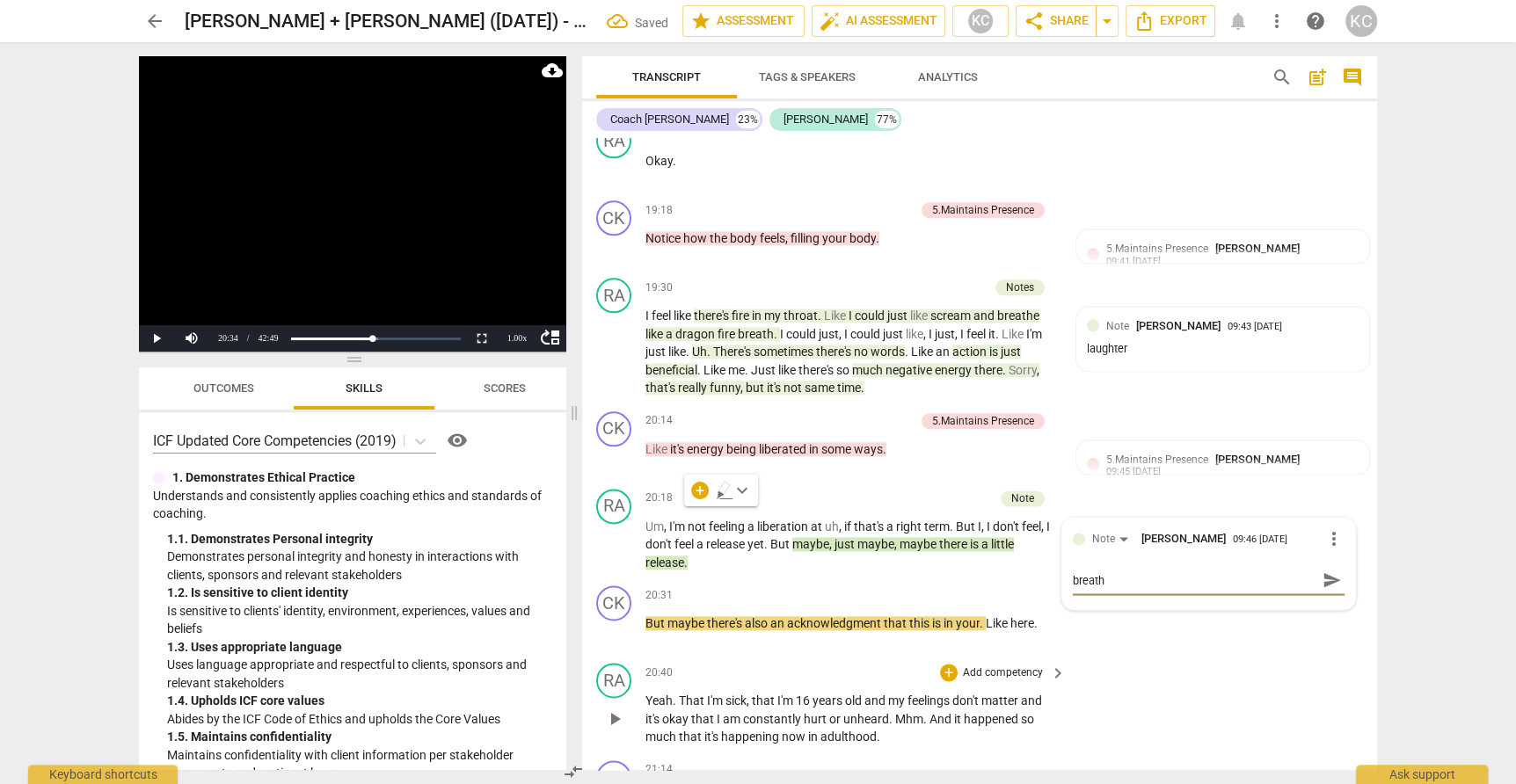
click at [1285, 656] on div "RA play_arrow pause 20:40 + Add competency keyboard_arrow_right Yeah . That I'm…" at bounding box center [979, 704] width 795 height 98
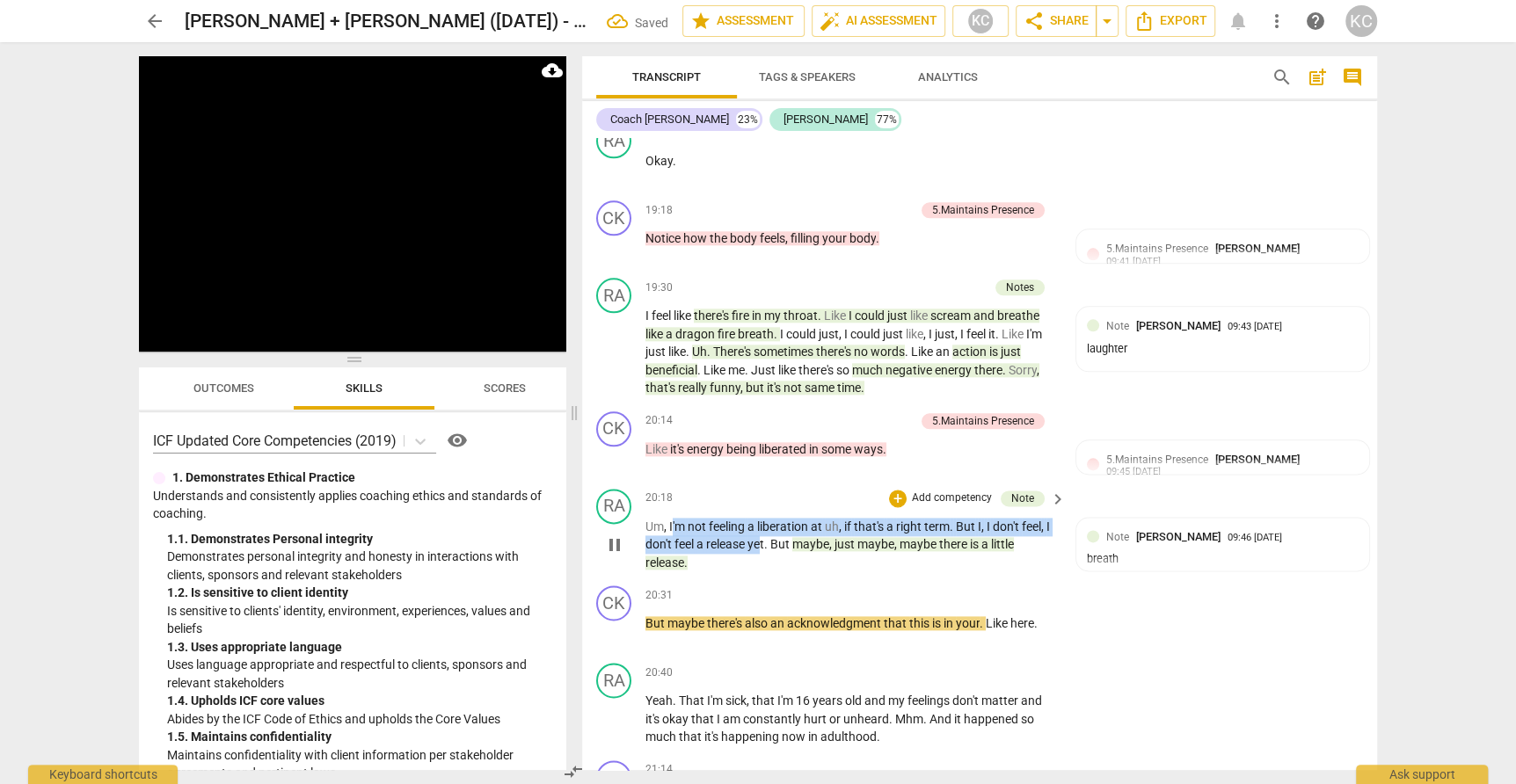
drag, startPoint x: 672, startPoint y: 474, endPoint x: 761, endPoint y: 494, distance: 91.2
click at [761, 518] on p "Um , I'm not feeling a liberation at uh , if that's a right term . But I , I do…" at bounding box center [851, 545] width 412 height 54
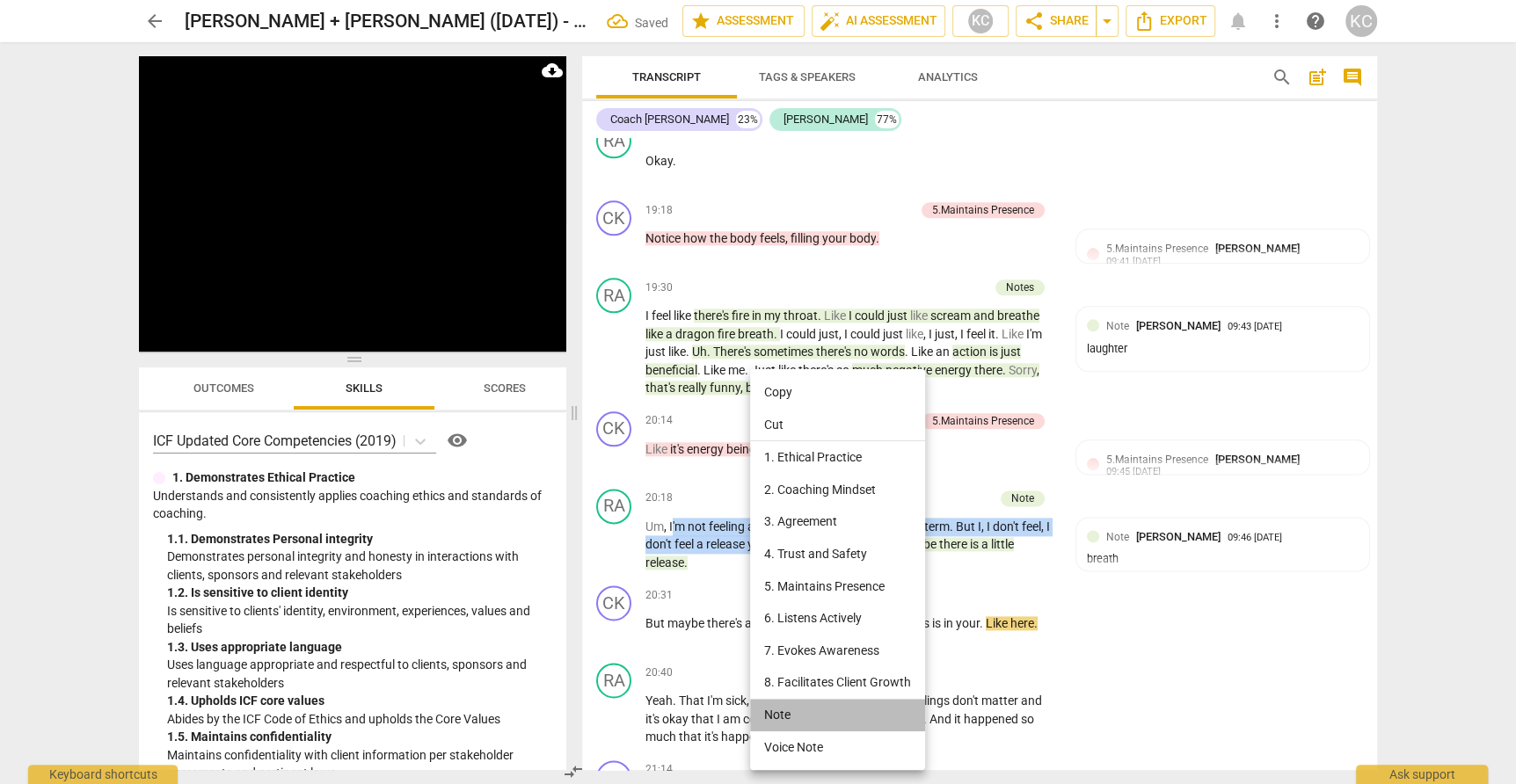
click at [781, 714] on li "Note" at bounding box center [837, 715] width 175 height 33
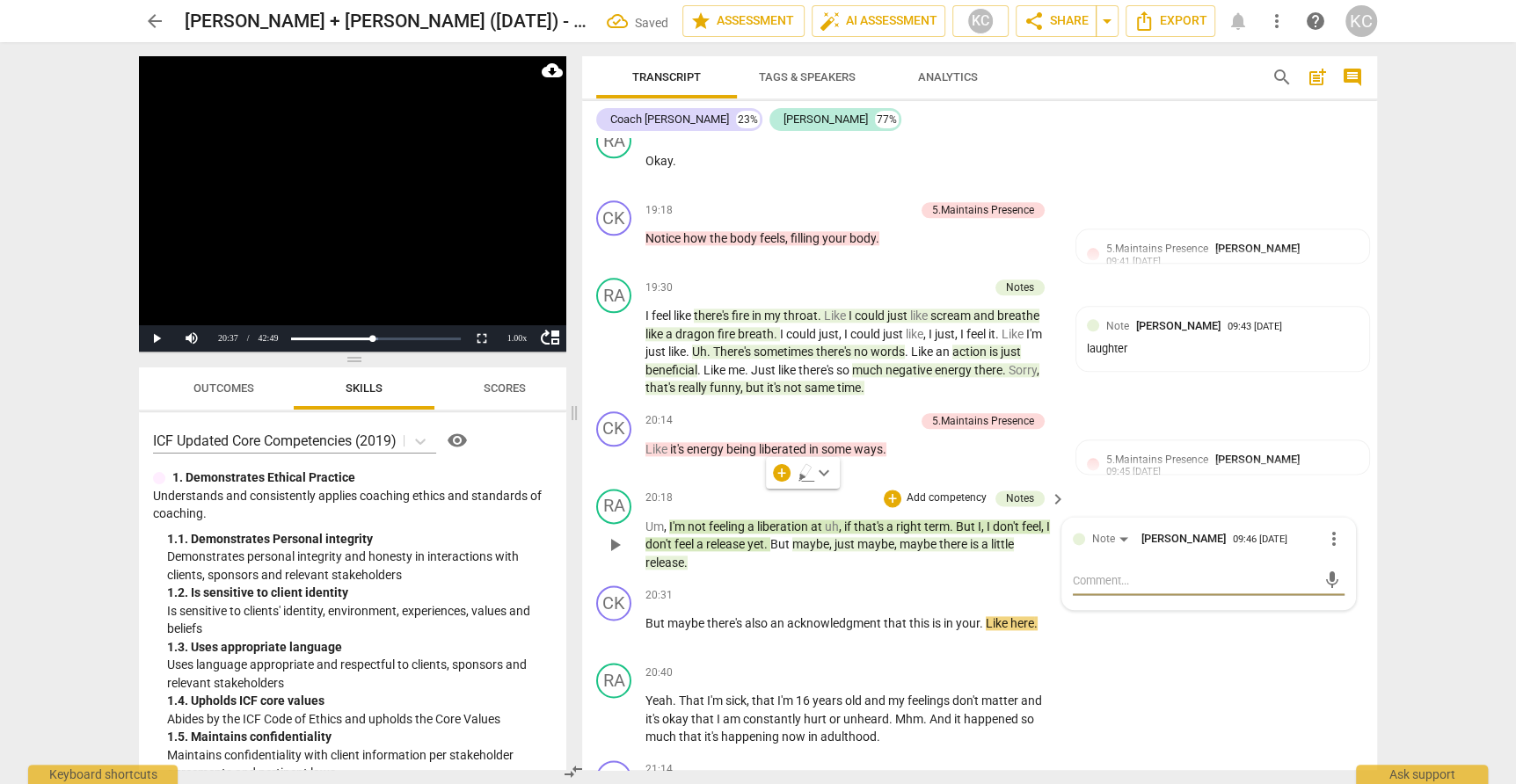
click at [709, 518] on p "Um , I'm not feeling a liberation at uh , if that's a right term . But I , I do…" at bounding box center [851, 545] width 412 height 54
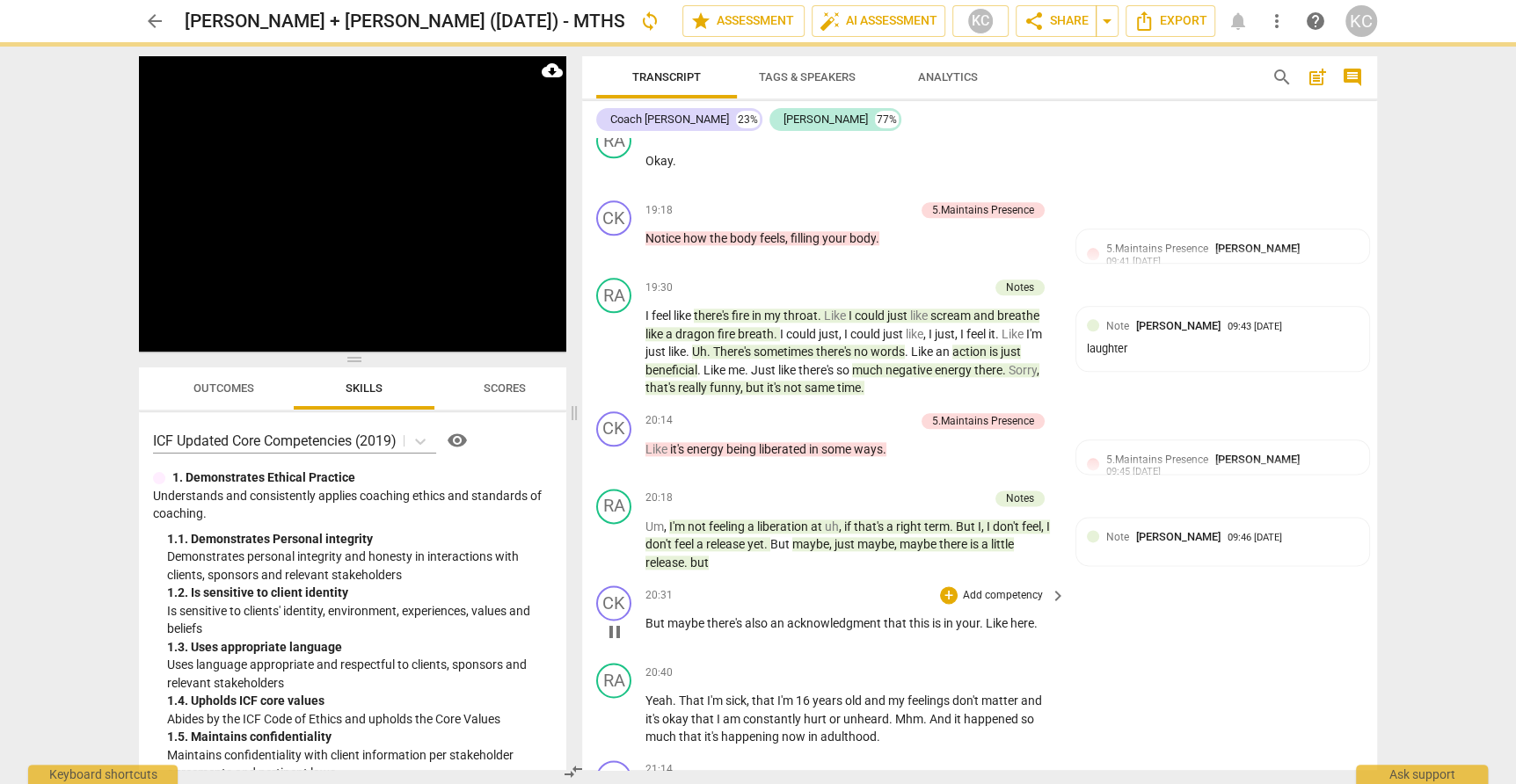
click at [665, 617] on span "But" at bounding box center [656, 623] width 22 height 14
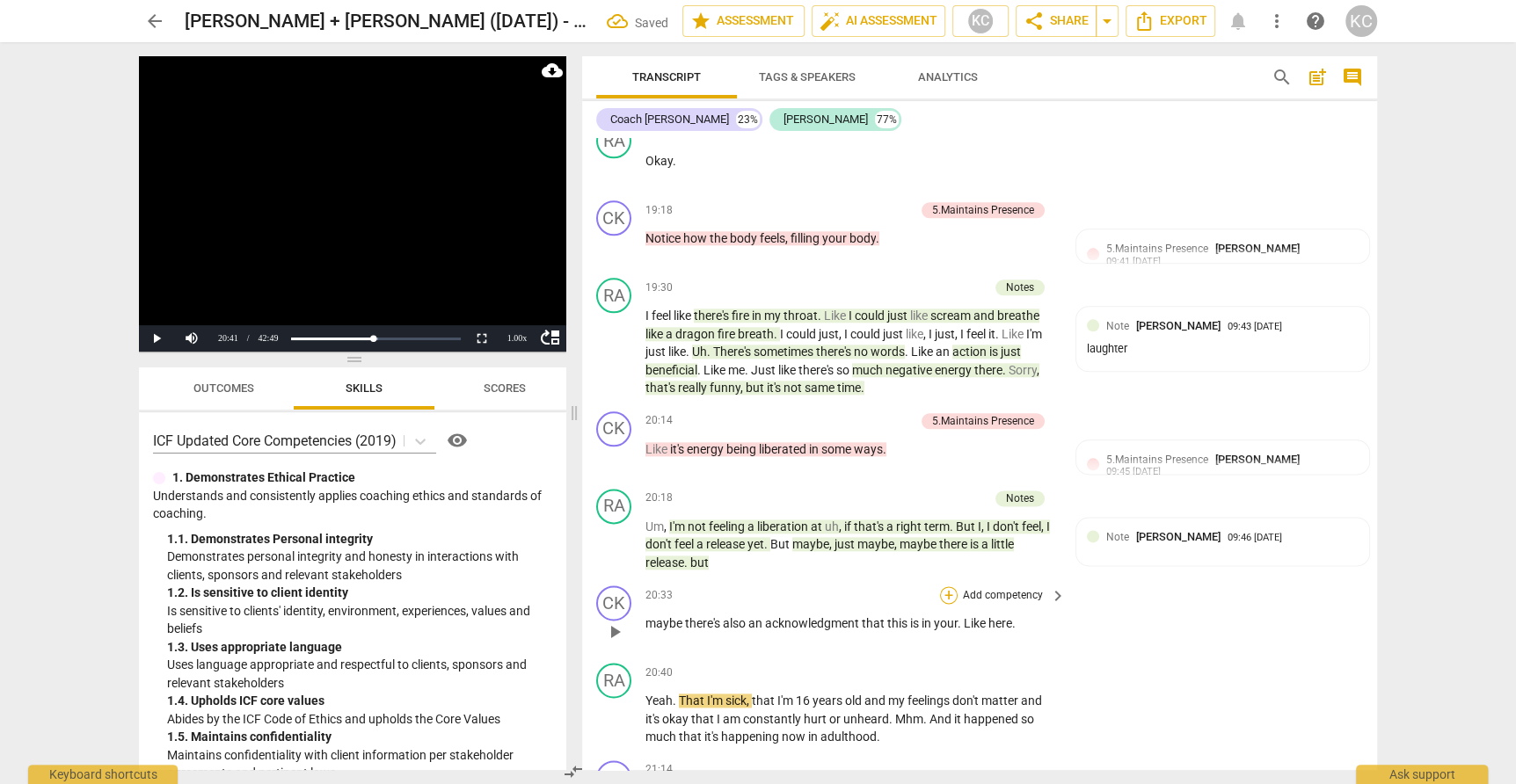
click at [943, 586] on div "+" at bounding box center [949, 595] width 18 height 18
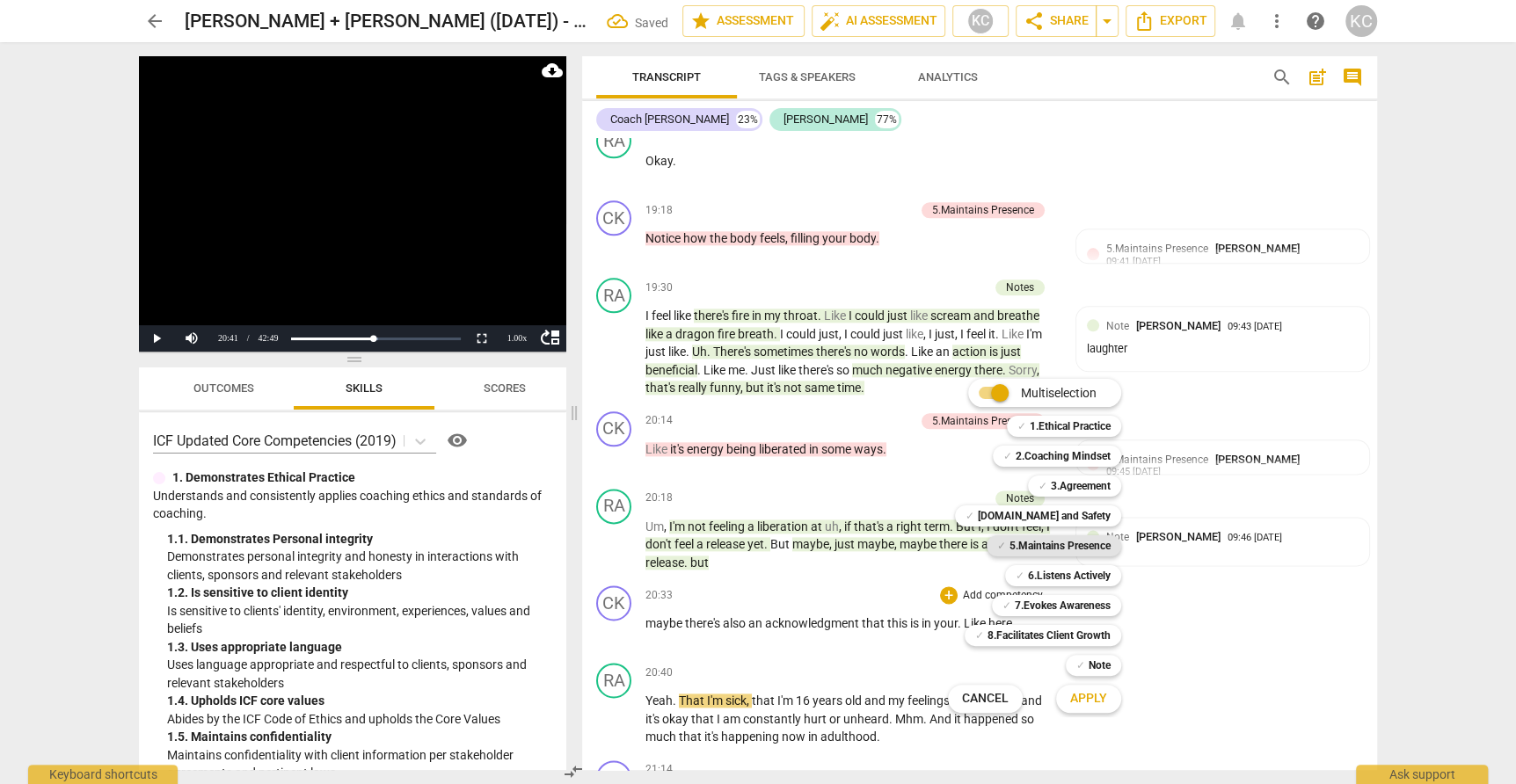
click at [1018, 543] on b "5.Maintains Presence" at bounding box center [1060, 546] width 101 height 21
click at [1077, 704] on span "Apply" at bounding box center [1088, 699] width 36 height 18
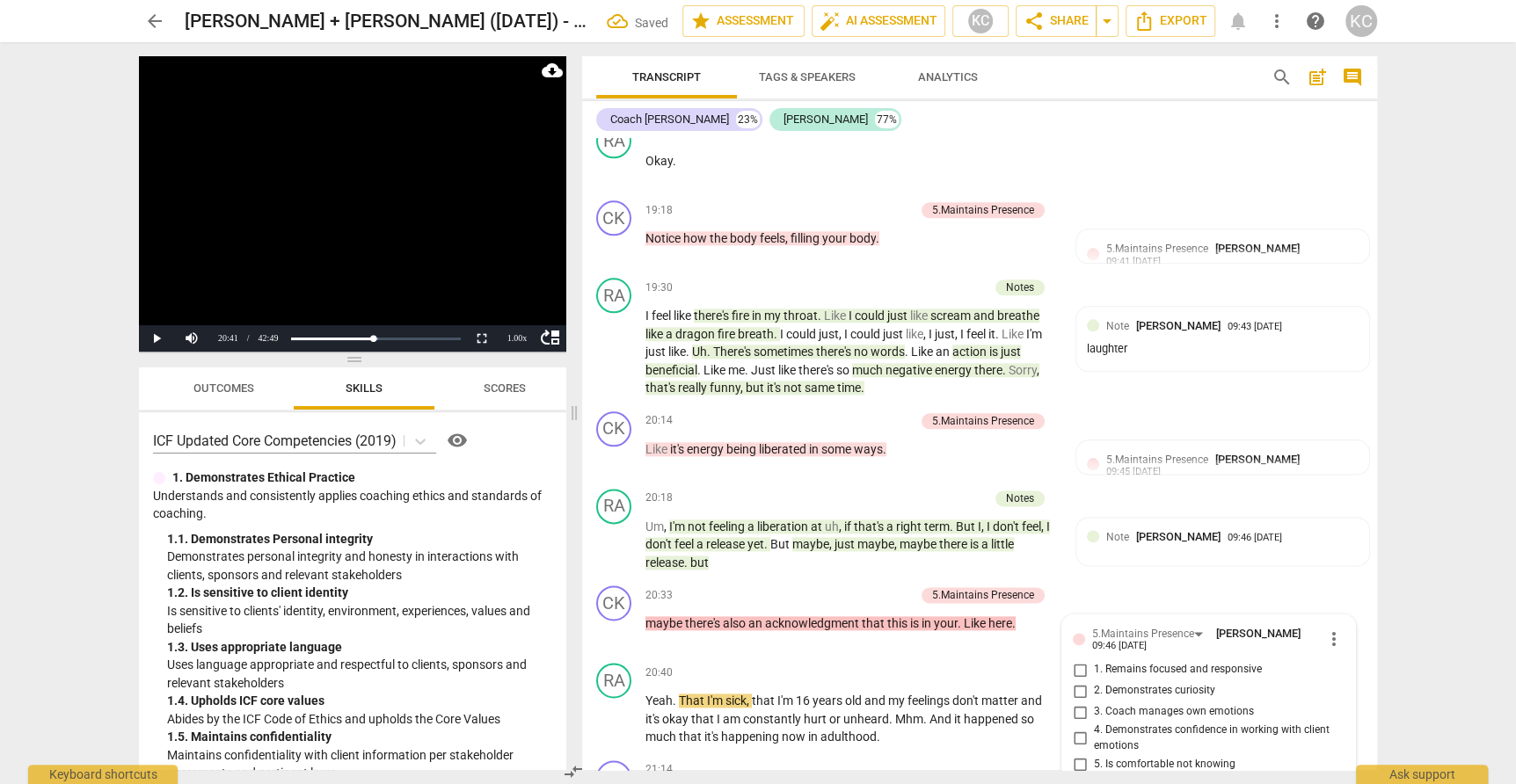
scroll to position [6628, 0]
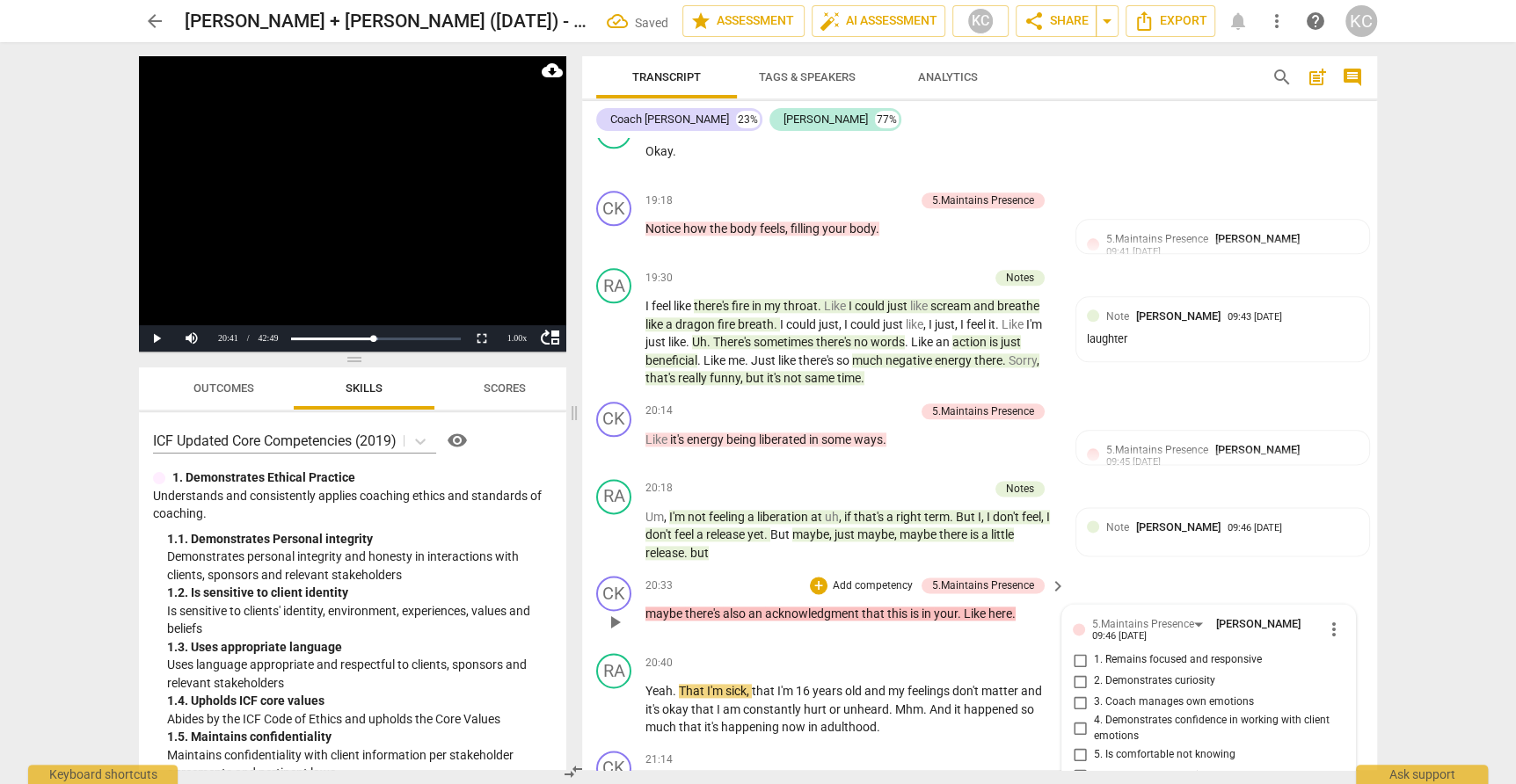
click at [1080, 650] on input "1. Remains focused and responsive" at bounding box center [1080, 660] width 29 height 21
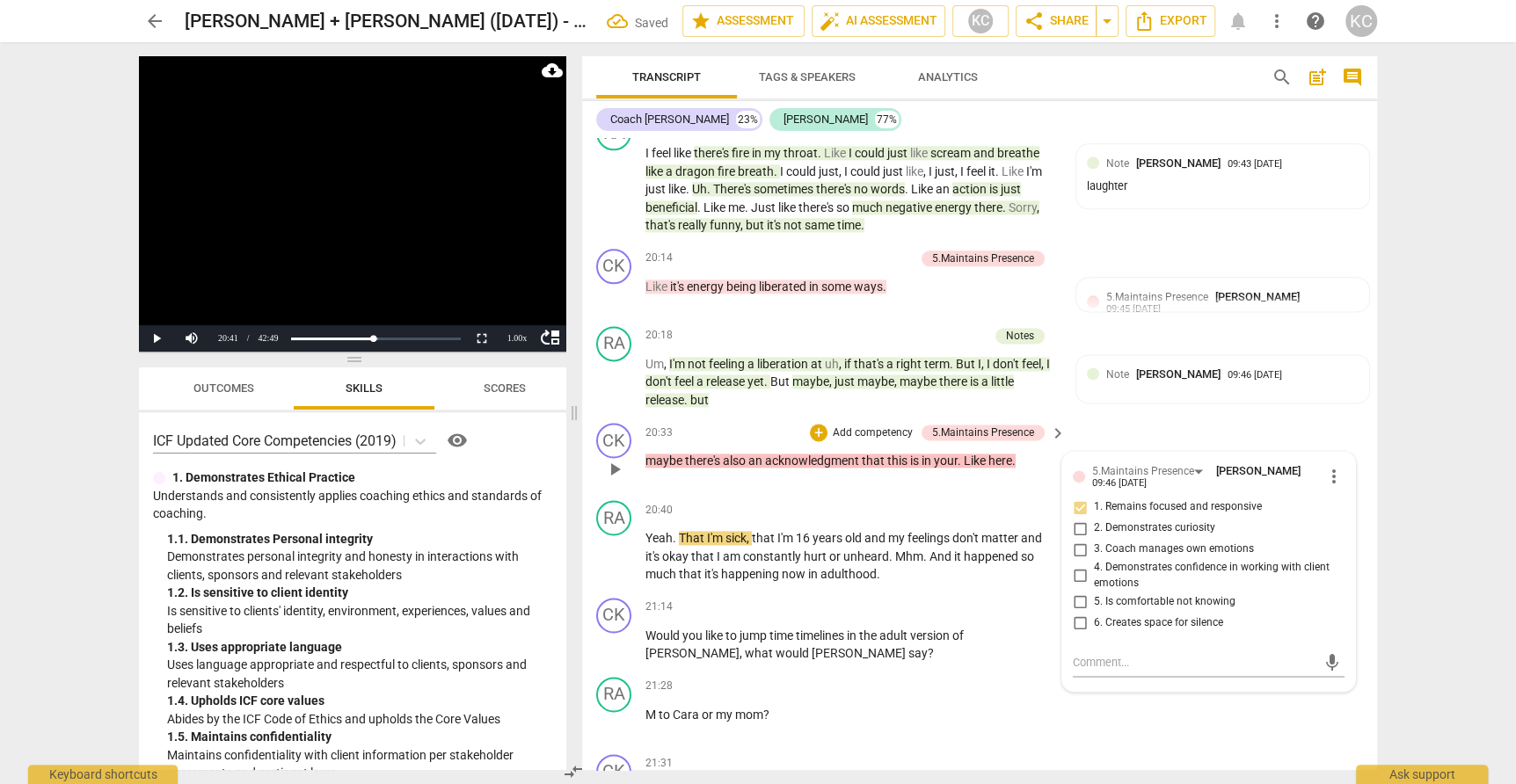
scroll to position [6783, 0]
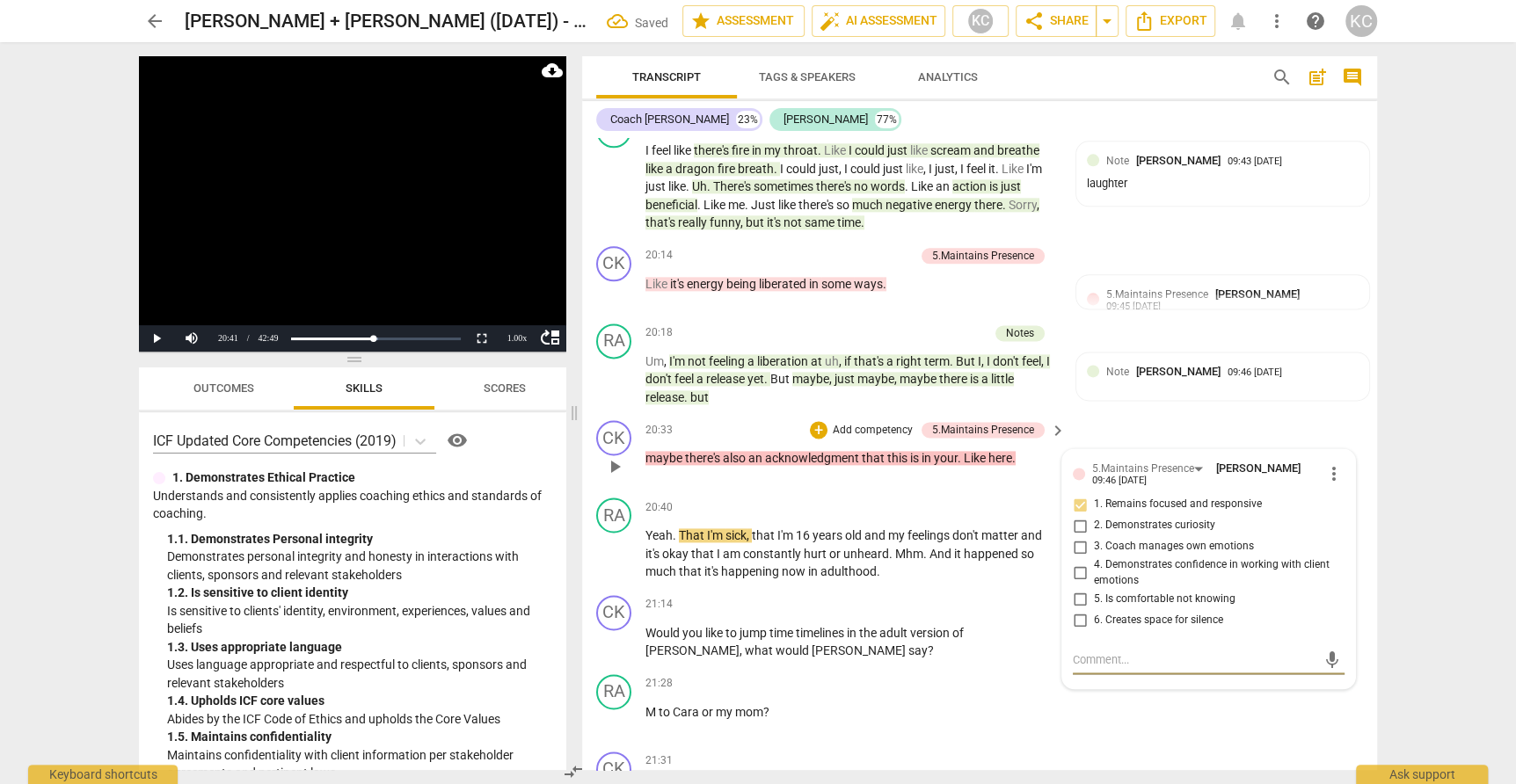
click at [1082, 651] on textarea at bounding box center [1194, 659] width 243 height 17
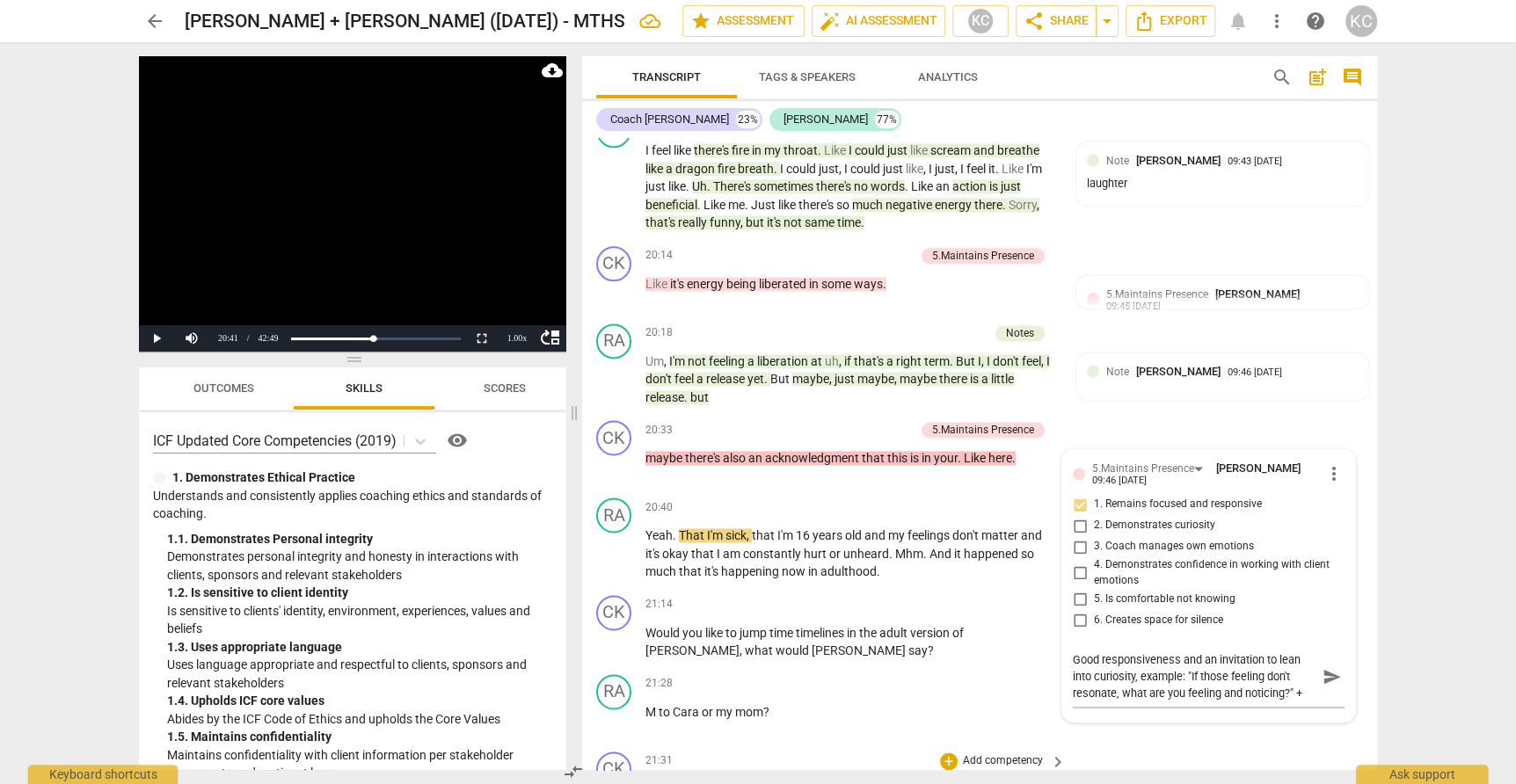
click at [1221, 745] on div "CK play_arrow pause 21:31 + Add competency keyboard_arrow_right Let's try your …" at bounding box center [979, 783] width 795 height 78
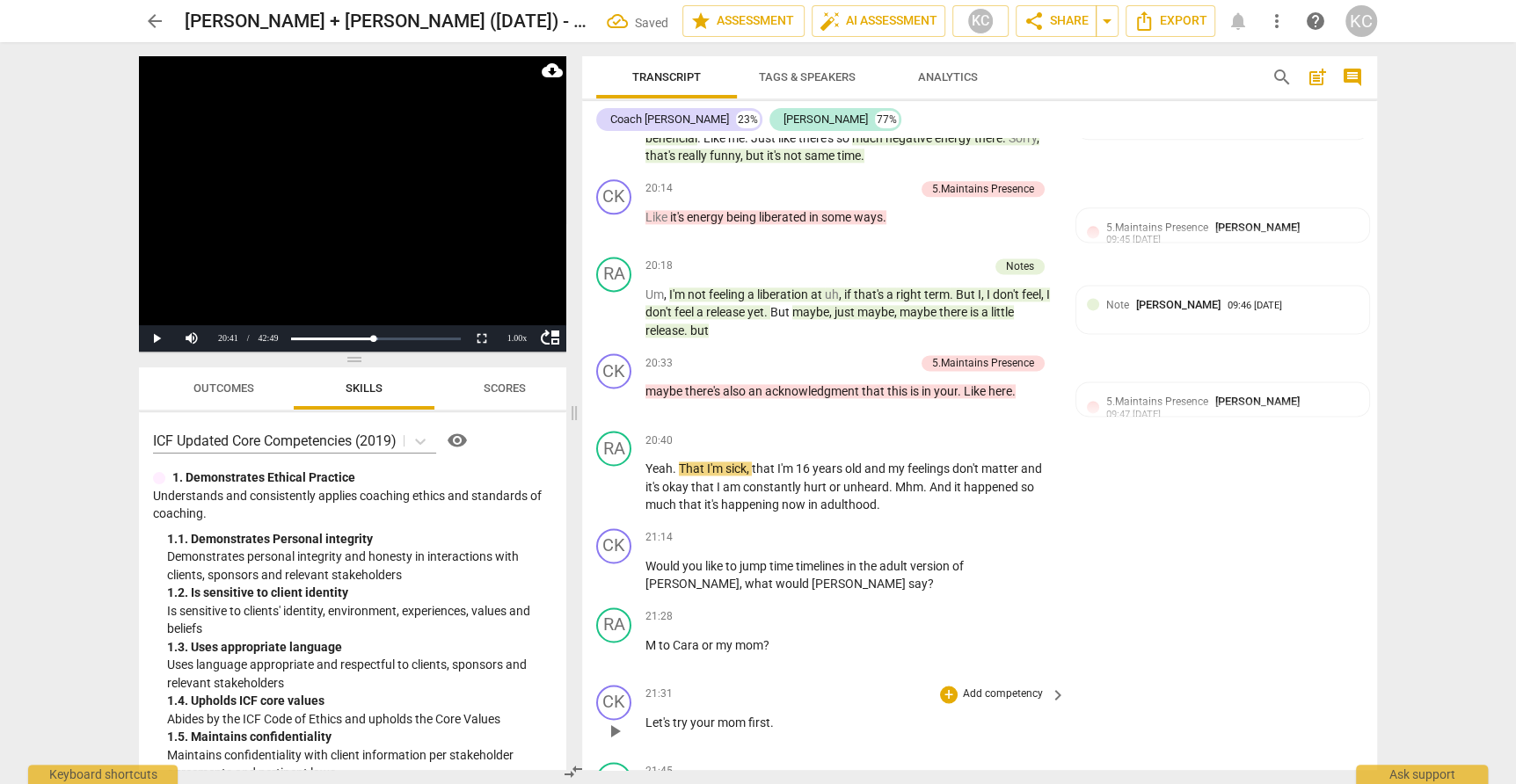
scroll to position [6860, 0]
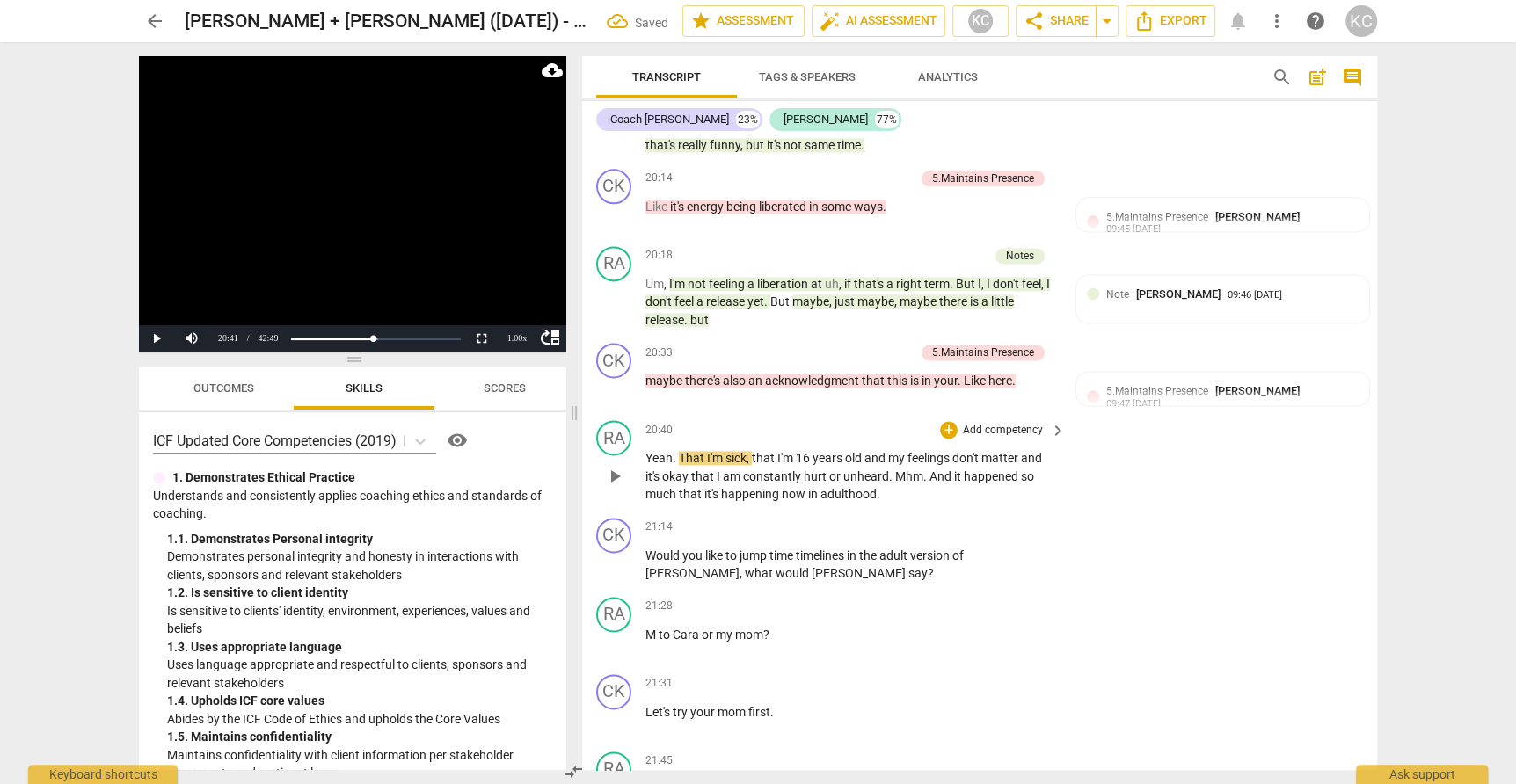
click at [618, 466] on span "play_arrow" at bounding box center [614, 476] width 21 height 21
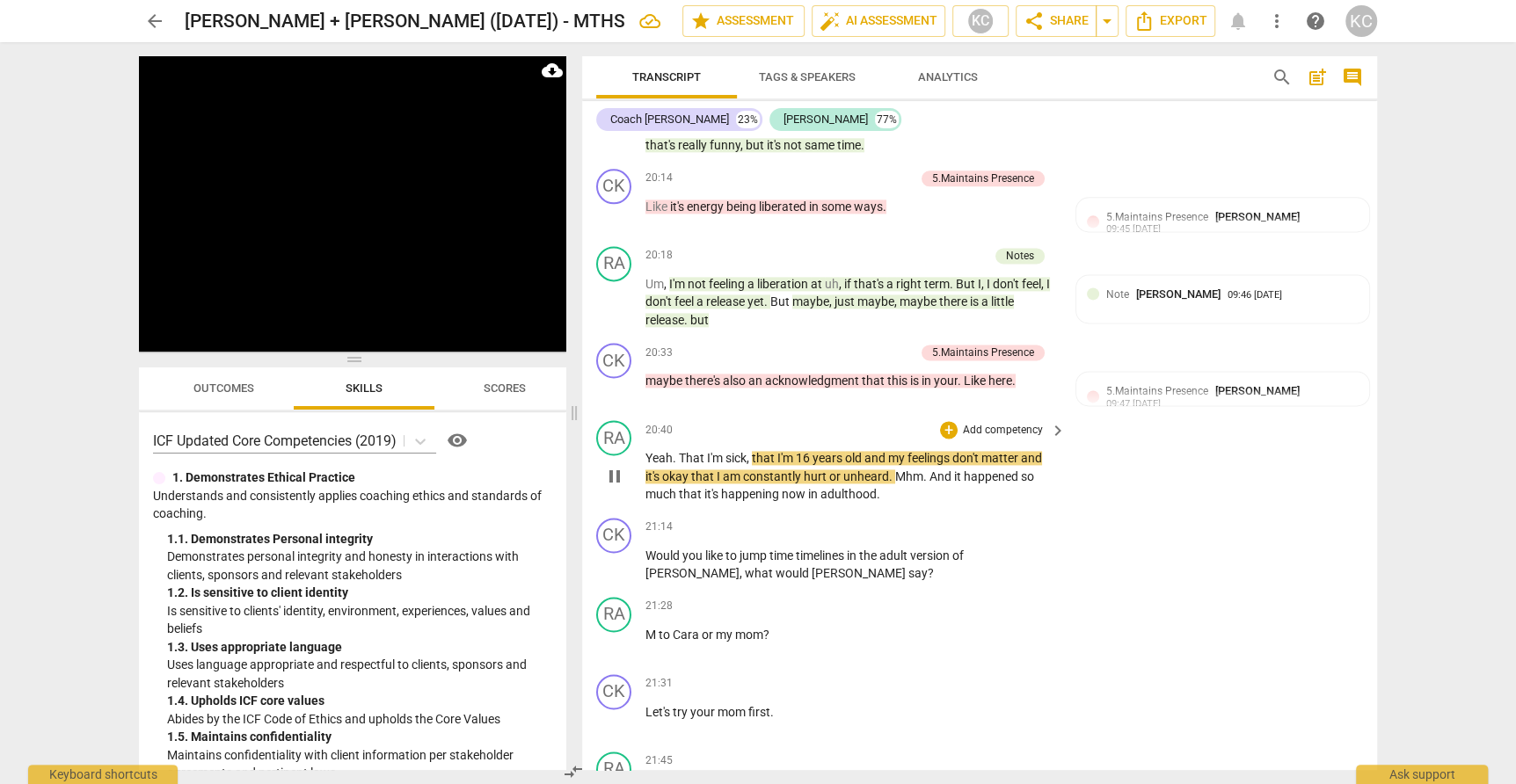
click at [749, 451] on span "," at bounding box center [749, 458] width 5 height 14
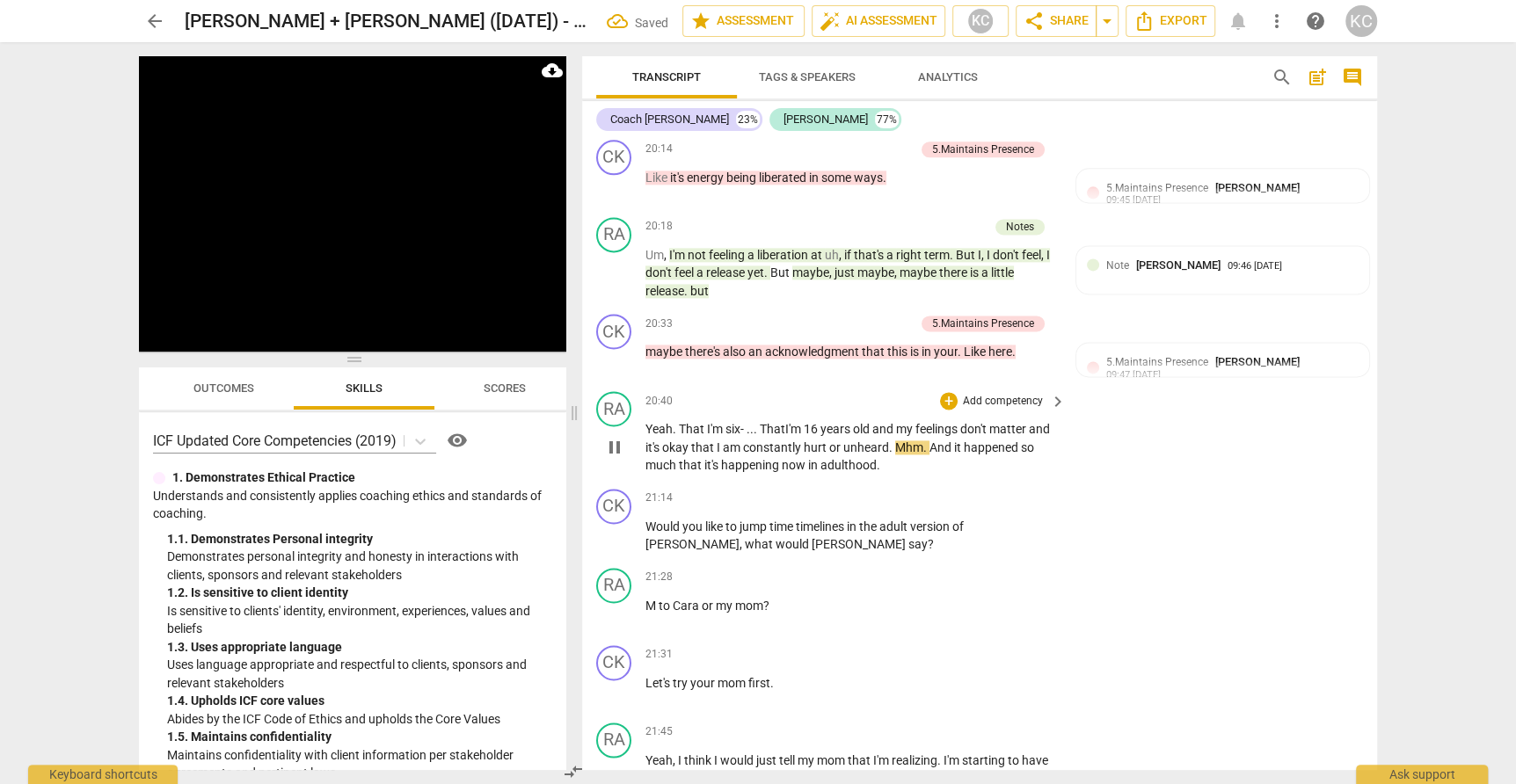
scroll to position [6894, 0]
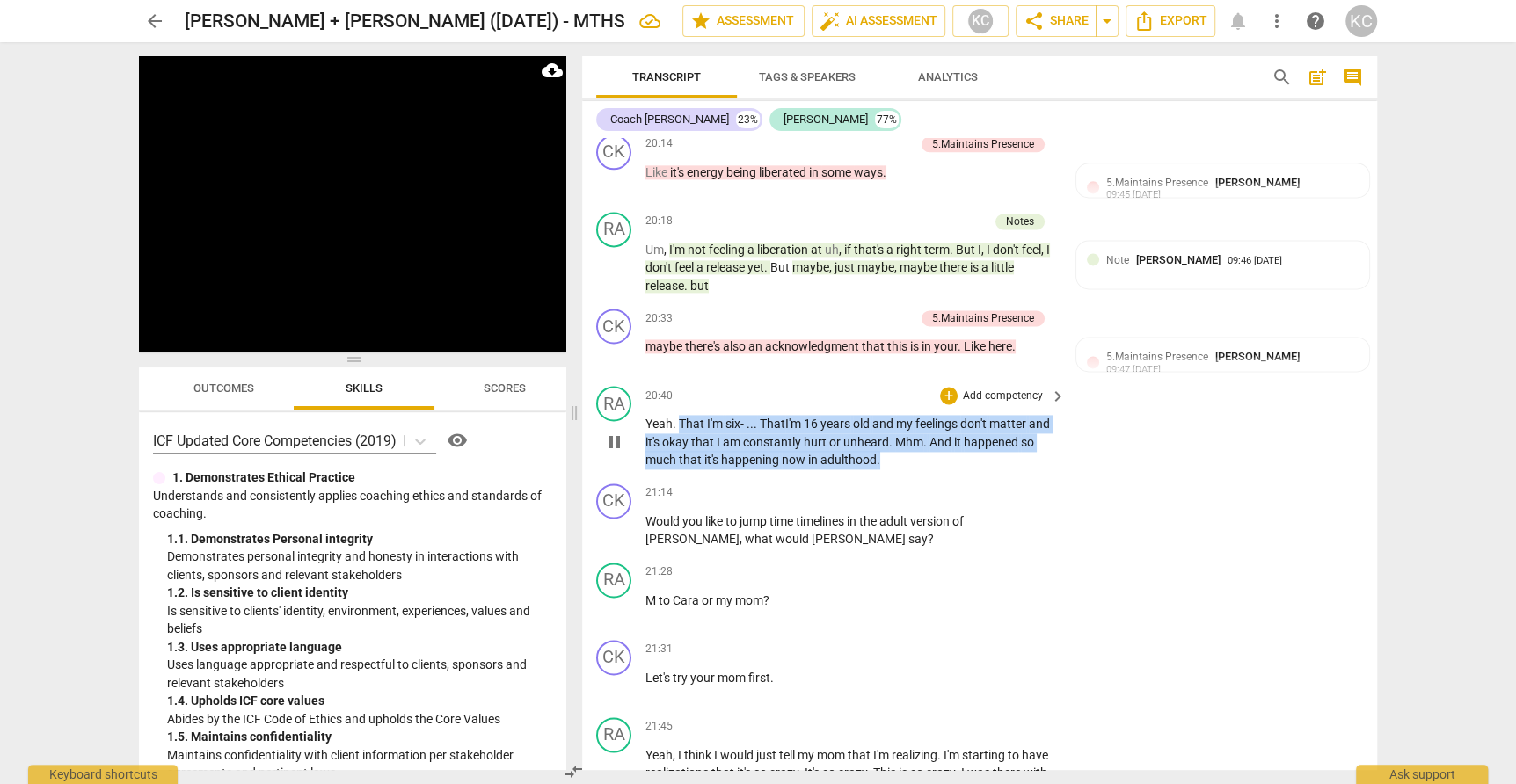
drag, startPoint x: 682, startPoint y: 372, endPoint x: 879, endPoint y: 410, distance: 200.6
click at [879, 415] on p "Yeah . That I'm six- ... That I'm 16 years old and my feelings don't matter and…" at bounding box center [851, 441] width 412 height 54
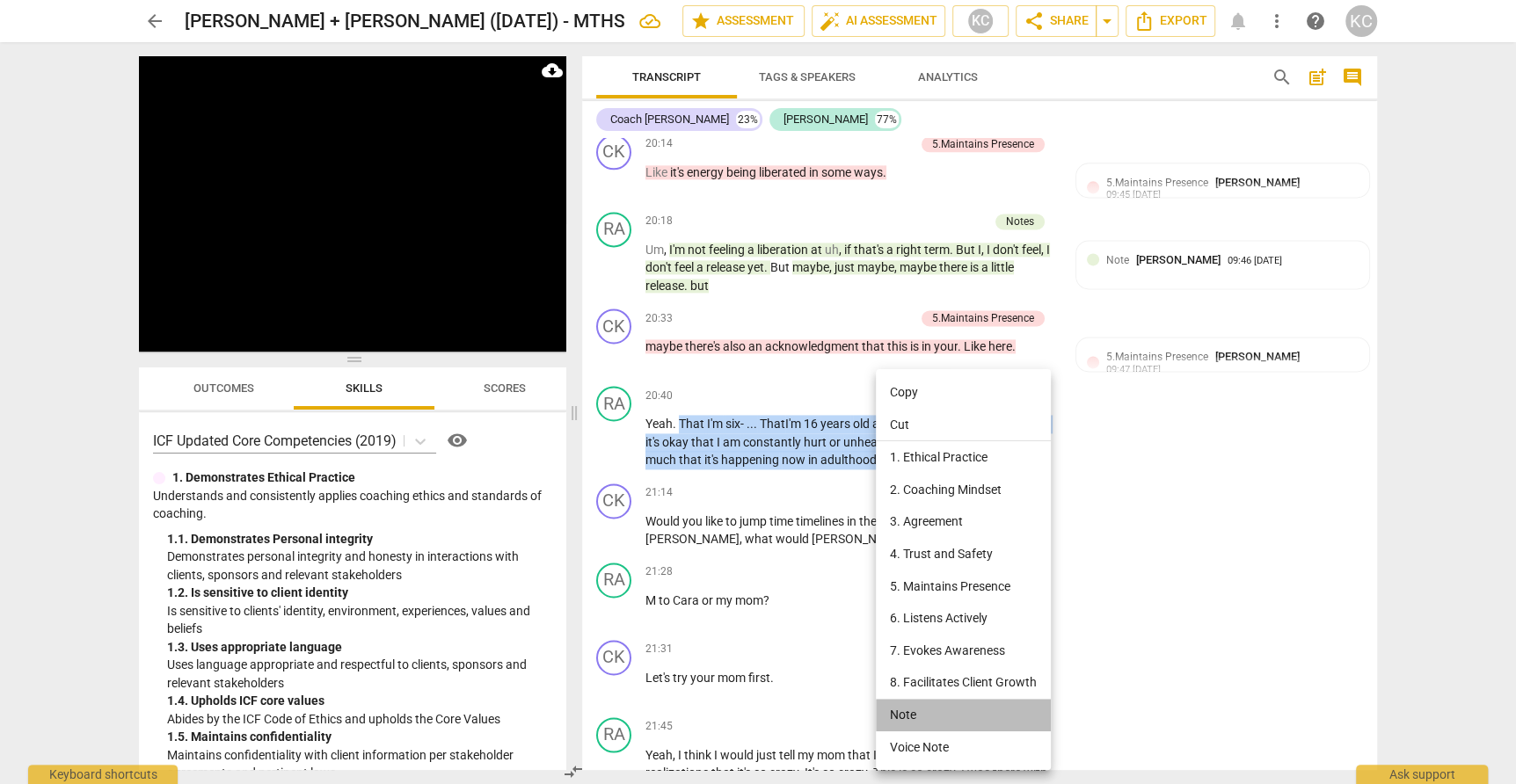
click at [905, 719] on li "Note" at bounding box center [963, 715] width 175 height 33
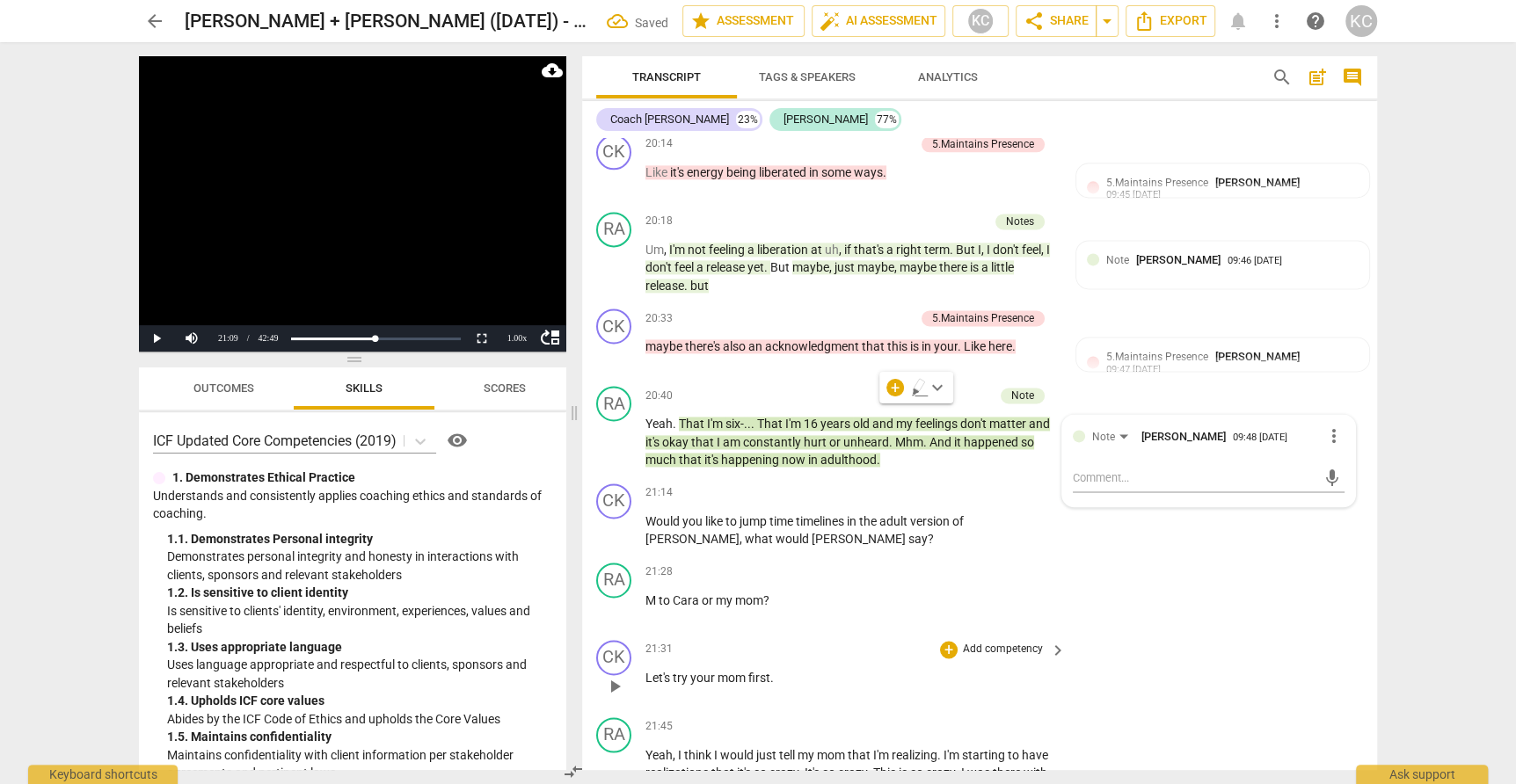
click at [1254, 633] on div "CK play_arrow pause 21:31 + Add competency keyboard_arrow_right Let's try your …" at bounding box center [979, 672] width 795 height 78
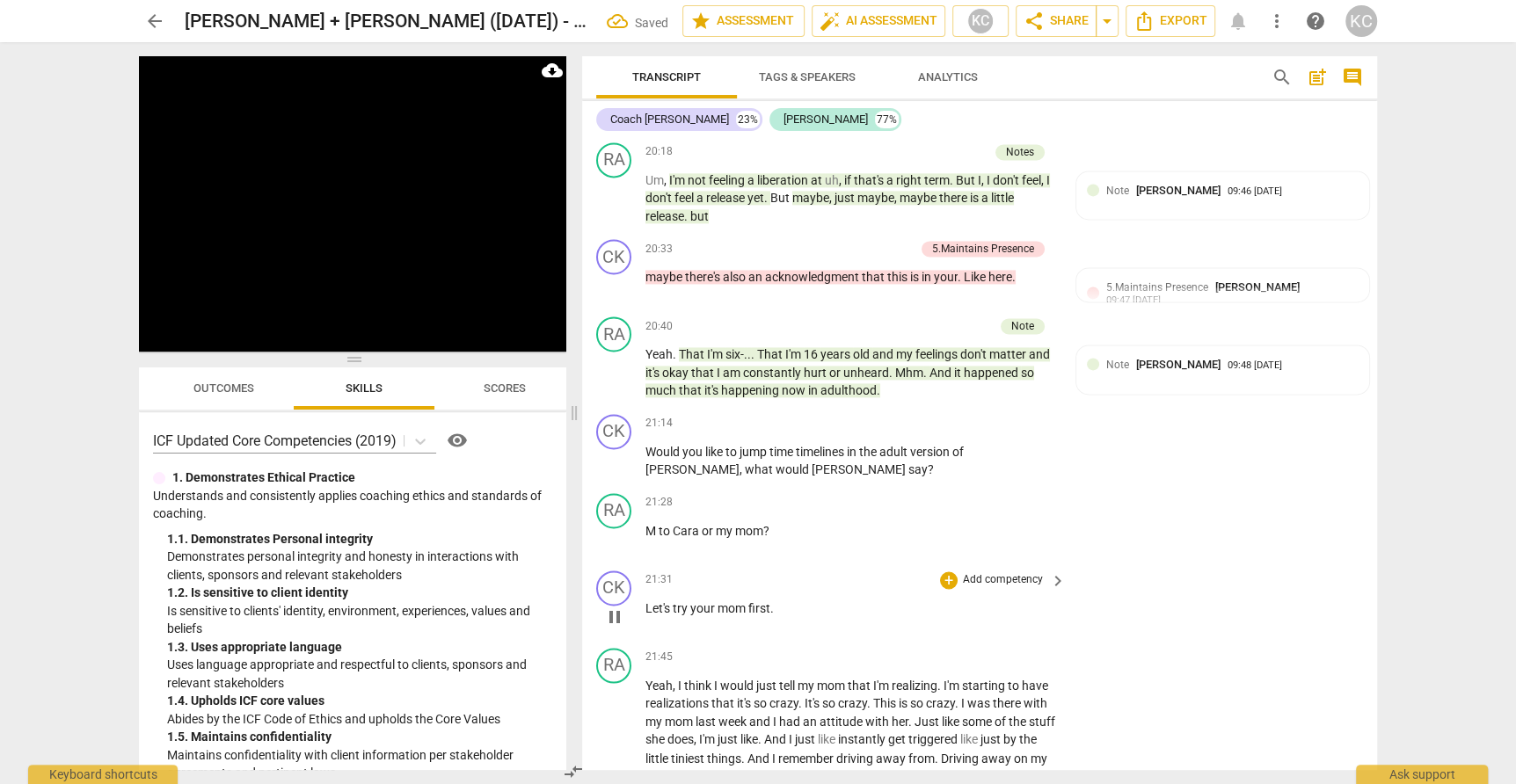
scroll to position [6966, 0]
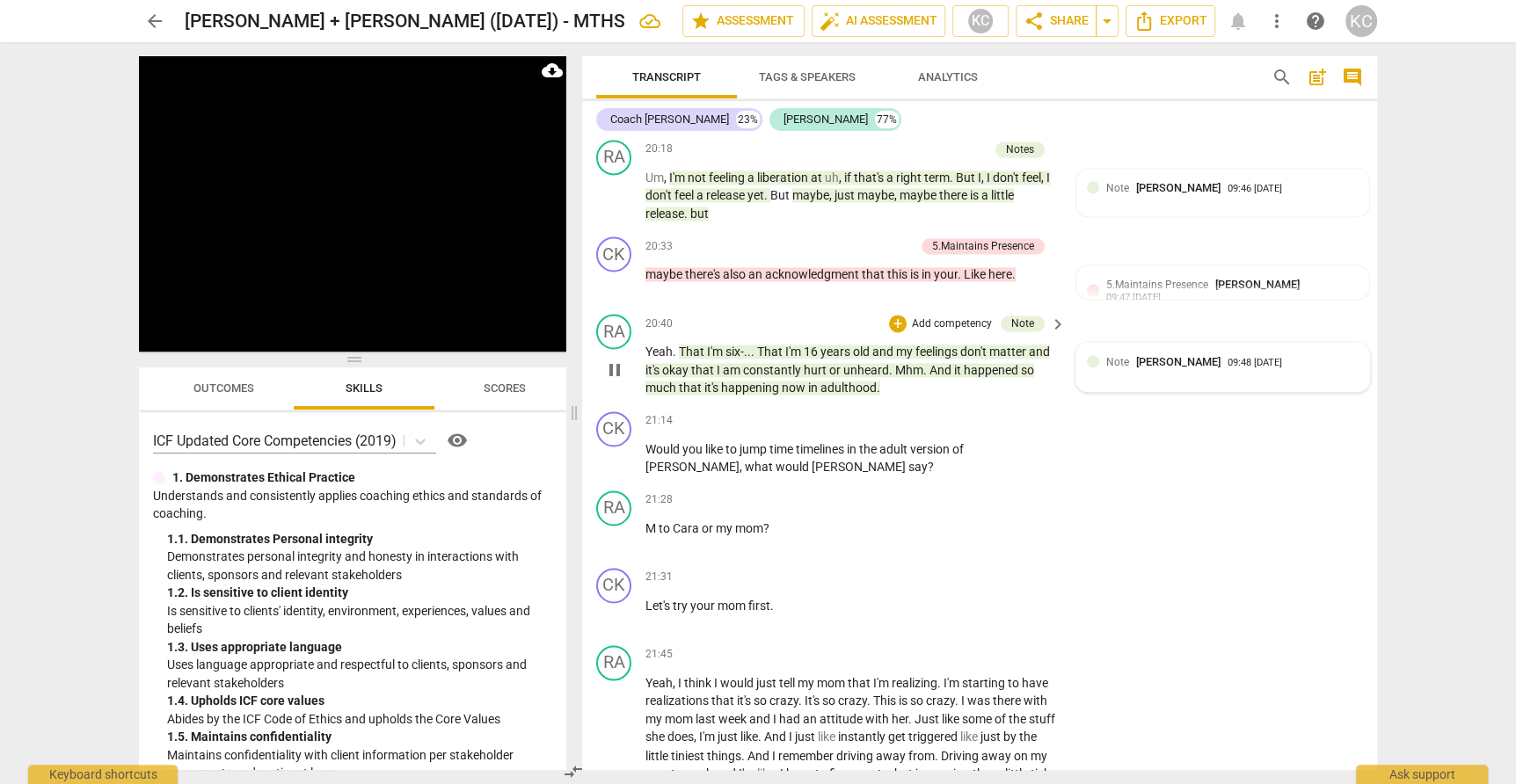
click at [1166, 354] on div "Note Kamal Chaballout 09:48 09-05-2025" at bounding box center [1222, 367] width 272 height 28
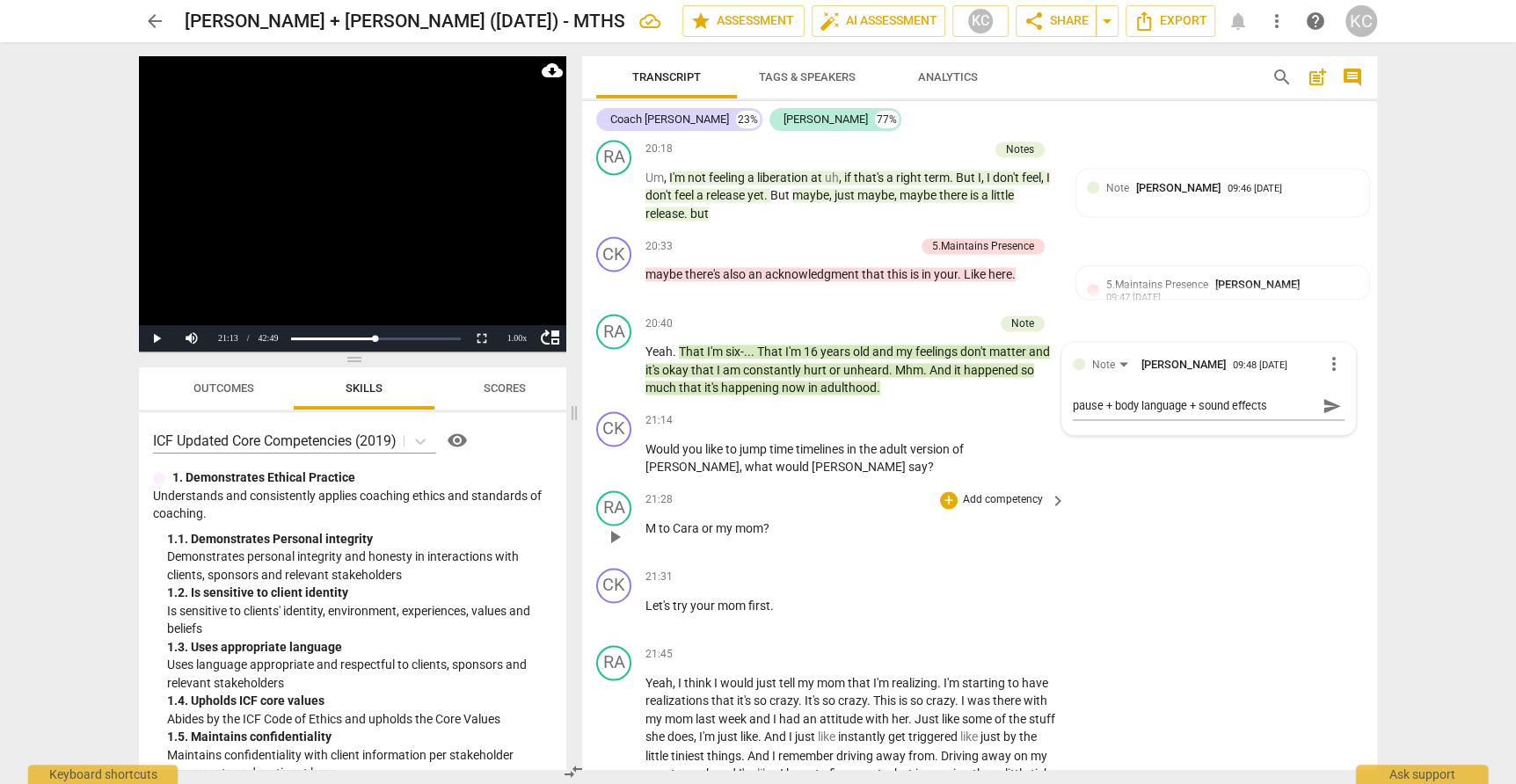
click at [1258, 491] on div "RA play_arrow pause 21:28 + Add competency keyboard_arrow_right M to Cara or my…" at bounding box center [979, 522] width 795 height 78
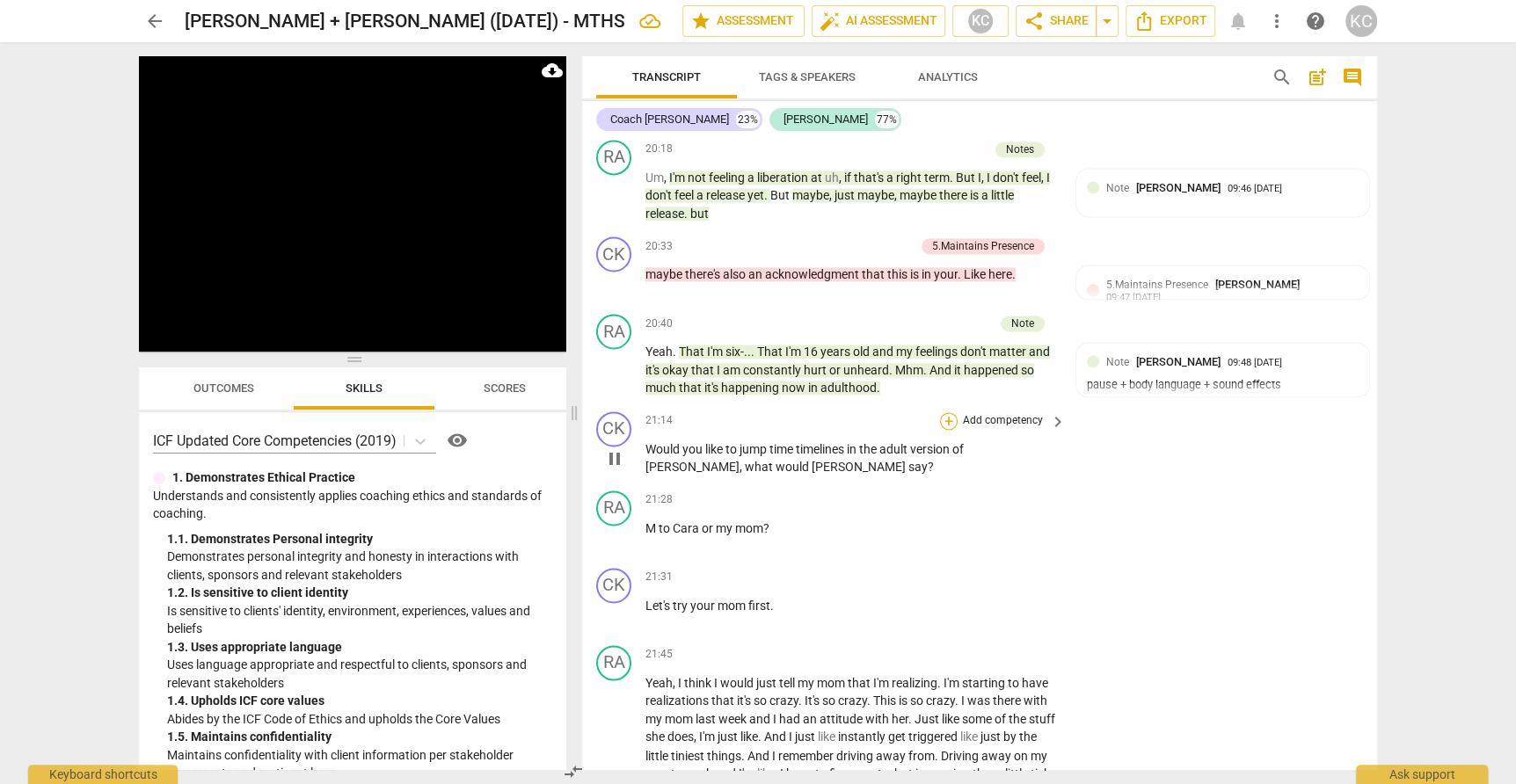
click at [948, 413] on div "+" at bounding box center [949, 422] width 18 height 18
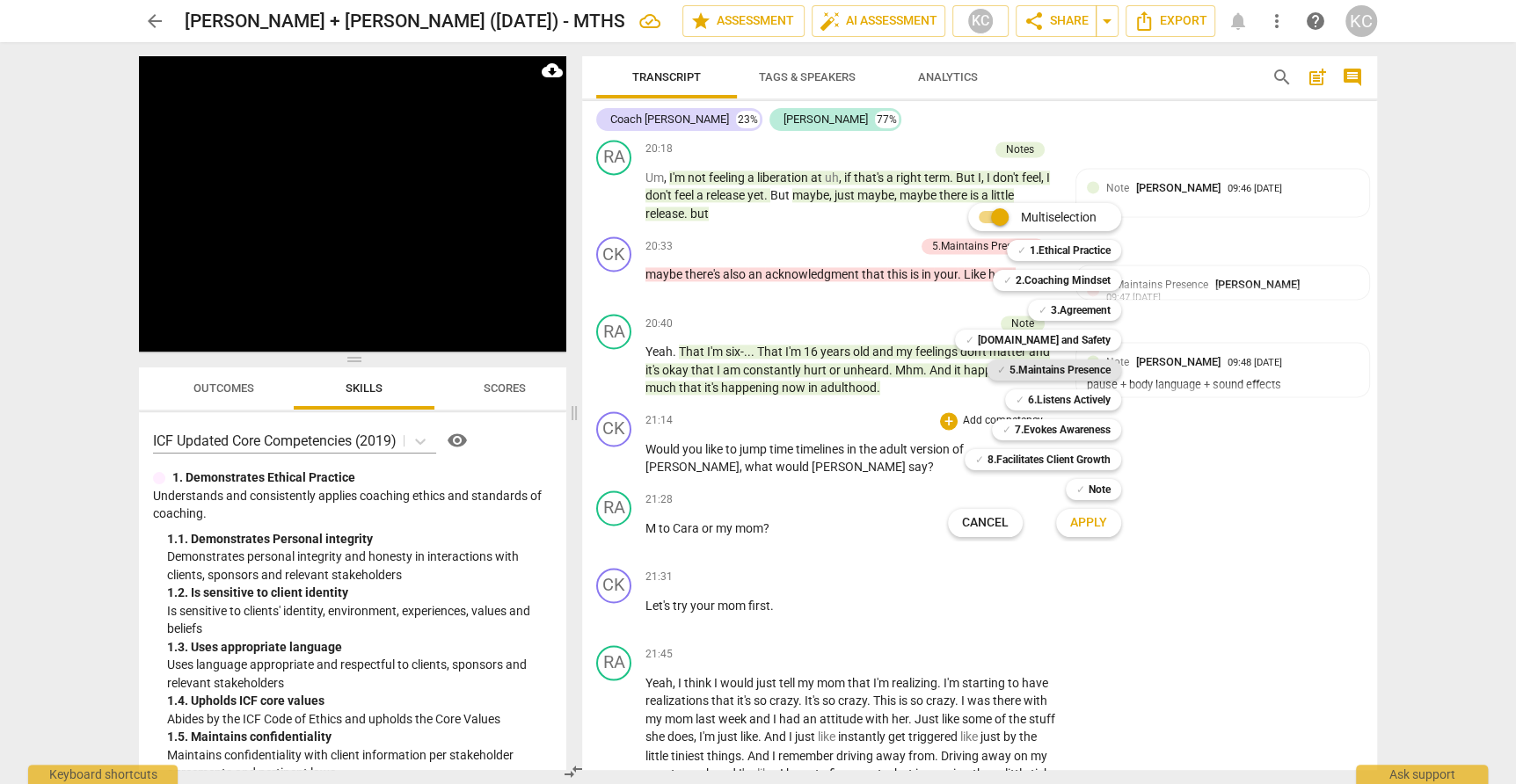
click at [1017, 369] on b "5.Maintains Presence" at bounding box center [1060, 369] width 101 height 21
click at [1080, 527] on span "Apply" at bounding box center [1088, 523] width 36 height 18
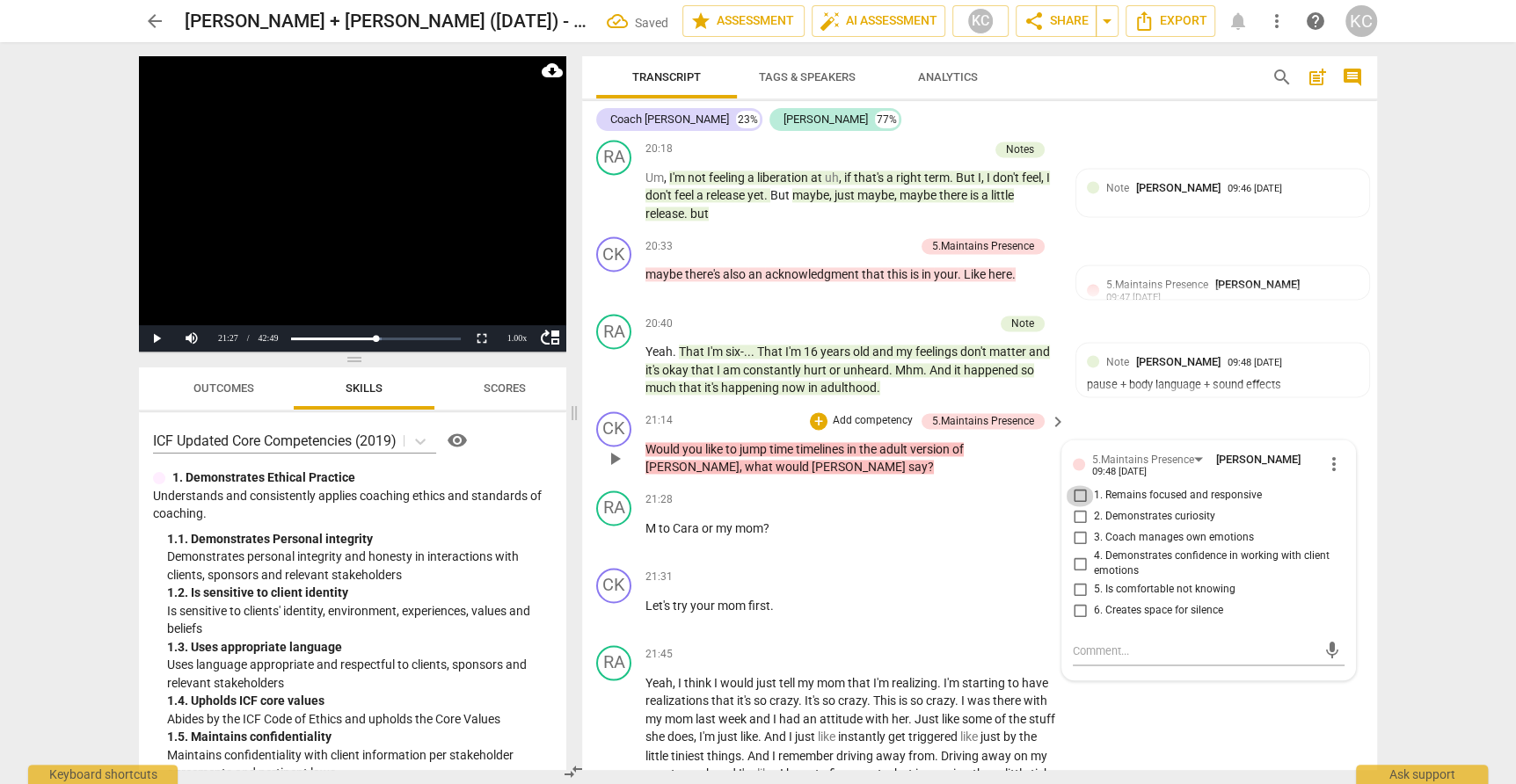
click at [1079, 486] on input "1. Remains focused and responsive" at bounding box center [1080, 495] width 29 height 21
click at [1077, 553] on input "4. Demonstrates confidence in working with client emotions" at bounding box center [1080, 562] width 29 height 21
click at [1095, 642] on textarea at bounding box center [1194, 650] width 243 height 17
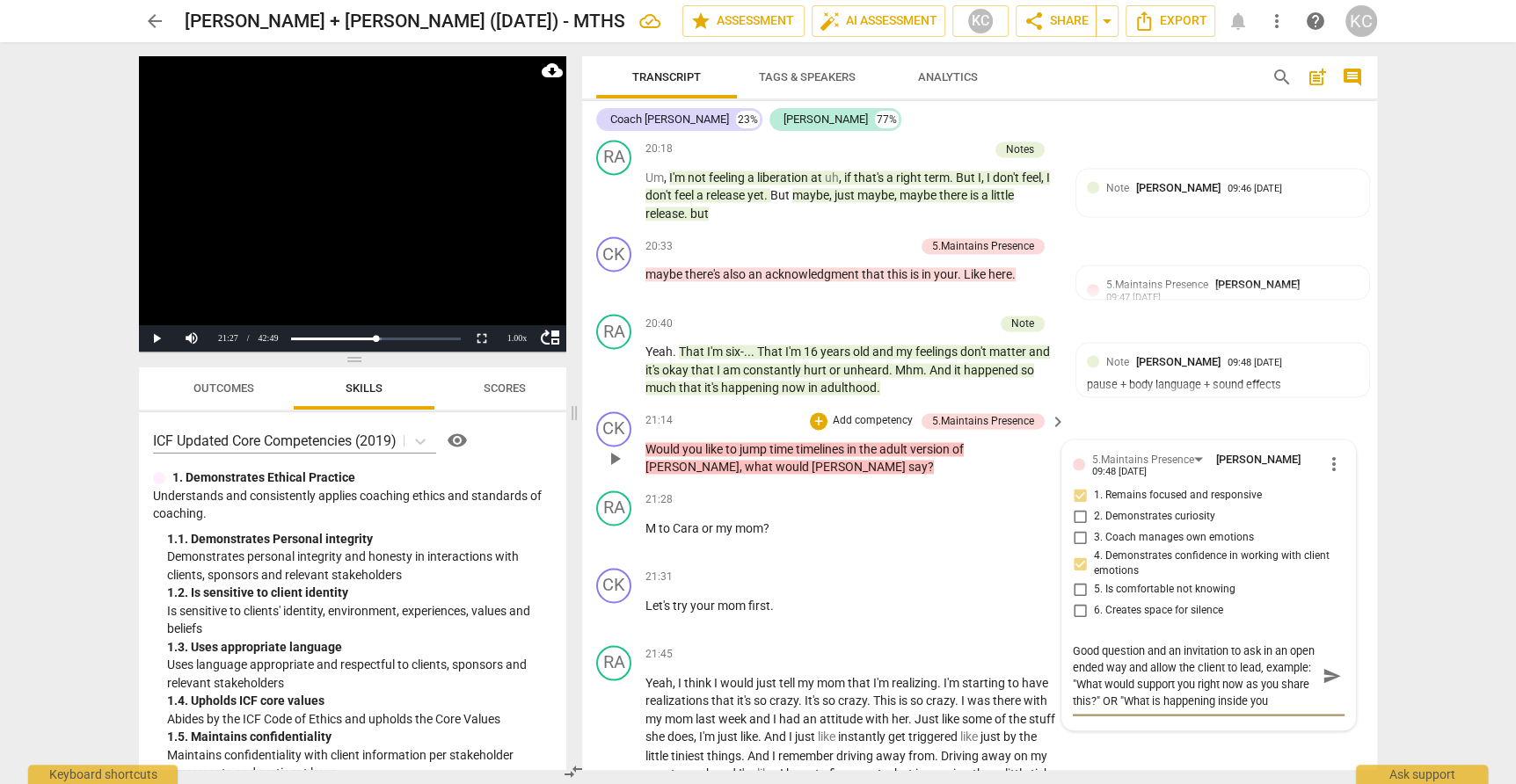
scroll to position [15, 0]
